Goal: Information Seeking & Learning: Find specific fact

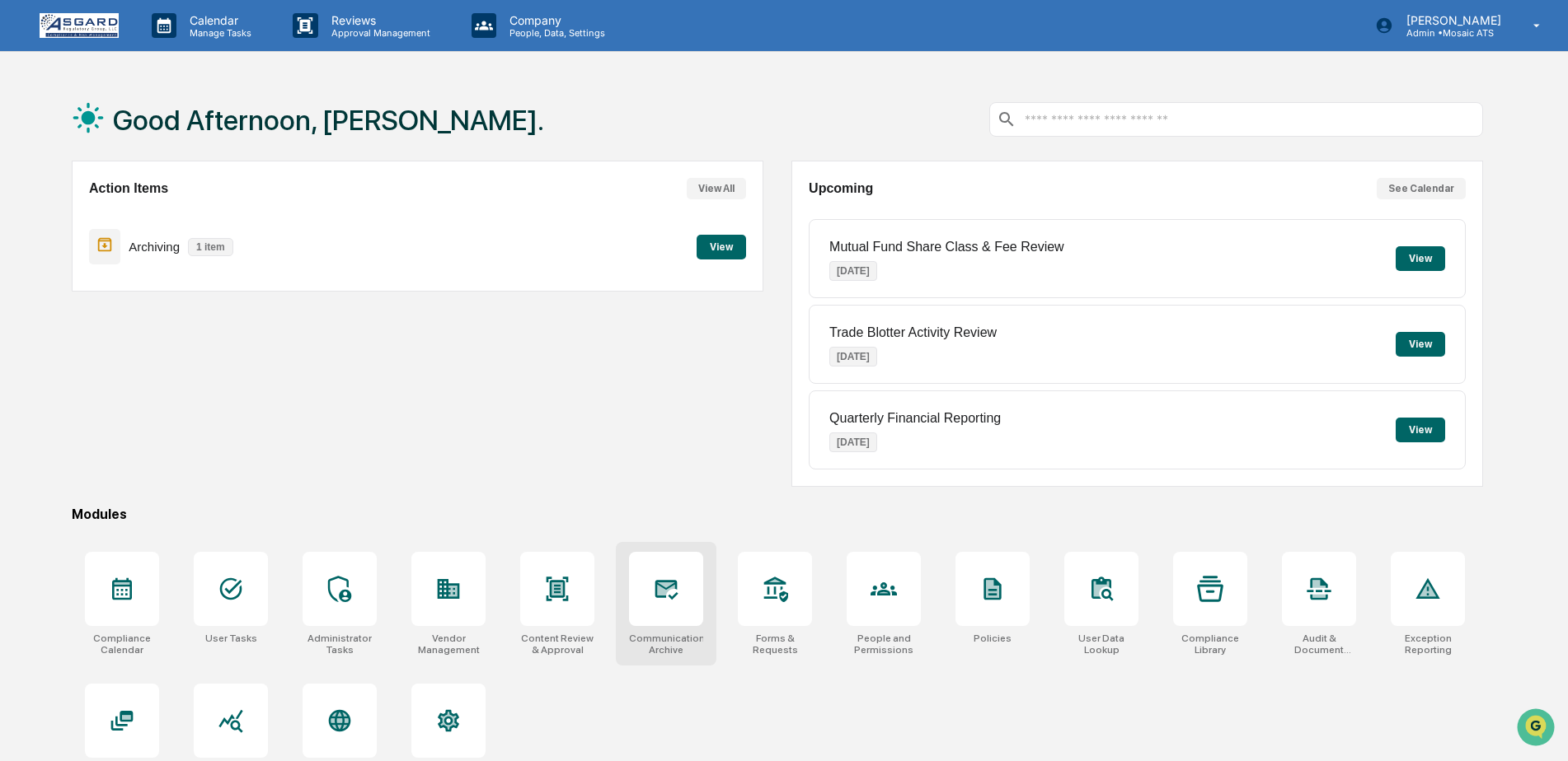
click at [655, 575] on div at bounding box center [666, 589] width 74 height 74
click at [716, 184] on button "View All" at bounding box center [716, 189] width 59 height 22
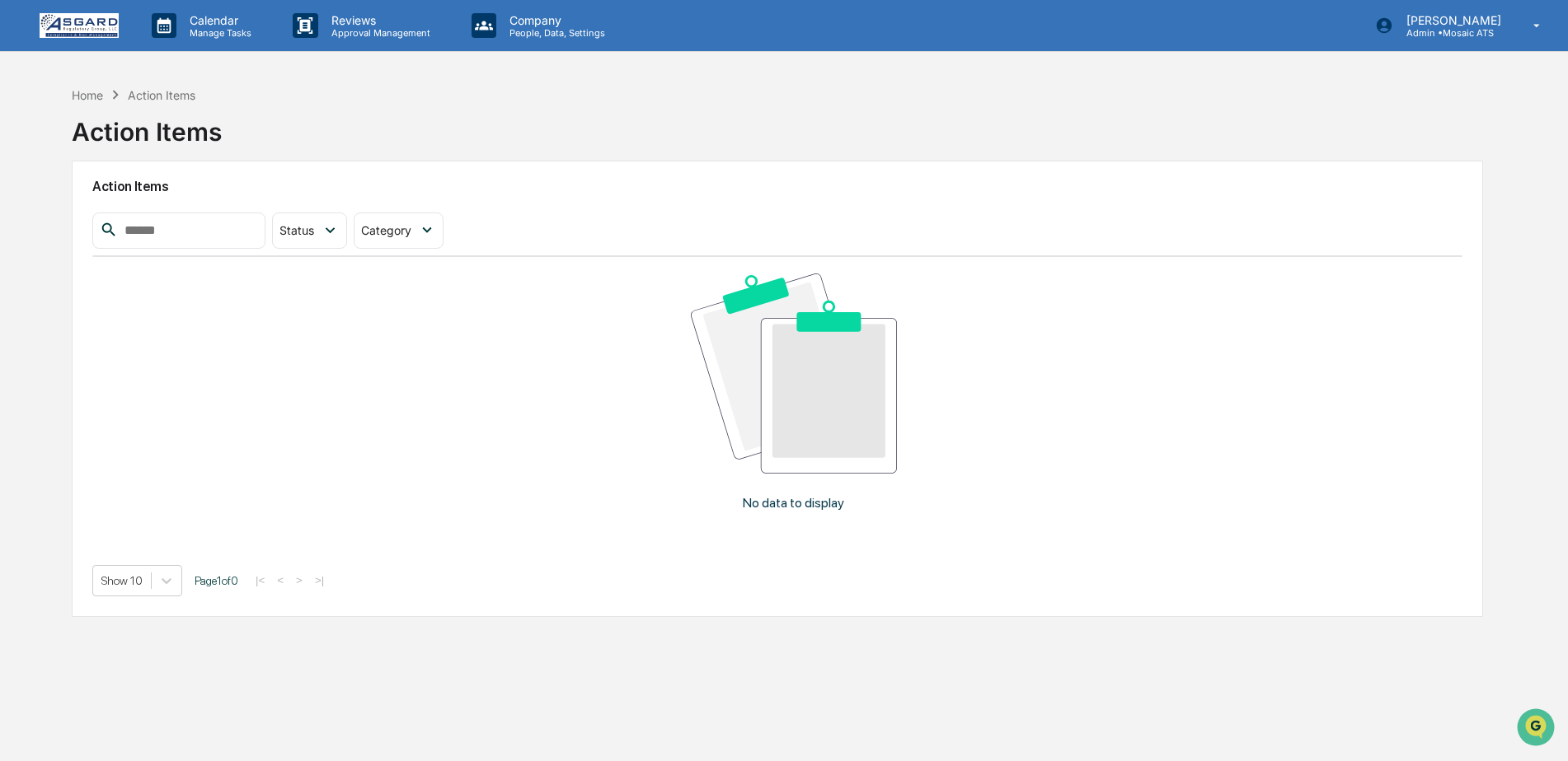
click at [84, 86] on div "Home Action Items" at bounding box center [134, 95] width 123 height 18
click at [85, 92] on div "Home" at bounding box center [88, 95] width 31 height 14
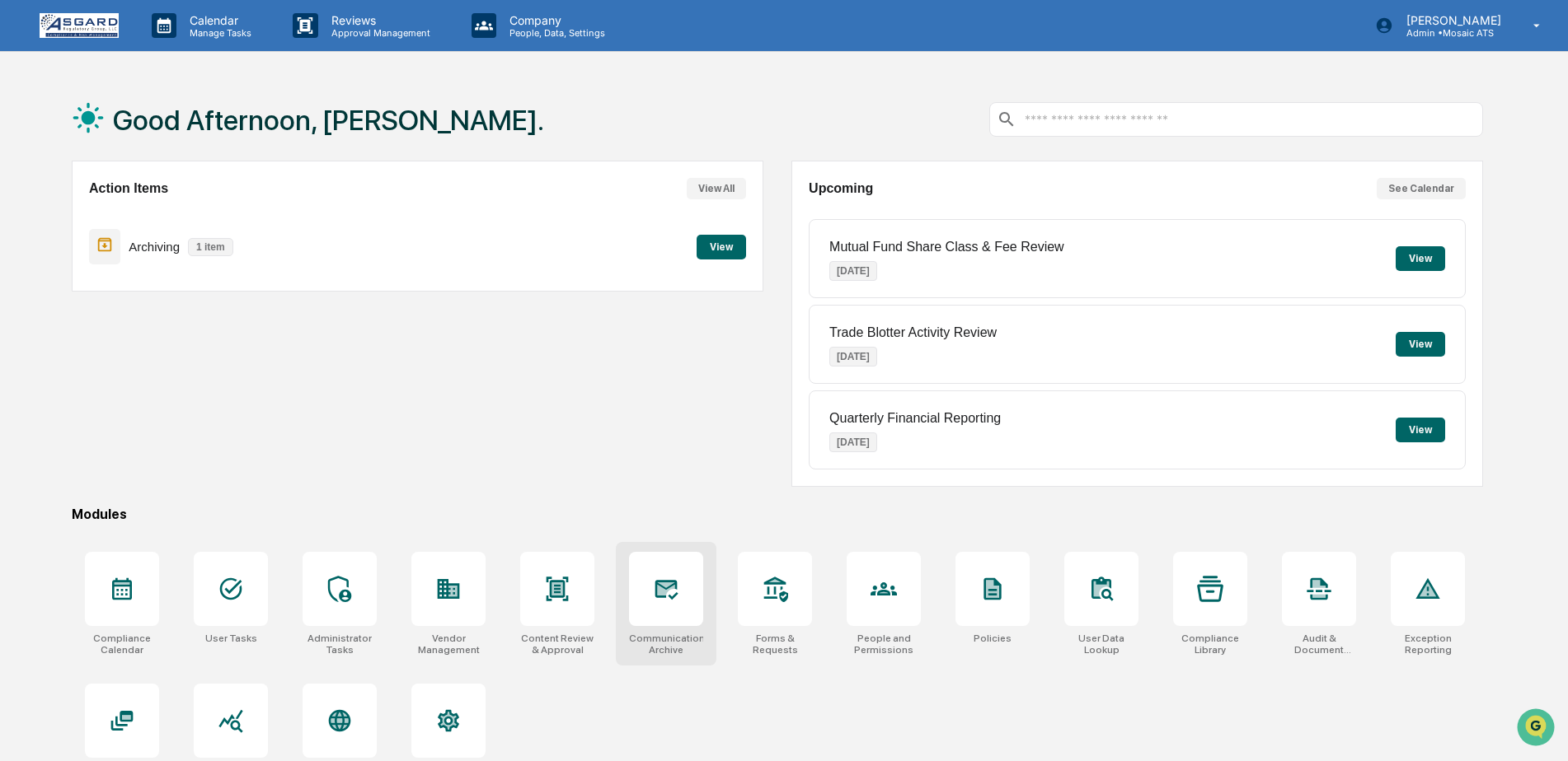
click at [667, 618] on div at bounding box center [666, 589] width 74 height 74
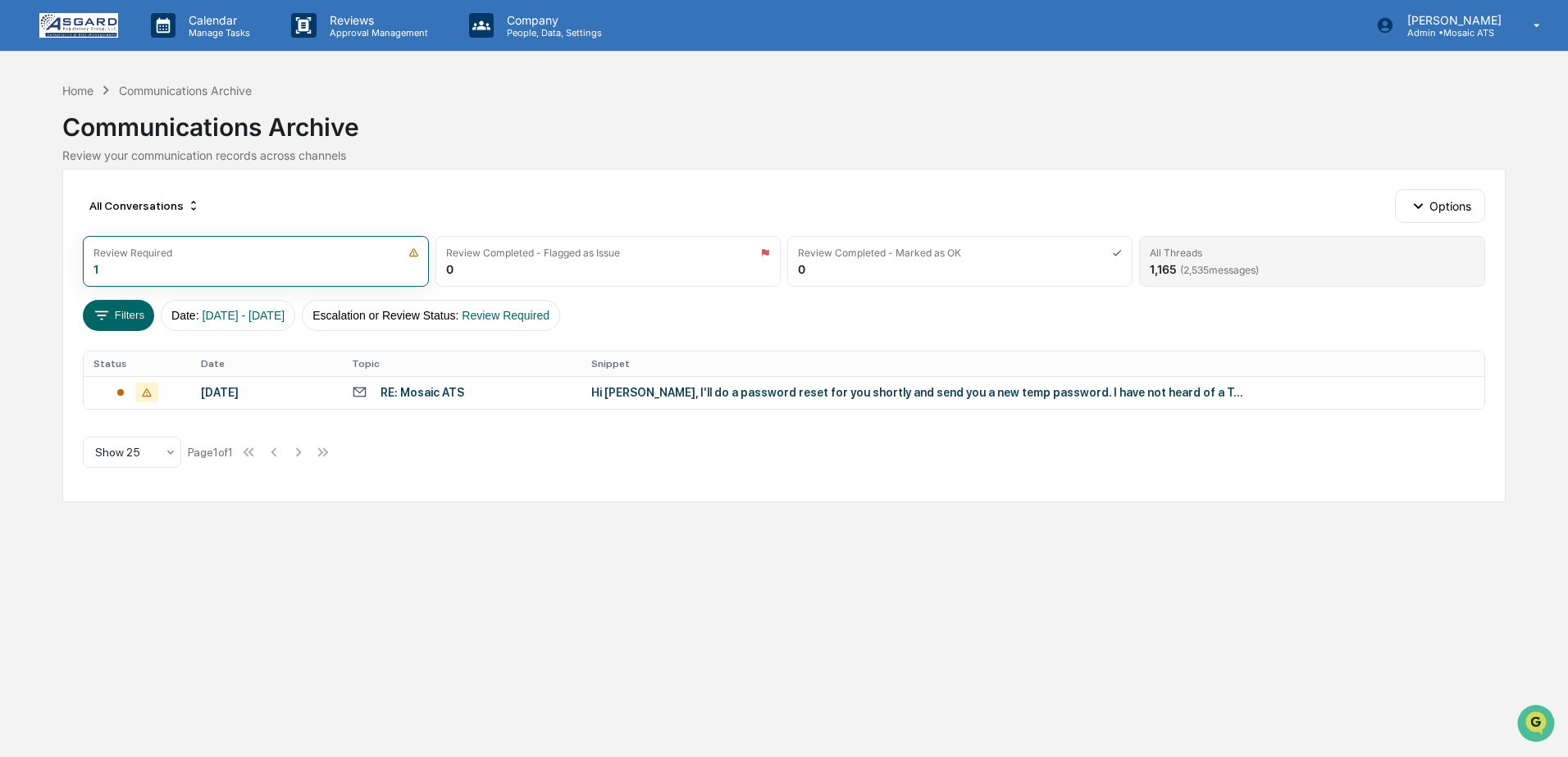
click at [1167, 266] on div "1,165 ( 2,535 messages)" at bounding box center [1204, 270] width 109 height 14
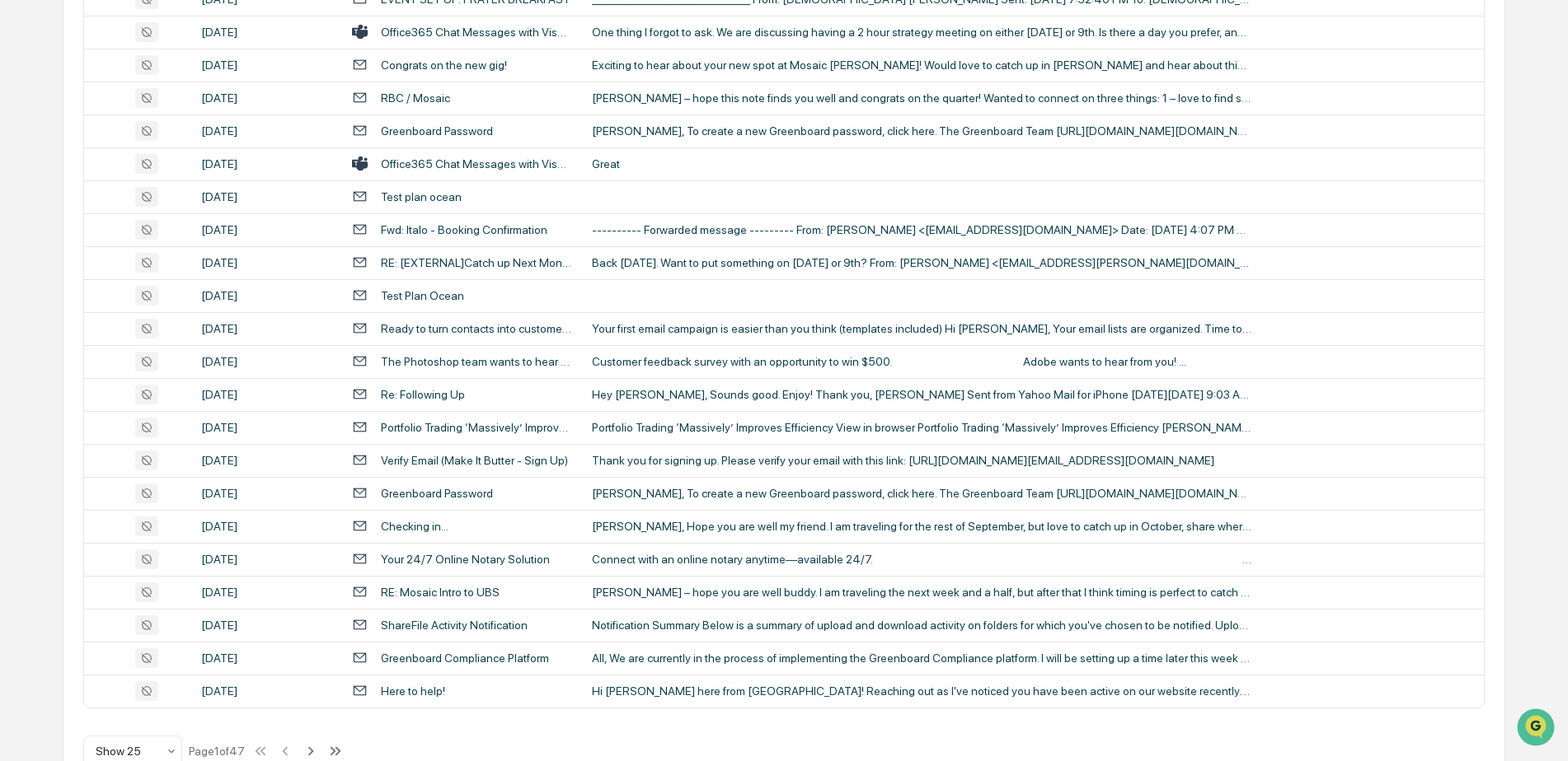
scroll to position [535, 0]
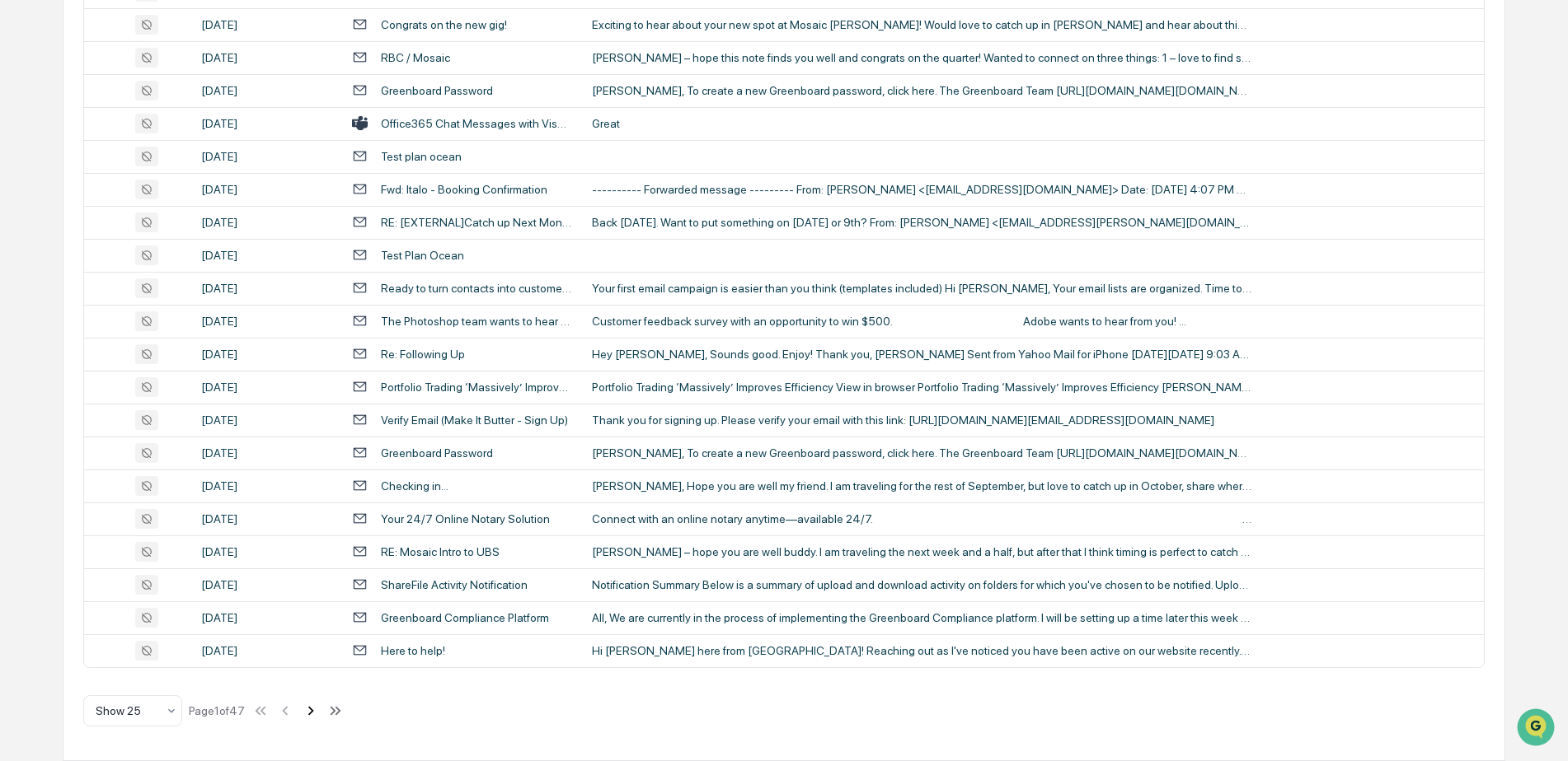
click at [312, 707] on icon at bounding box center [310, 711] width 18 height 18
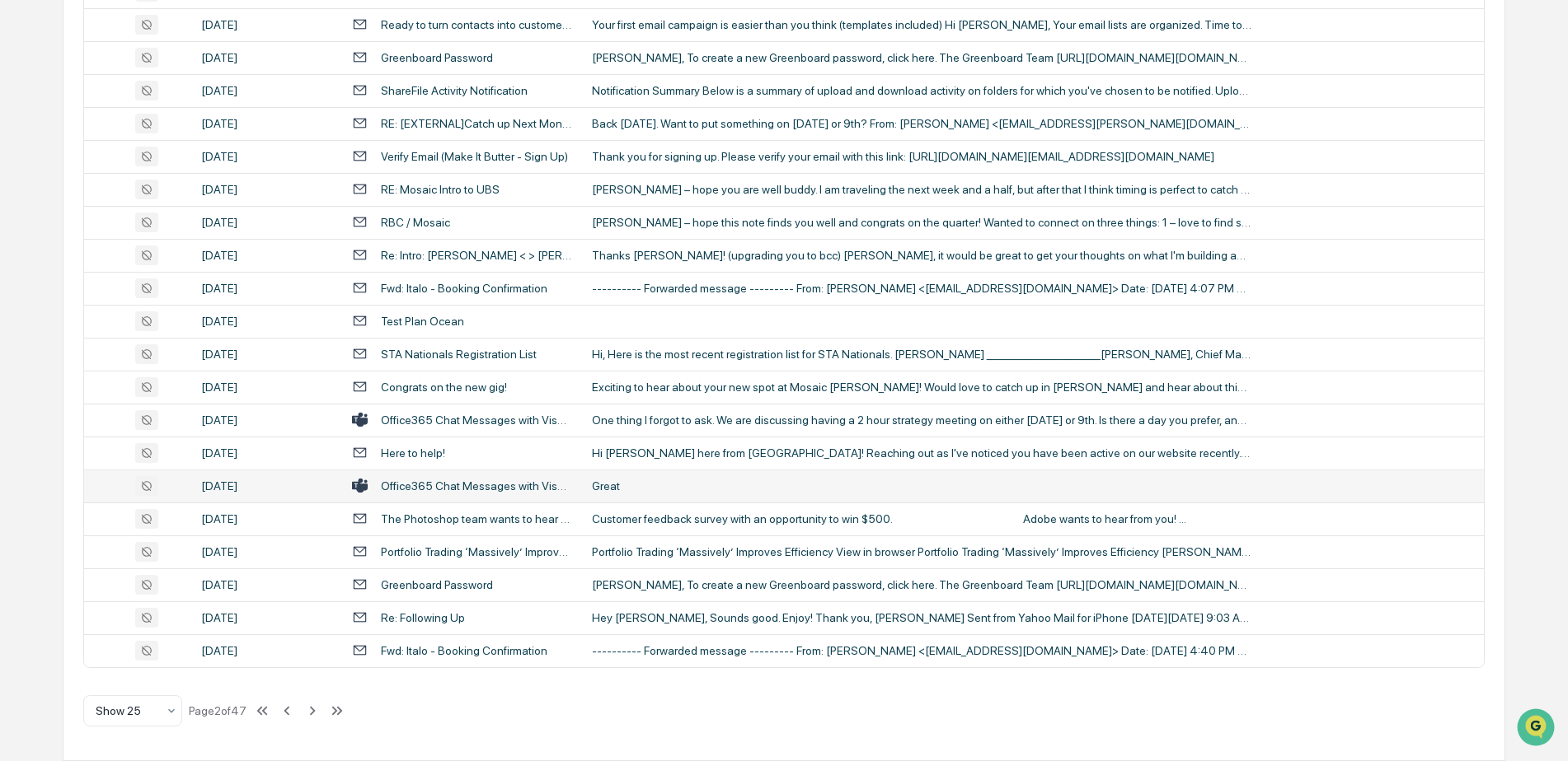
click at [500, 482] on div "Office365 Chat Messages with Vishal Punjabi, Robert Weiss on 2025-09-23" at bounding box center [476, 486] width 191 height 13
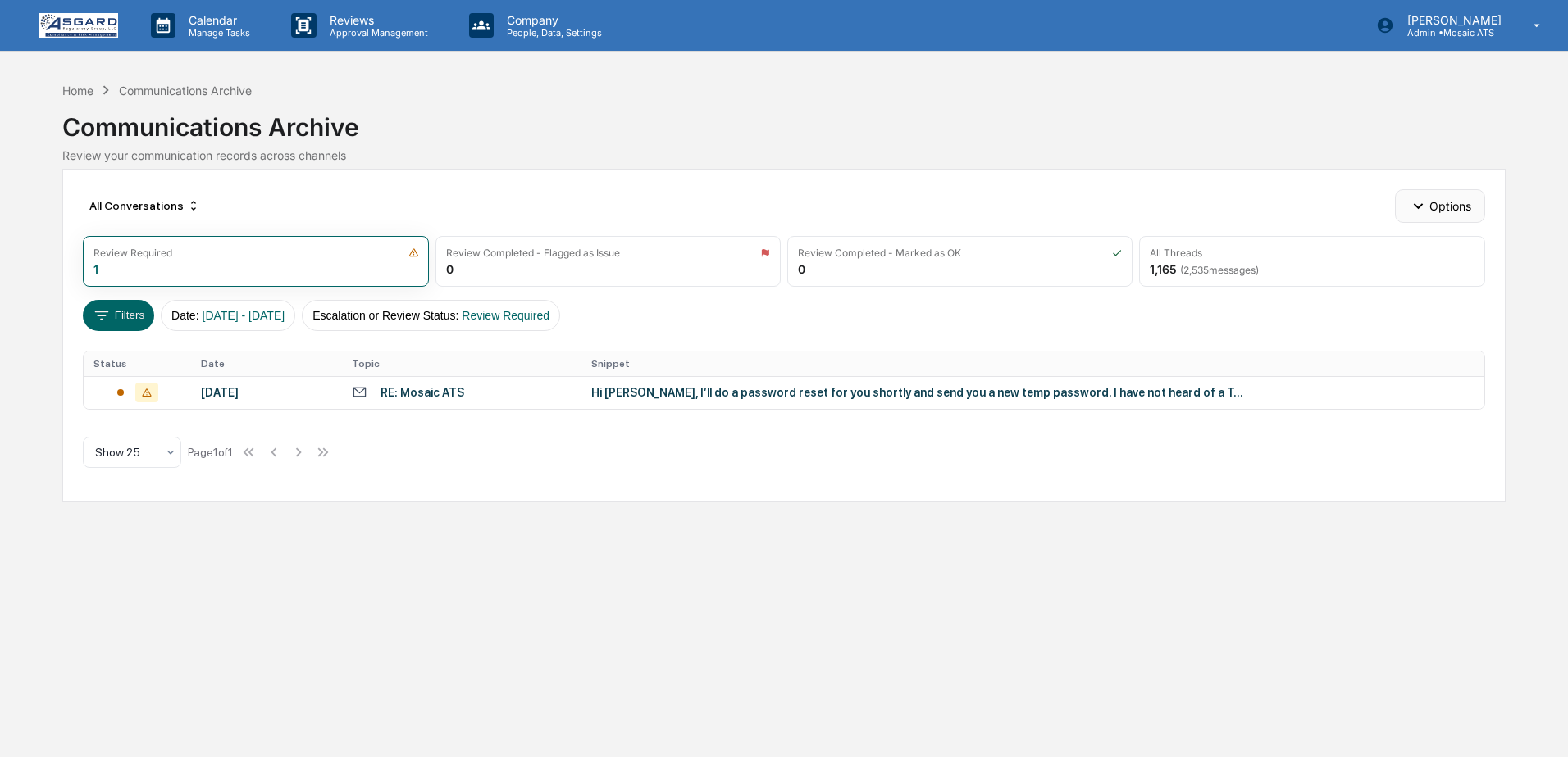
click at [1425, 210] on icon "button" at bounding box center [1418, 206] width 18 height 18
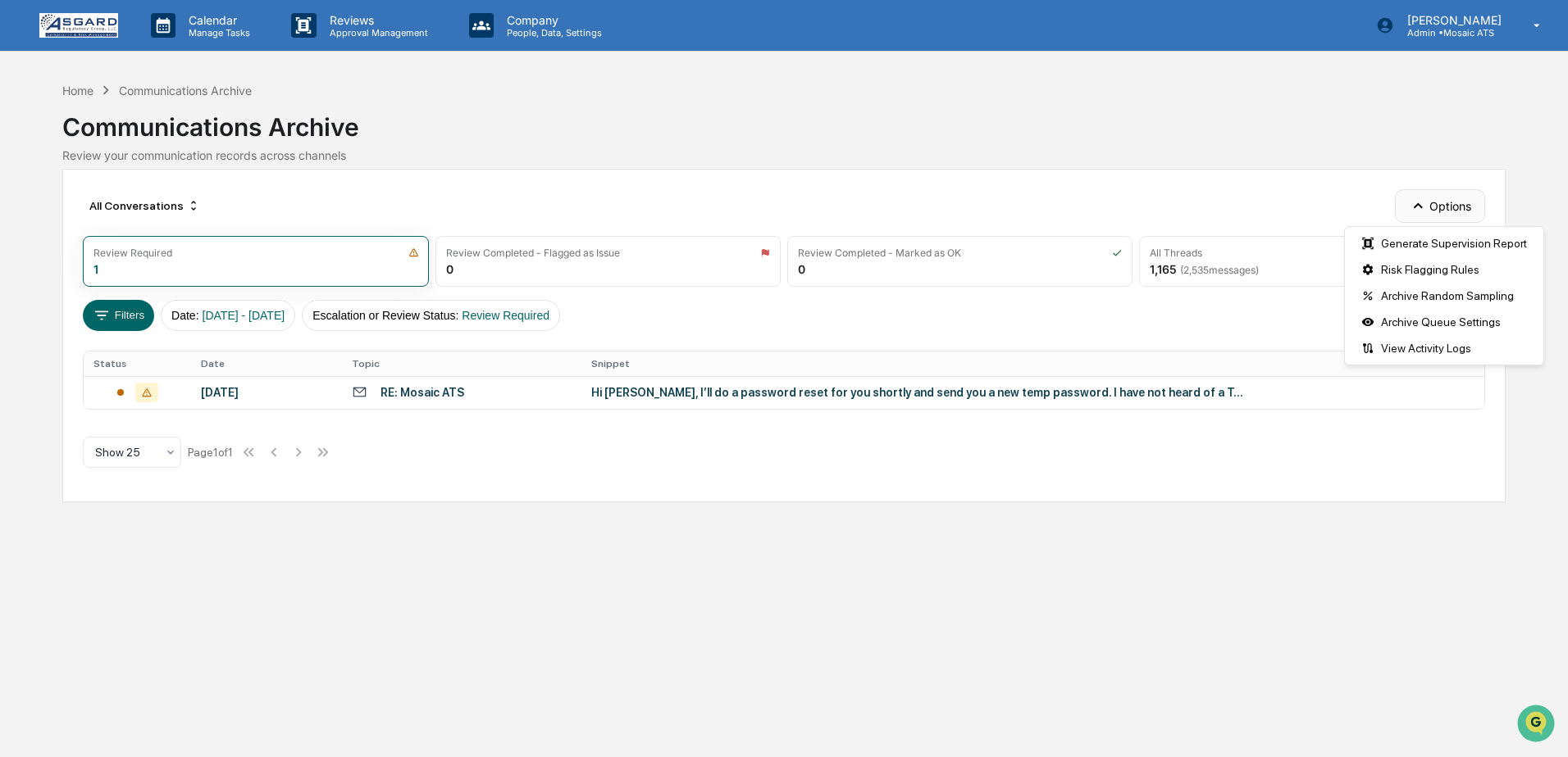
click at [1424, 210] on icon "button" at bounding box center [1418, 206] width 18 height 18
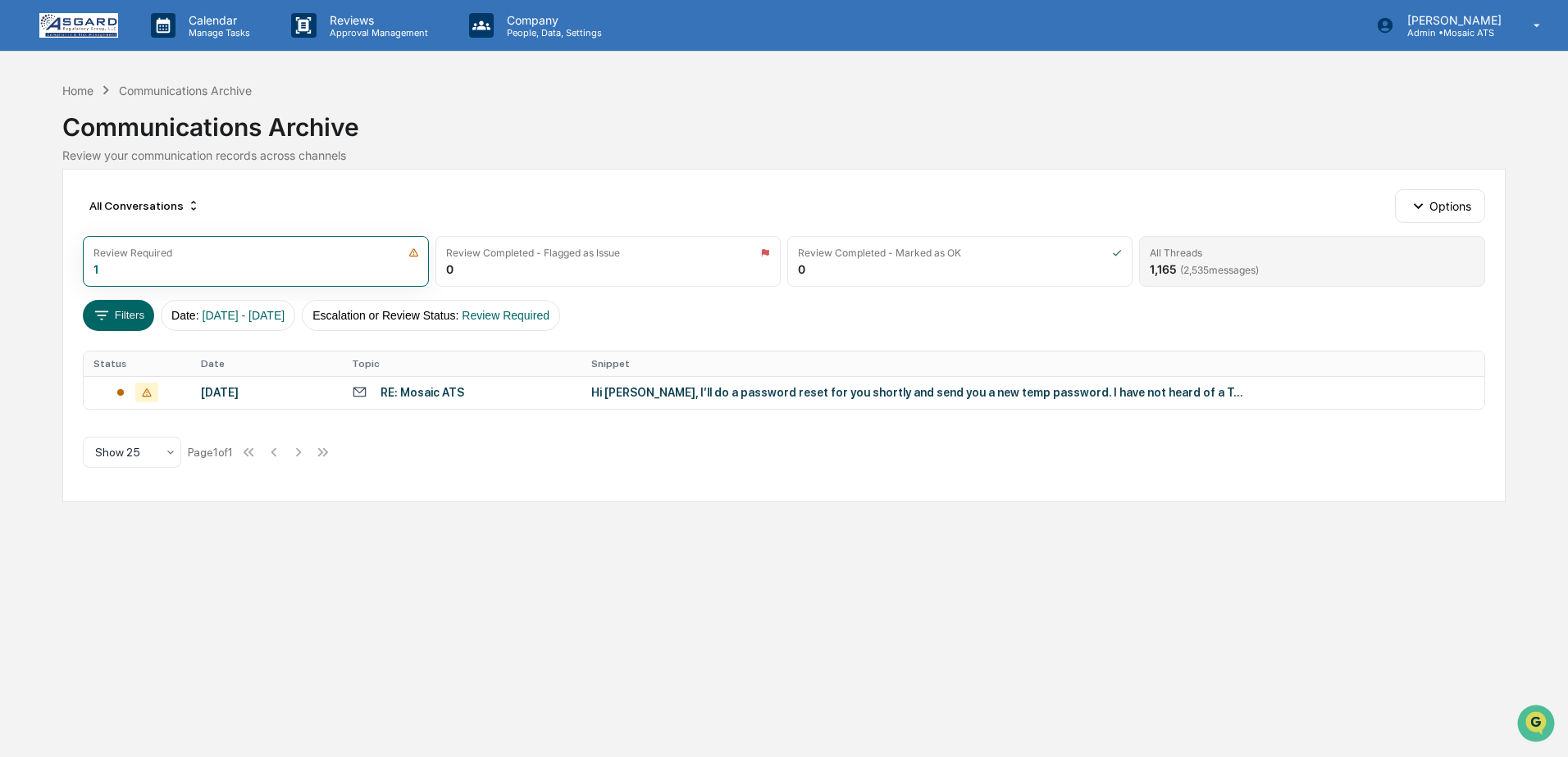
click at [1178, 264] on div "1,165 ( 2,535 messages)" at bounding box center [1204, 270] width 109 height 14
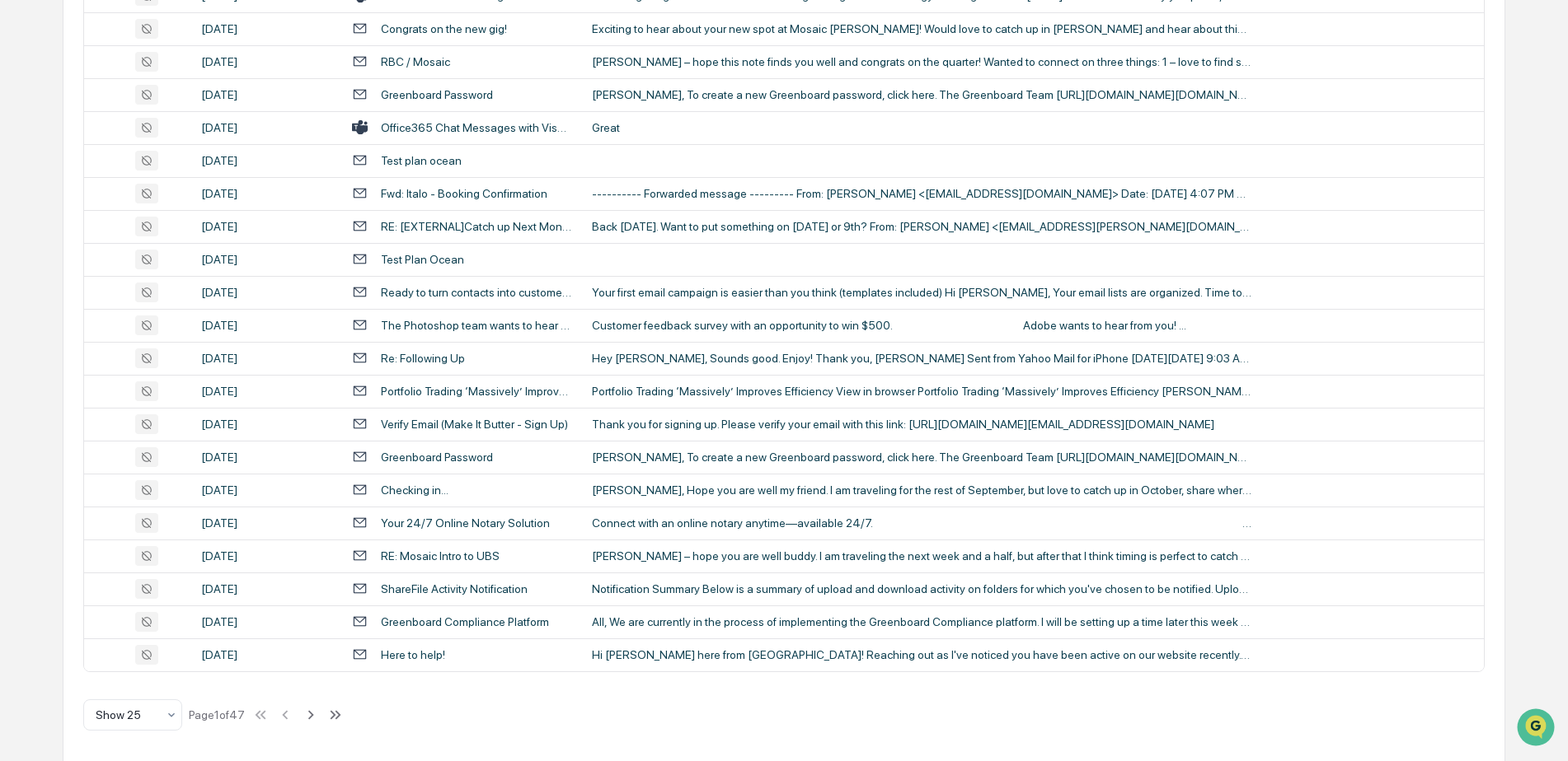
scroll to position [535, 0]
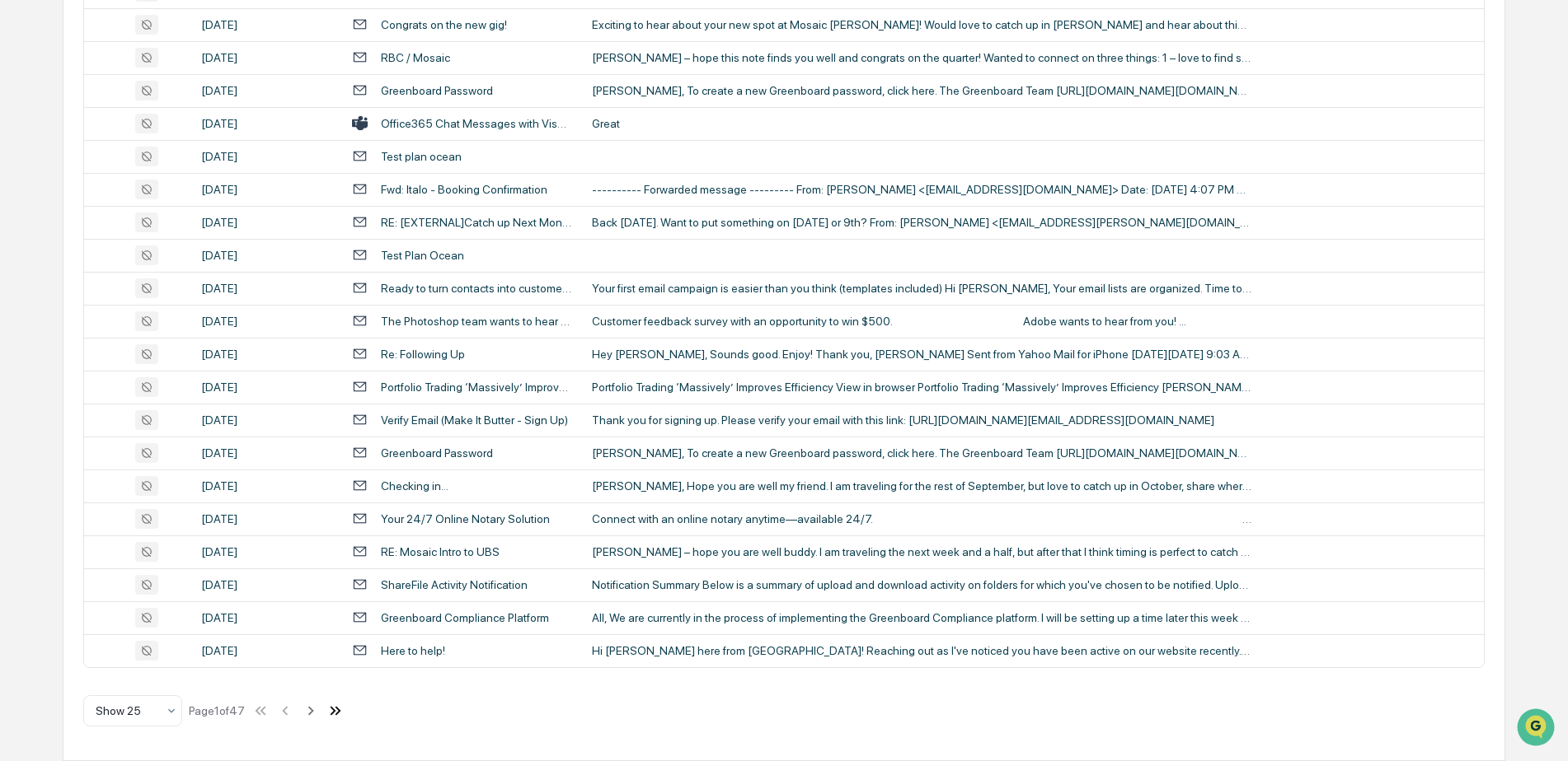
click at [336, 718] on icon at bounding box center [336, 711] width 18 height 18
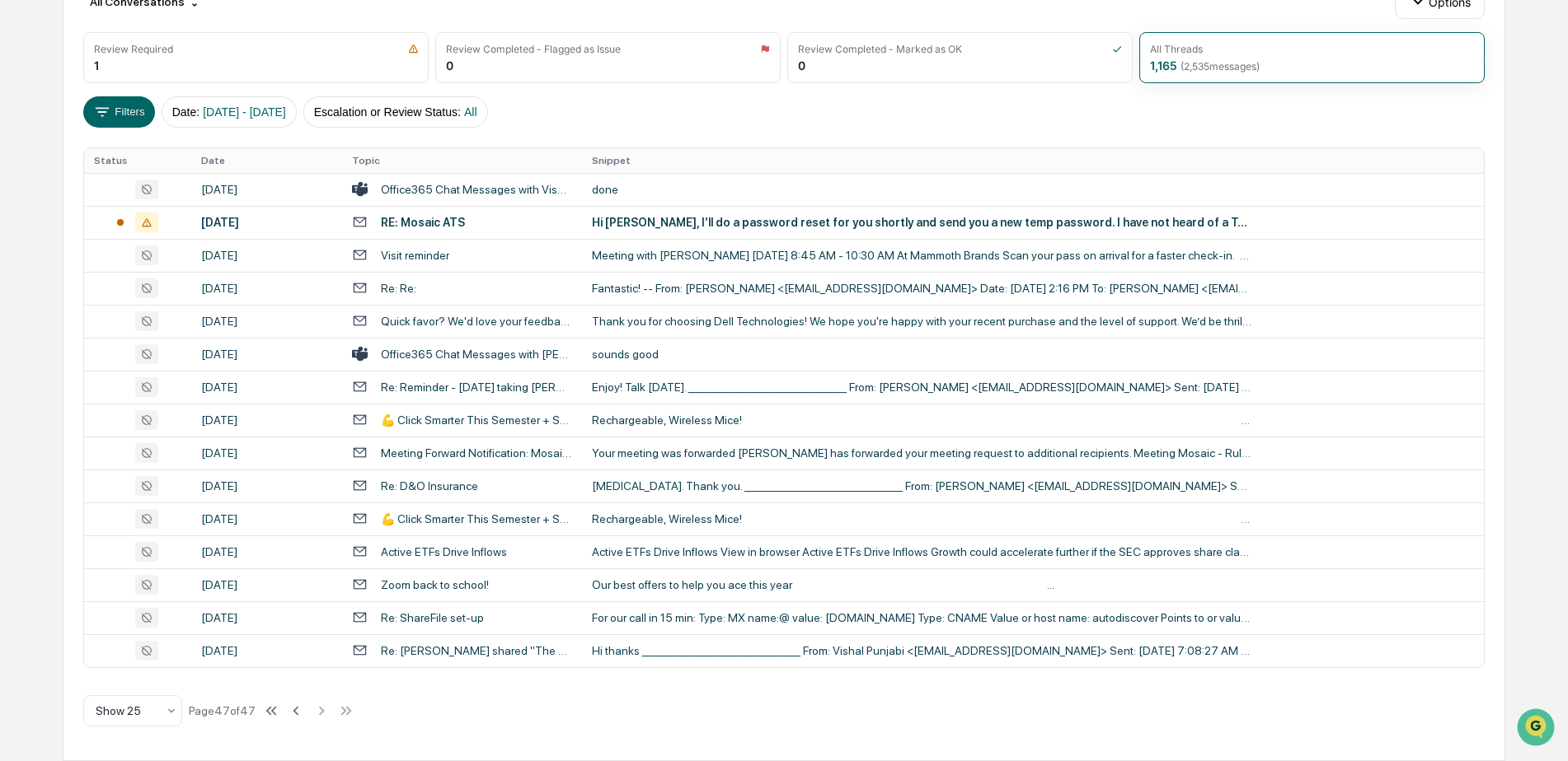
scroll to position [205, 0]
click at [291, 711] on icon at bounding box center [296, 711] width 18 height 18
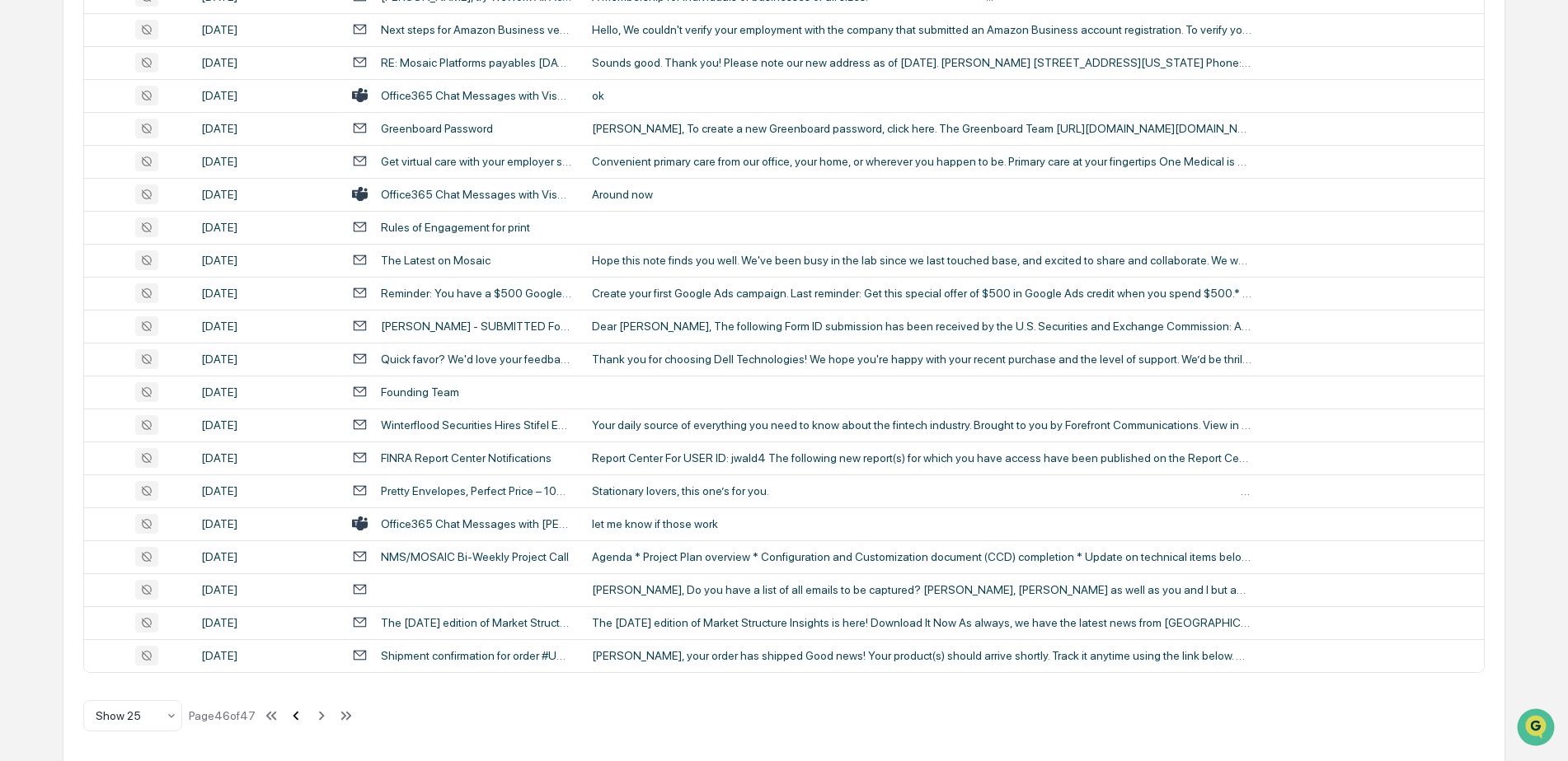
scroll to position [535, 0]
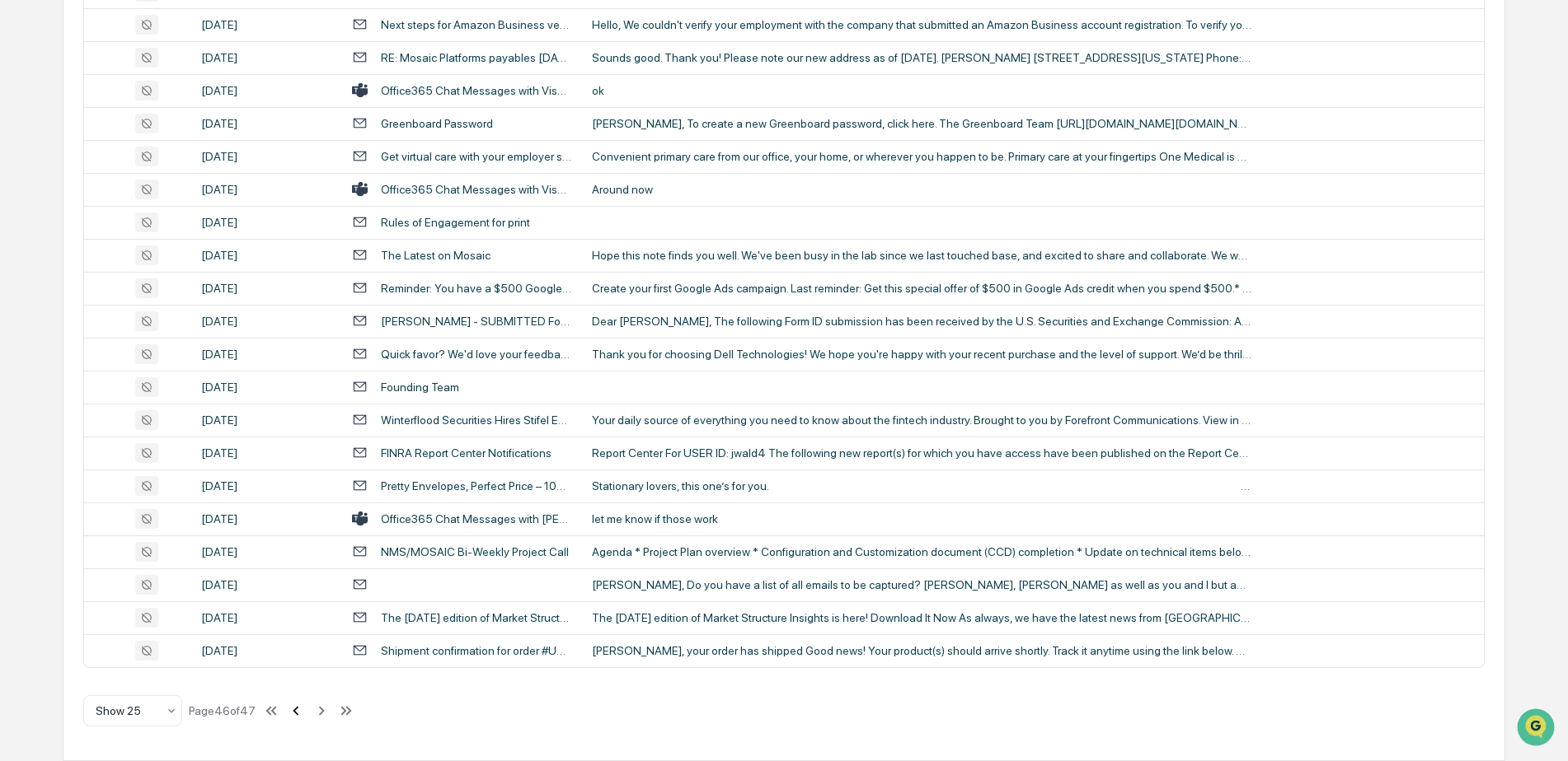
click at [296, 712] on icon at bounding box center [296, 711] width 6 height 9
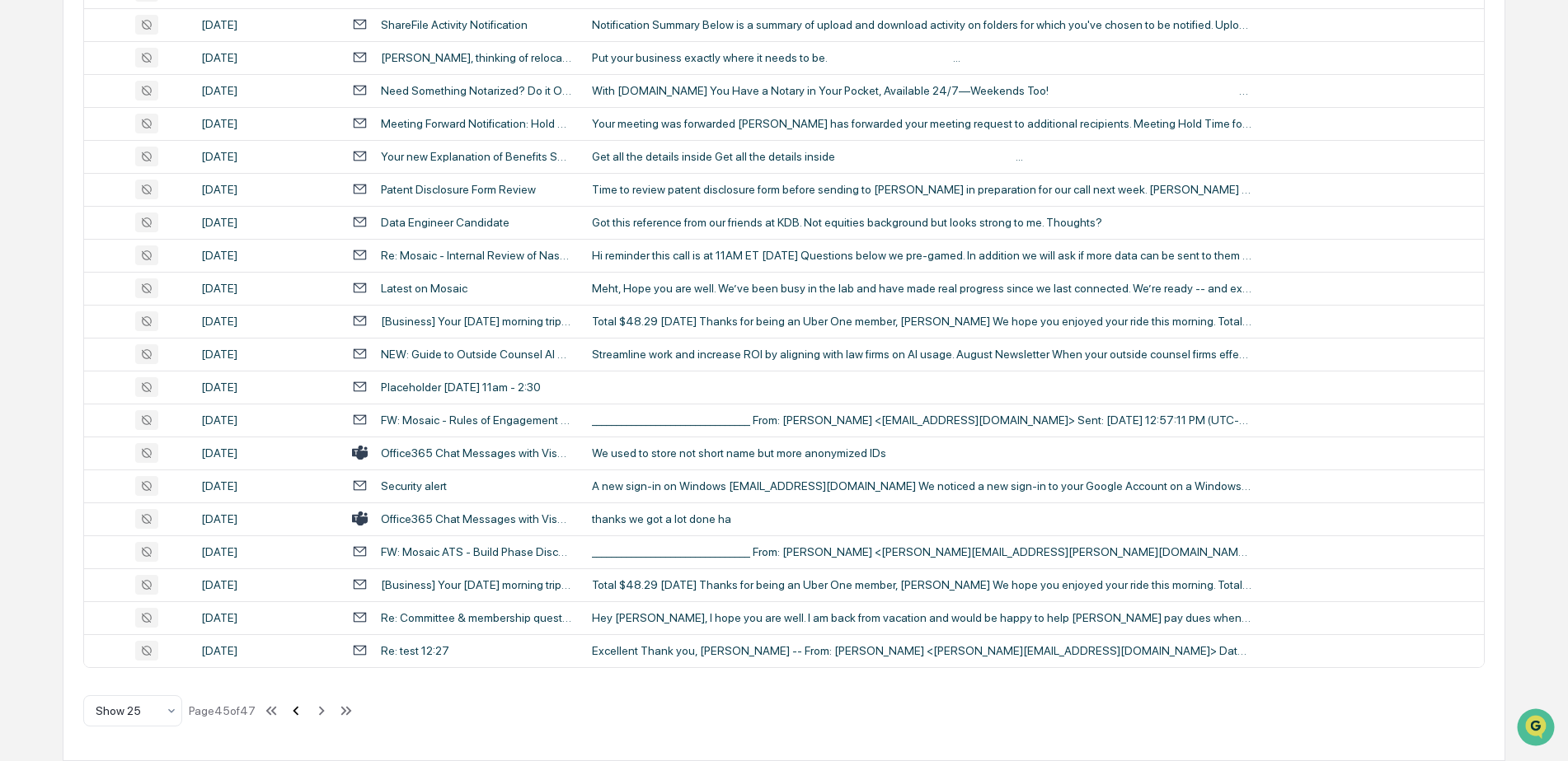
click at [300, 713] on icon at bounding box center [296, 711] width 18 height 18
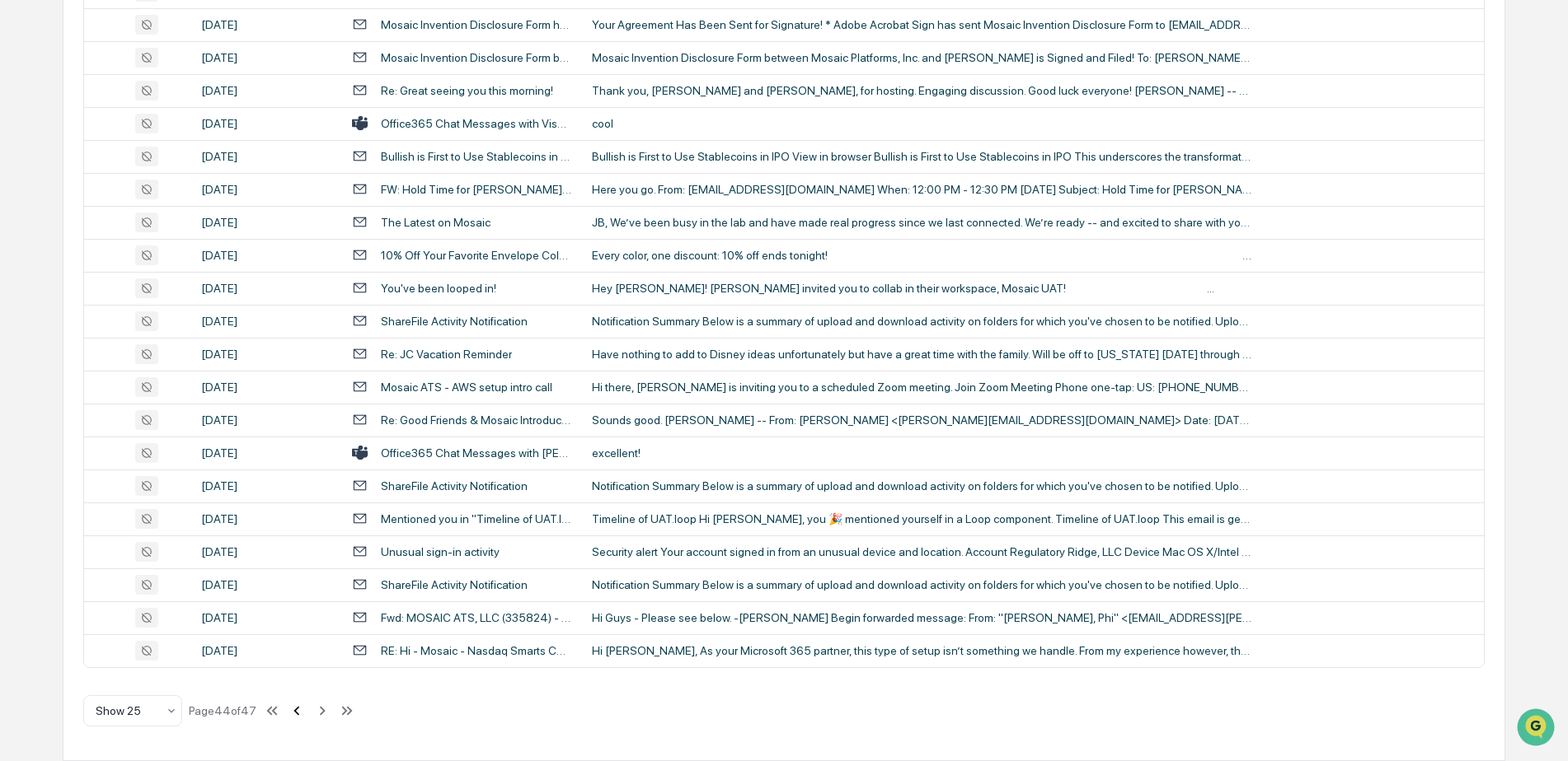
click at [296, 713] on icon at bounding box center [297, 711] width 6 height 9
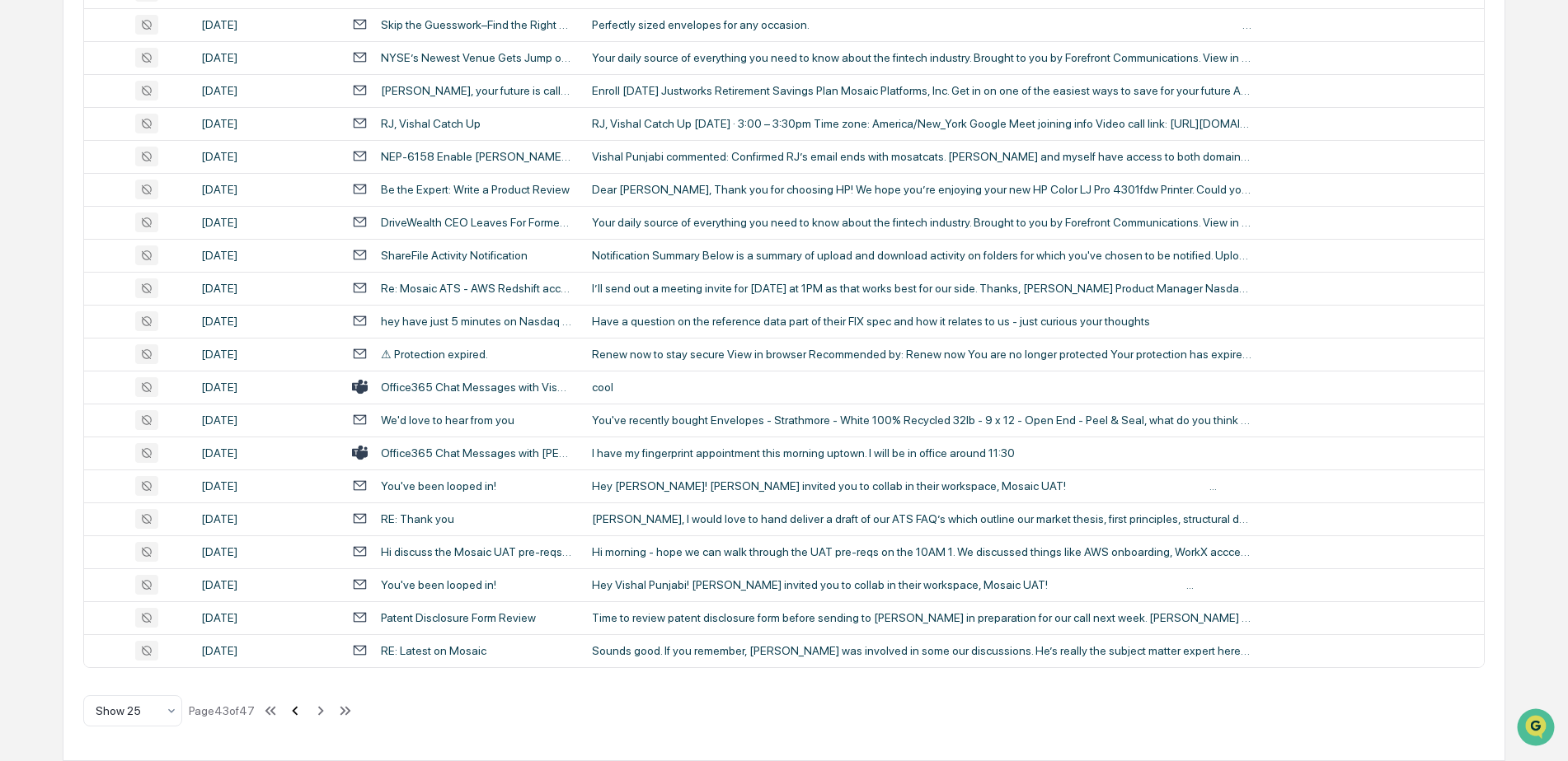
click at [297, 712] on icon at bounding box center [296, 711] width 6 height 9
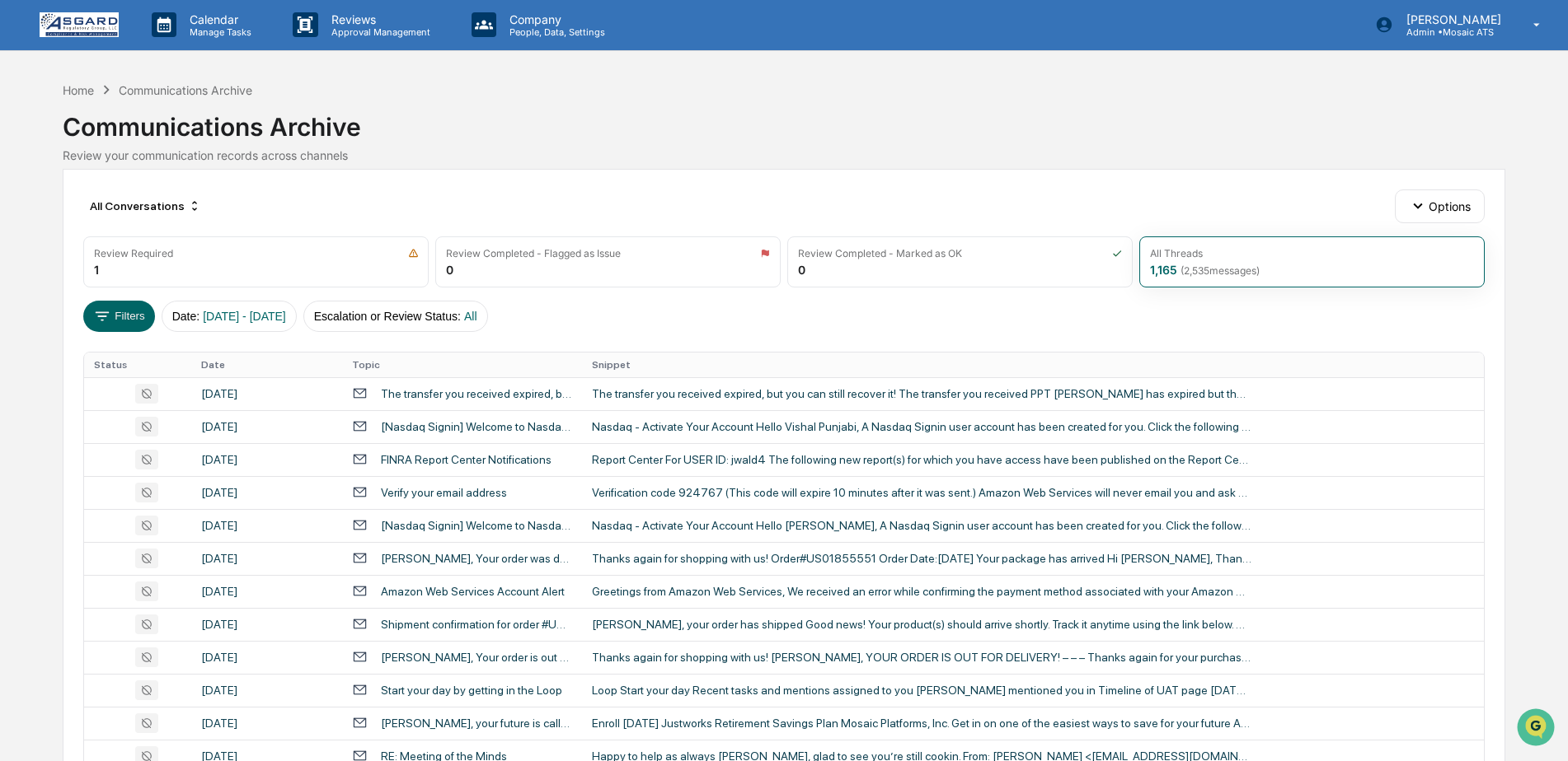
scroll to position [0, 0]
click at [176, 205] on div "All Conversations" at bounding box center [145, 207] width 124 height 26
click at [136, 320] on button "Filters" at bounding box center [119, 317] width 72 height 31
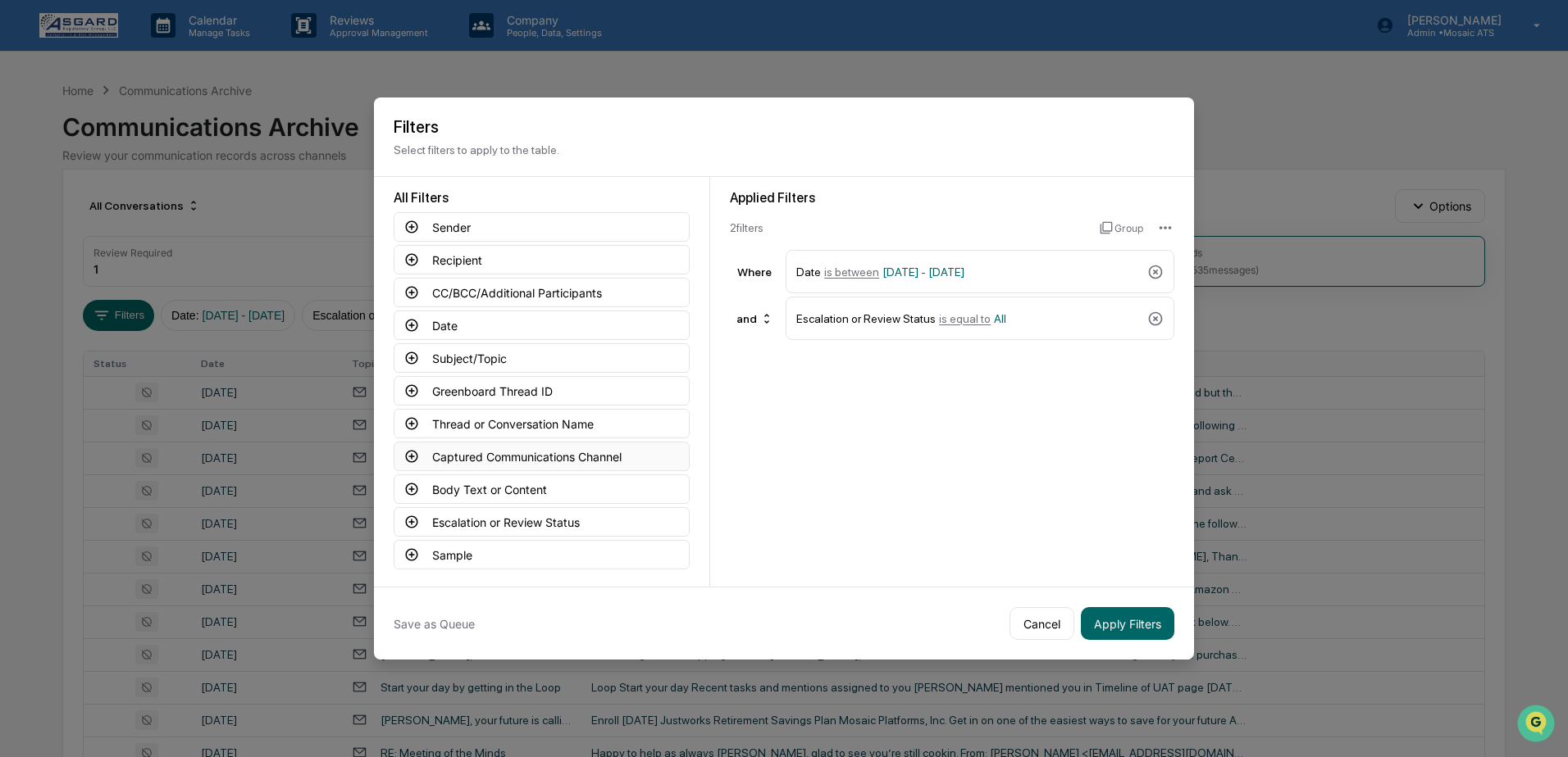
click at [504, 458] on button "Captured Communications Channel" at bounding box center [541, 456] width 296 height 29
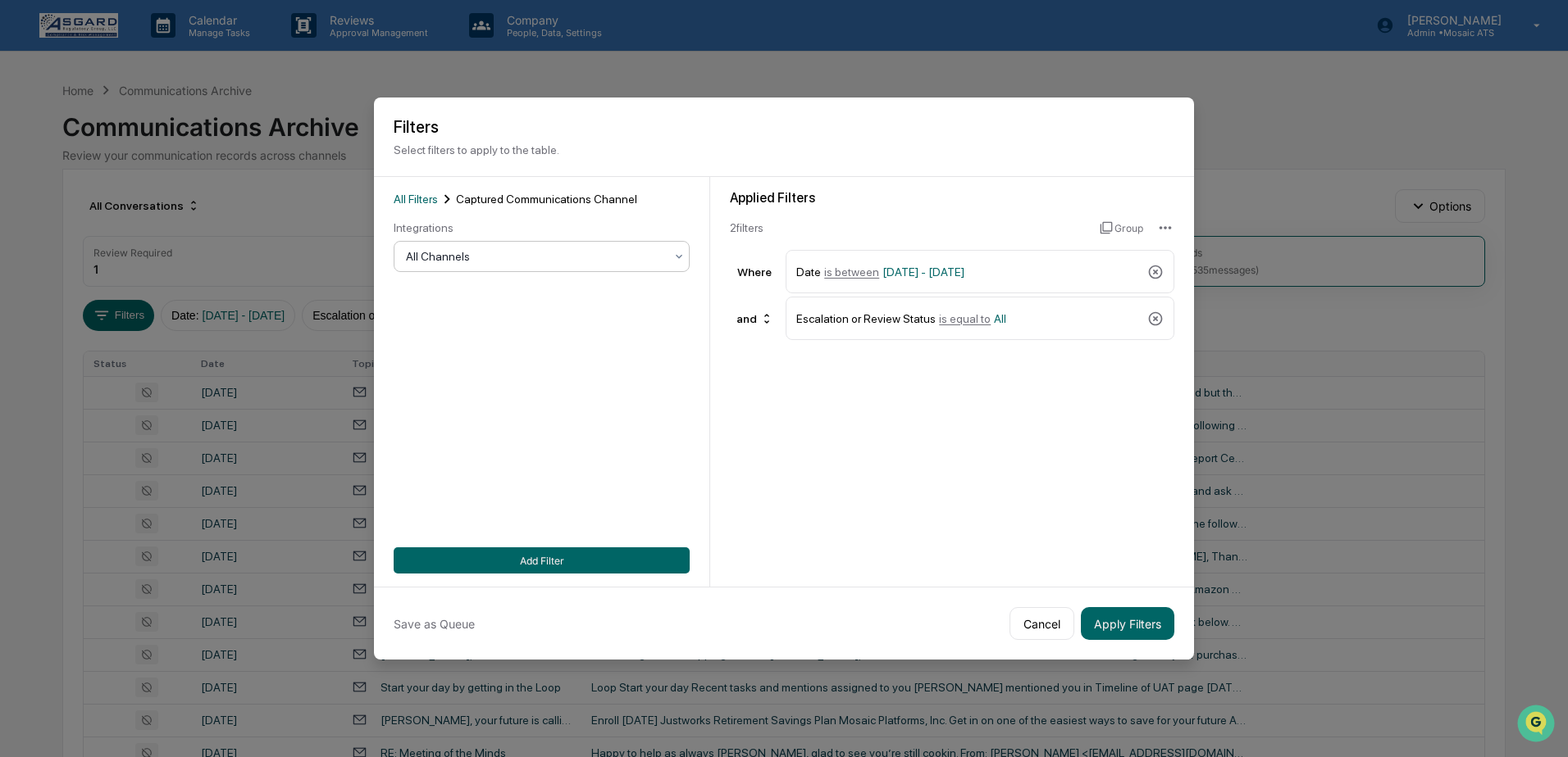
click at [449, 246] on div "All Channels" at bounding box center [535, 257] width 275 height 23
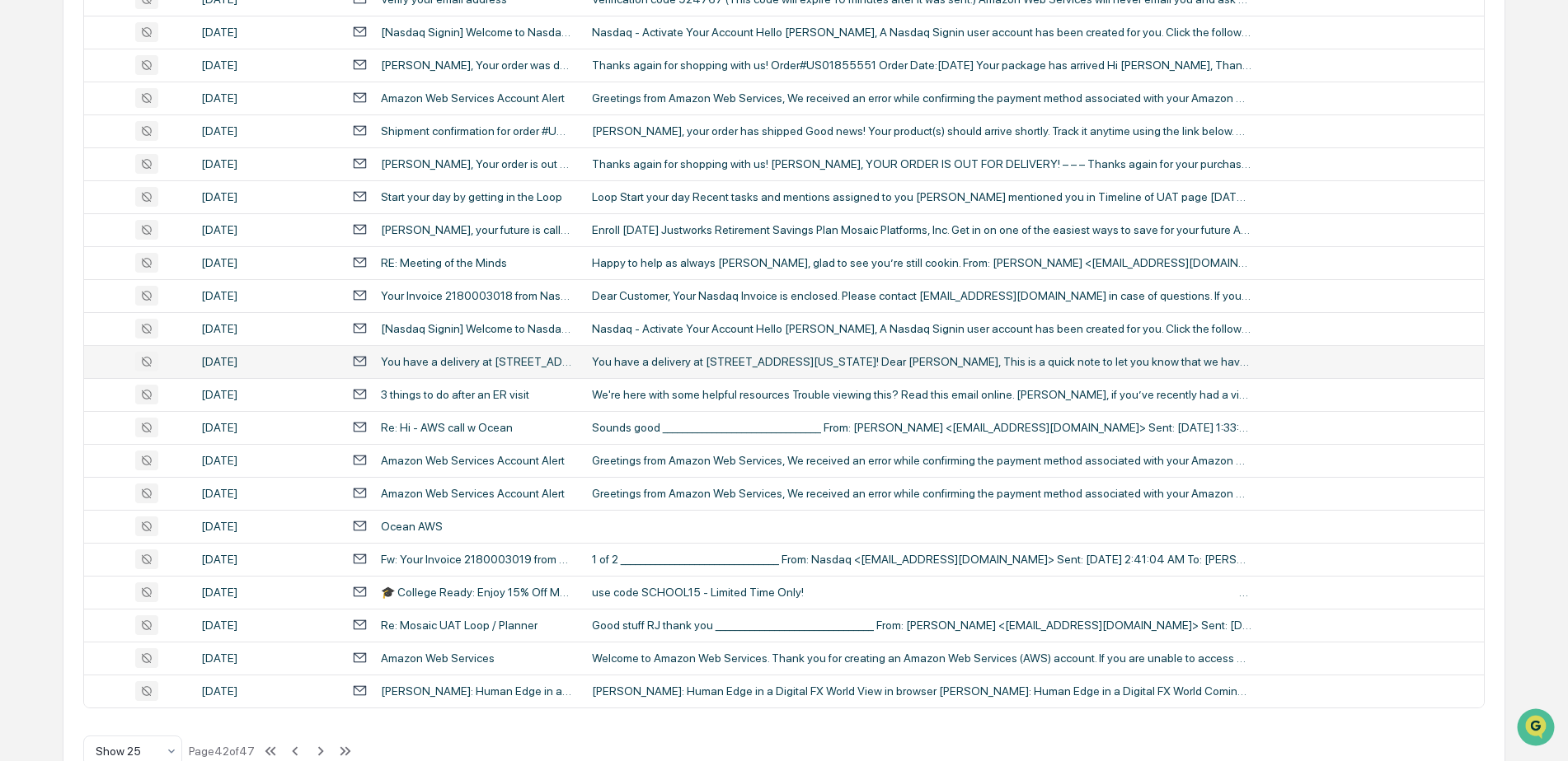
scroll to position [535, 0]
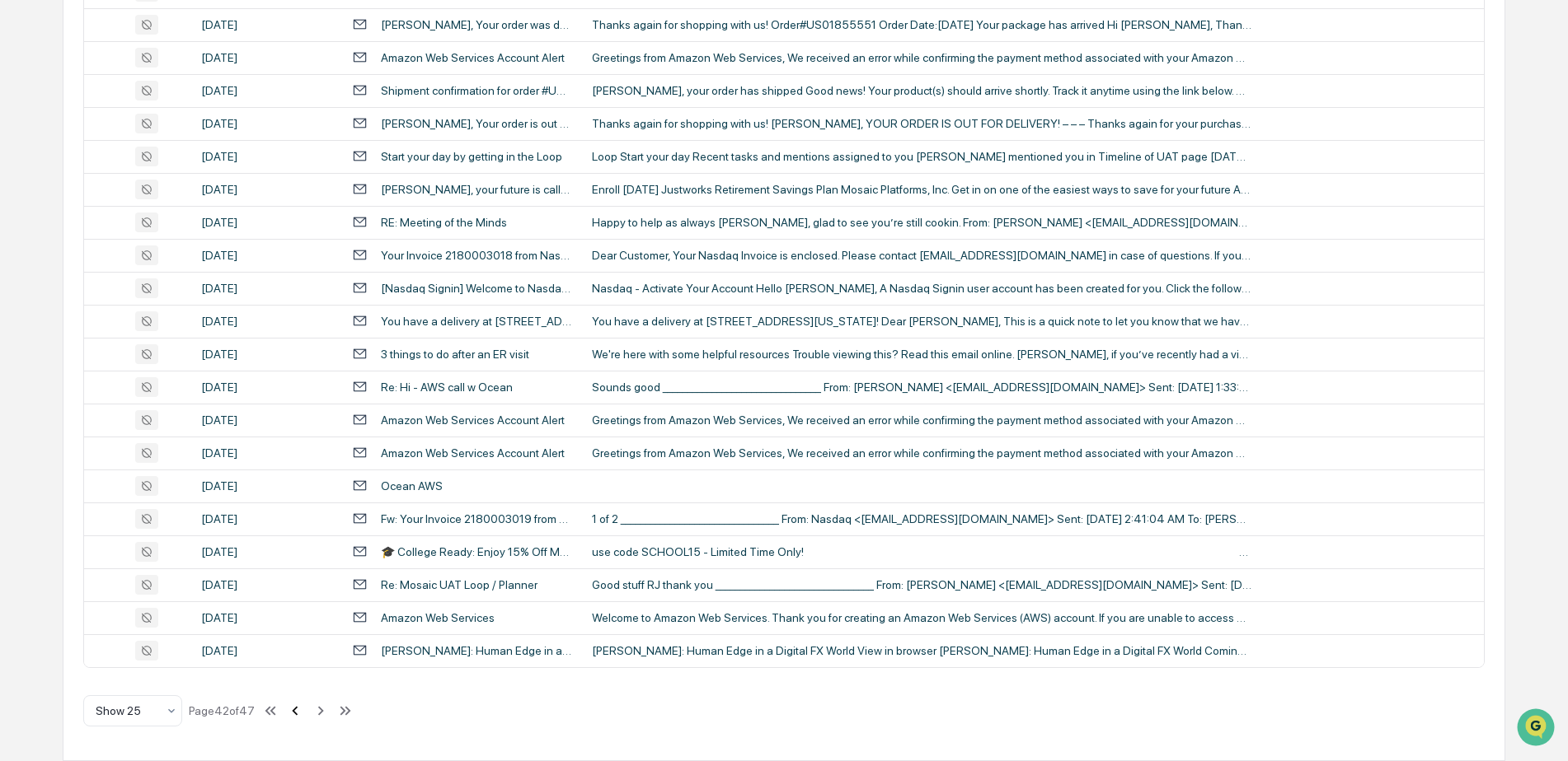
click at [296, 713] on icon at bounding box center [295, 711] width 18 height 18
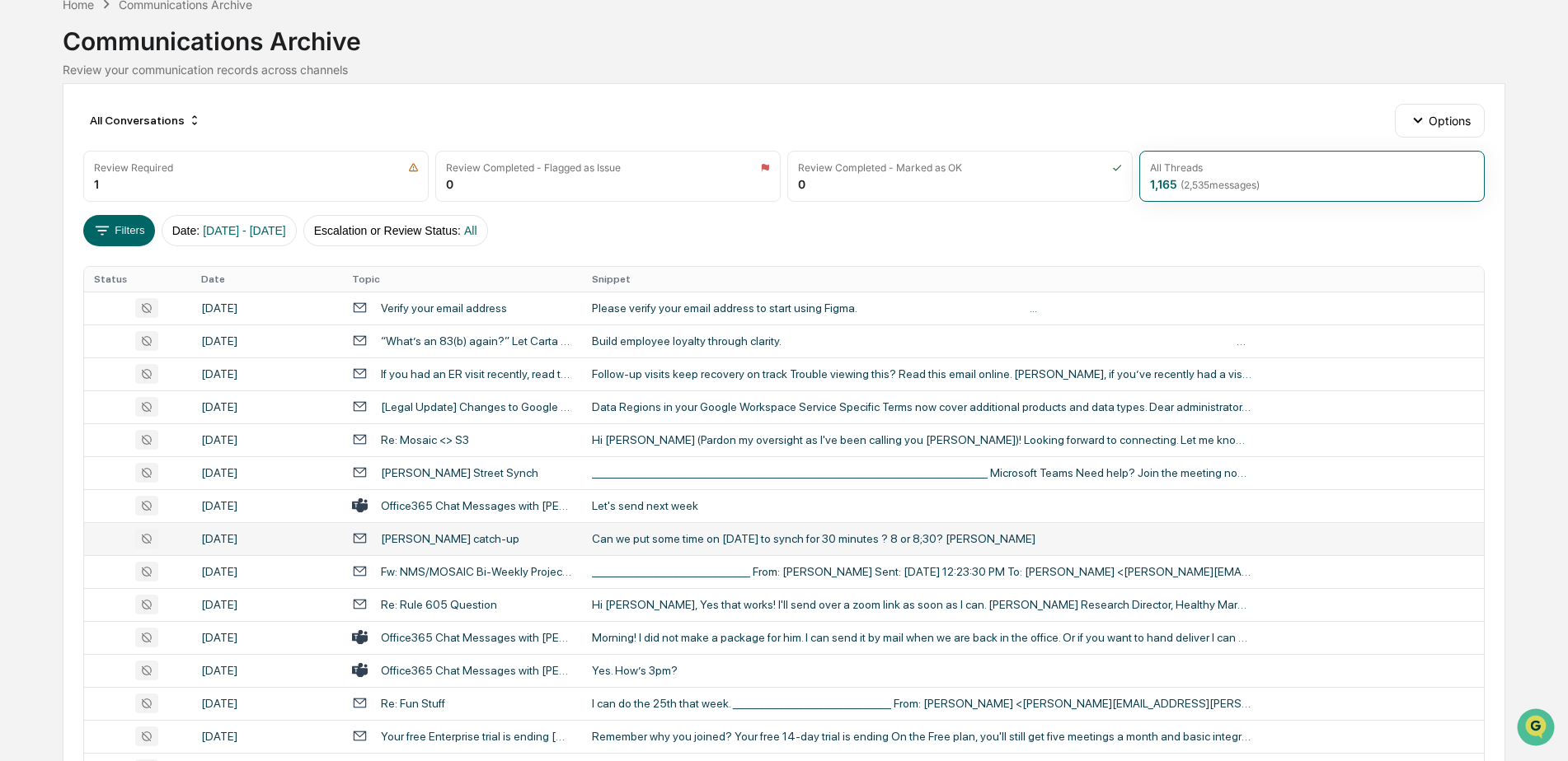
scroll to position [0, 0]
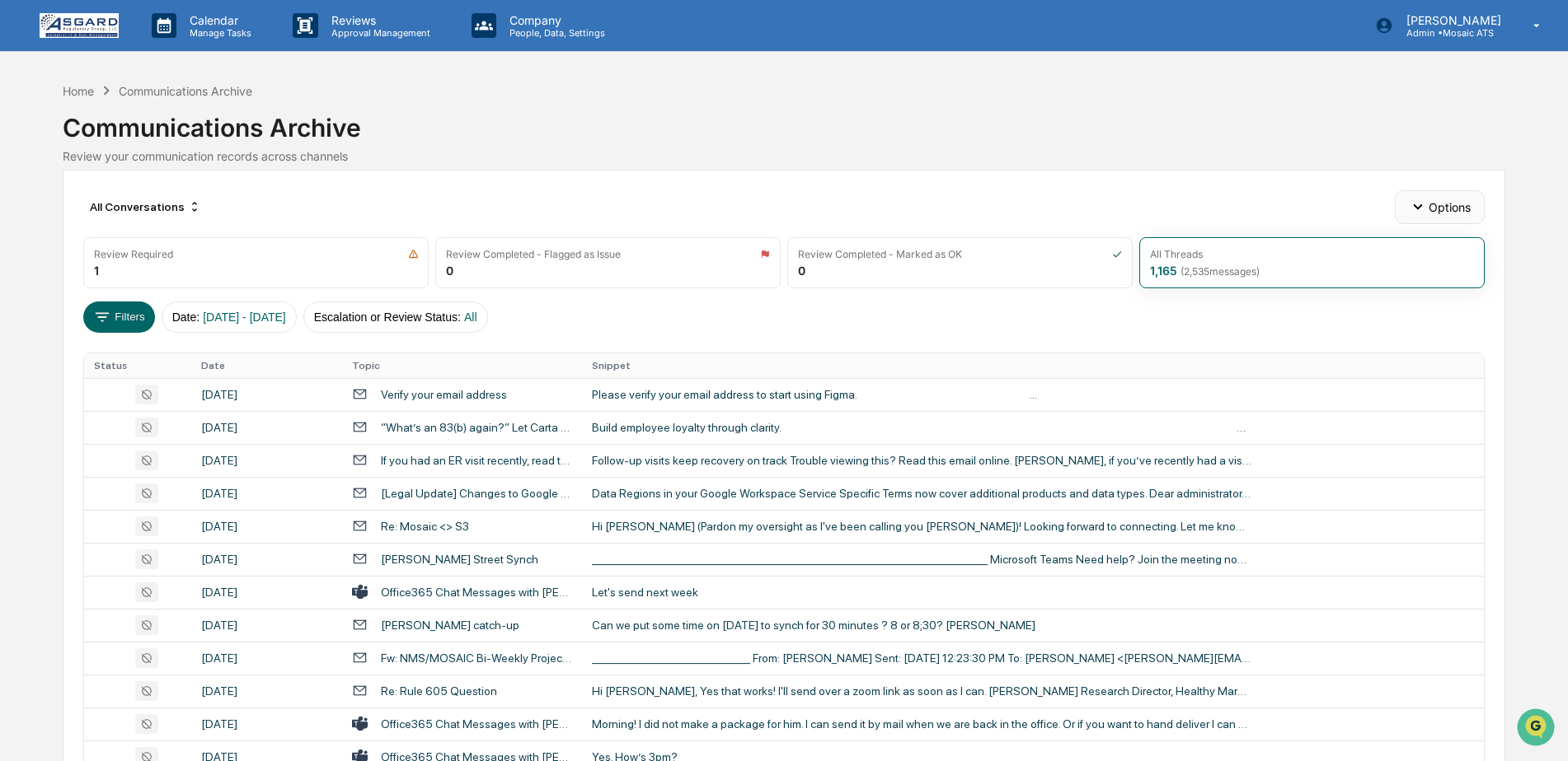
click at [1418, 215] on icon "button" at bounding box center [1418, 207] width 18 height 18
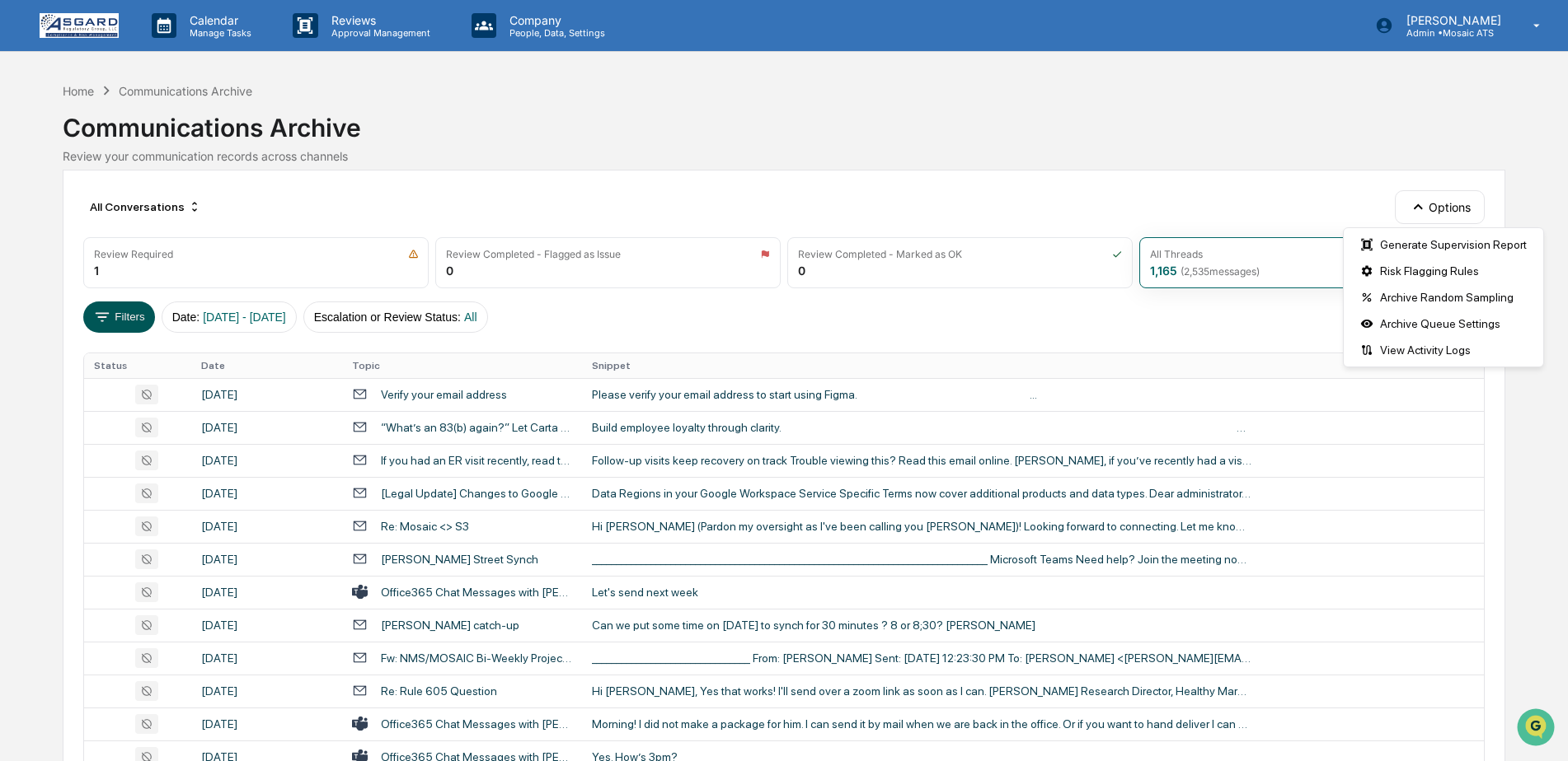
click at [144, 312] on button "Filters" at bounding box center [119, 317] width 72 height 31
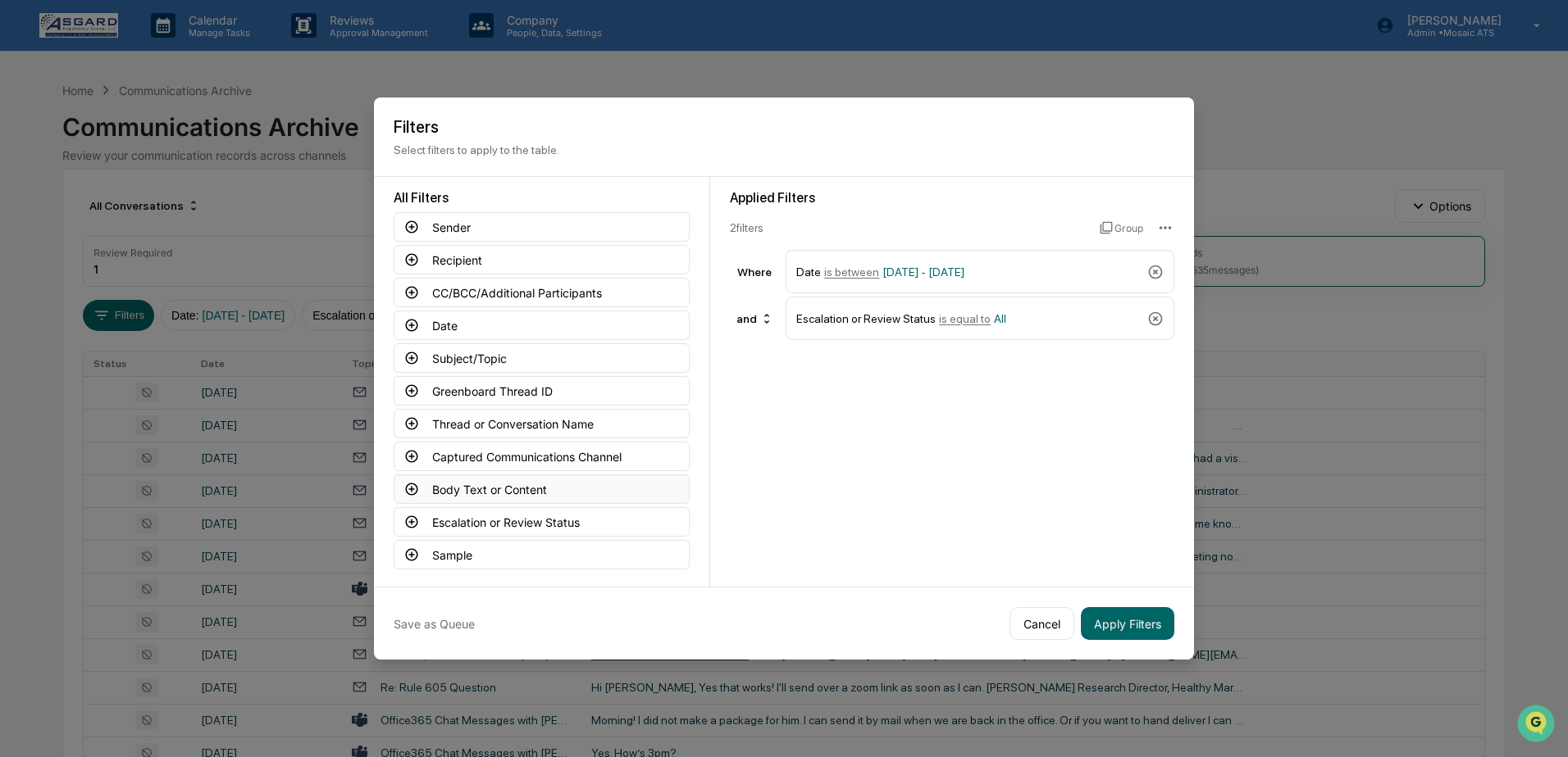
click at [474, 486] on button "Body Text or Content" at bounding box center [541, 489] width 296 height 29
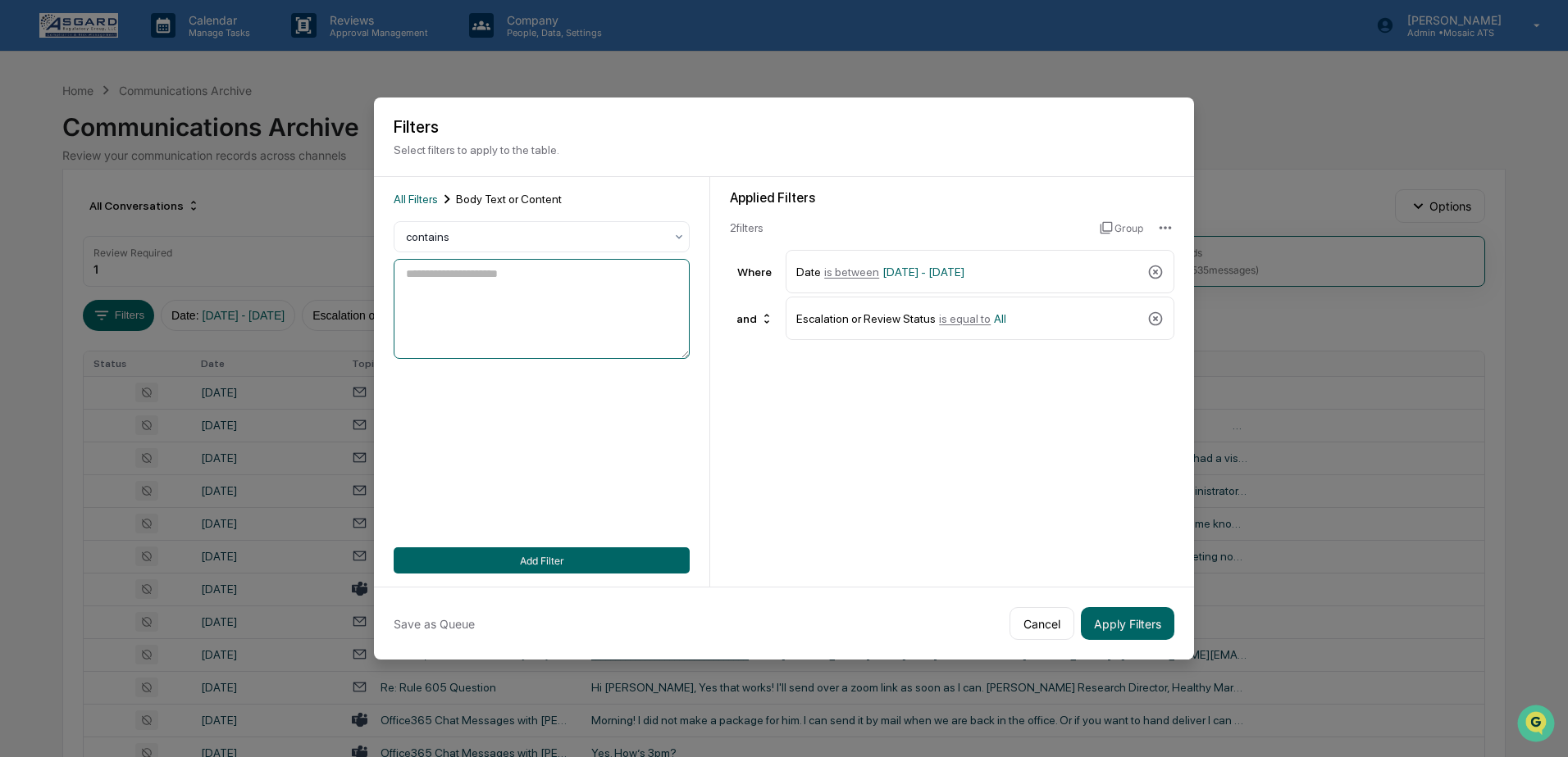
click at [438, 274] on textarea at bounding box center [541, 309] width 296 height 100
type textarea "****"
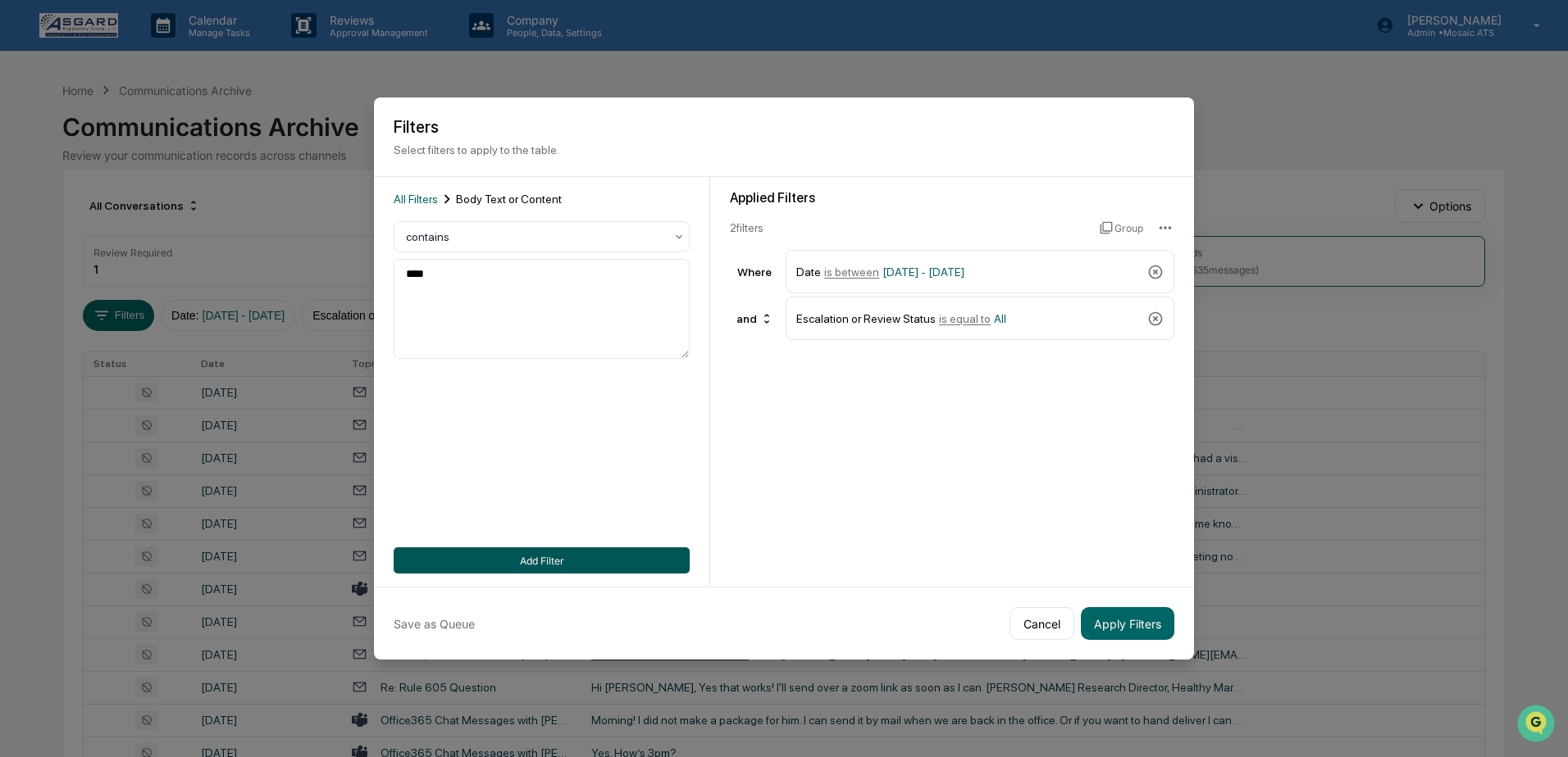
click at [536, 558] on button "Add Filter" at bounding box center [541, 561] width 296 height 26
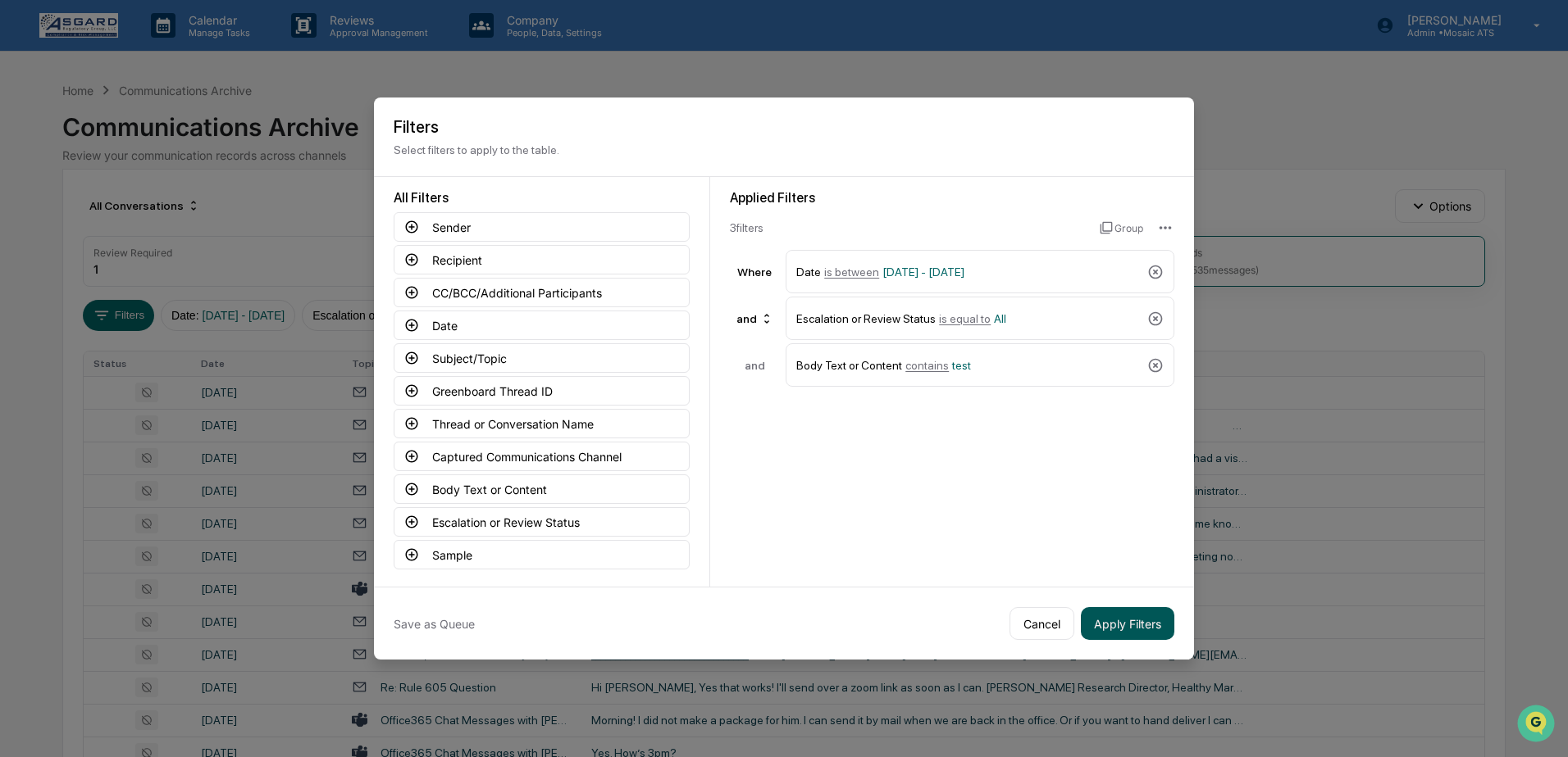
click at [1120, 627] on button "Apply Filters" at bounding box center [1127, 624] width 93 height 33
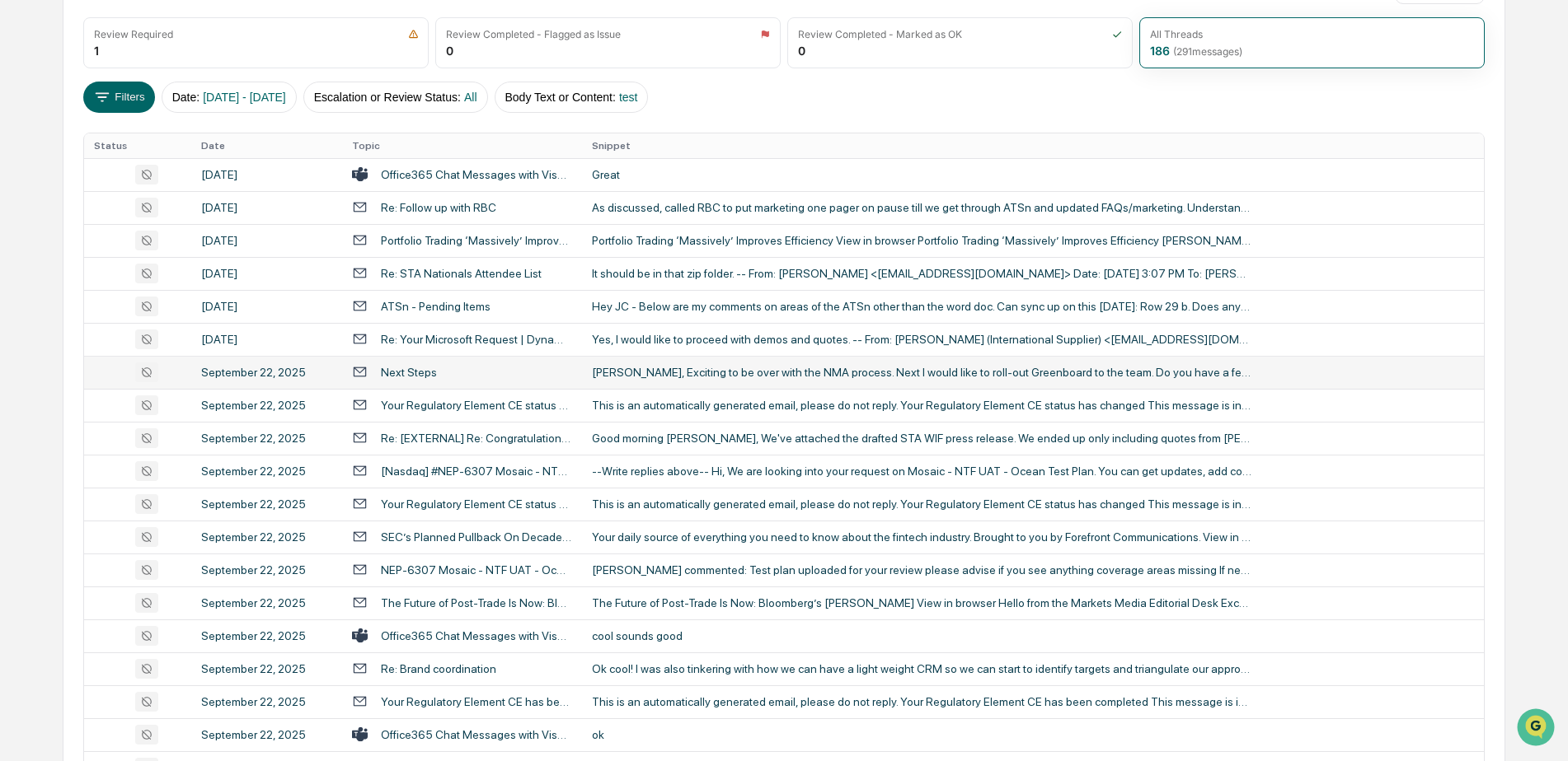
scroll to position [248, 0]
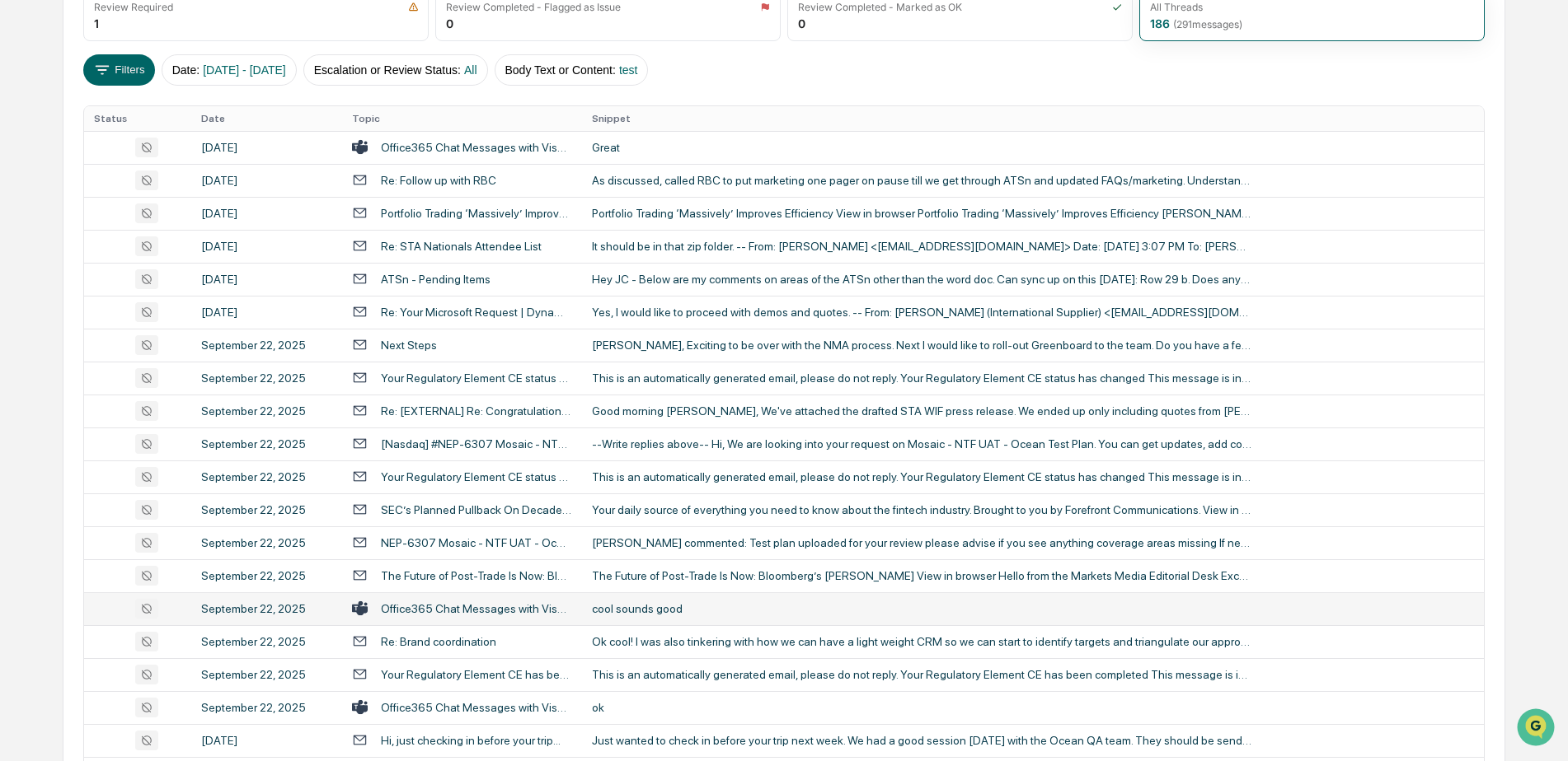
click at [632, 608] on div "cool sounds good" at bounding box center [921, 608] width 660 height 13
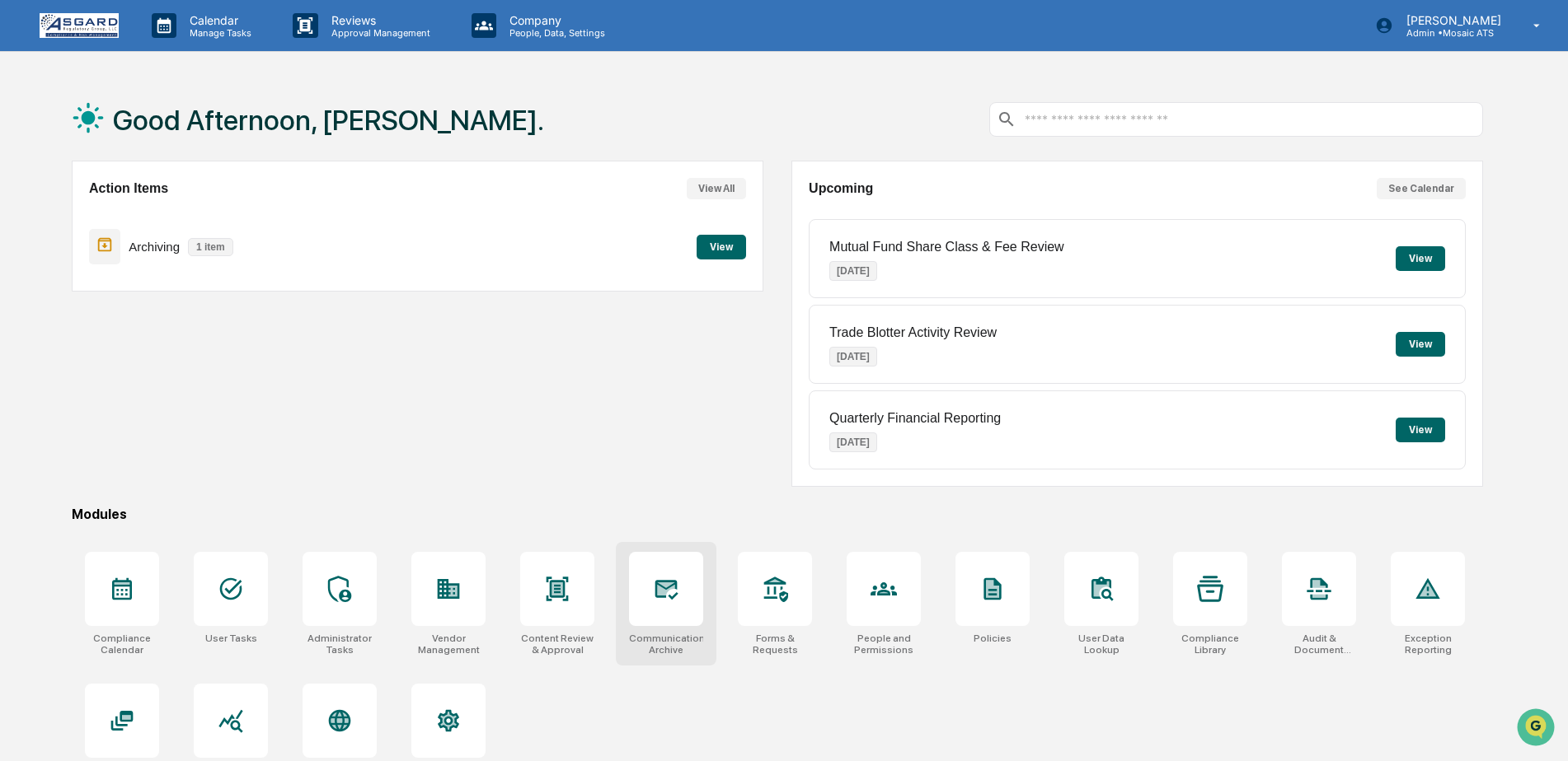
click at [652, 597] on div at bounding box center [666, 589] width 74 height 74
click at [660, 611] on div at bounding box center [666, 589] width 74 height 74
click at [650, 505] on div "Good Afternoon, Patrick. Action Items View All Archiving 1 item View Upcoming S…" at bounding box center [777, 459] width 1461 height 761
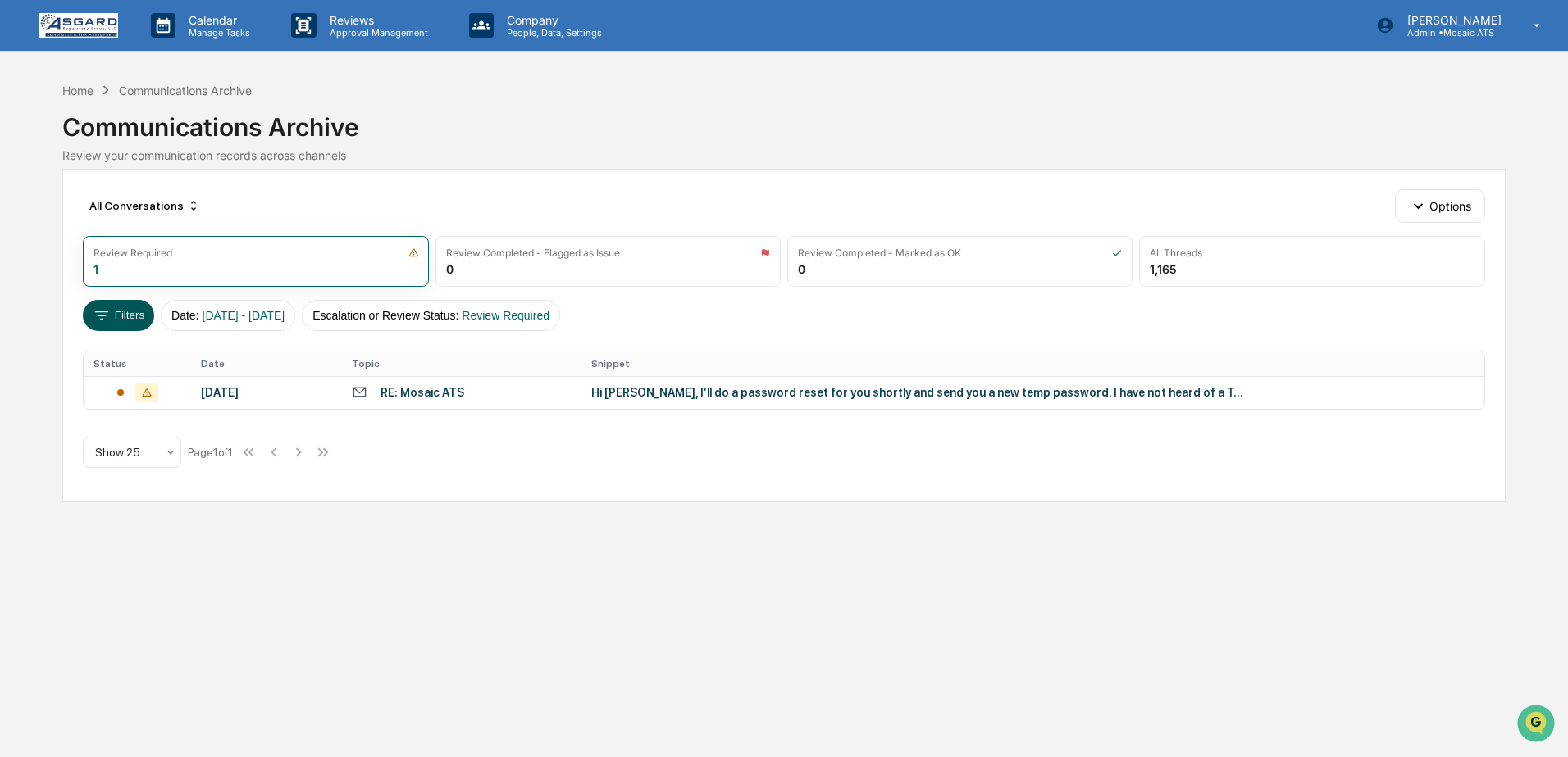
click at [122, 320] on button "Filters" at bounding box center [118, 315] width 72 height 31
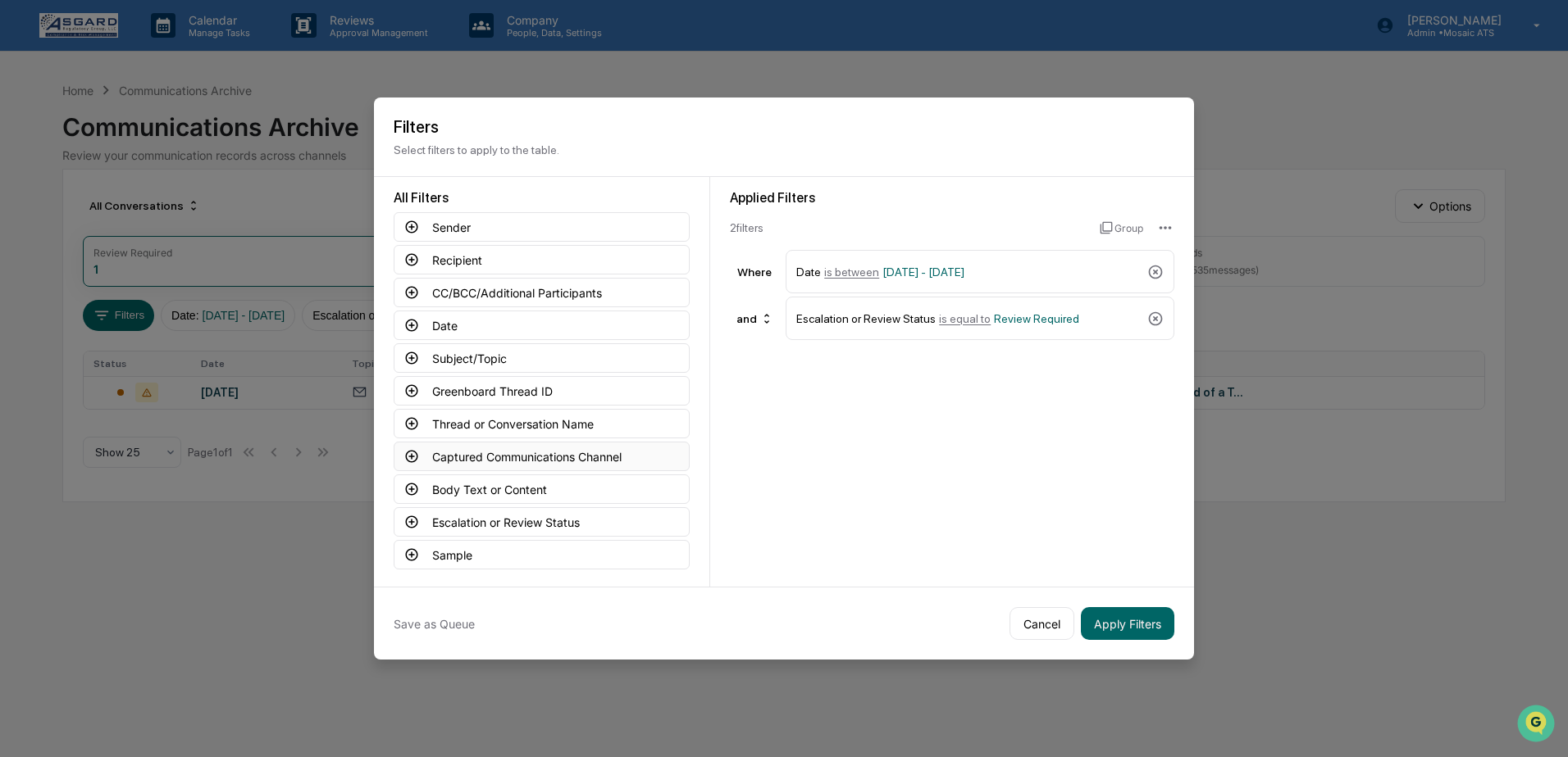
click at [475, 460] on button "Captured Communications Channel" at bounding box center [541, 456] width 296 height 29
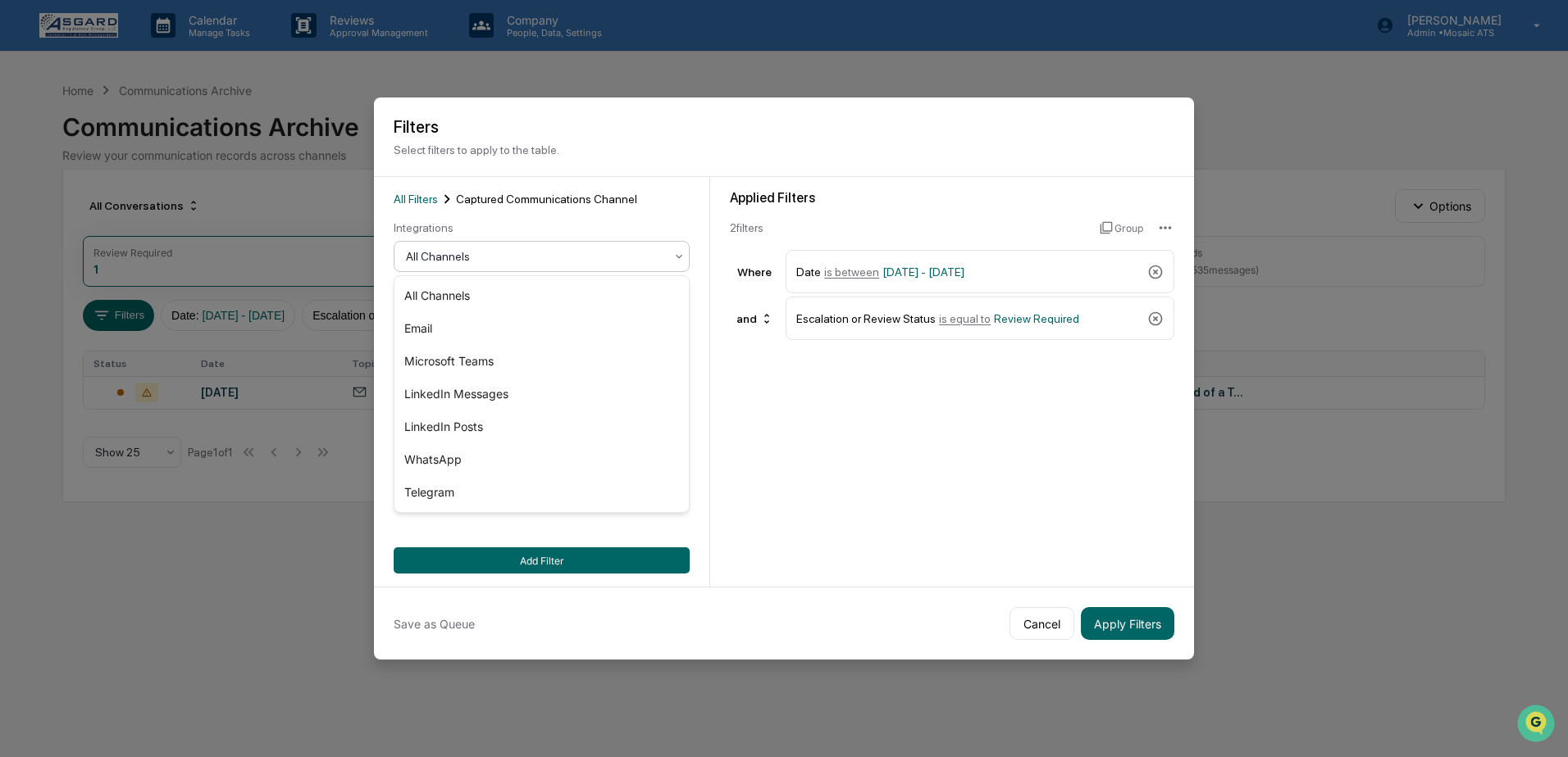
click at [497, 255] on div at bounding box center [535, 256] width 258 height 16
click at [474, 423] on div "LinkedIn Posts" at bounding box center [541, 427] width 295 height 33
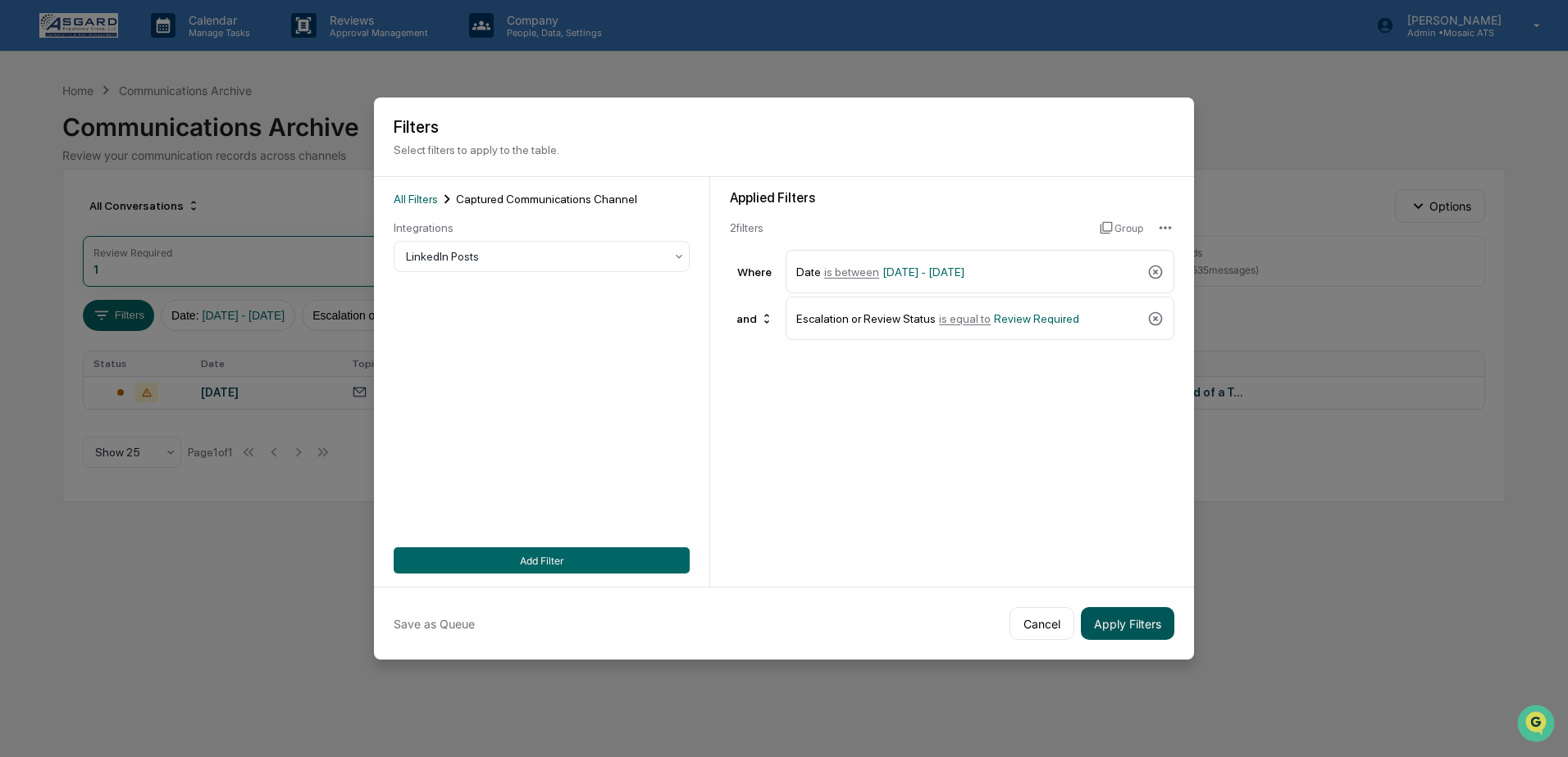
click at [1110, 625] on button "Apply Filters" at bounding box center [1127, 624] width 93 height 33
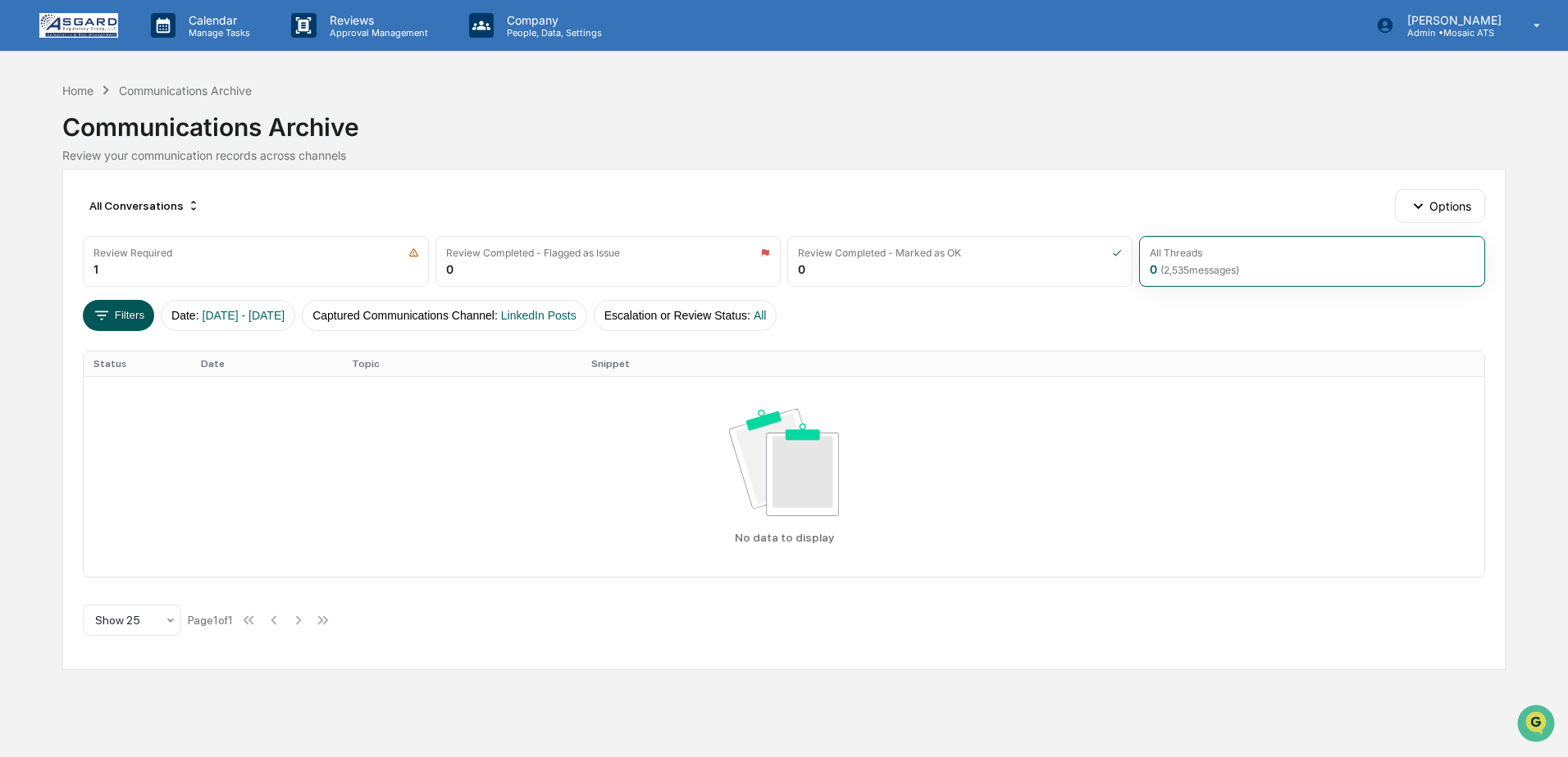
click at [129, 313] on button "Filters" at bounding box center [118, 315] width 72 height 31
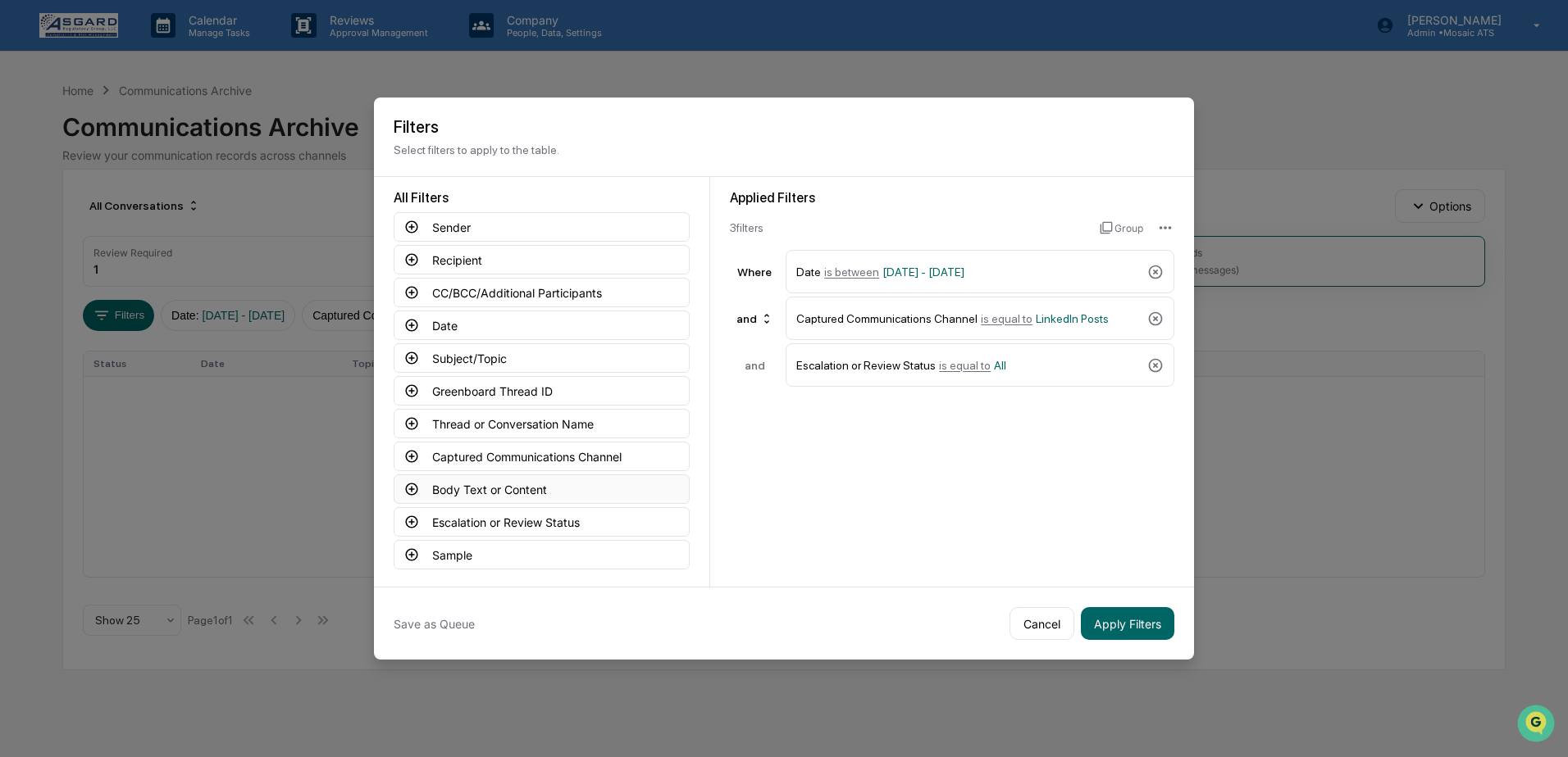
click at [481, 489] on button "Body Text or Content" at bounding box center [541, 489] width 296 height 29
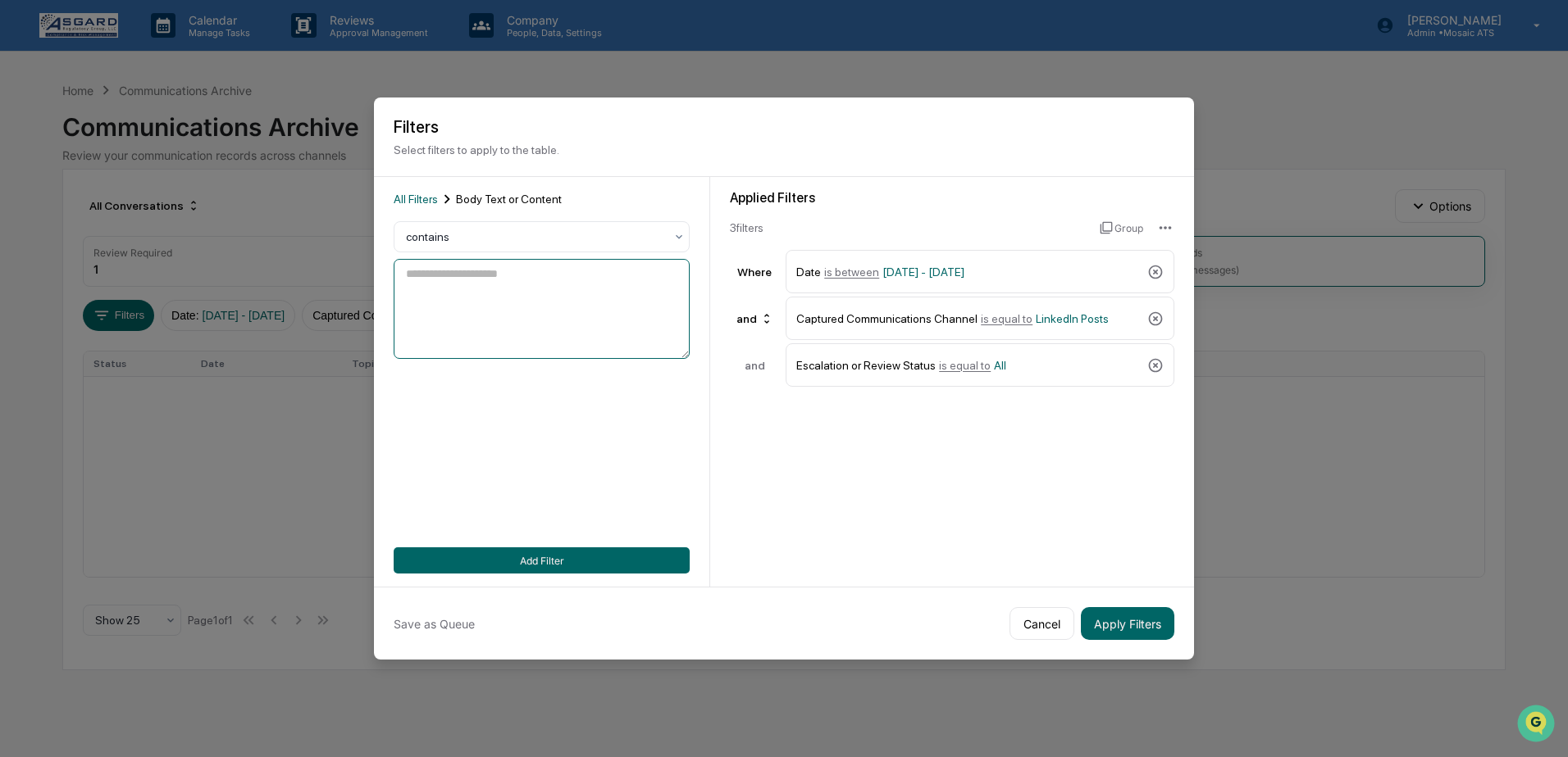
click at [464, 284] on textarea at bounding box center [541, 309] width 296 height 100
type textarea "*"
type textarea "**********"
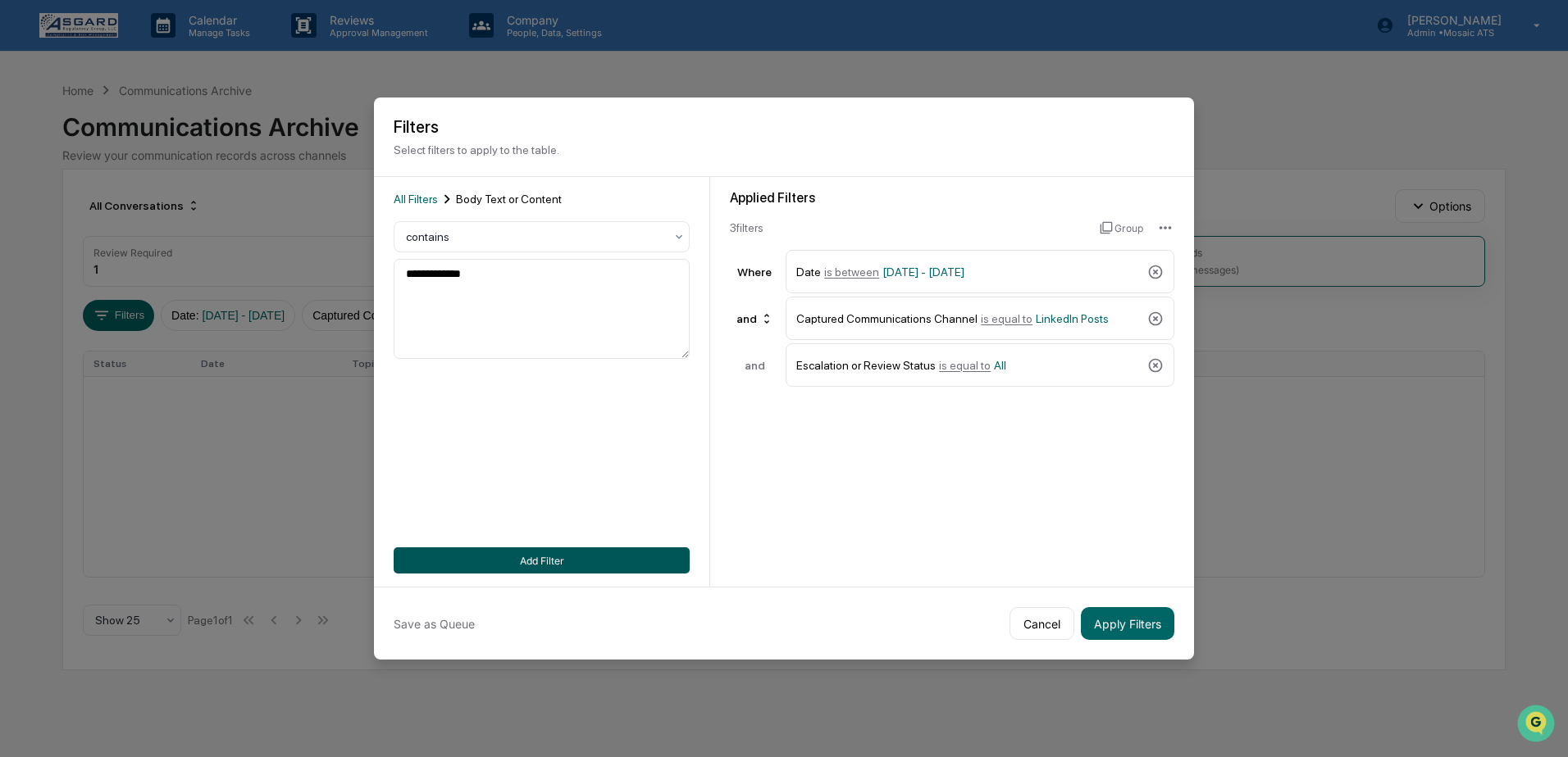
click at [548, 561] on button "Add Filter" at bounding box center [541, 561] width 296 height 26
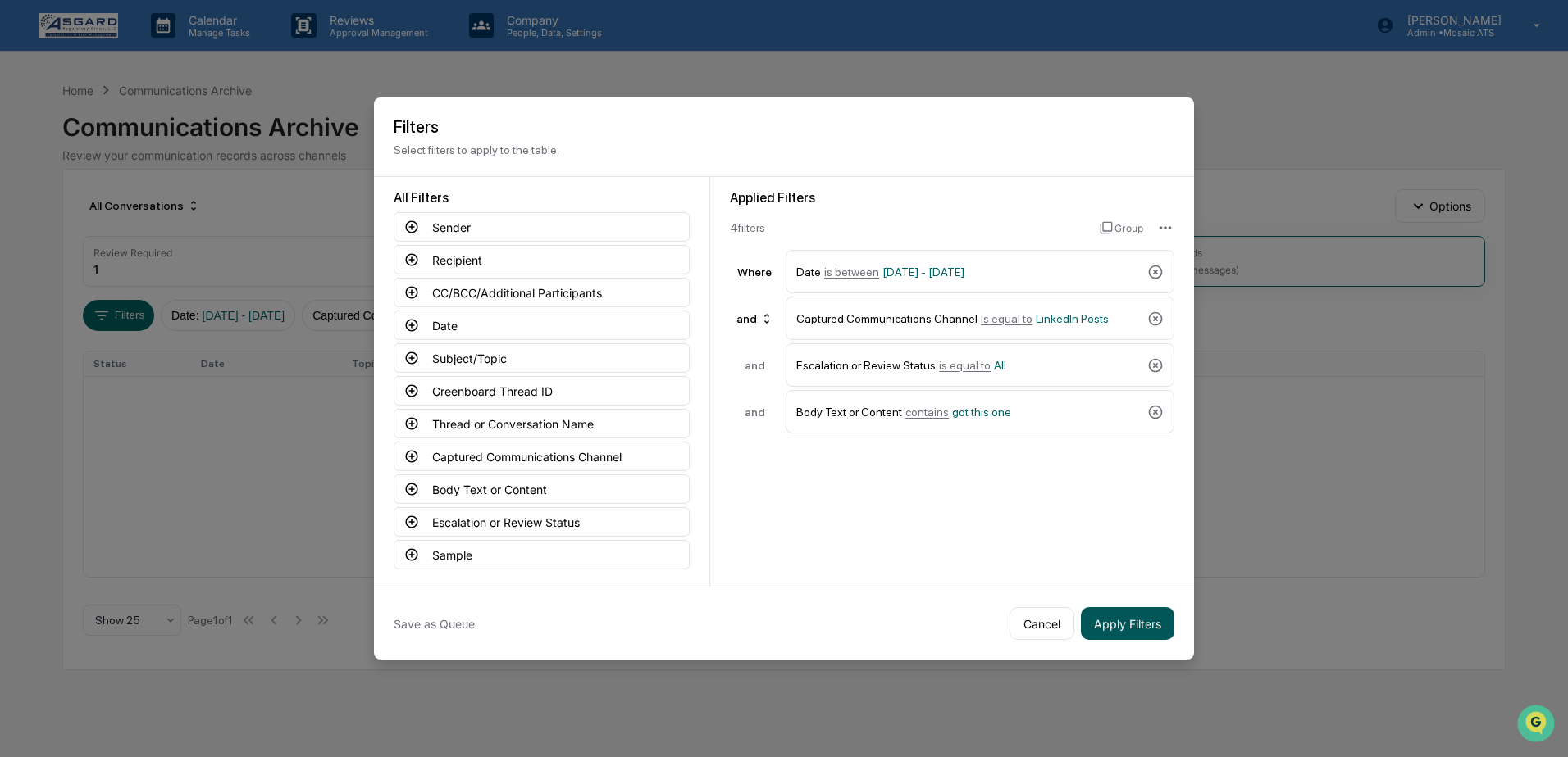
click at [1121, 631] on button "Apply Filters" at bounding box center [1127, 624] width 93 height 33
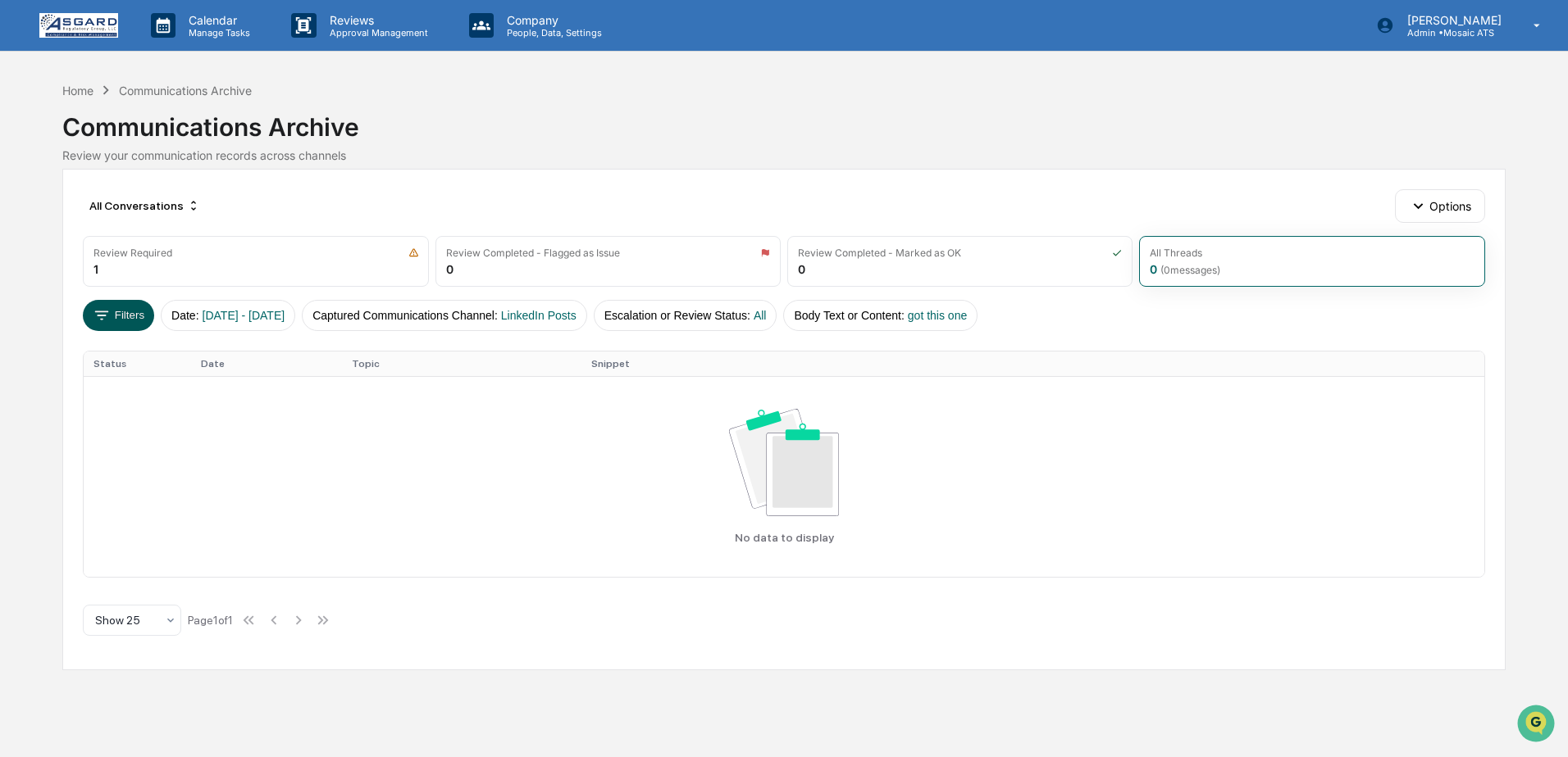
click at [124, 316] on button "Filters" at bounding box center [118, 315] width 72 height 31
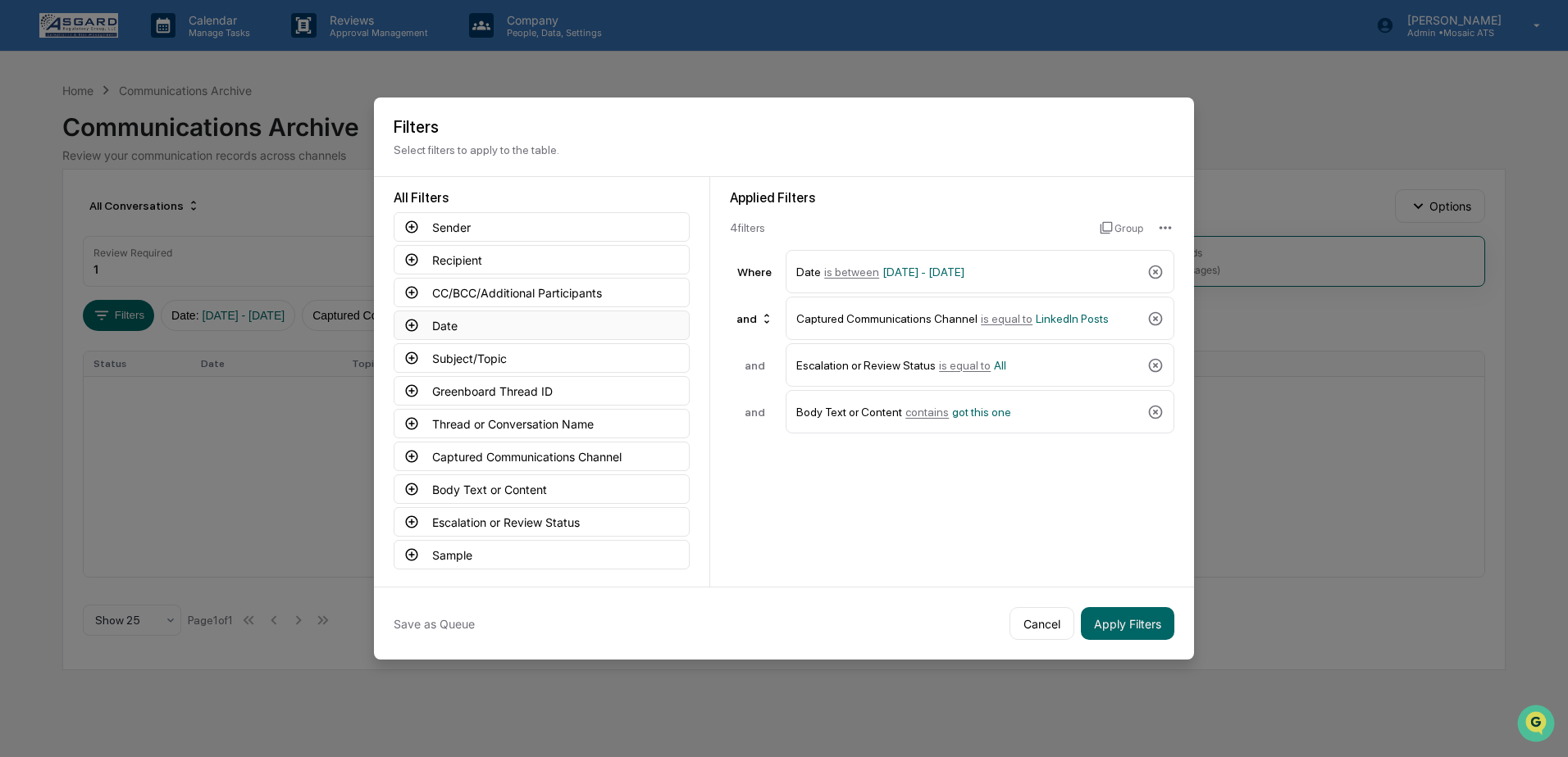
click at [481, 320] on button "Date" at bounding box center [541, 326] width 296 height 29
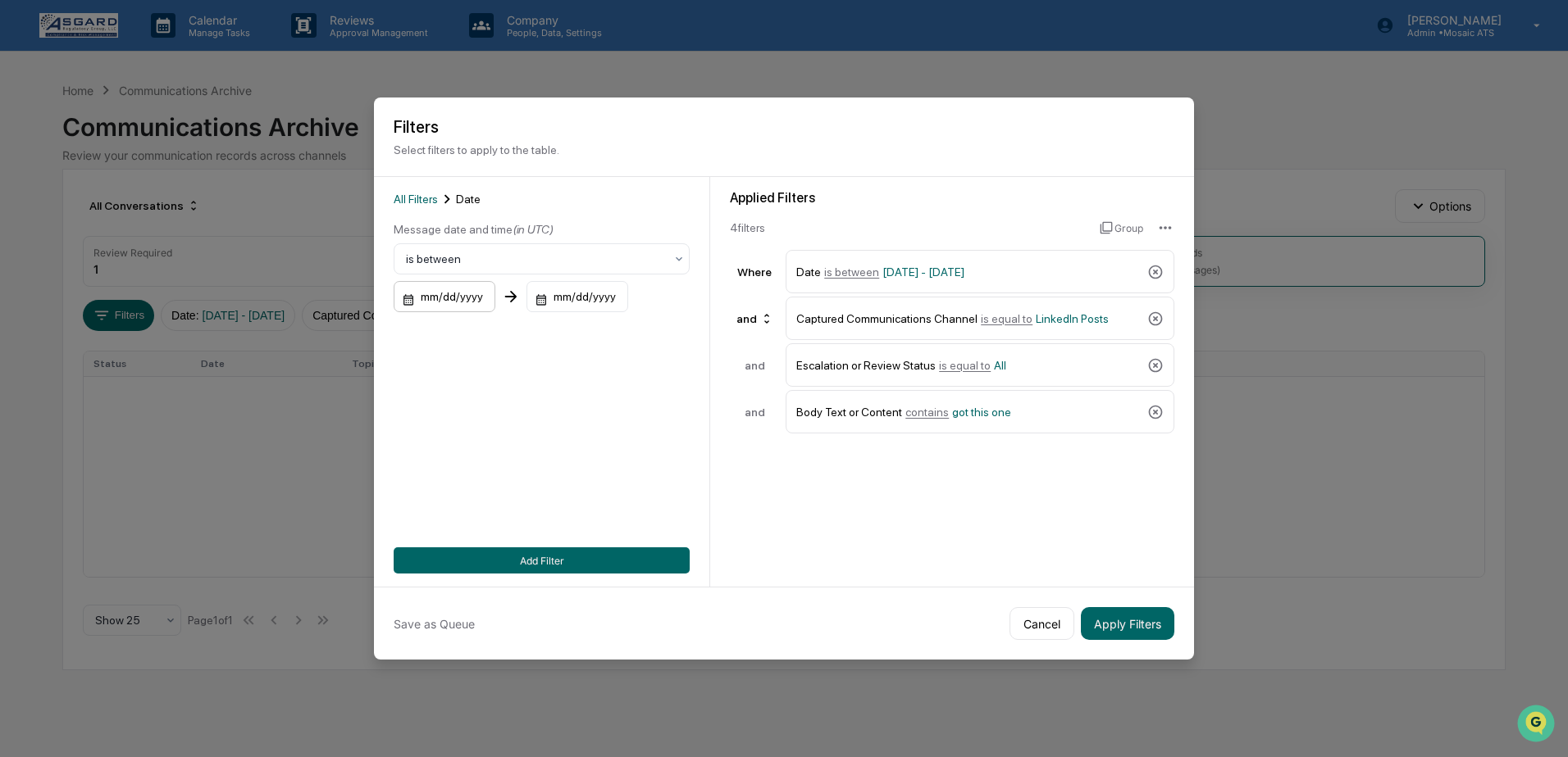
click at [412, 299] on div "mm/dd/yyyy" at bounding box center [444, 296] width 102 height 31
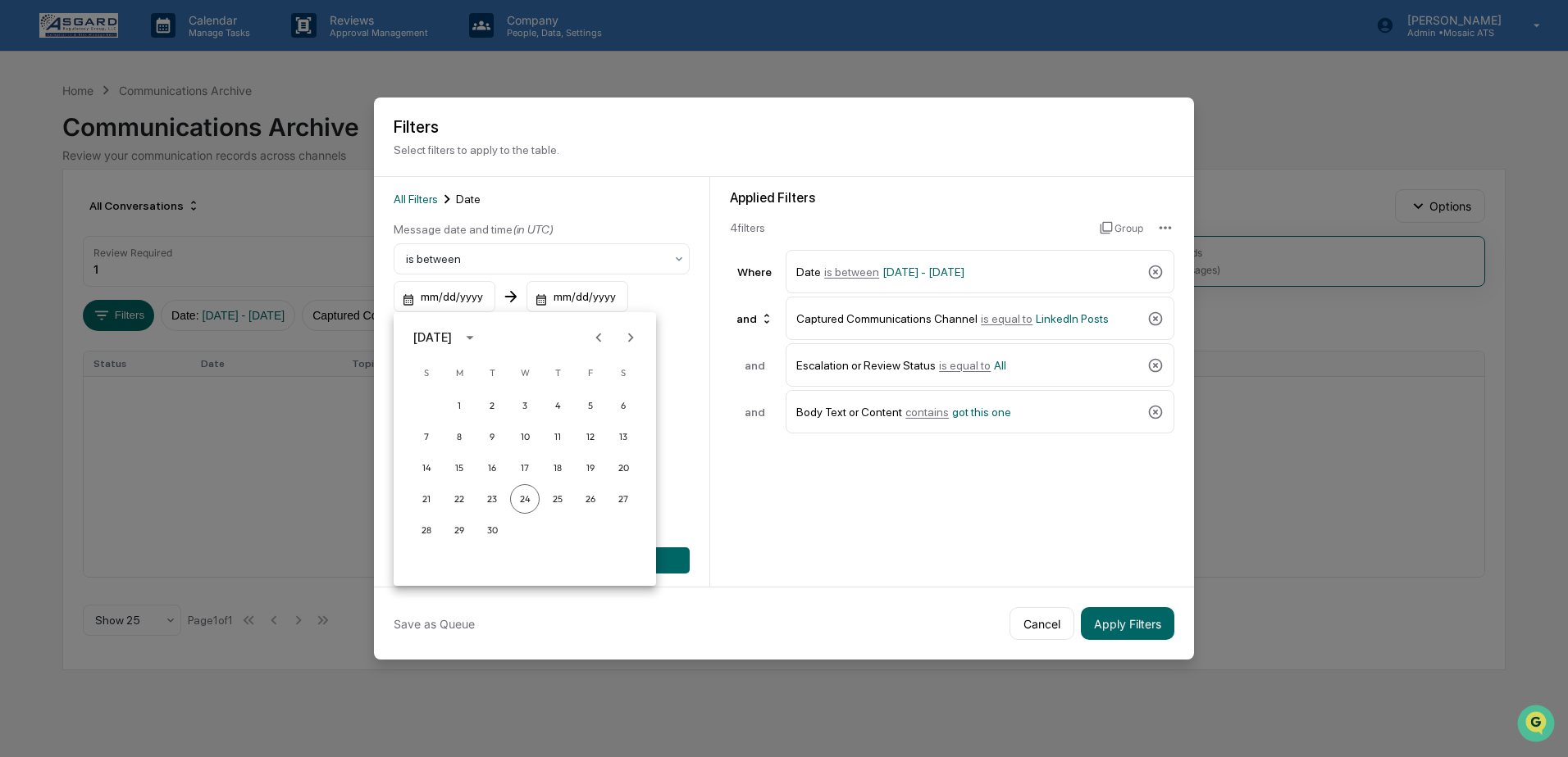
click at [596, 334] on icon "Previous month" at bounding box center [598, 337] width 18 height 18
click at [562, 438] on button "7" at bounding box center [558, 437] width 29 height 29
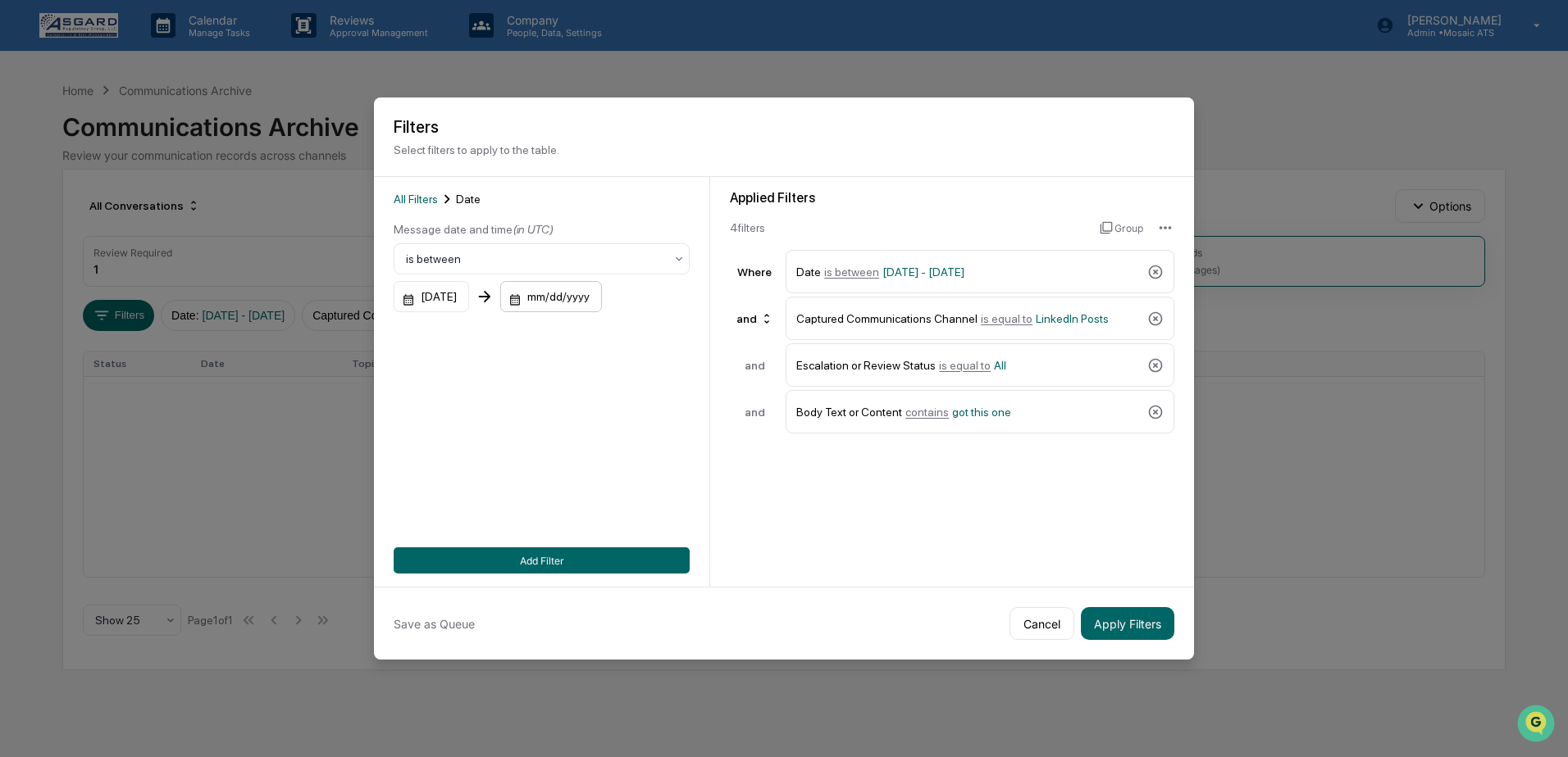
click at [539, 295] on div "mm/dd/yyyy" at bounding box center [551, 296] width 102 height 31
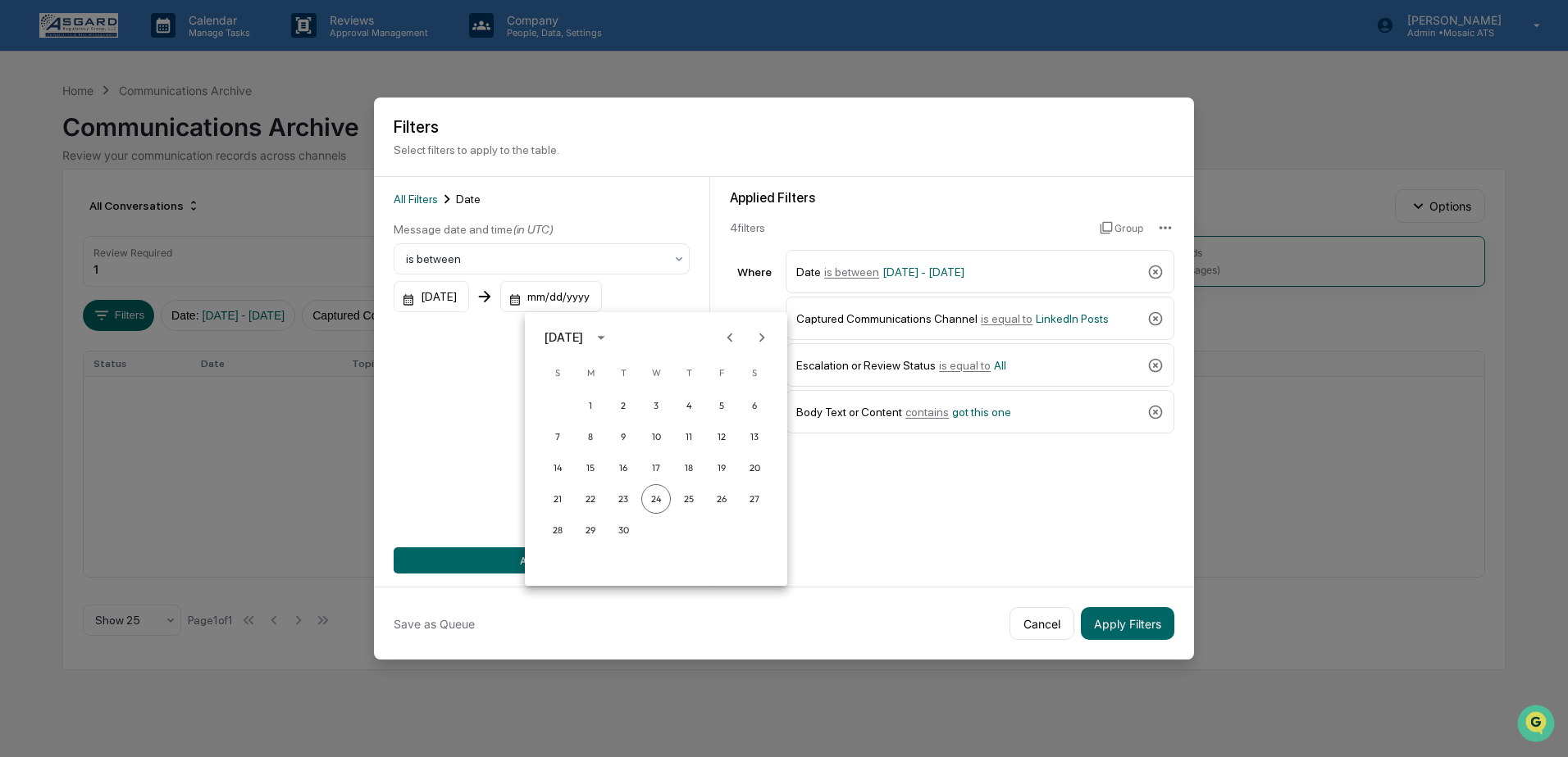
click at [731, 337] on icon "Previous month" at bounding box center [730, 337] width 18 height 18
click at [686, 434] on button "7" at bounding box center [689, 437] width 29 height 29
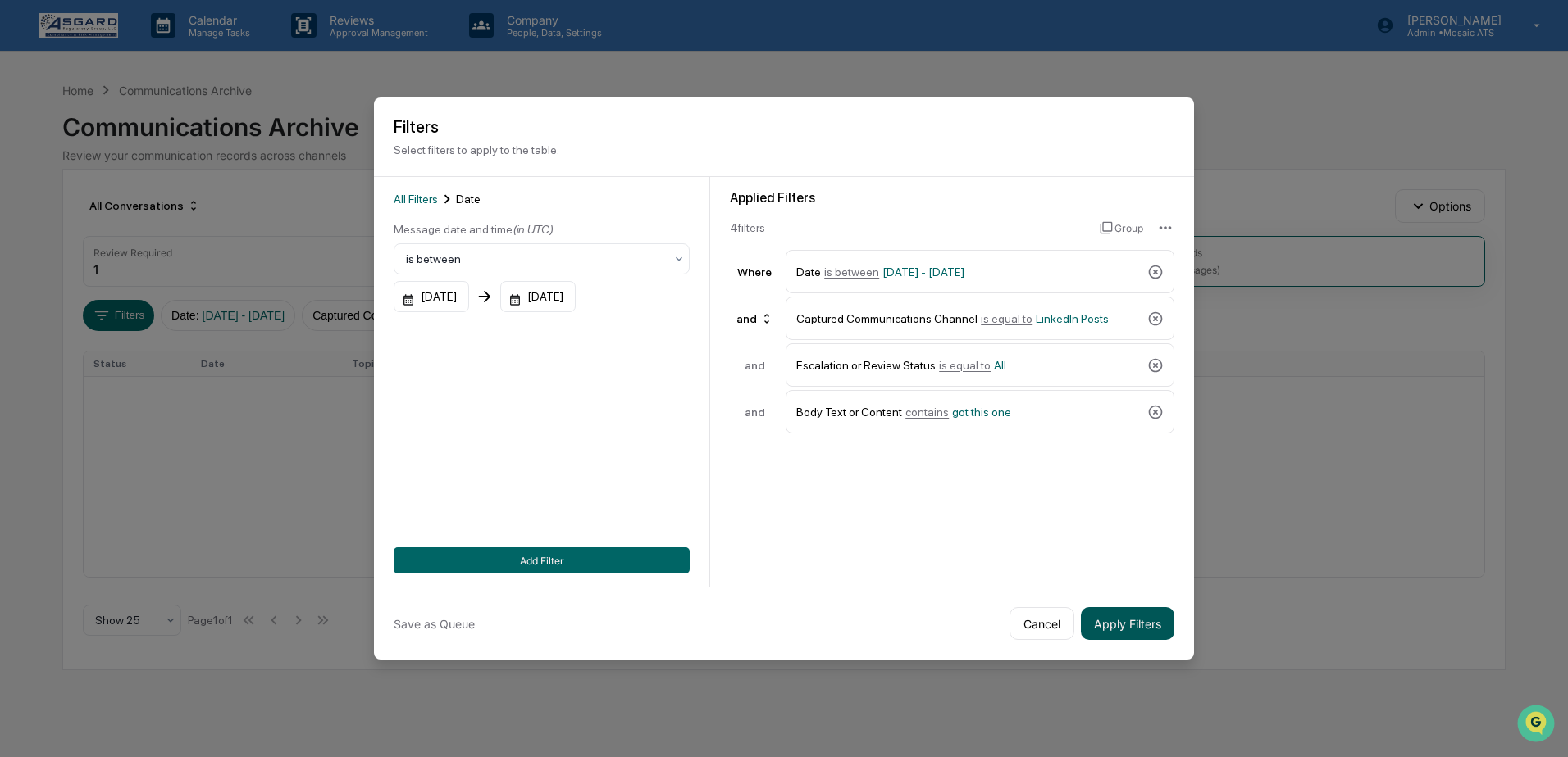
click at [1093, 613] on button "Apply Filters" at bounding box center [1127, 624] width 93 height 33
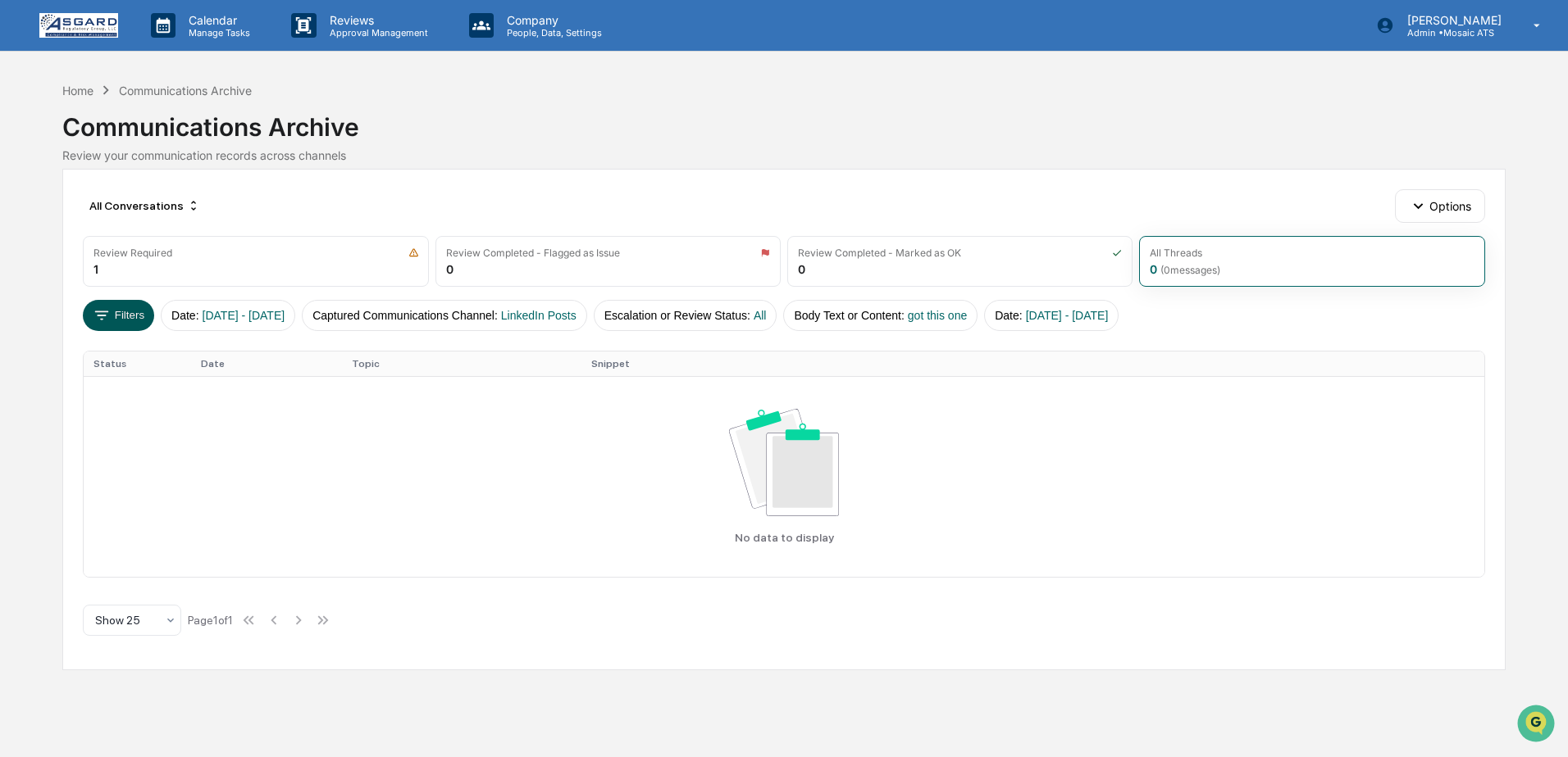
click at [124, 309] on button "Filters" at bounding box center [118, 315] width 72 height 31
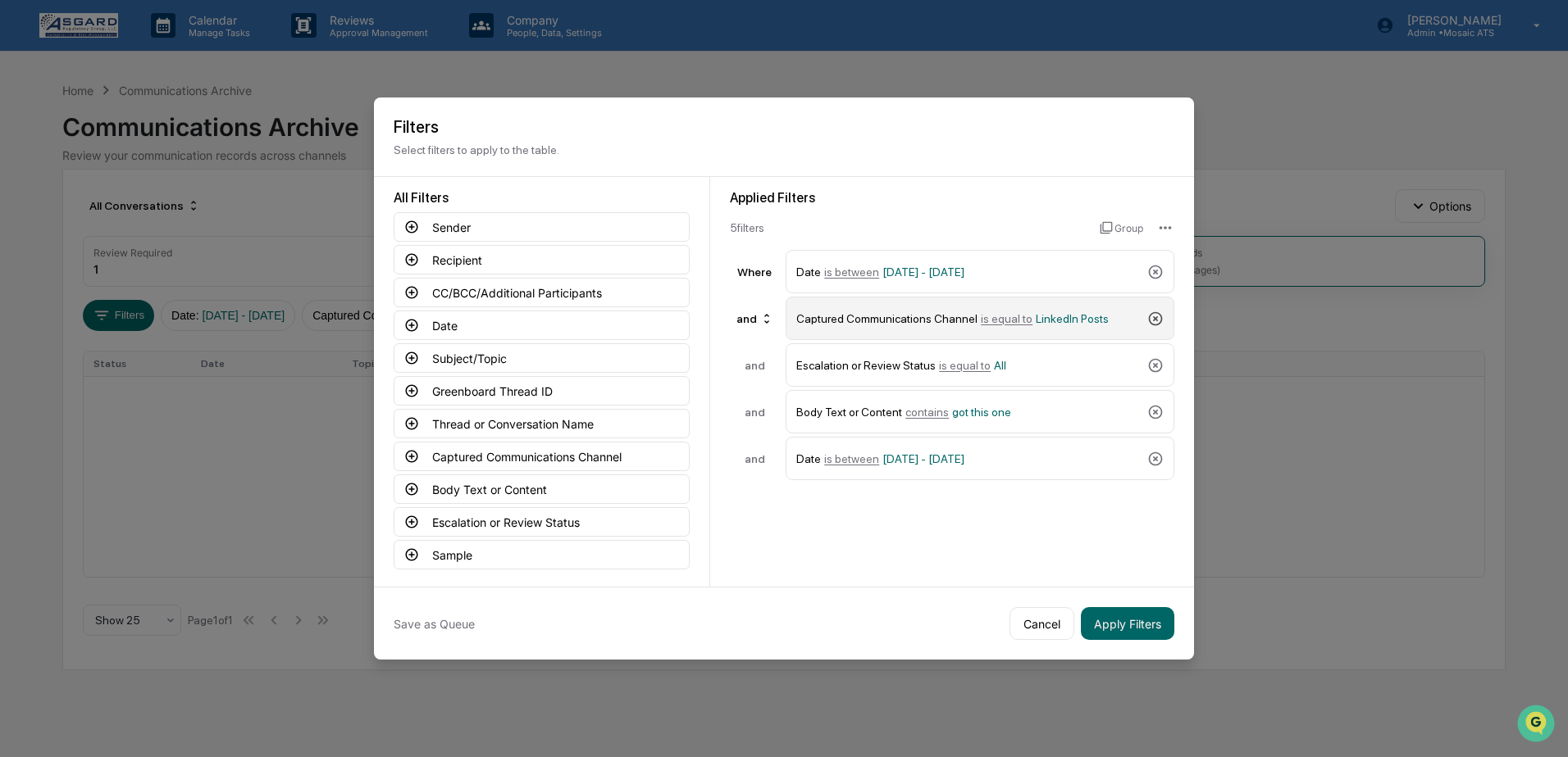
click at [1153, 317] on icon at bounding box center [1155, 319] width 16 height 16
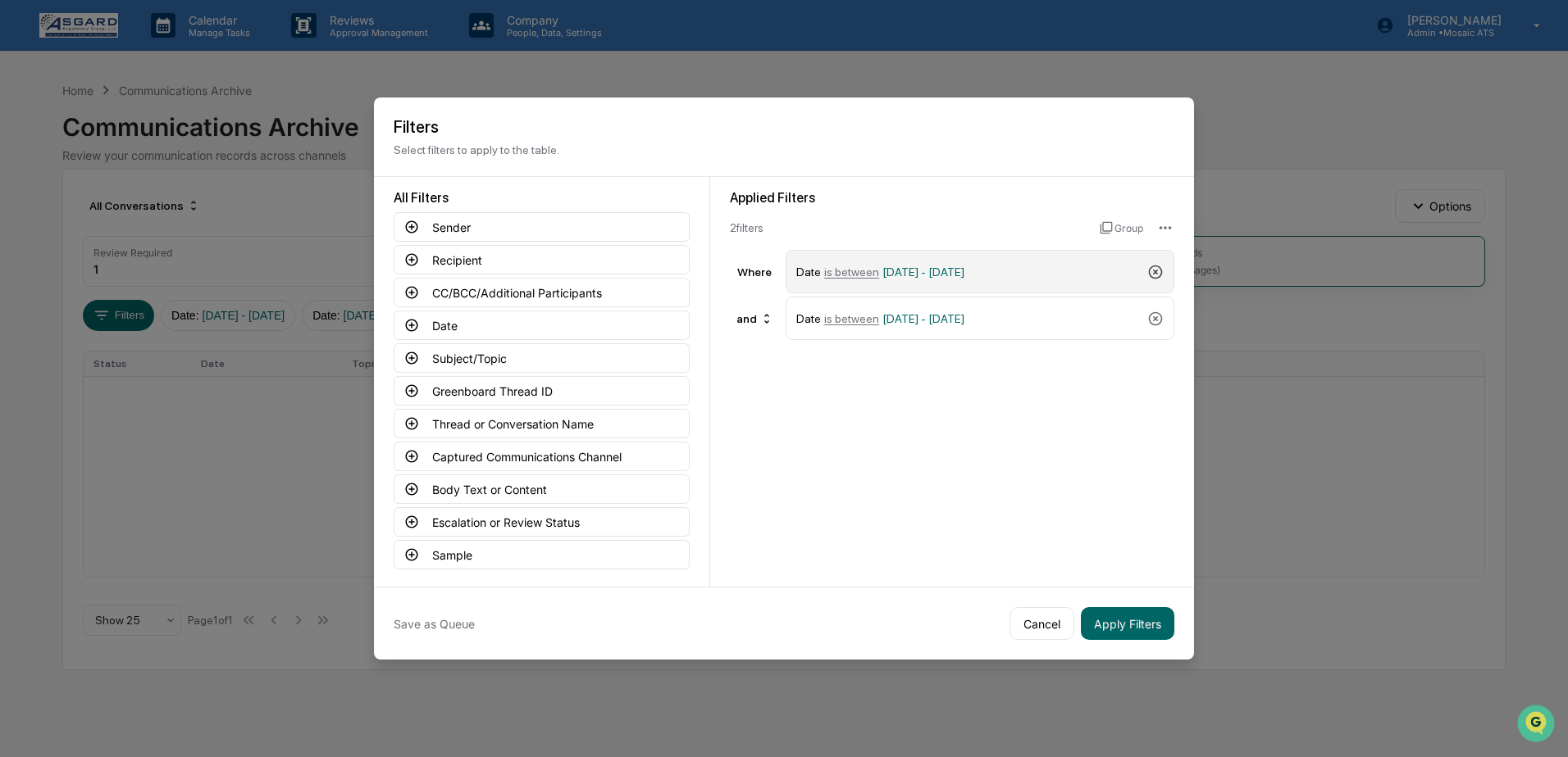
click at [1154, 272] on icon at bounding box center [1155, 271] width 16 height 16
click at [1125, 633] on button "Apply Filters" at bounding box center [1127, 624] width 93 height 33
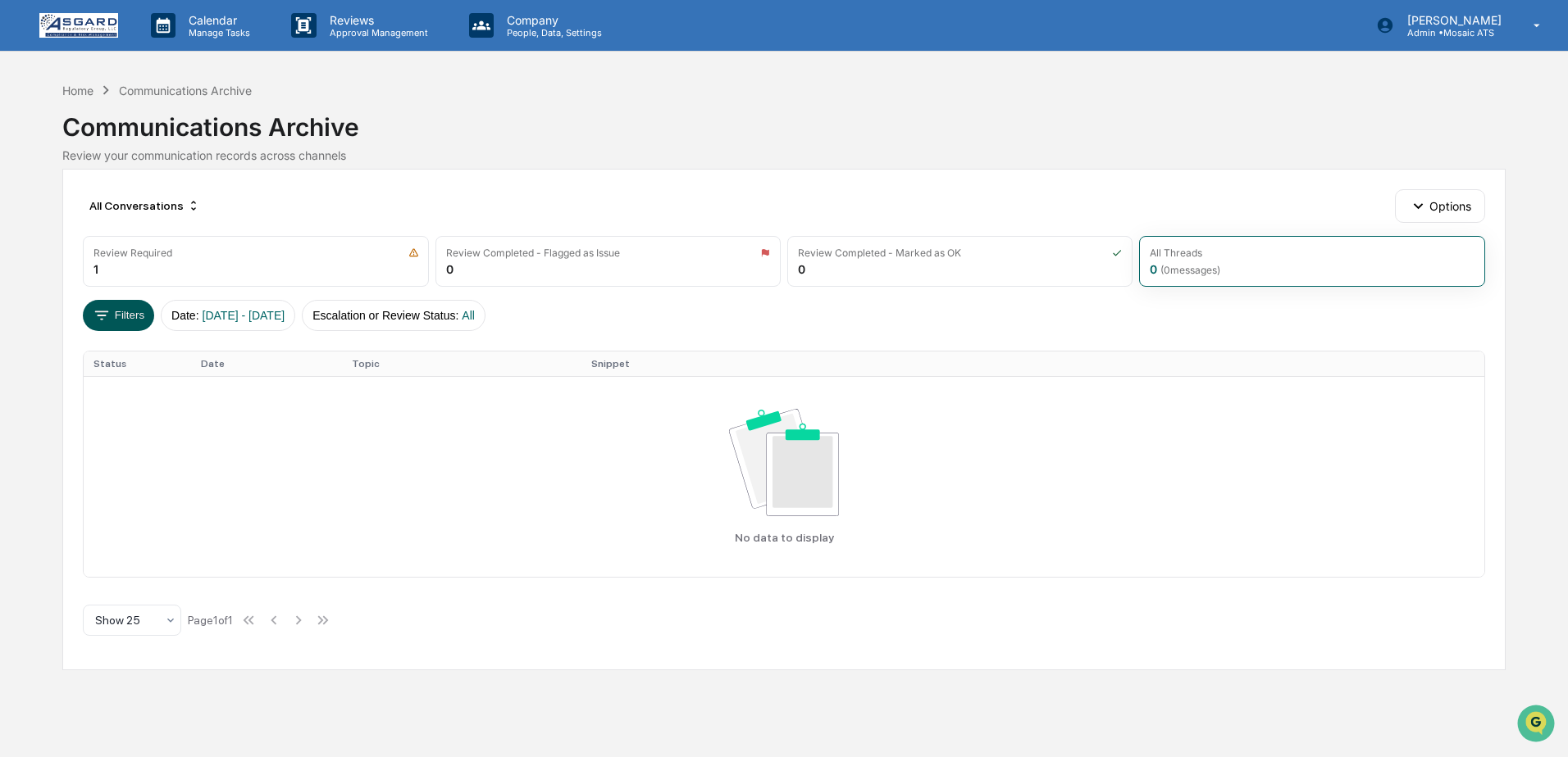
click at [120, 315] on button "Filters" at bounding box center [118, 315] width 72 height 31
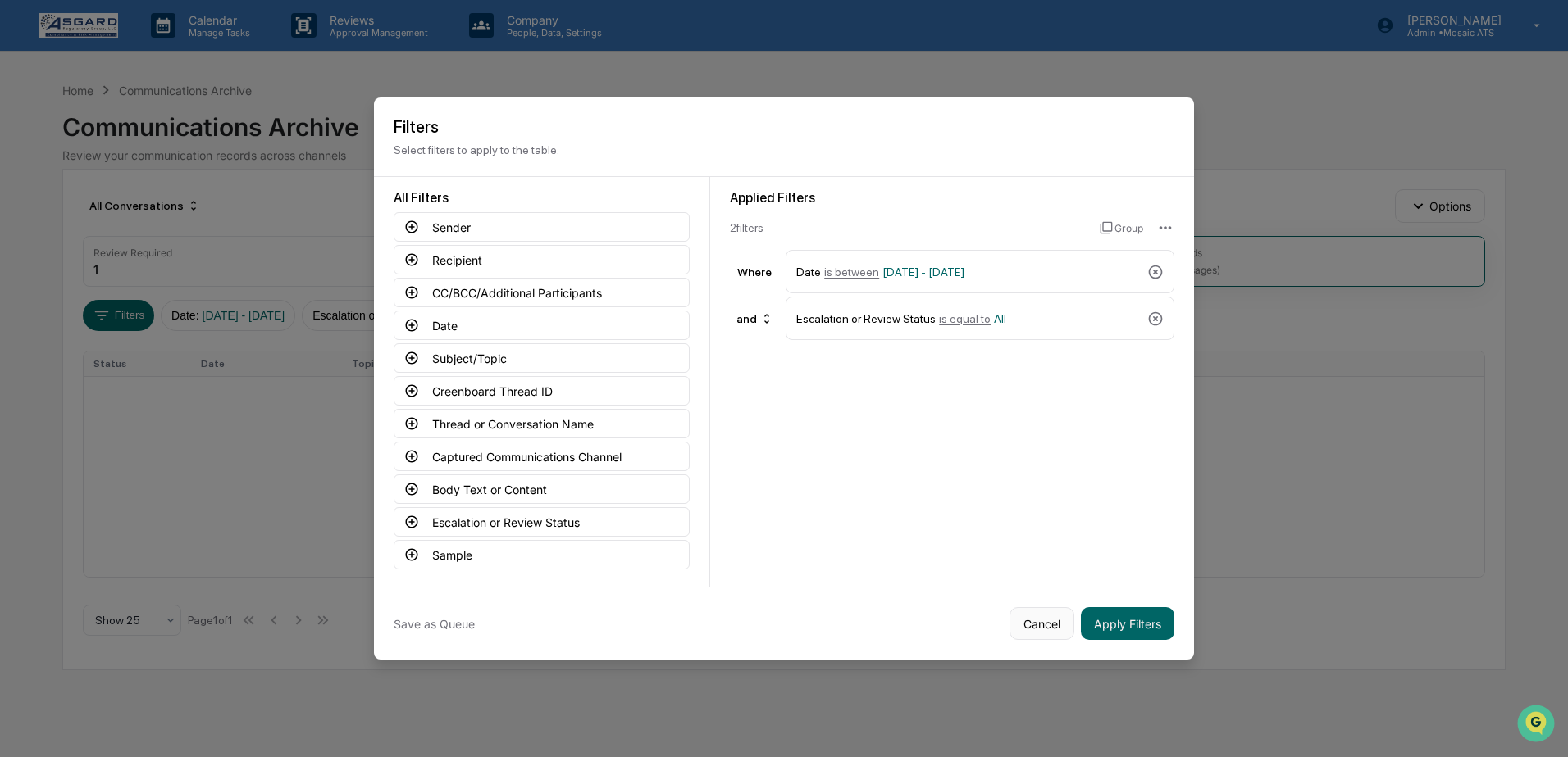
click at [1035, 624] on button "Cancel" at bounding box center [1042, 624] width 65 height 33
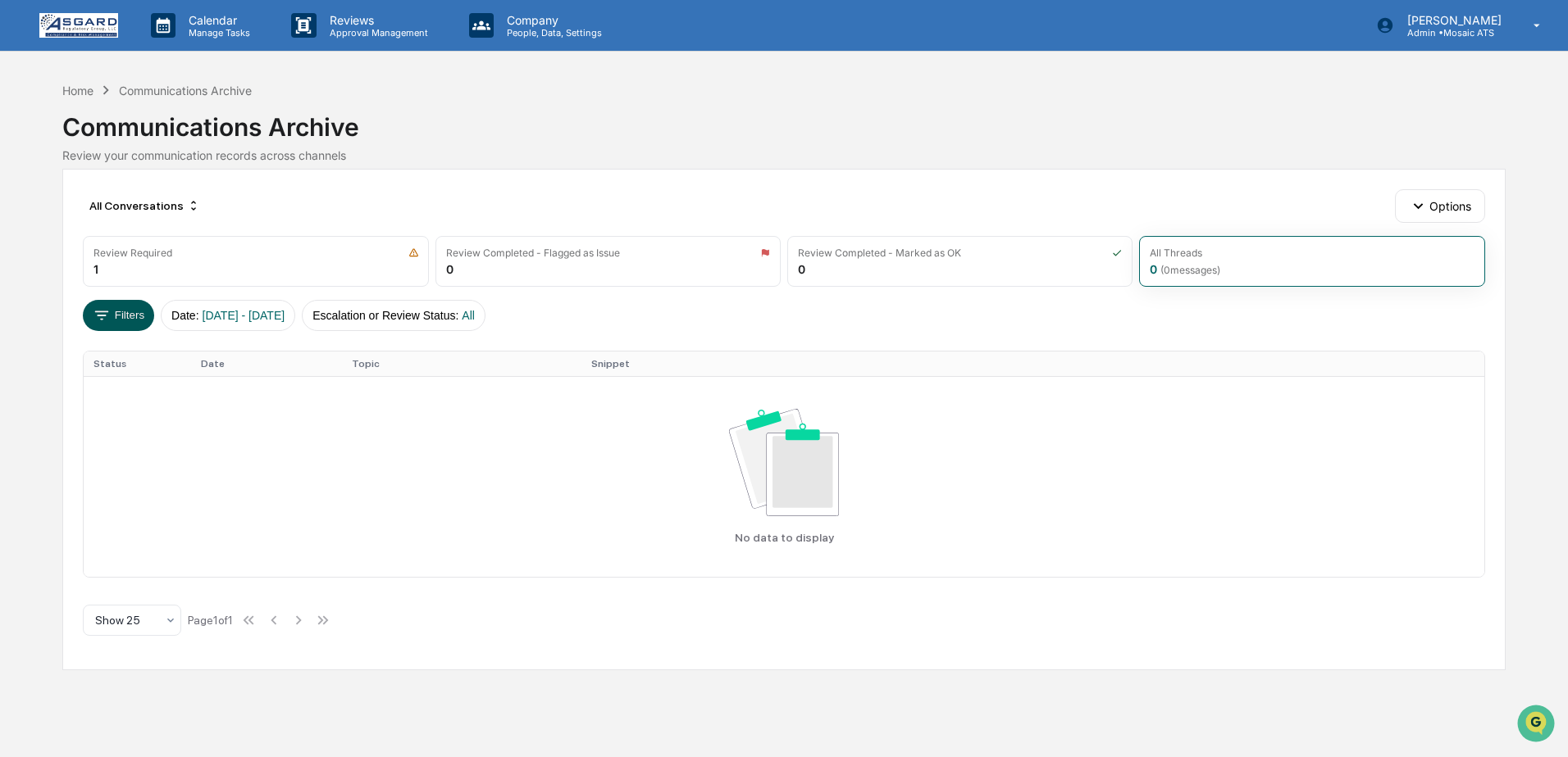
click at [131, 324] on button "Filters" at bounding box center [118, 315] width 72 height 31
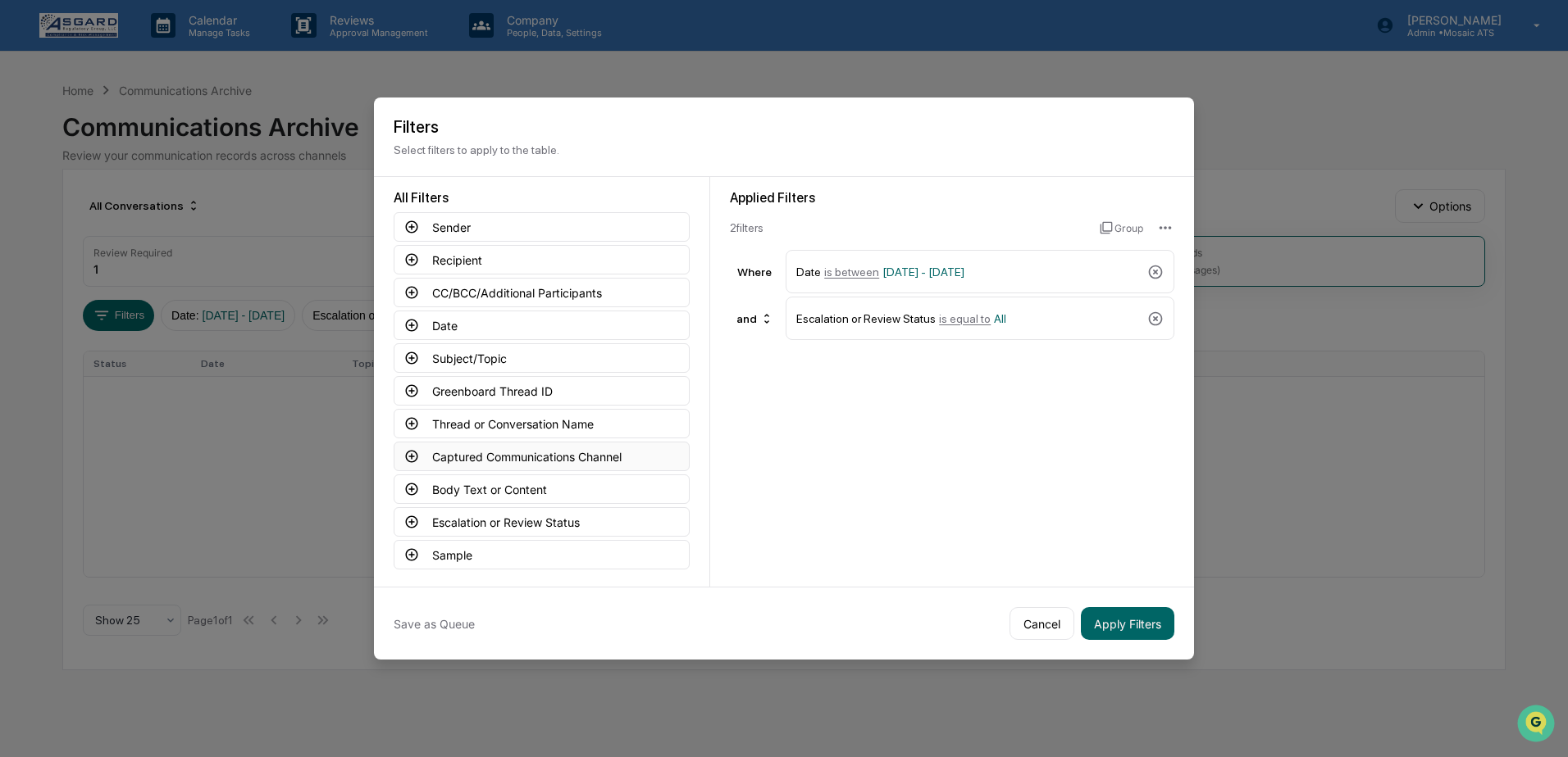
click at [452, 456] on button "Captured Communications Channel" at bounding box center [541, 456] width 296 height 29
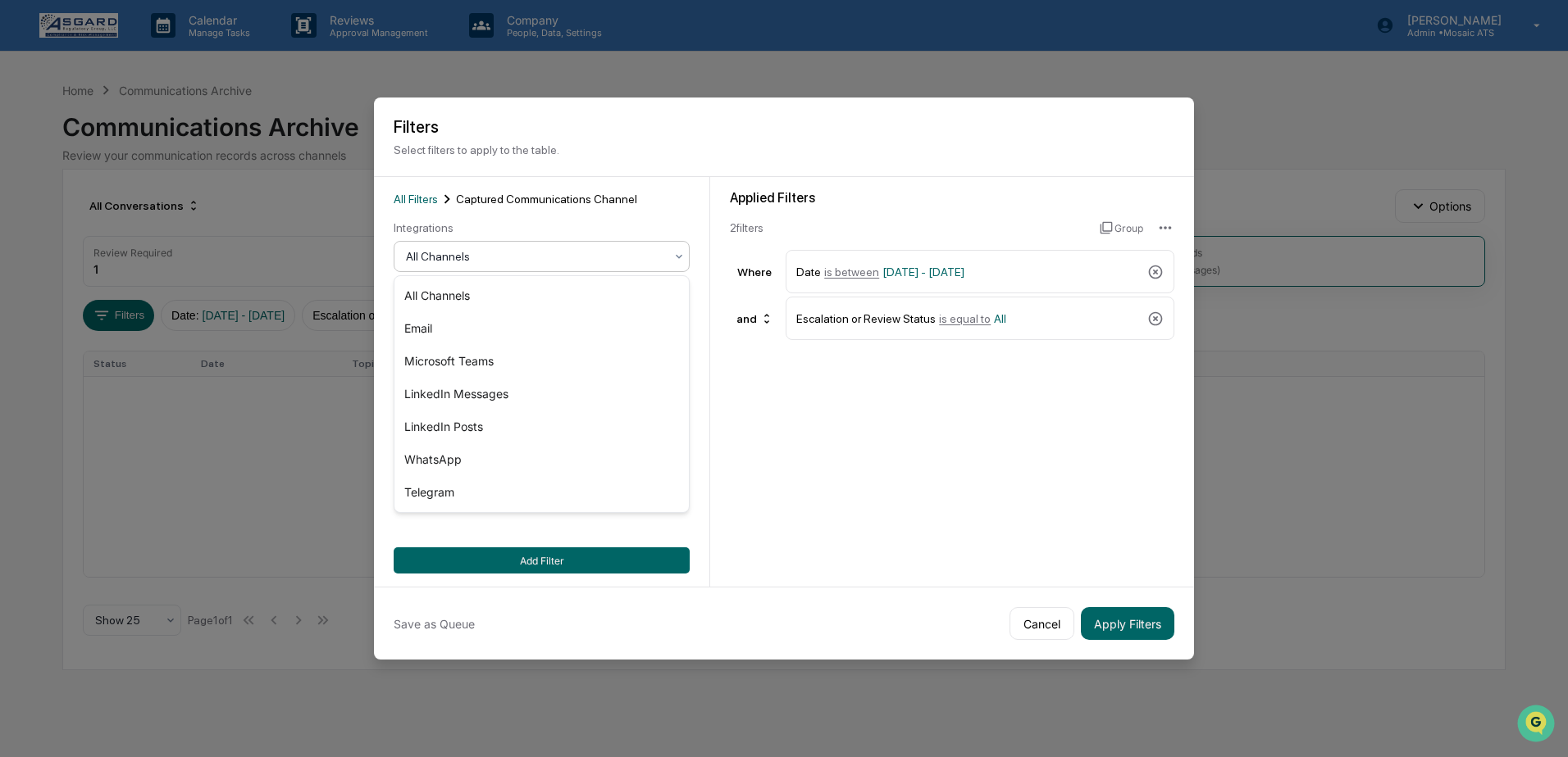
click at [457, 245] on div "All Channels" at bounding box center [541, 257] width 296 height 31
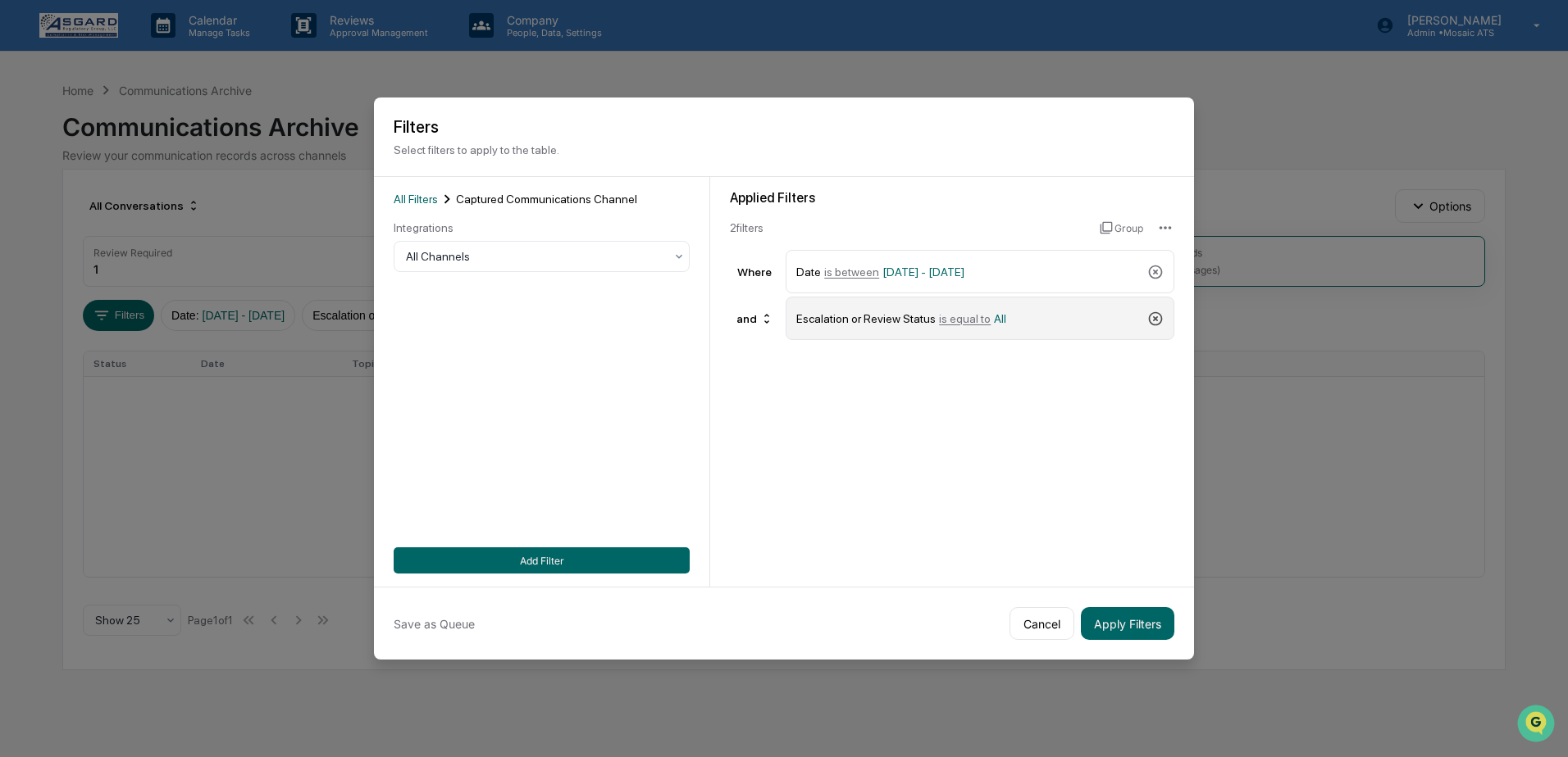
click at [1158, 320] on icon at bounding box center [1155, 319] width 16 height 16
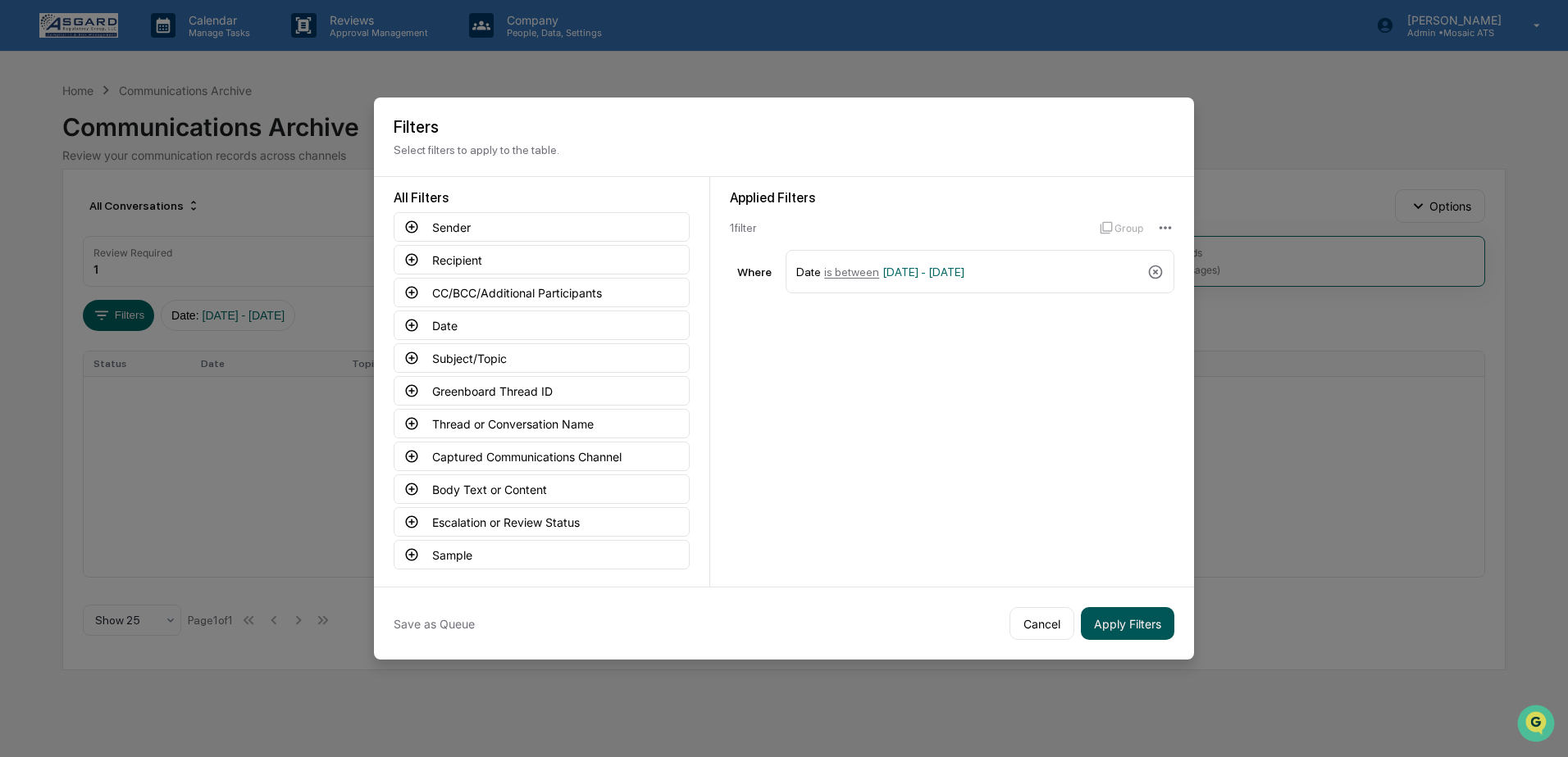
click at [1118, 620] on button "Apply Filters" at bounding box center [1127, 624] width 93 height 33
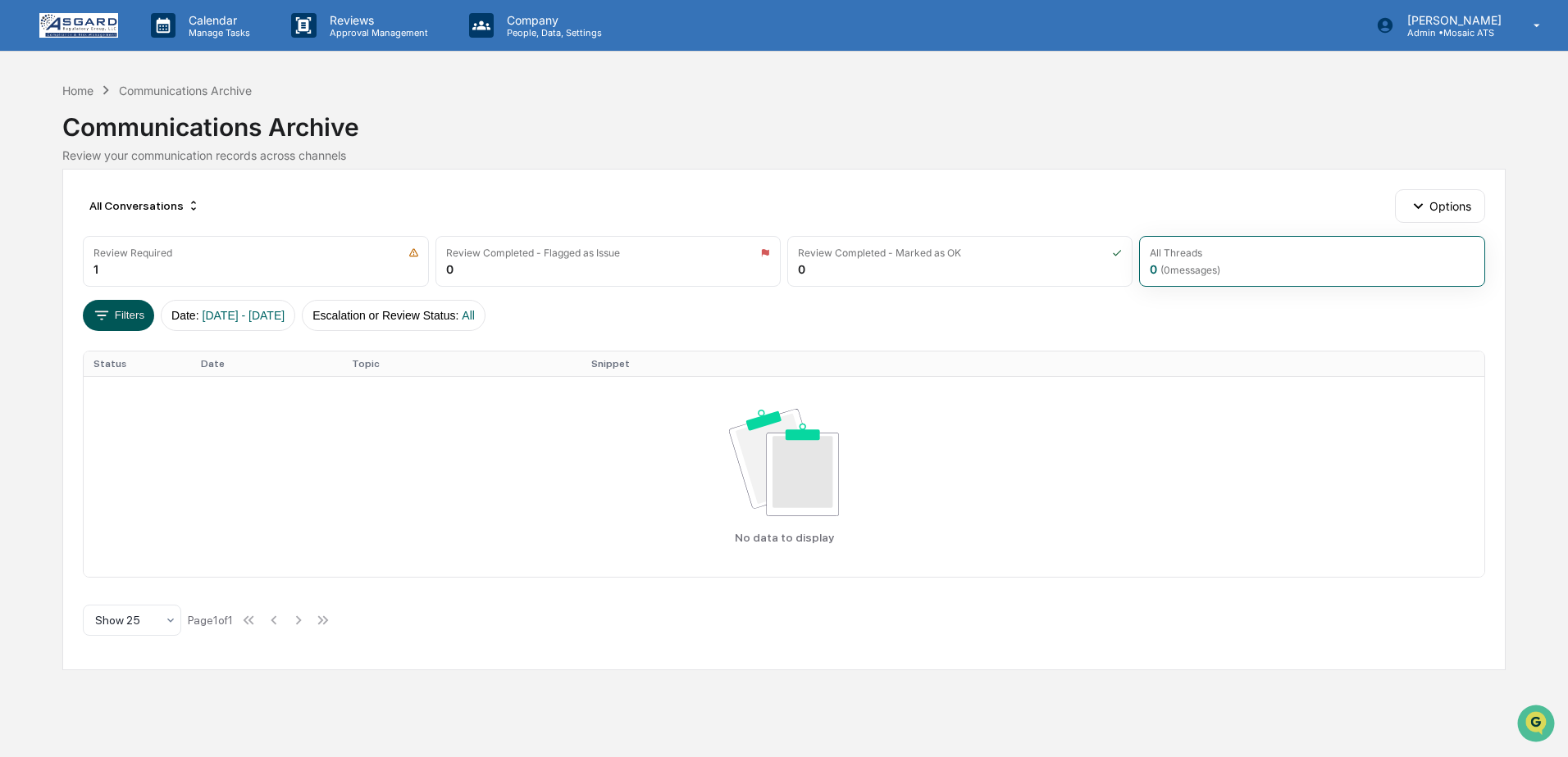
click at [119, 312] on button "Filters" at bounding box center [118, 315] width 72 height 31
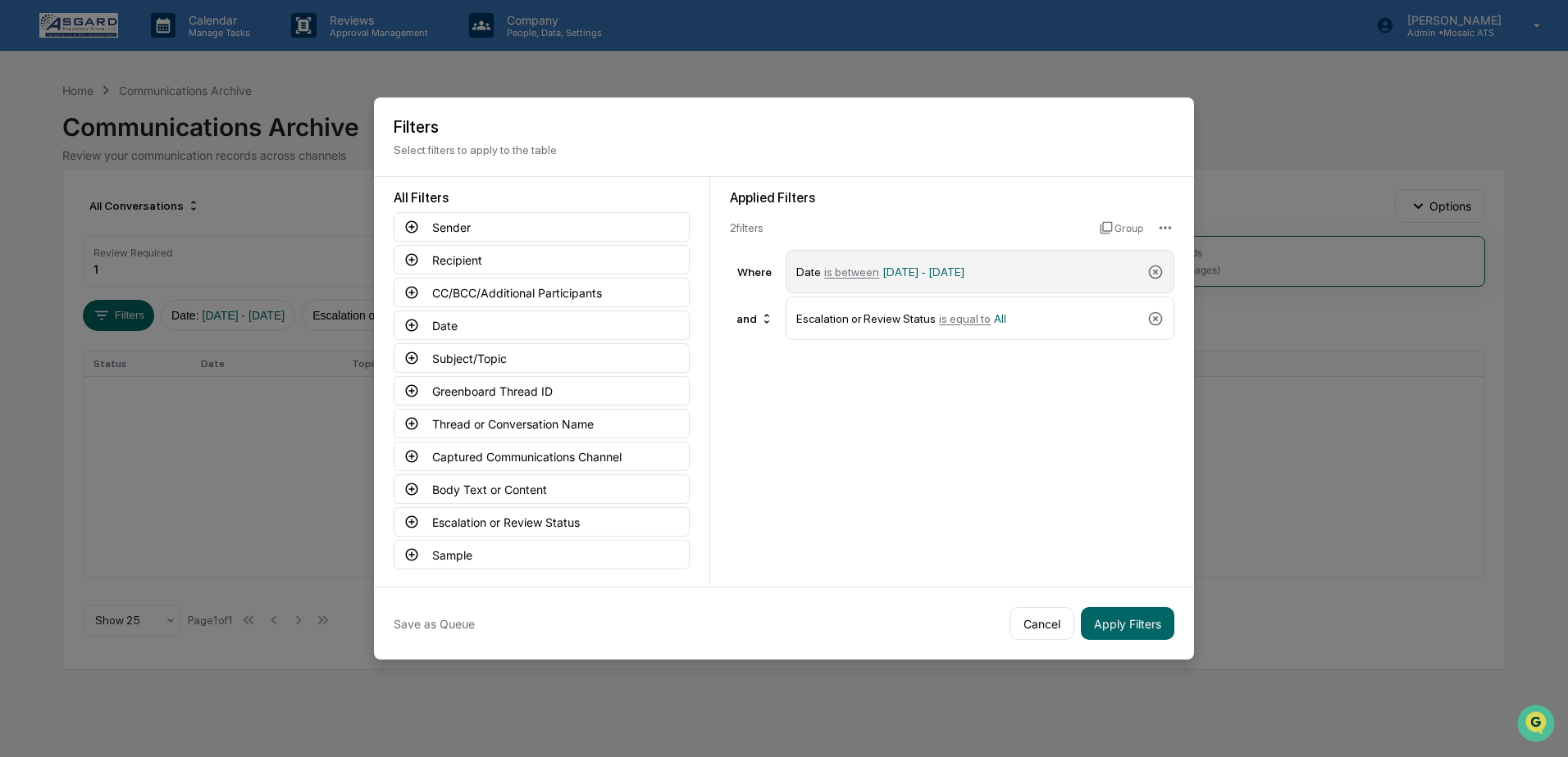
click at [869, 276] on span "is between" at bounding box center [851, 271] width 55 height 13
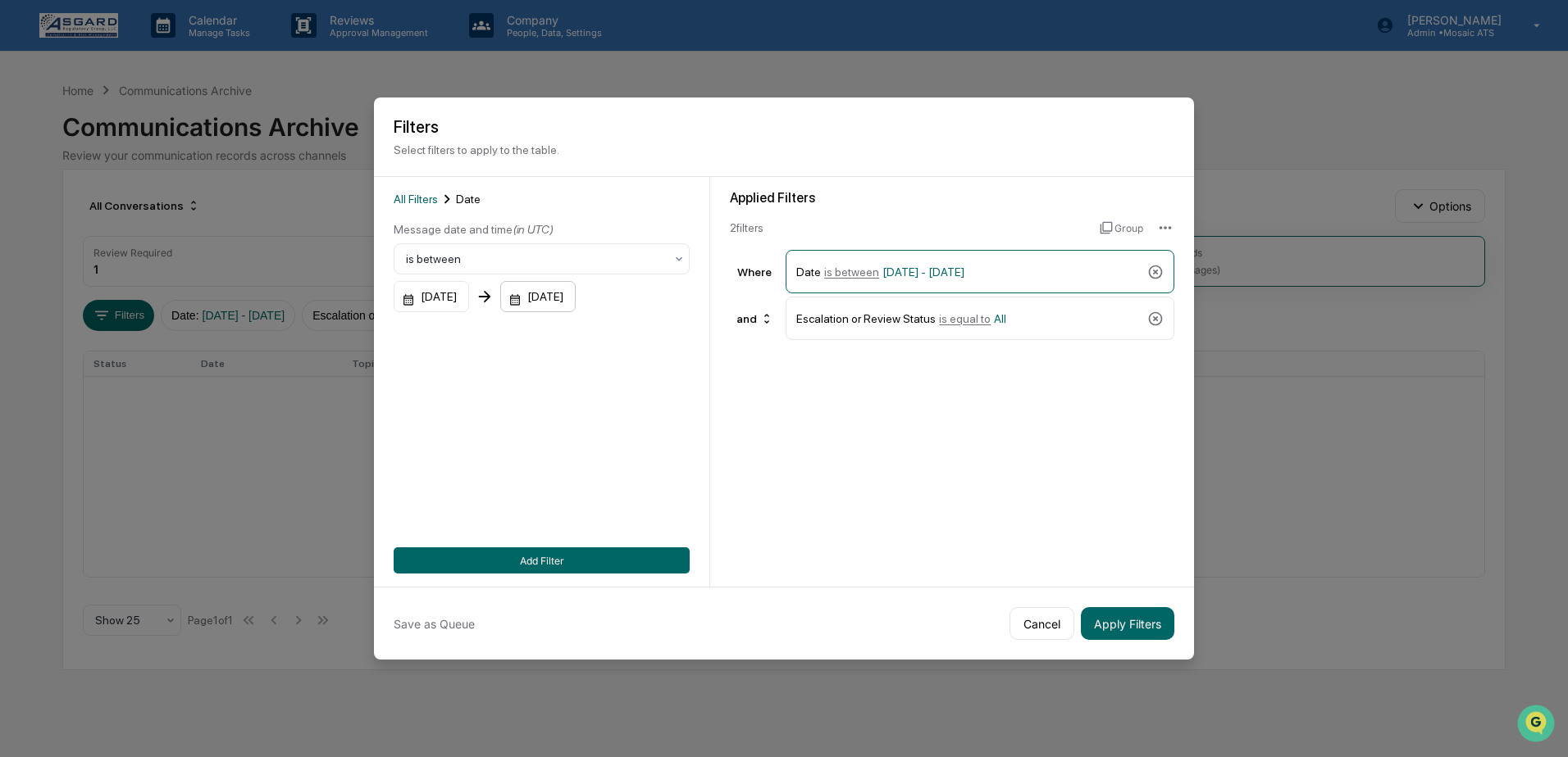
click at [576, 296] on div "[DATE]" at bounding box center [538, 296] width 75 height 31
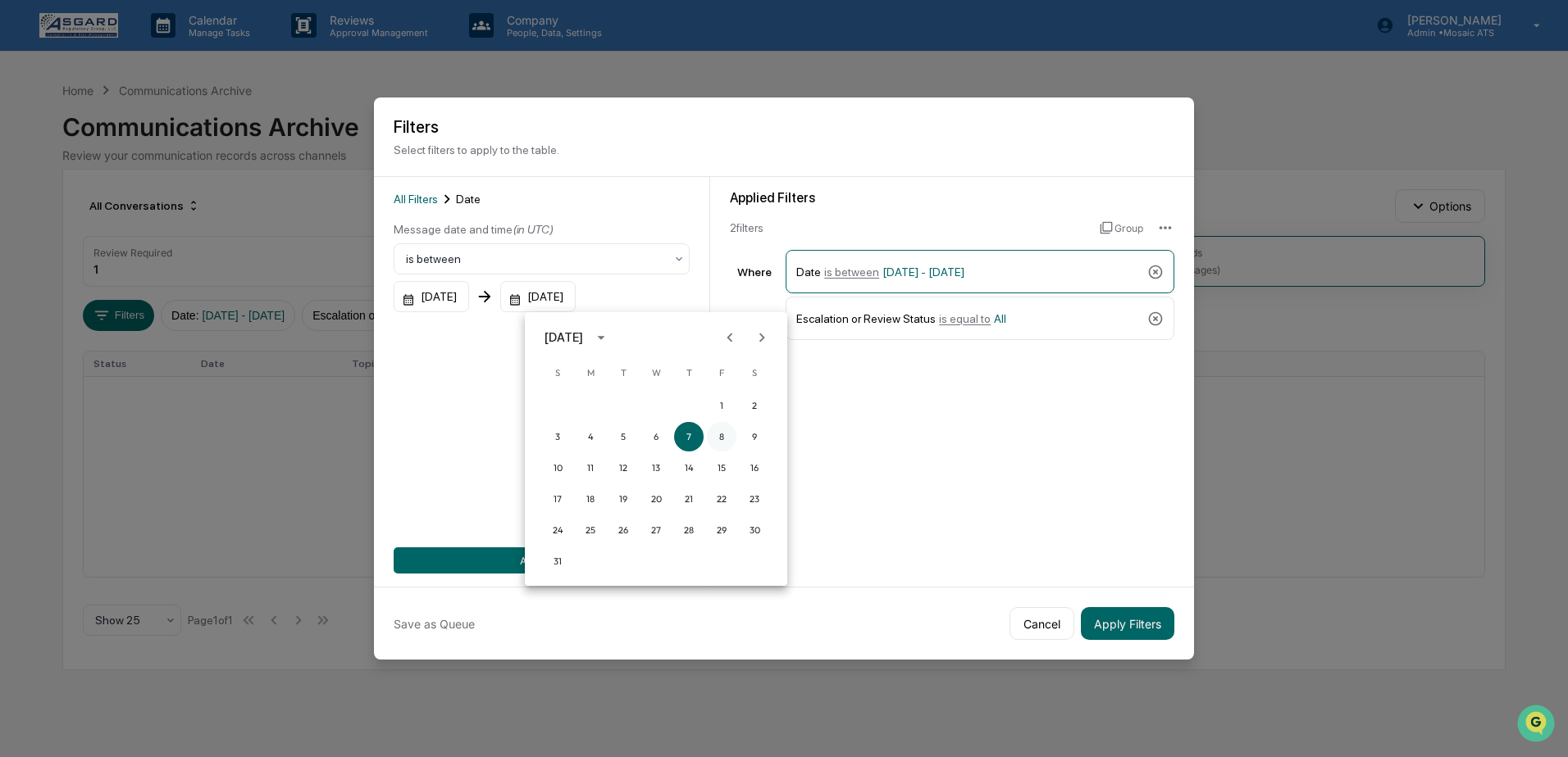
click at [723, 438] on button "8" at bounding box center [722, 437] width 29 height 29
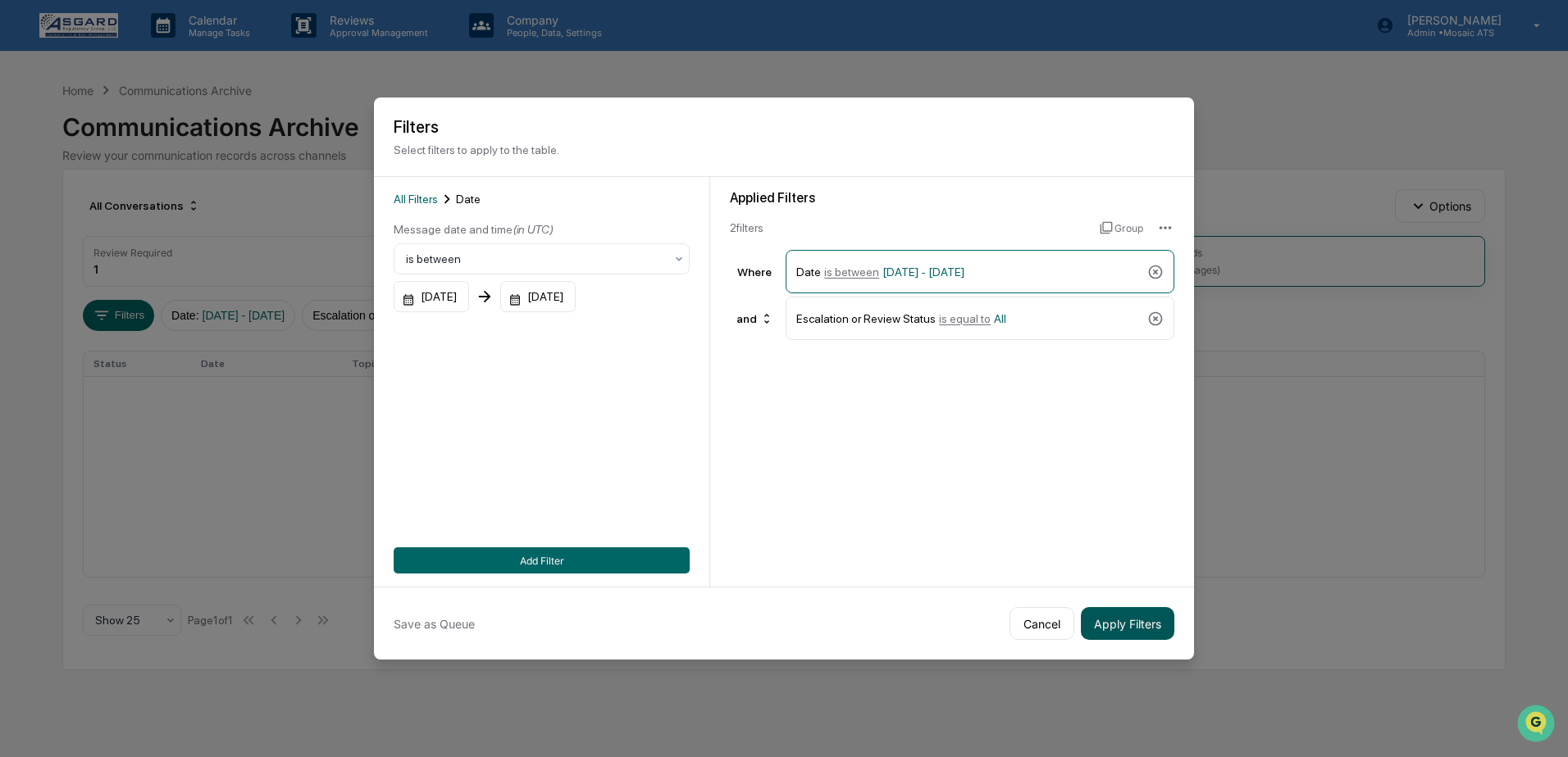
click at [1134, 632] on button "Apply Filters" at bounding box center [1127, 624] width 93 height 33
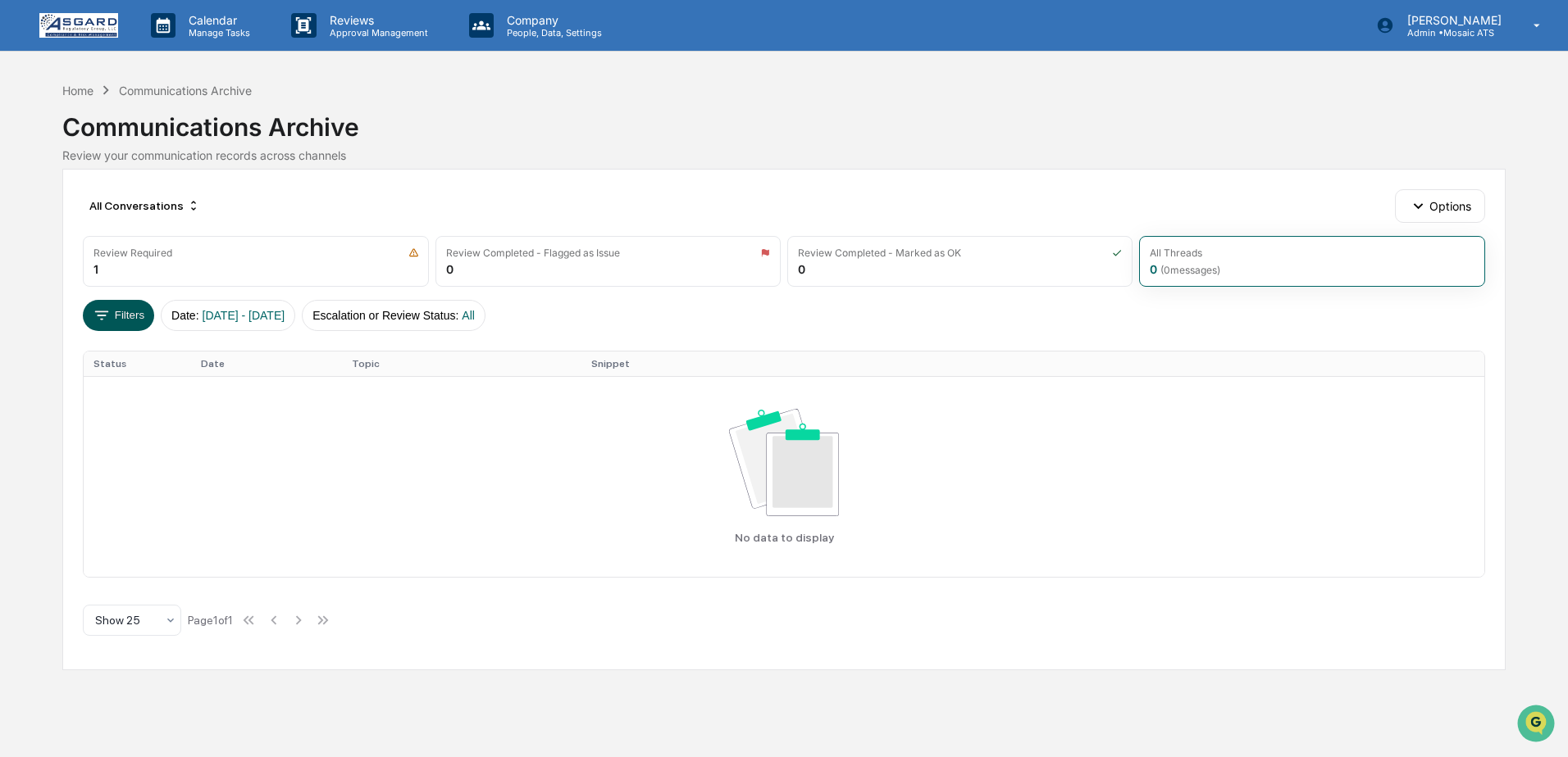
click at [109, 318] on icon at bounding box center [101, 315] width 18 height 18
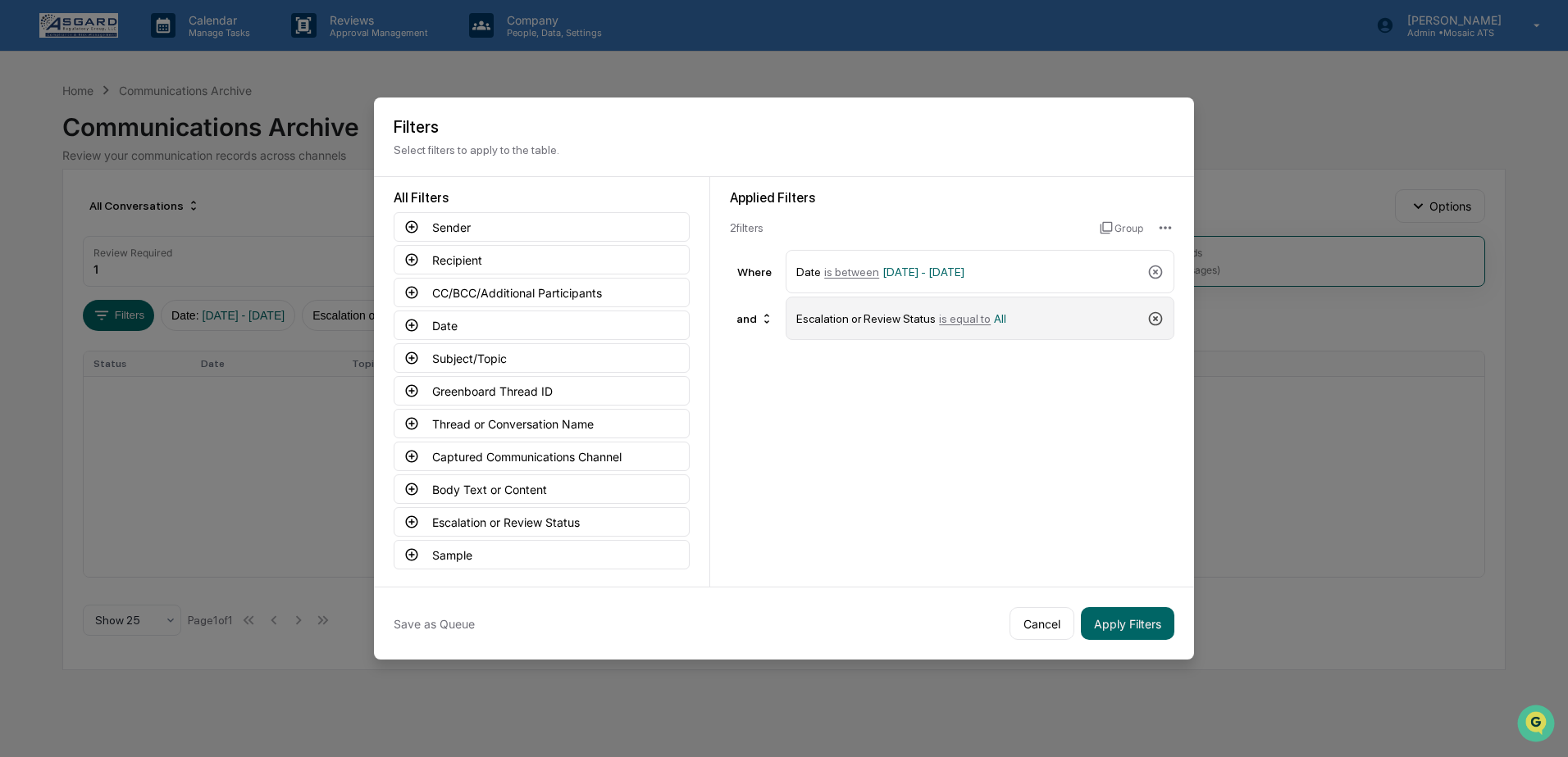
click at [1152, 322] on icon at bounding box center [1155, 319] width 16 height 16
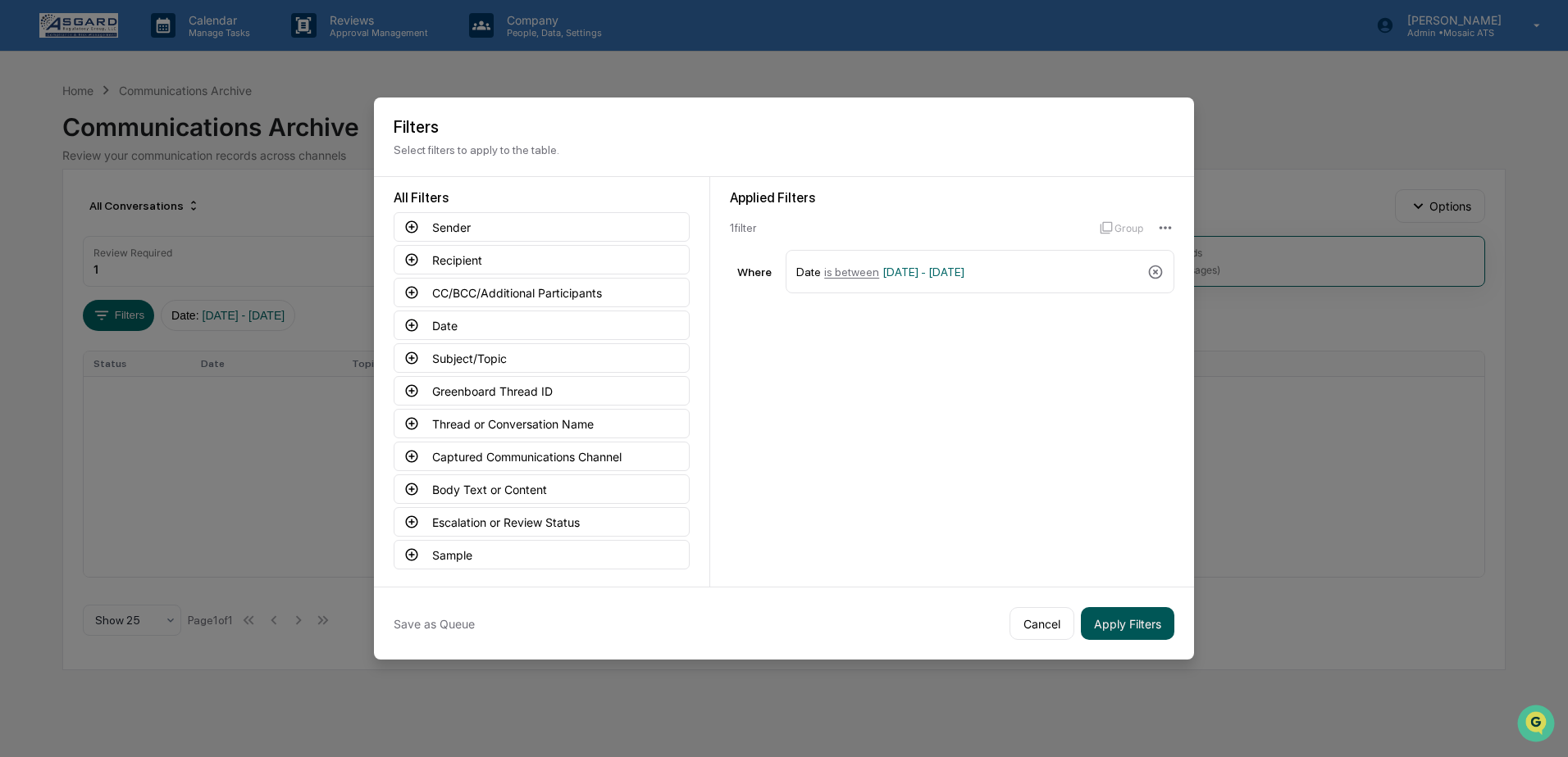
click at [1121, 639] on button "Apply Filters" at bounding box center [1127, 624] width 93 height 33
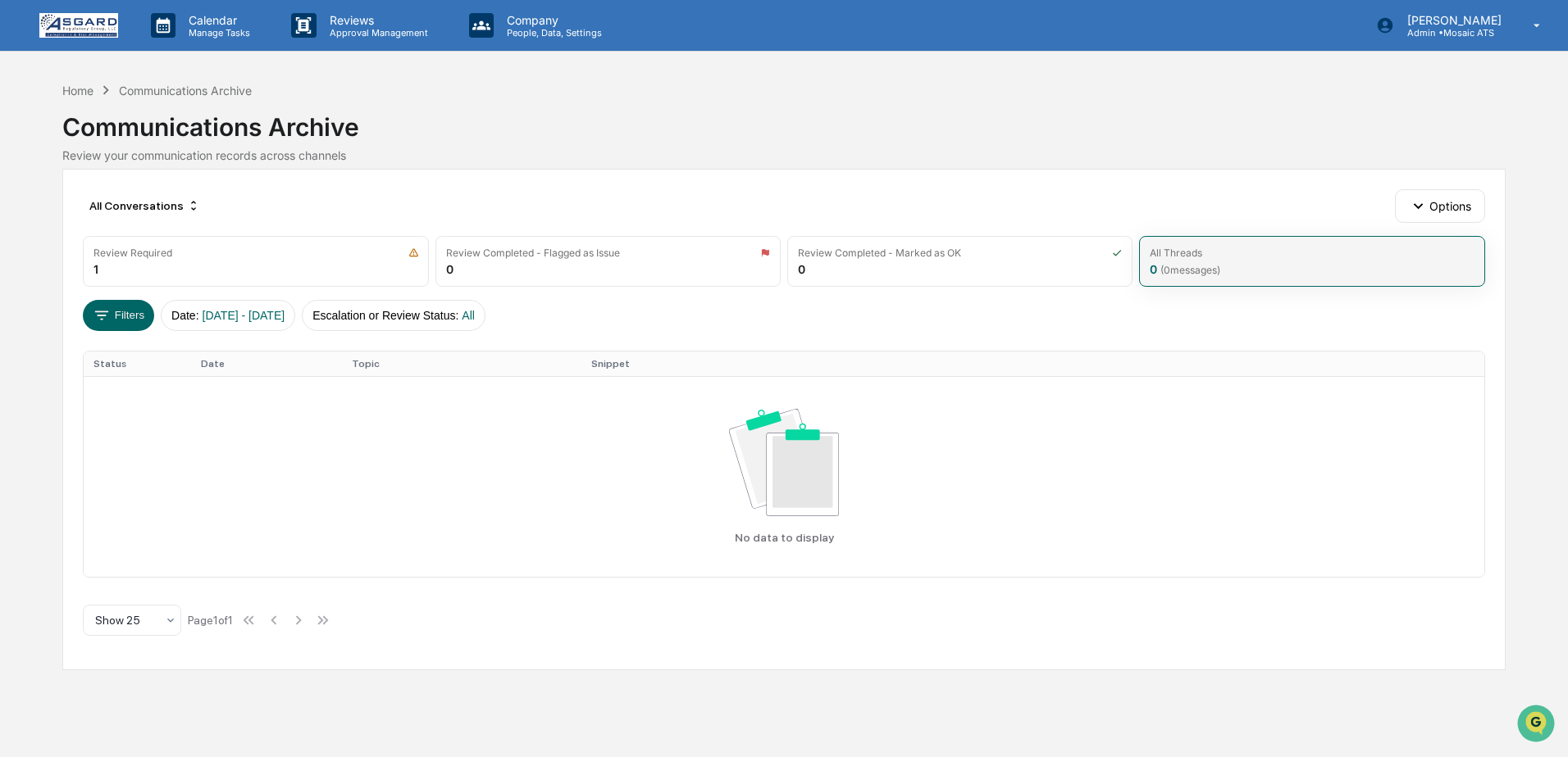
click at [1176, 267] on span "( 0 messages)" at bounding box center [1189, 270] width 60 height 12
click at [119, 320] on button "Filters" at bounding box center [118, 315] width 72 height 31
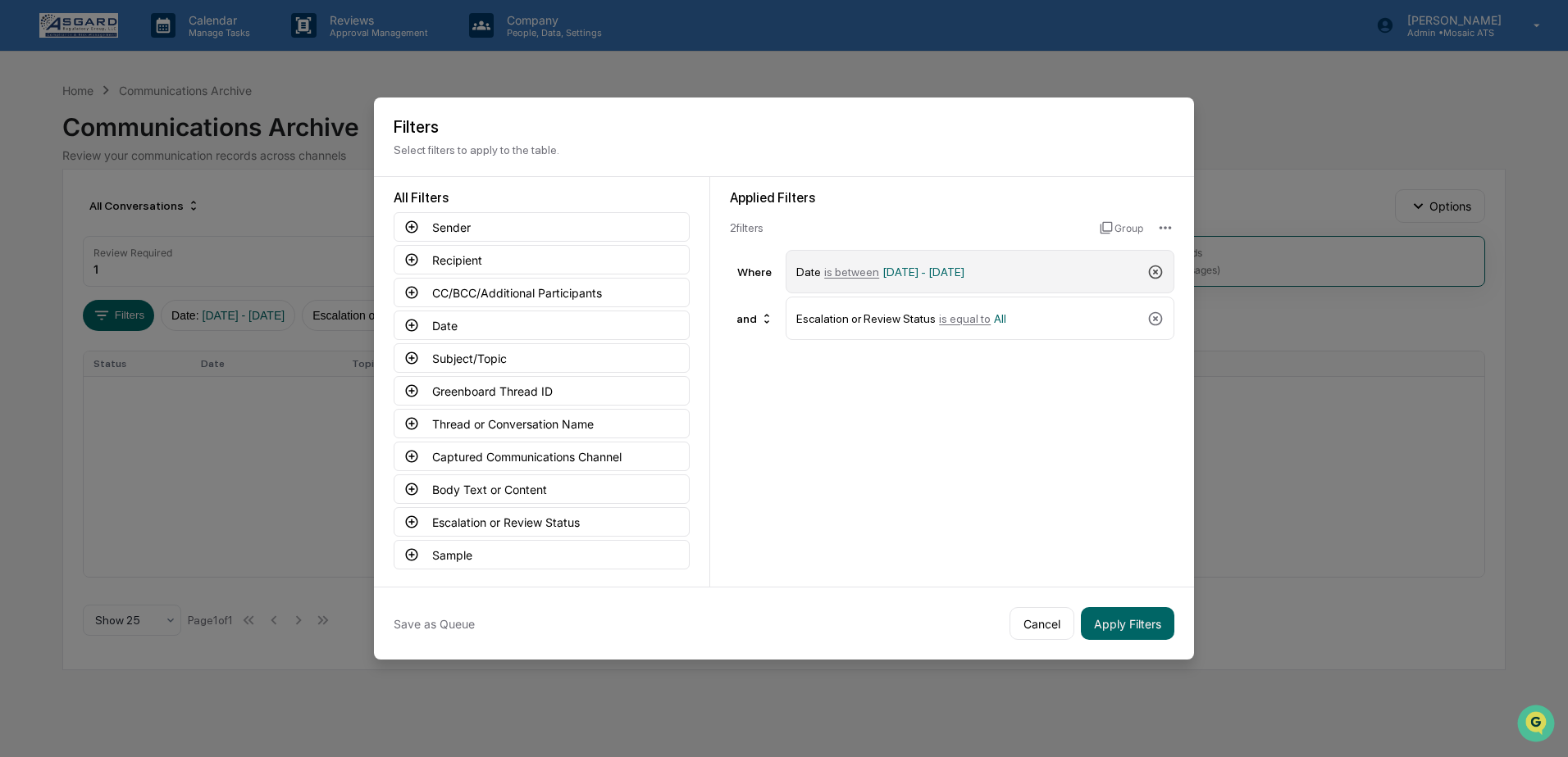
click at [1151, 272] on icon at bounding box center [1155, 271] width 16 height 16
click at [1152, 268] on icon at bounding box center [1155, 271] width 16 height 16
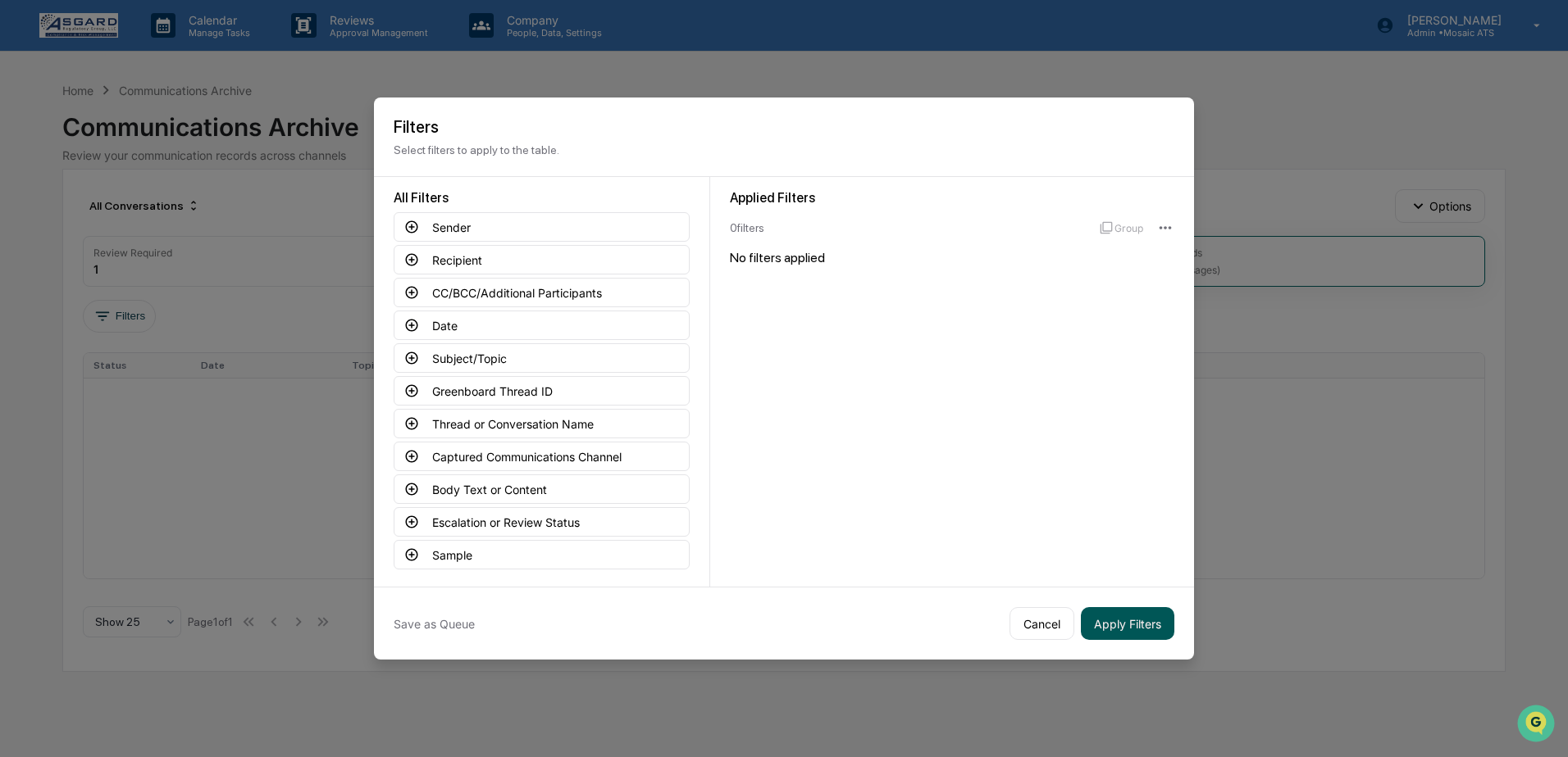
click at [1119, 620] on button "Apply Filters" at bounding box center [1127, 624] width 93 height 33
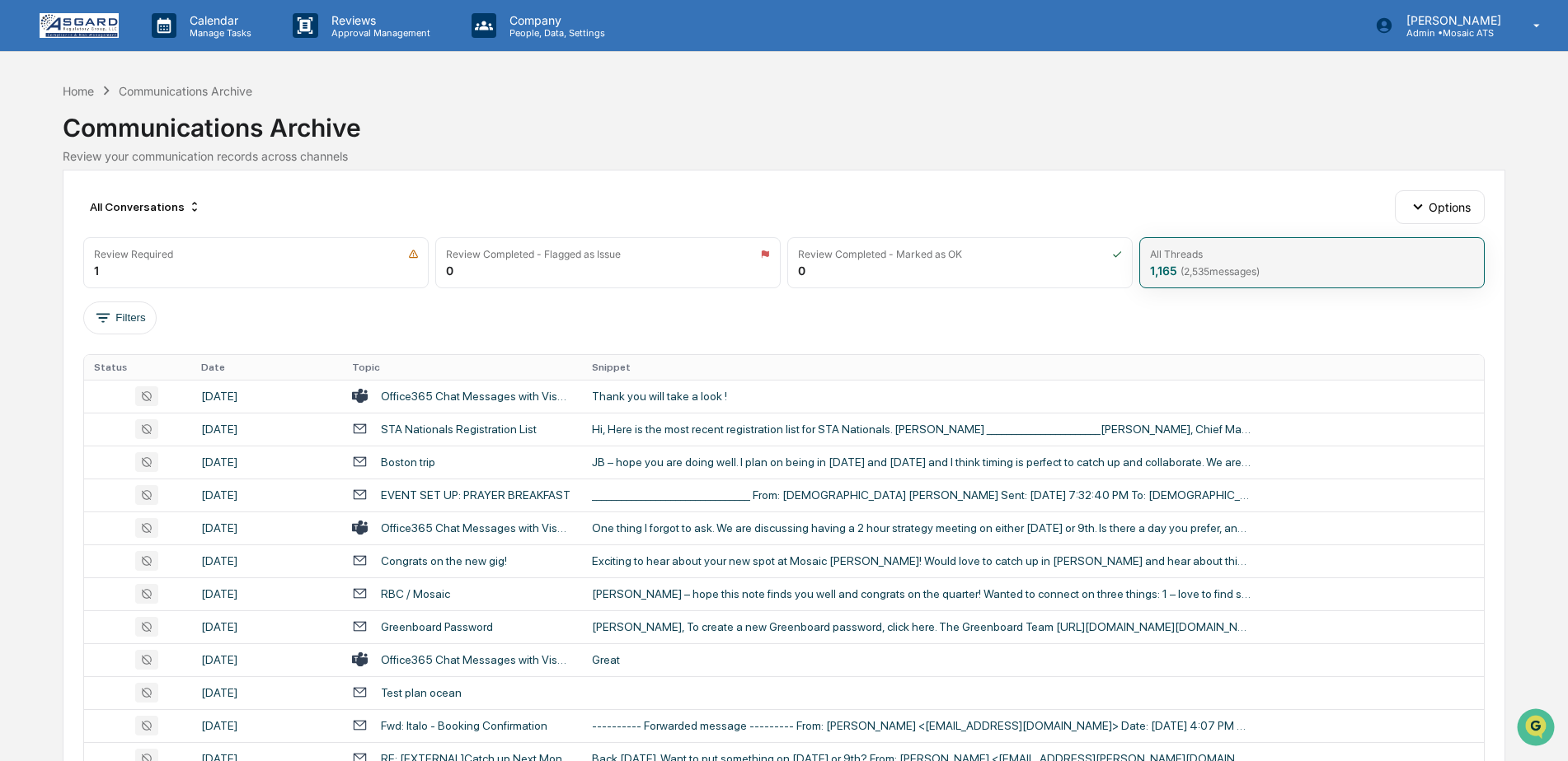
click at [1175, 269] on div "1,165 ( 2,535 messages)" at bounding box center [1205, 271] width 110 height 14
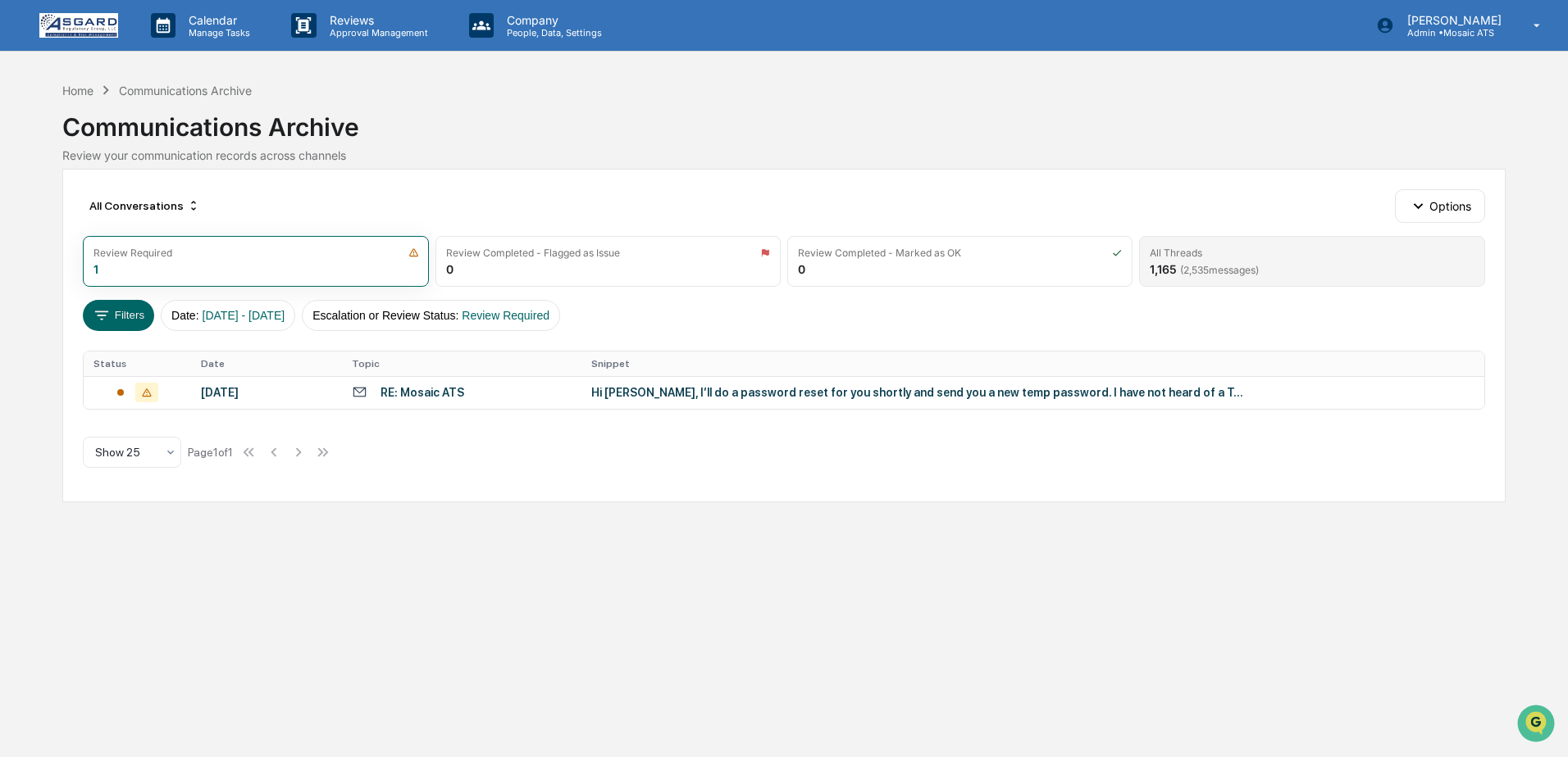
click at [1221, 272] on span "( 2,535 messages)" at bounding box center [1219, 270] width 79 height 12
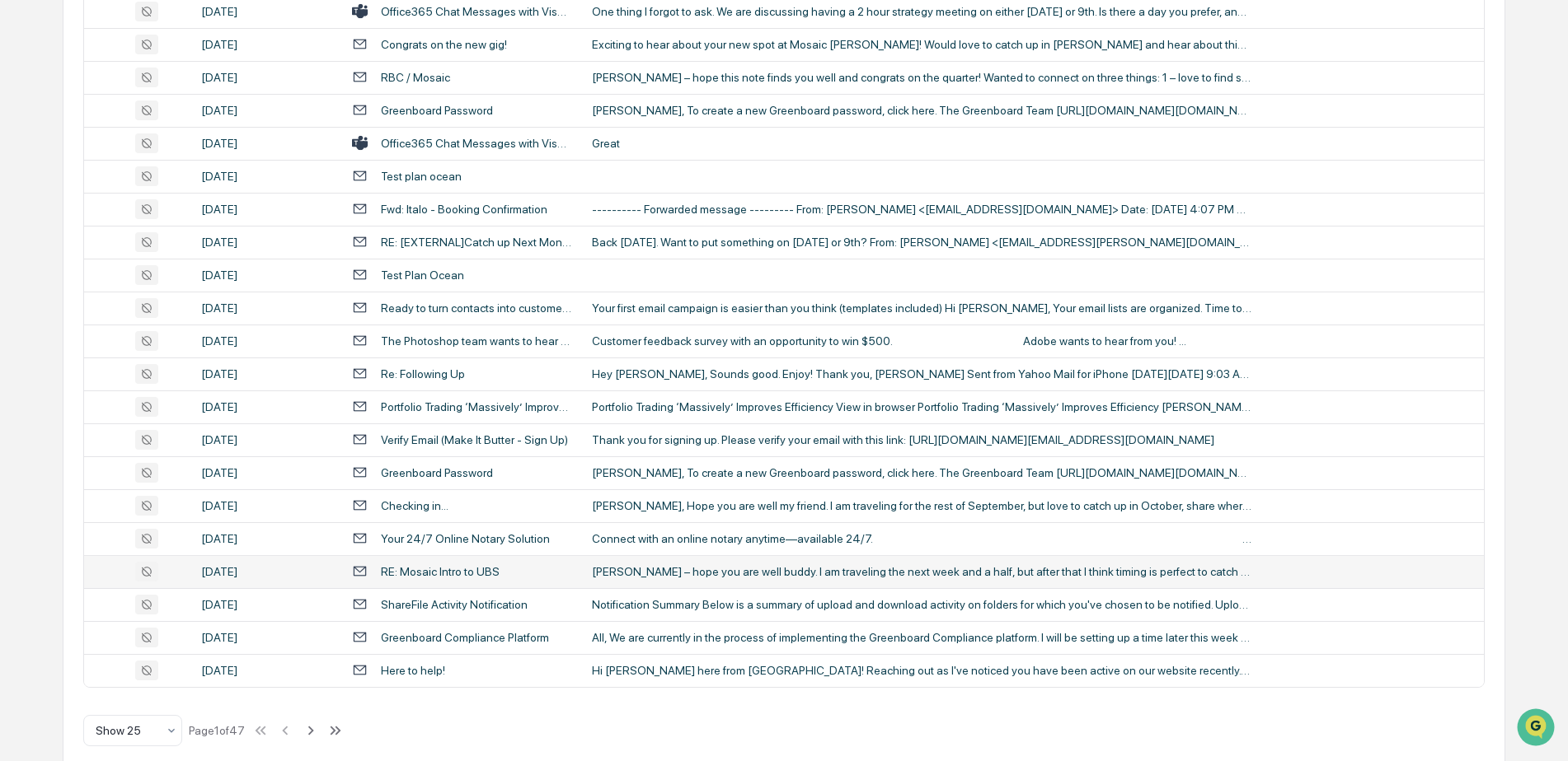
scroll to position [535, 0]
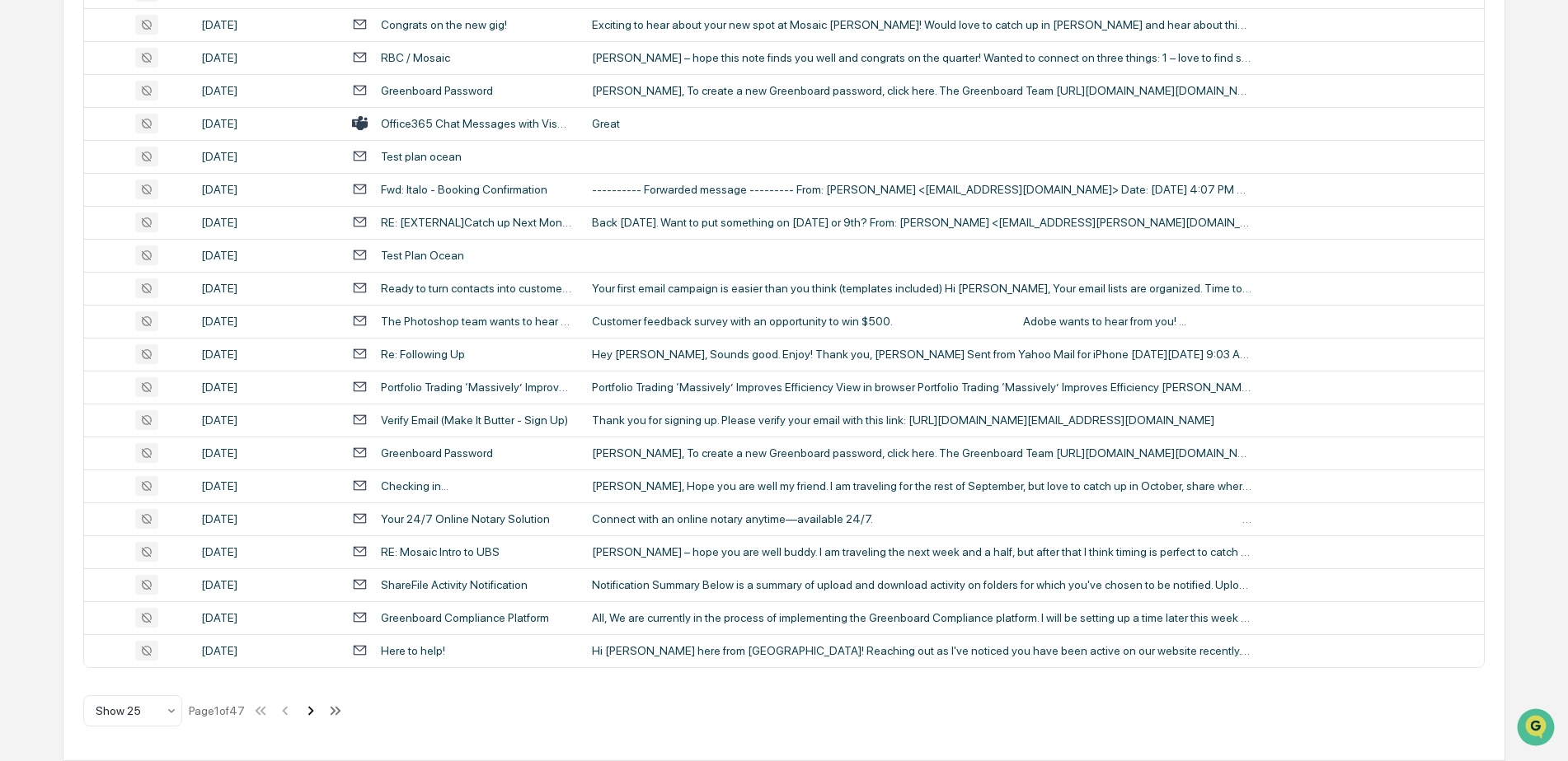
click at [314, 712] on icon at bounding box center [311, 711] width 6 height 9
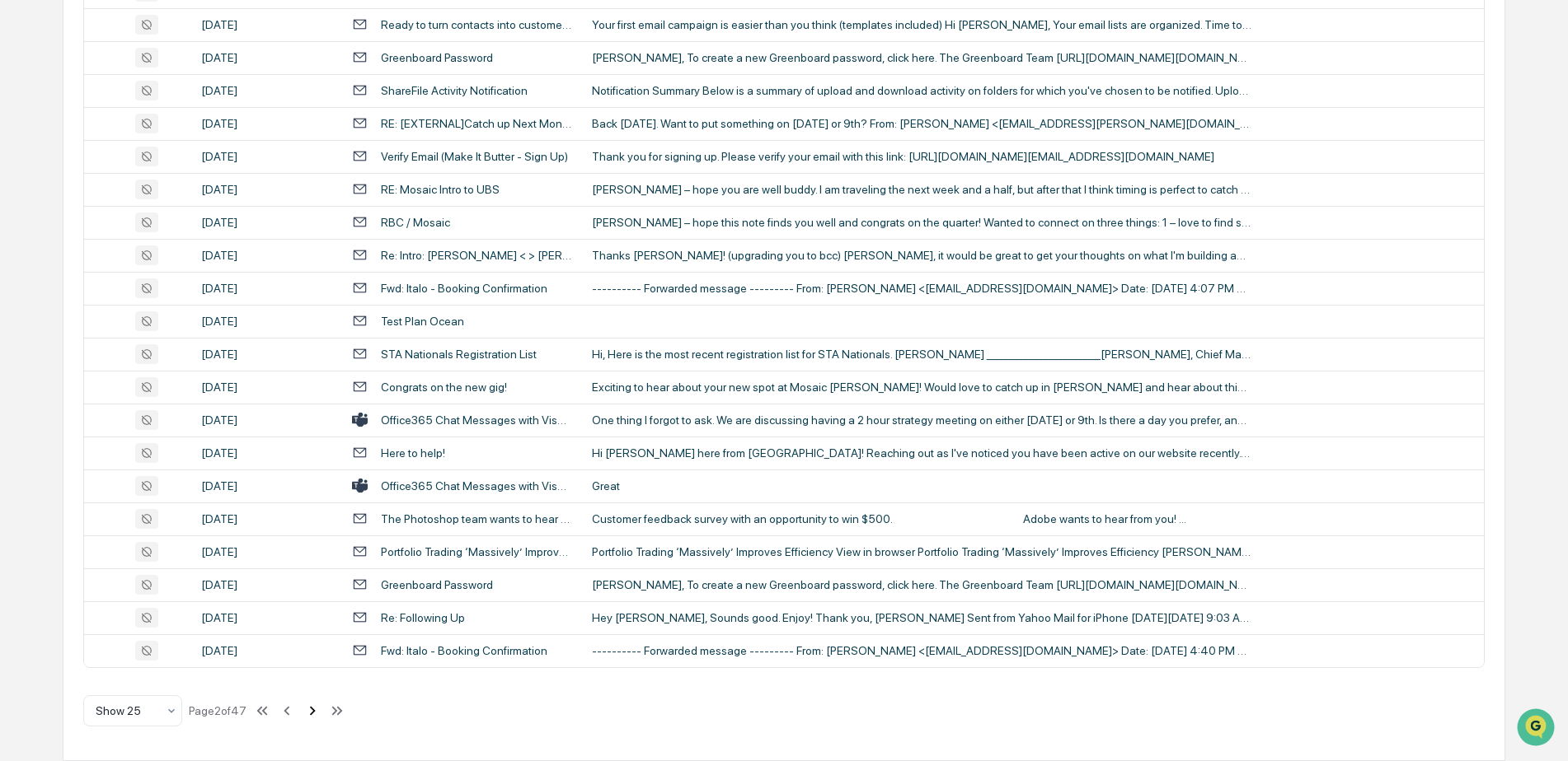
click at [313, 714] on icon at bounding box center [313, 711] width 6 height 9
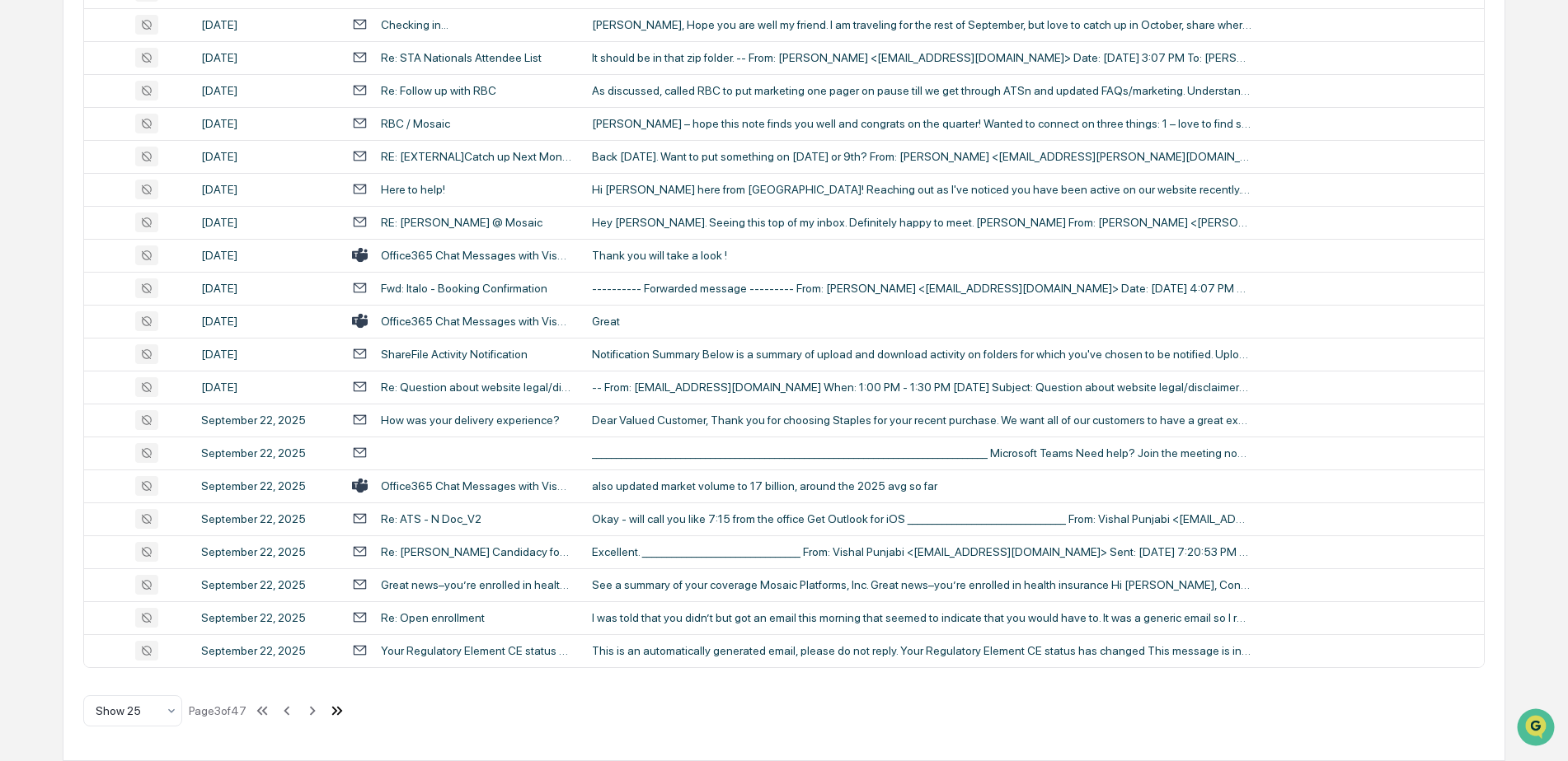
click at [338, 711] on icon at bounding box center [335, 711] width 6 height 9
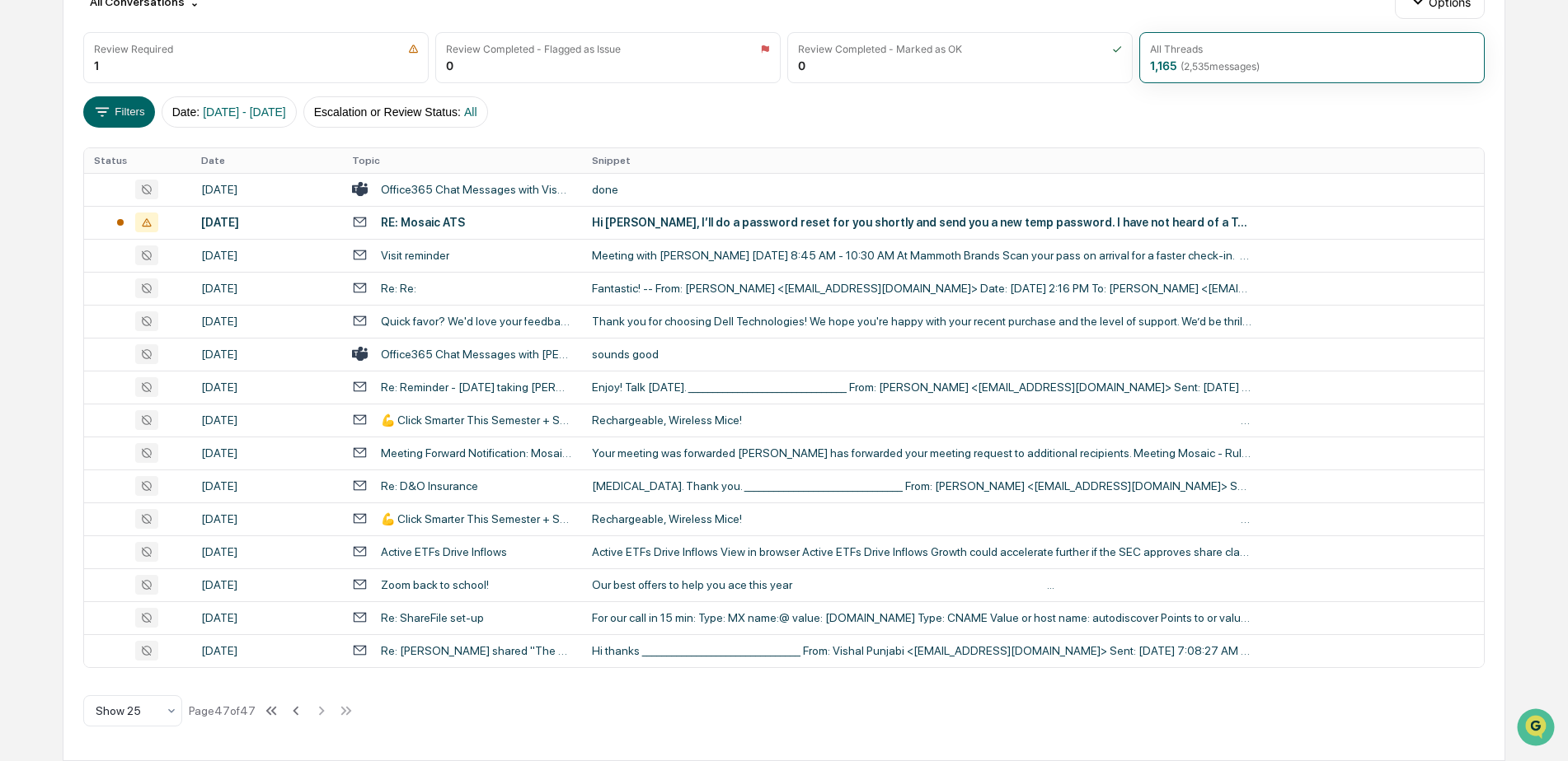
scroll to position [0, 0]
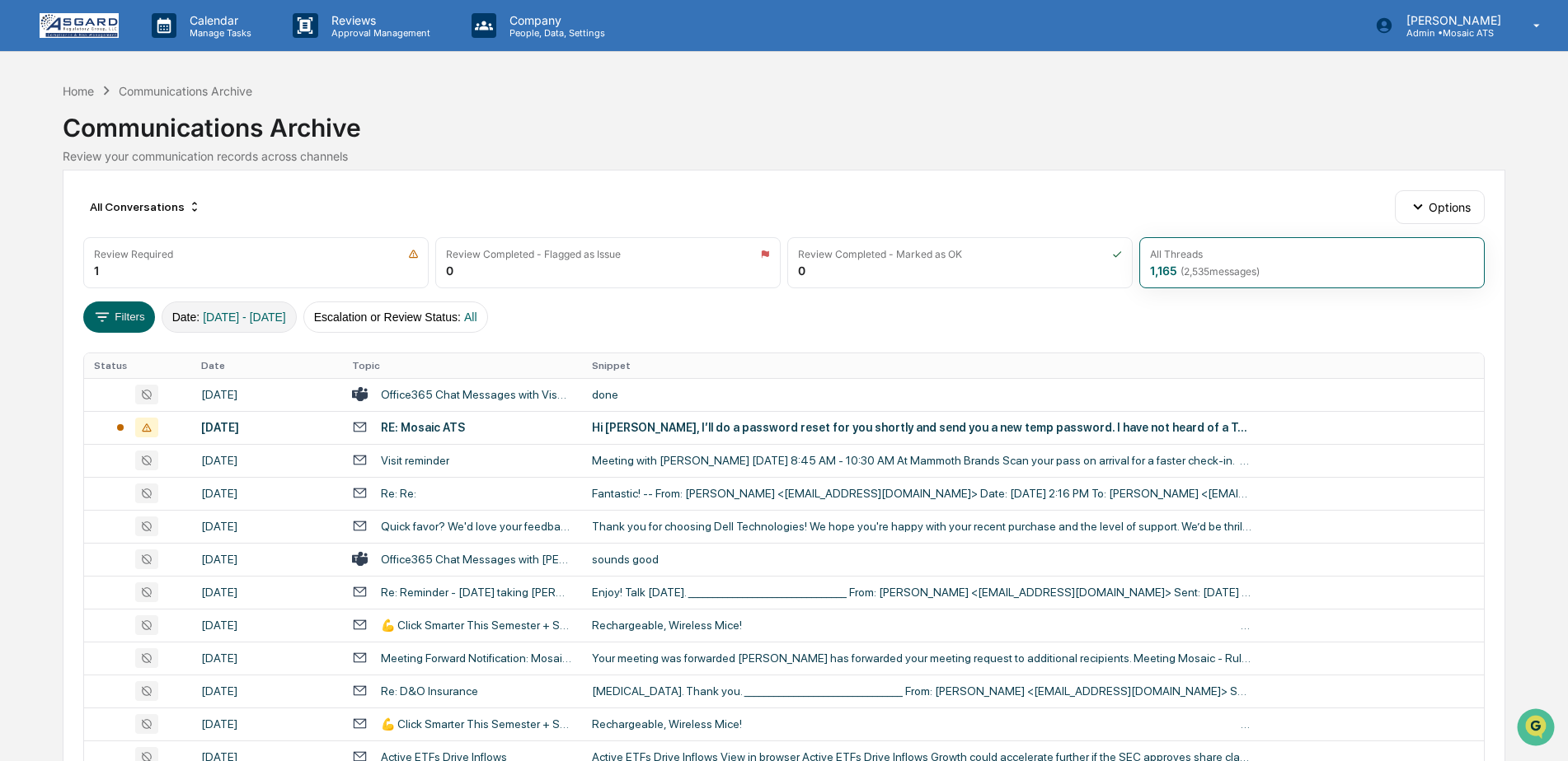
click at [286, 322] on span "[DATE] - [DATE]" at bounding box center [244, 317] width 83 height 13
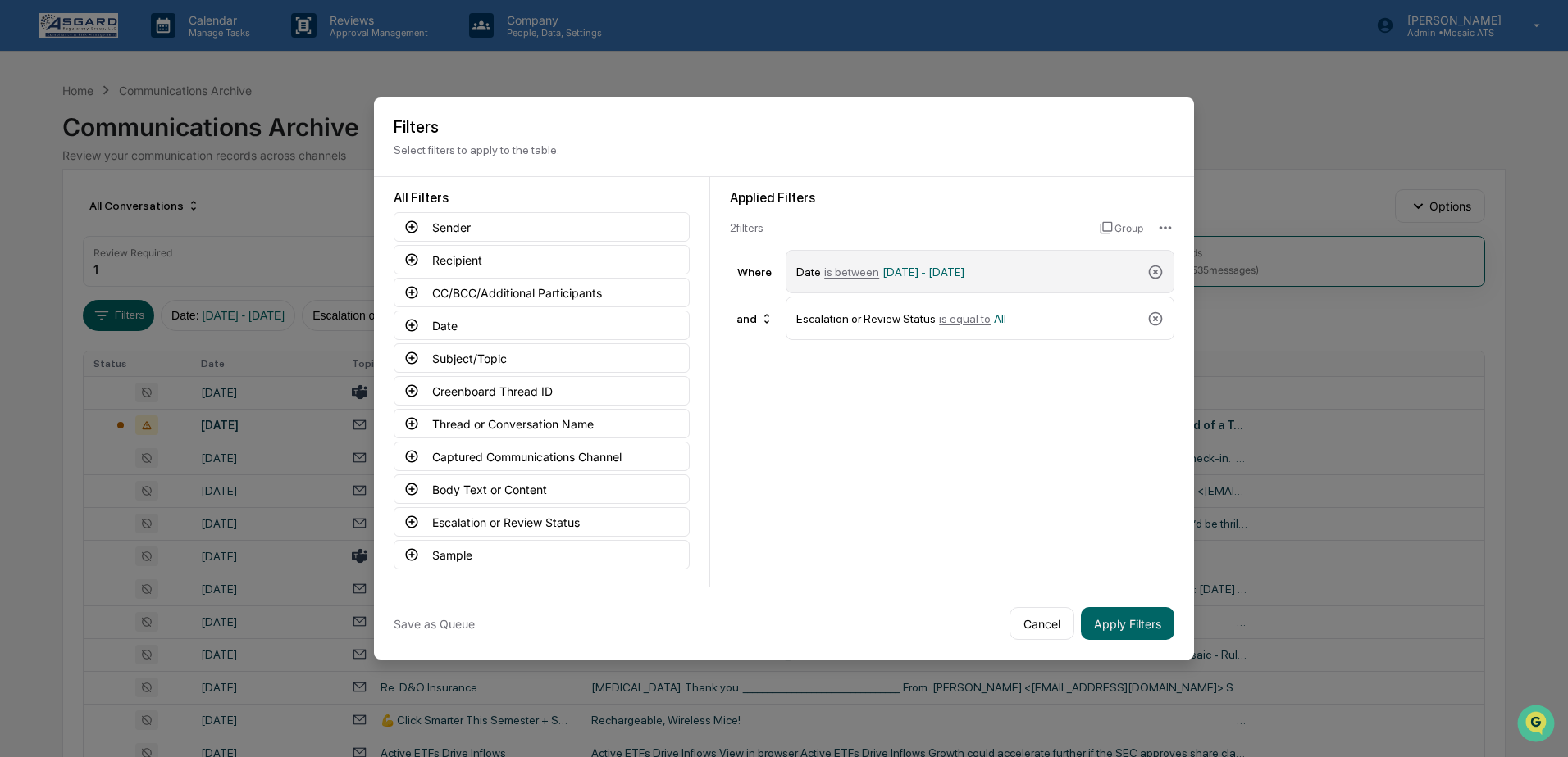
click at [918, 267] on span "[DATE] - [DATE]" at bounding box center [923, 271] width 82 height 13
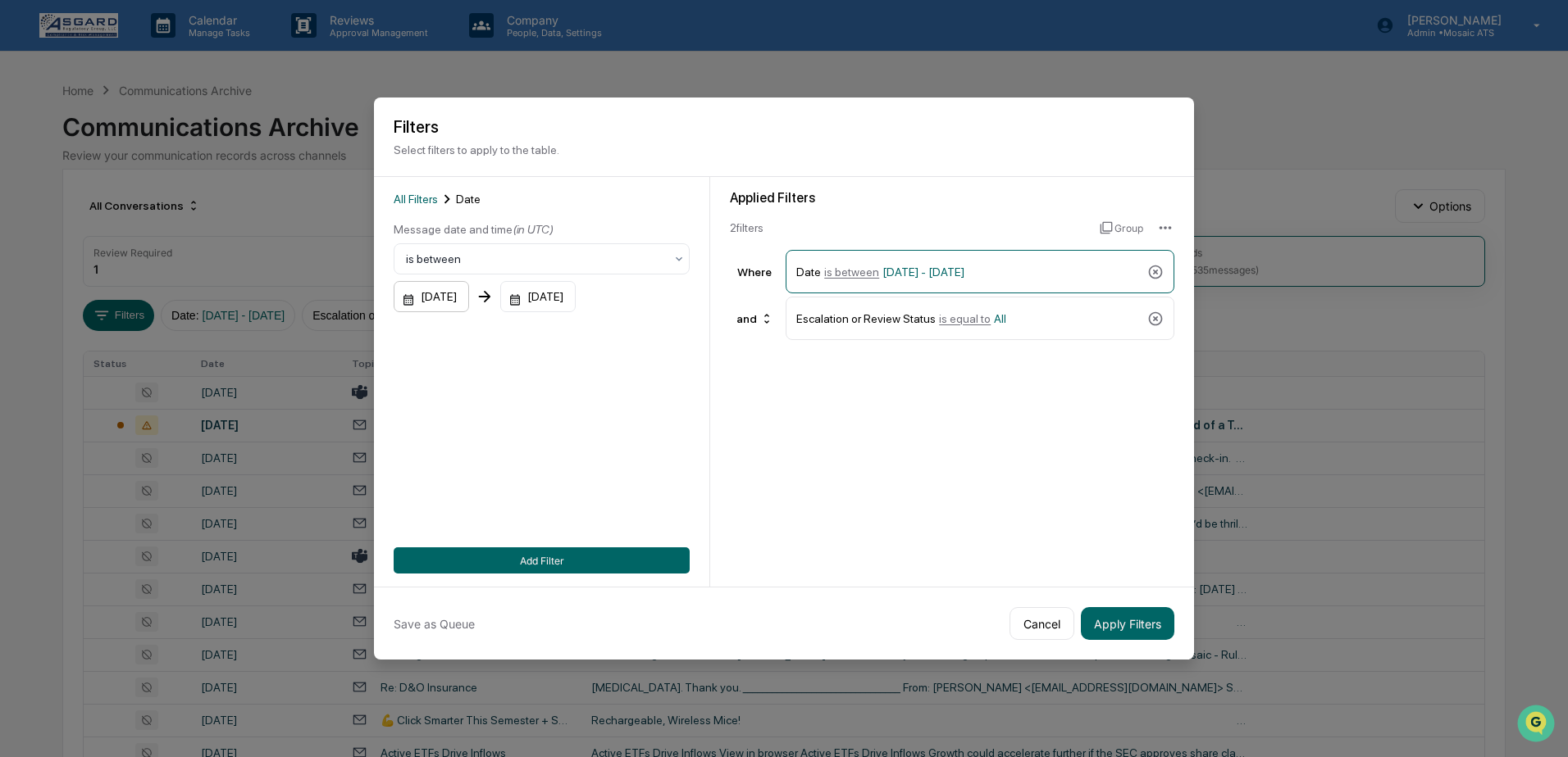
click at [400, 298] on div "01/01/2024" at bounding box center [430, 296] width 75 height 31
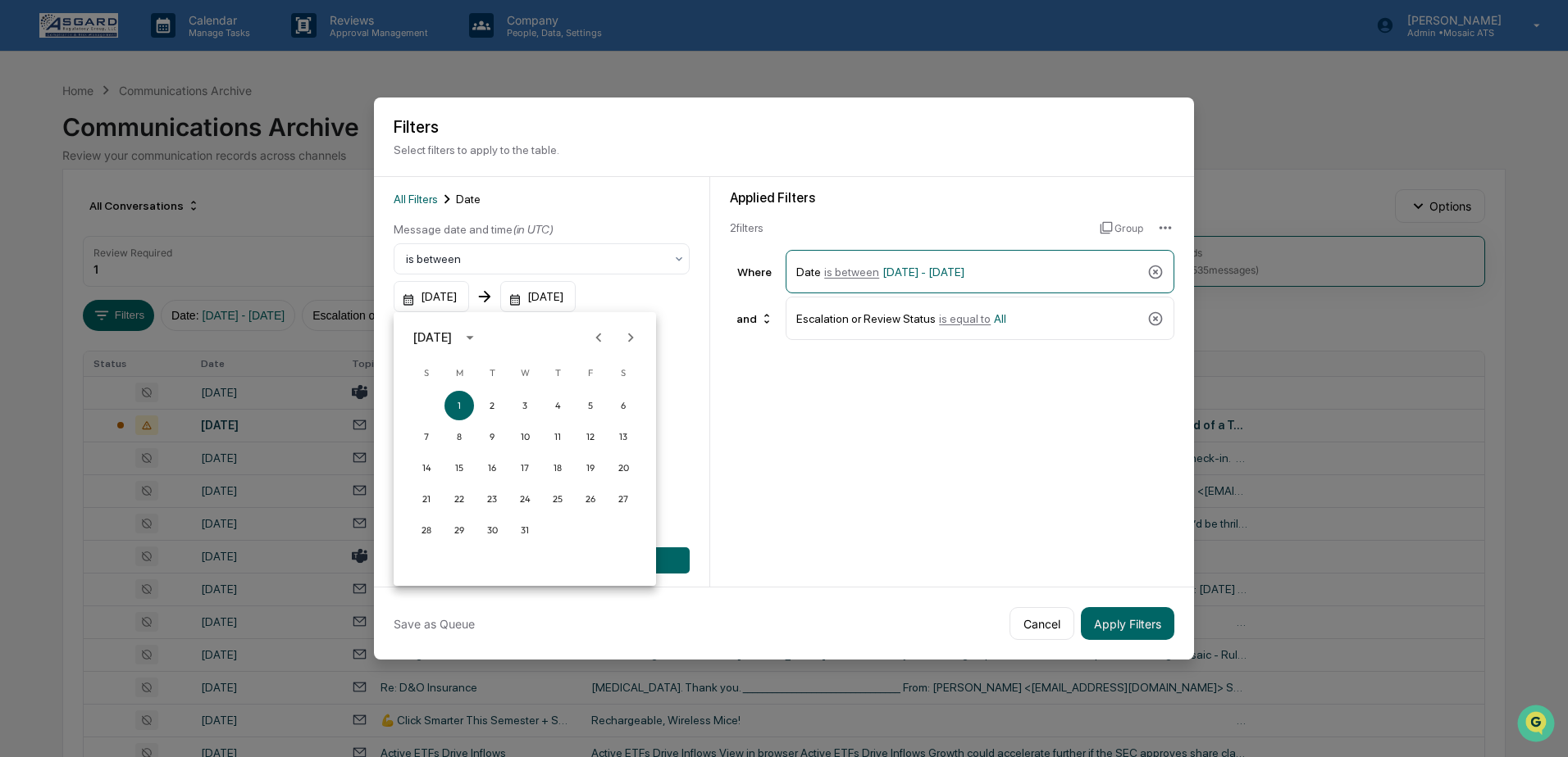
click at [632, 334] on icon "Next month" at bounding box center [630, 337] width 18 height 18
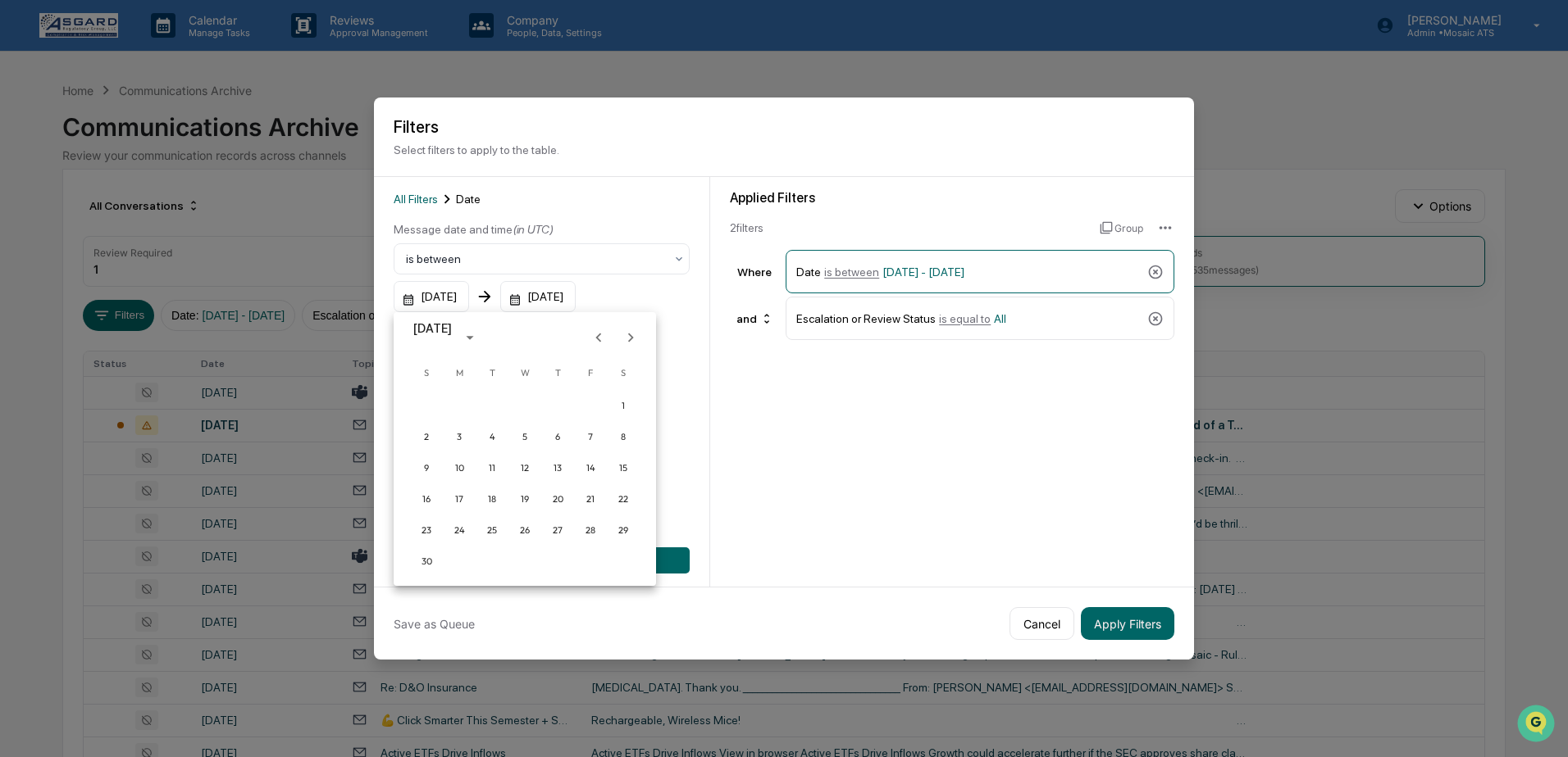
click at [632, 334] on icon "Next month" at bounding box center [630, 337] width 18 height 18
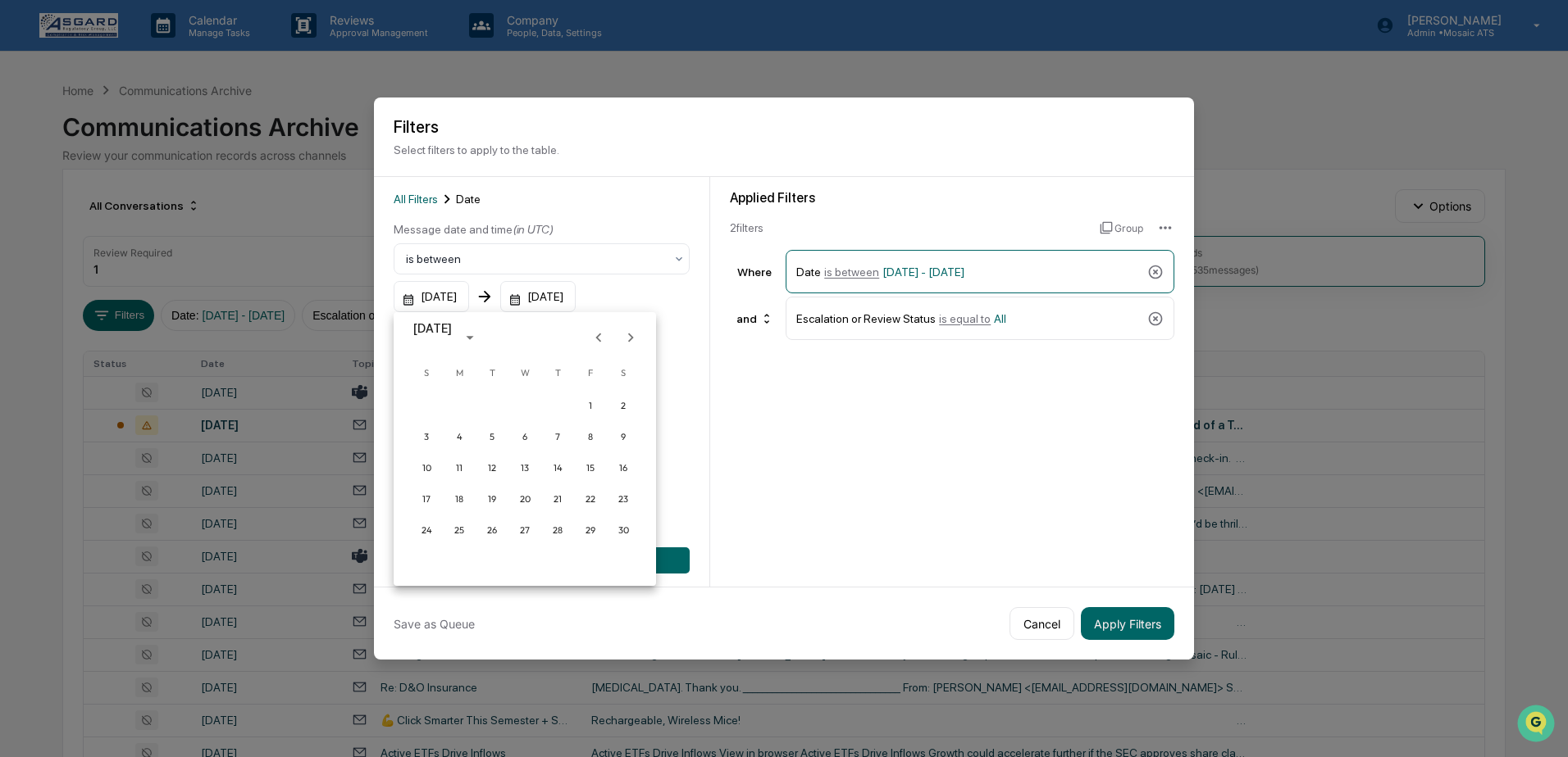
click at [632, 334] on icon "Next month" at bounding box center [630, 337] width 18 height 18
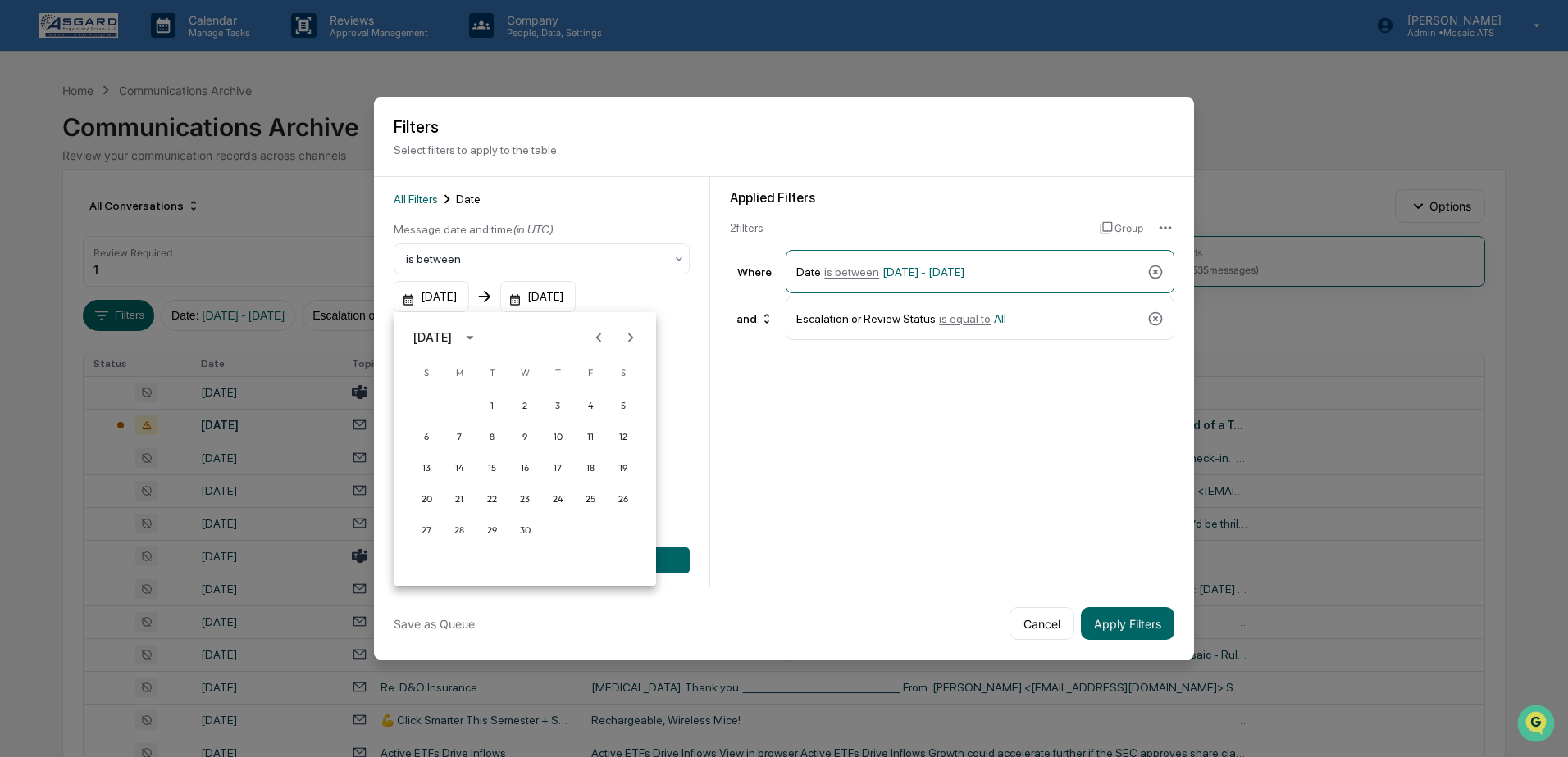
click at [630, 334] on icon "Next month" at bounding box center [630, 337] width 18 height 18
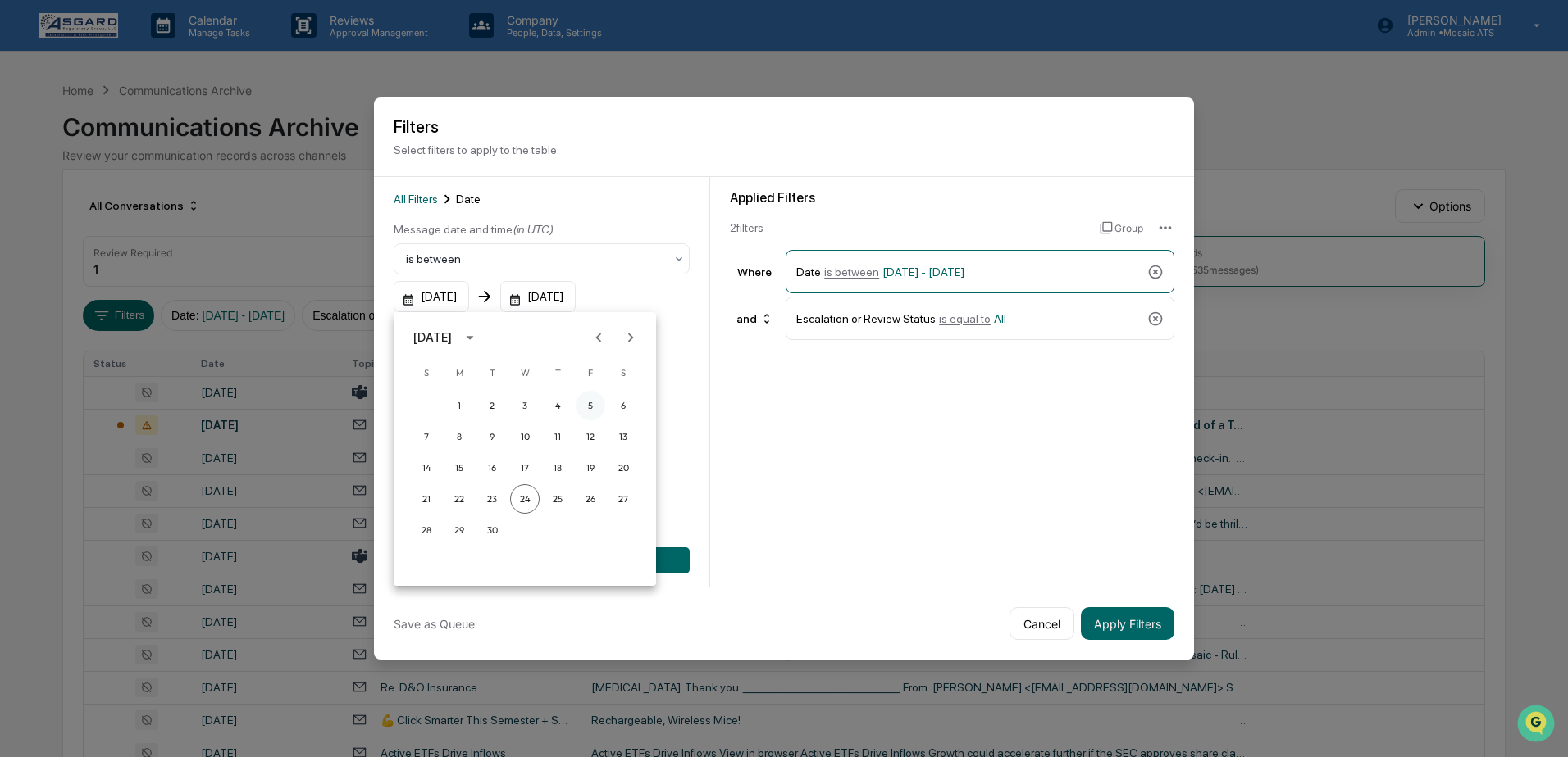
click at [590, 404] on button "5" at bounding box center [590, 405] width 29 height 29
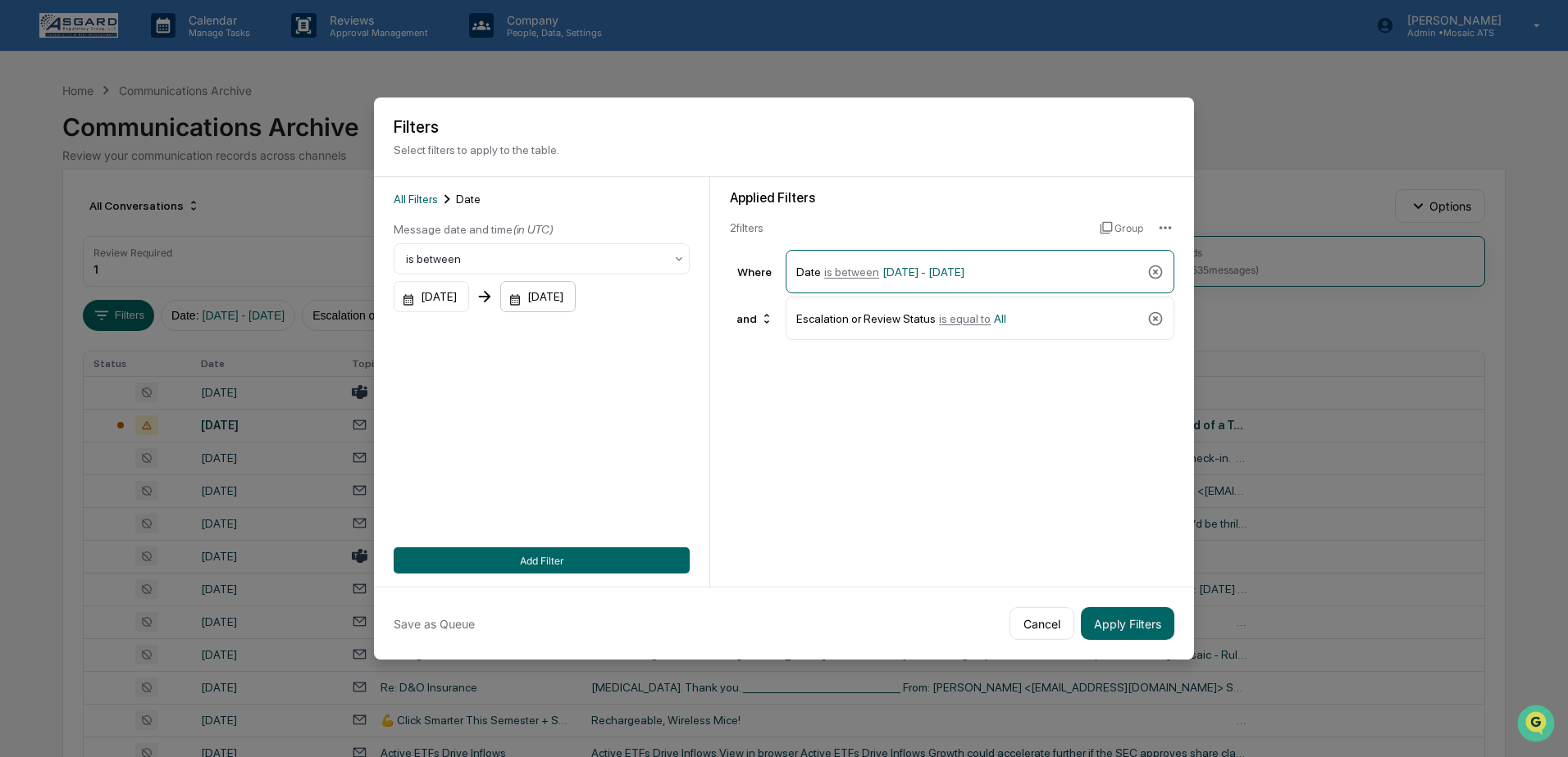
click at [576, 289] on div "12/31/2025" at bounding box center [538, 296] width 75 height 31
click at [728, 338] on icon "Previous month" at bounding box center [730, 337] width 6 height 9
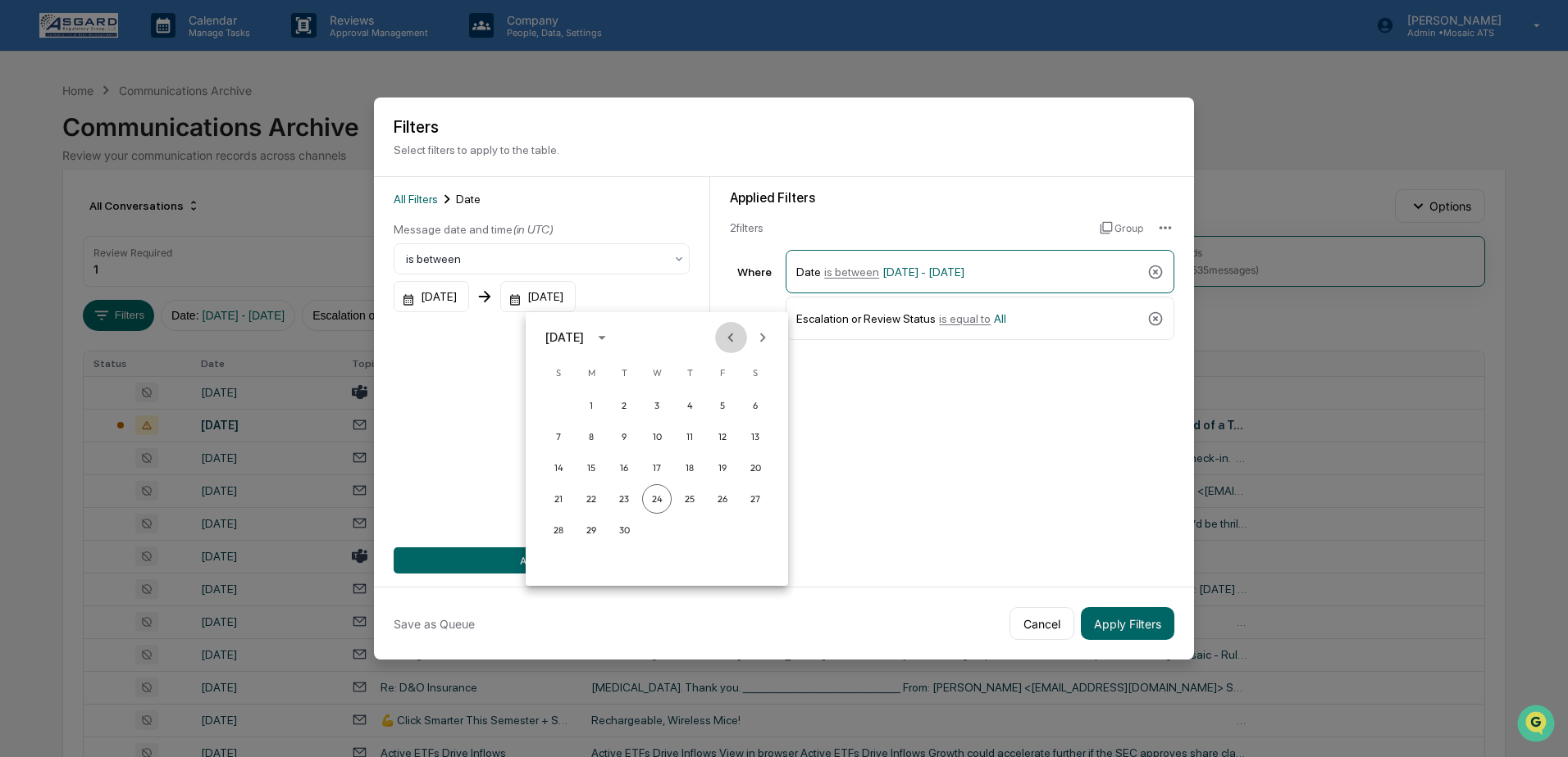
click at [728, 338] on icon "Previous month" at bounding box center [730, 337] width 6 height 9
click at [759, 336] on icon "Next month" at bounding box center [762, 337] width 18 height 18
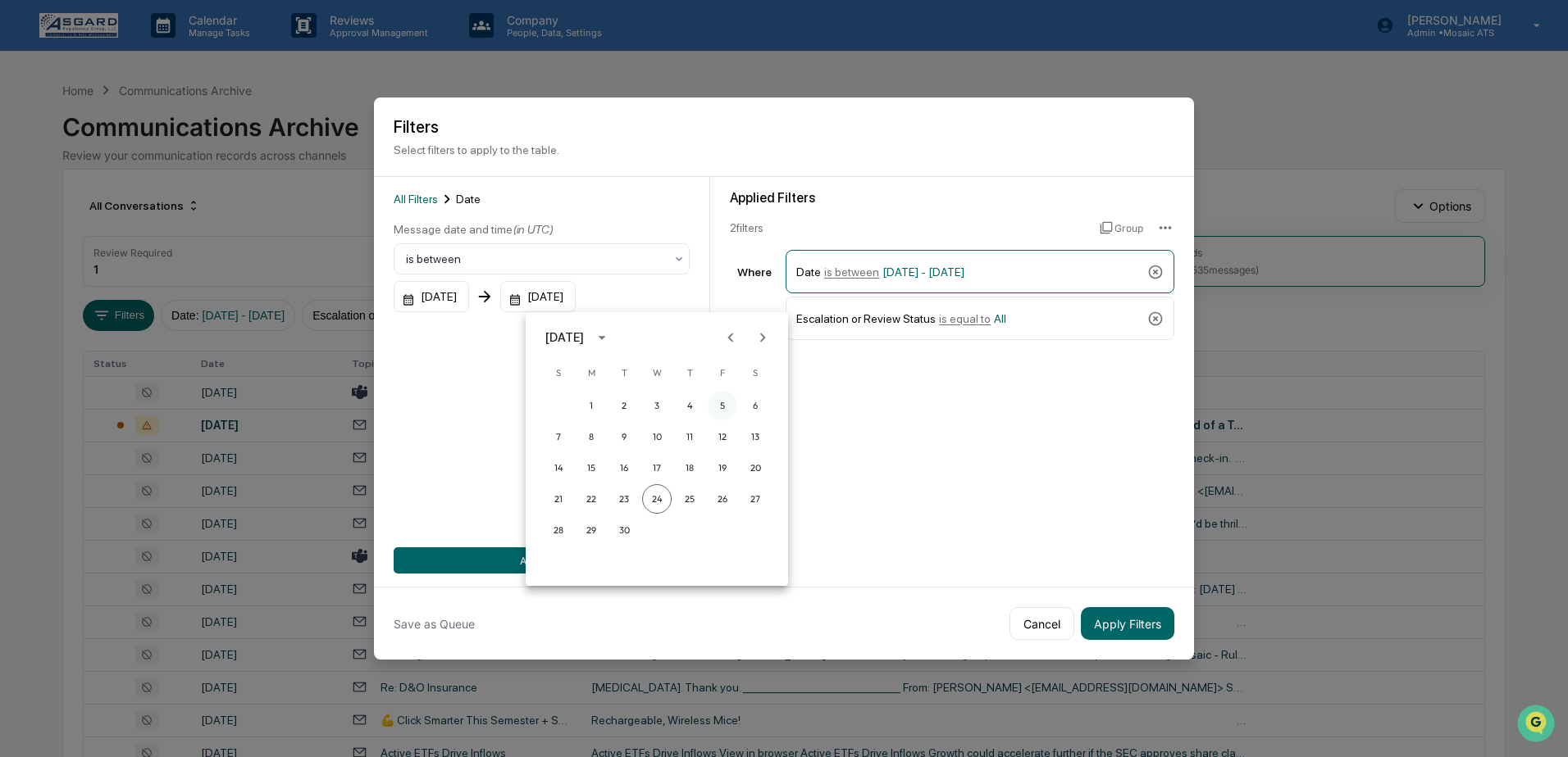
click at [717, 405] on button "5" at bounding box center [723, 405] width 29 height 29
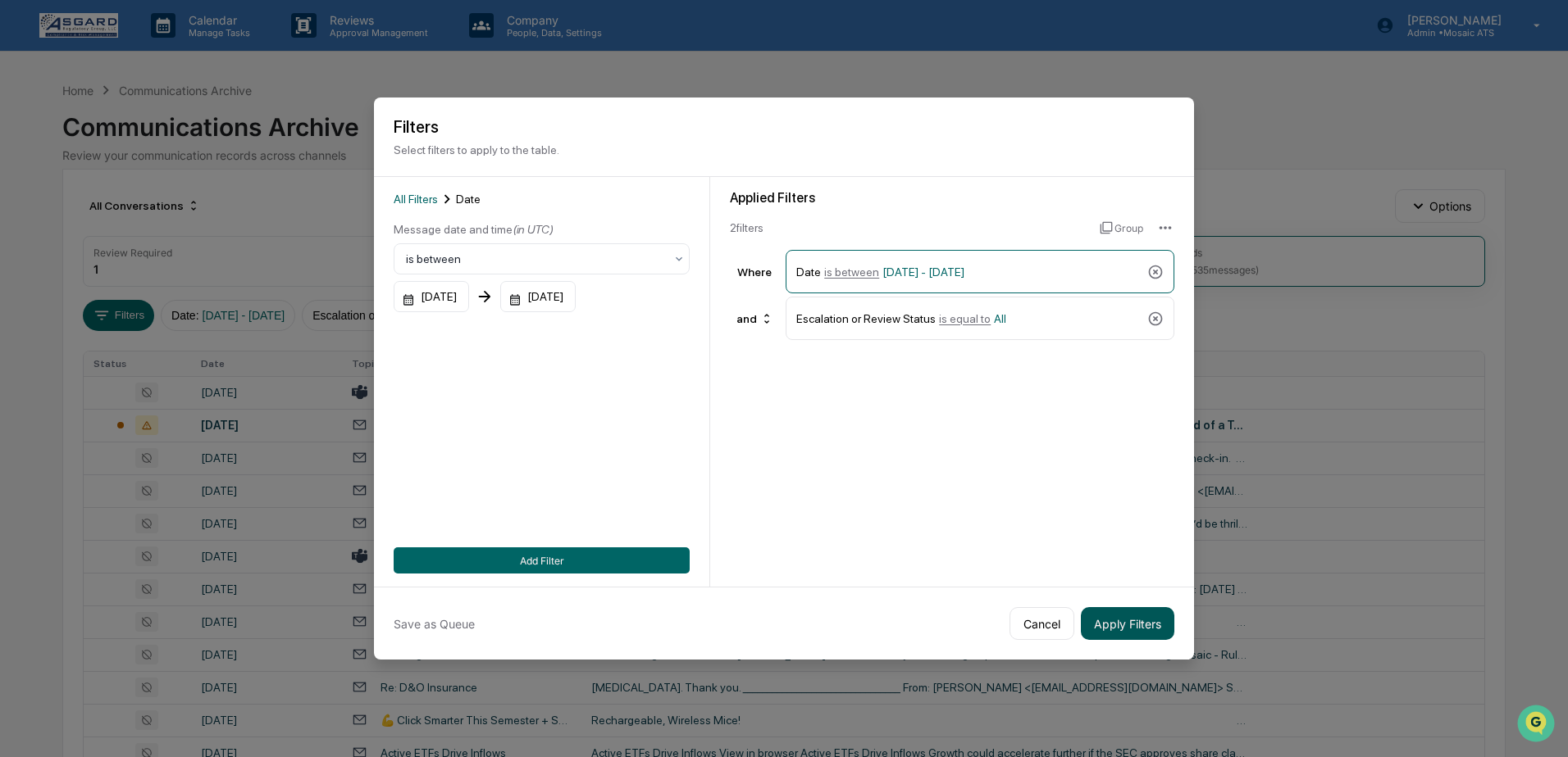
click at [1137, 624] on button "Apply Filters" at bounding box center [1127, 624] width 93 height 33
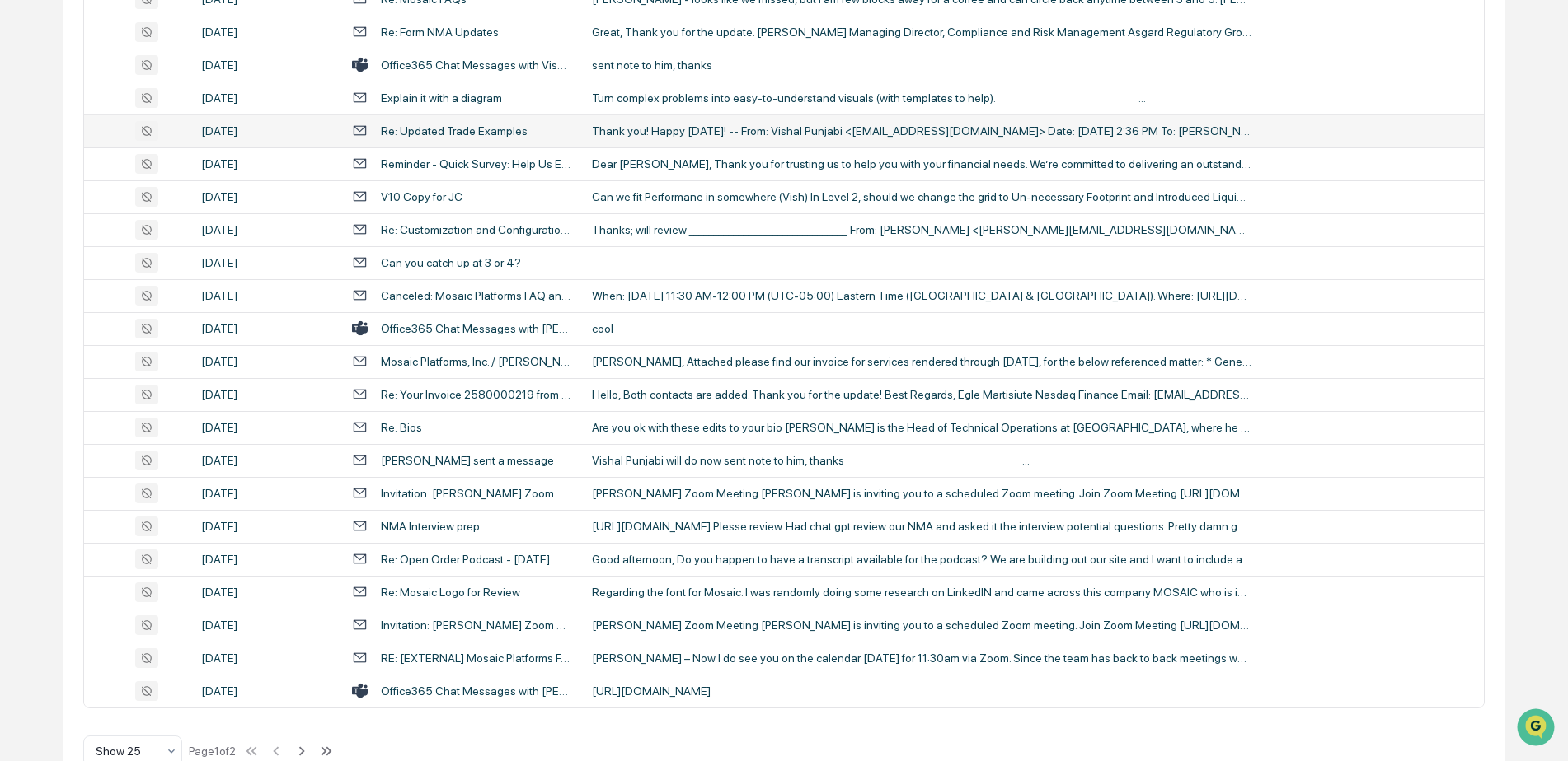
scroll to position [535, 0]
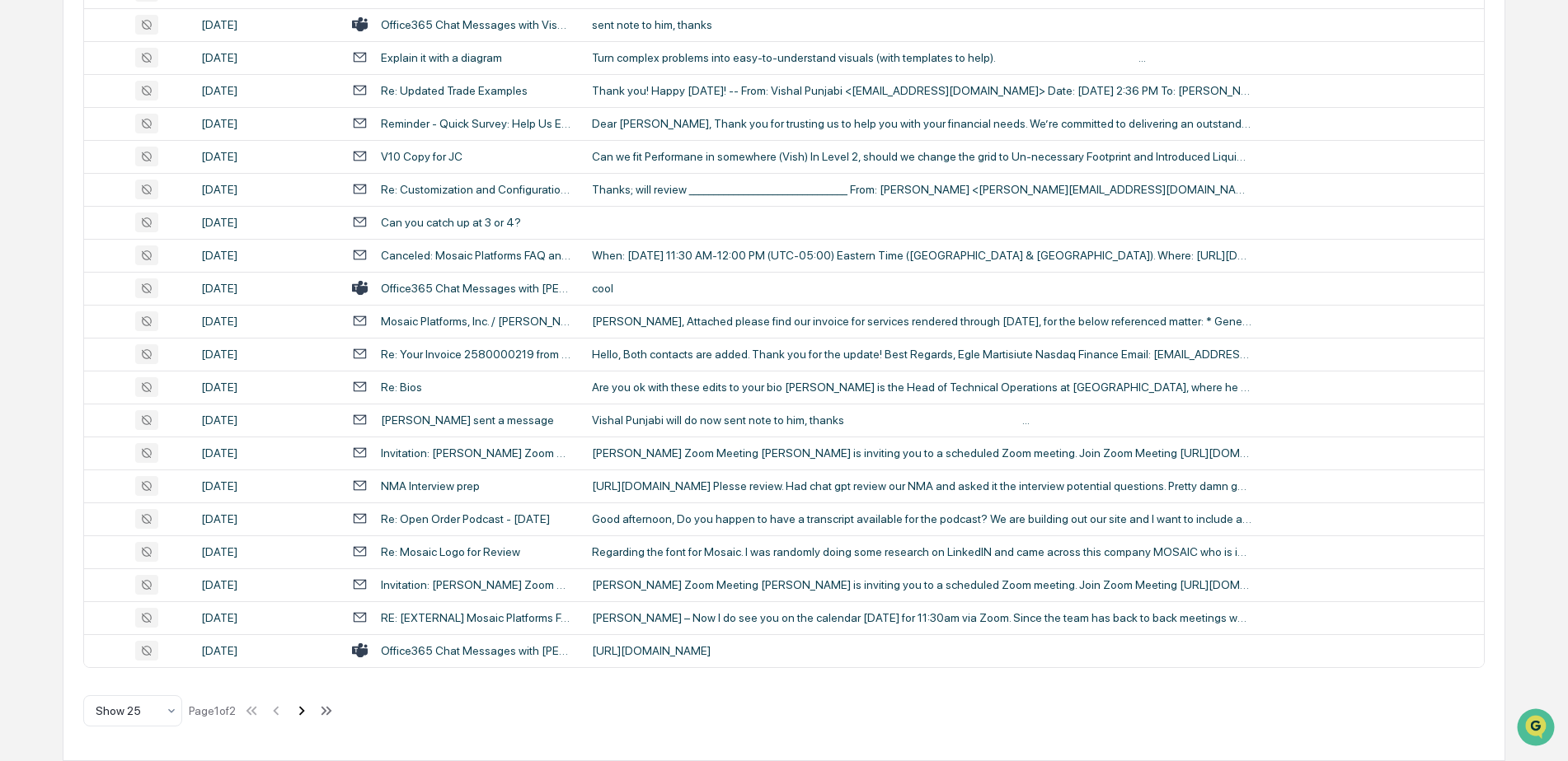
click at [304, 716] on icon at bounding box center [302, 711] width 18 height 18
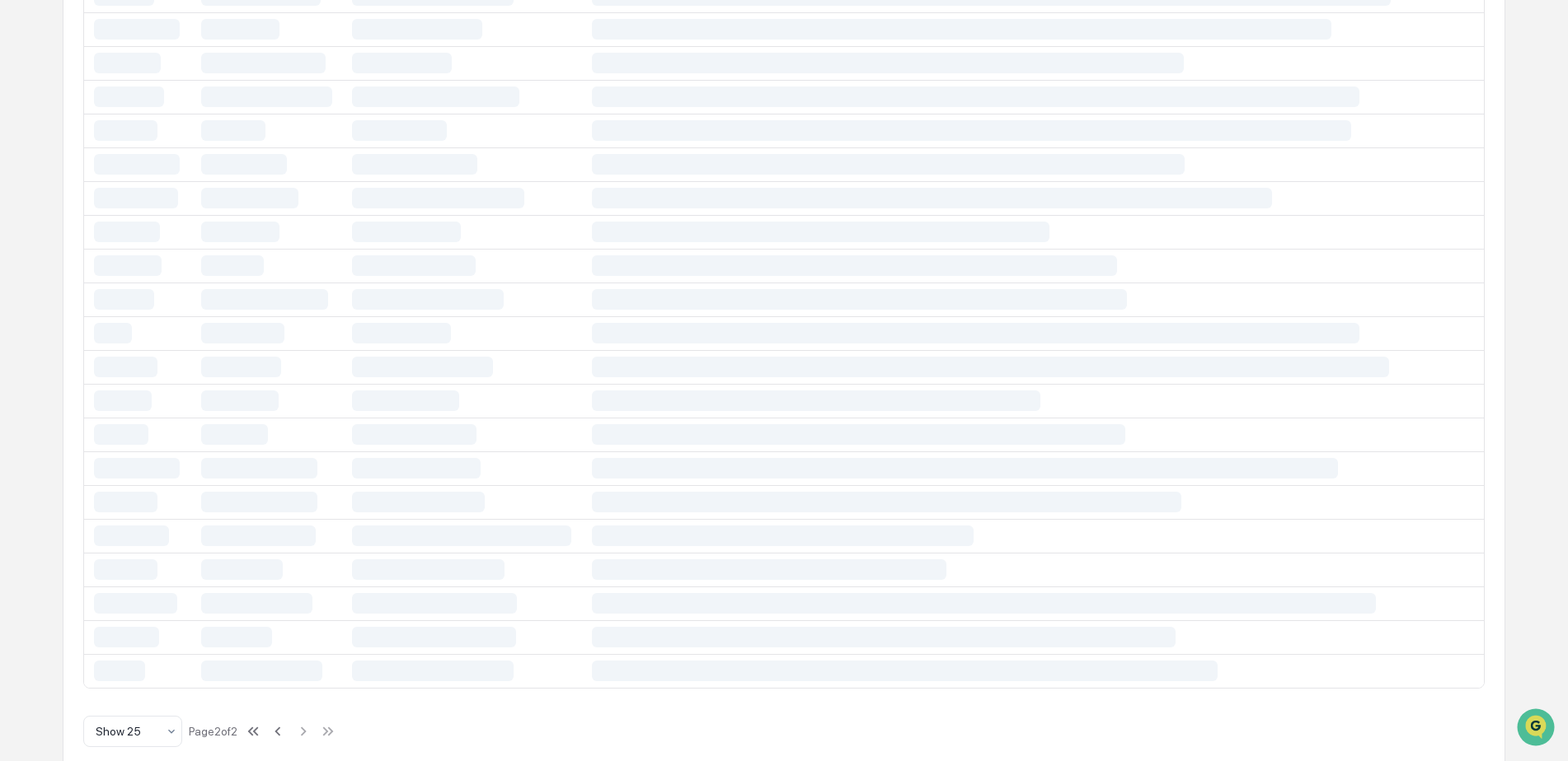
scroll to position [106, 0]
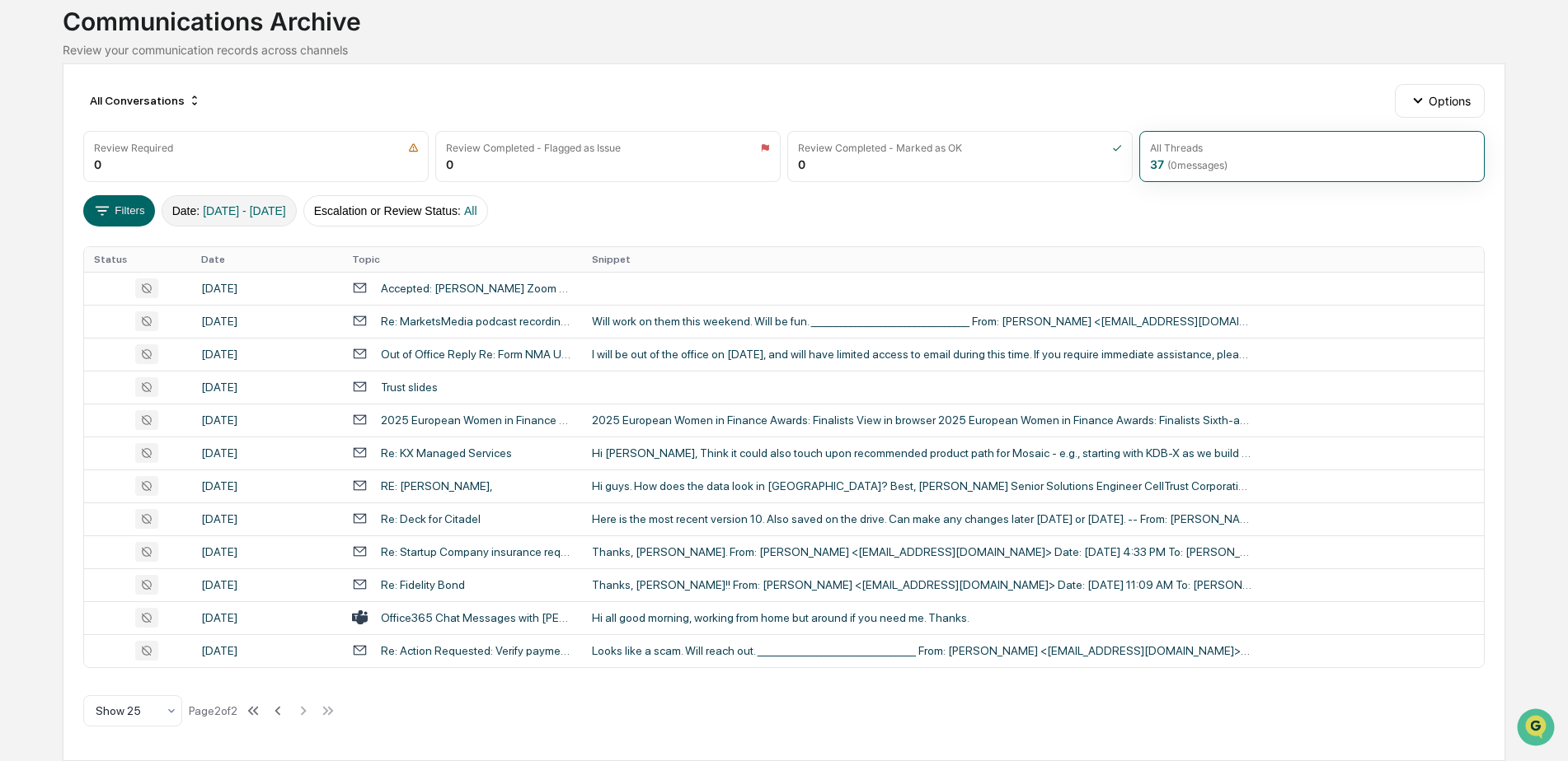
click at [286, 209] on span "09/05/2025 - 09/05/2025" at bounding box center [244, 210] width 83 height 13
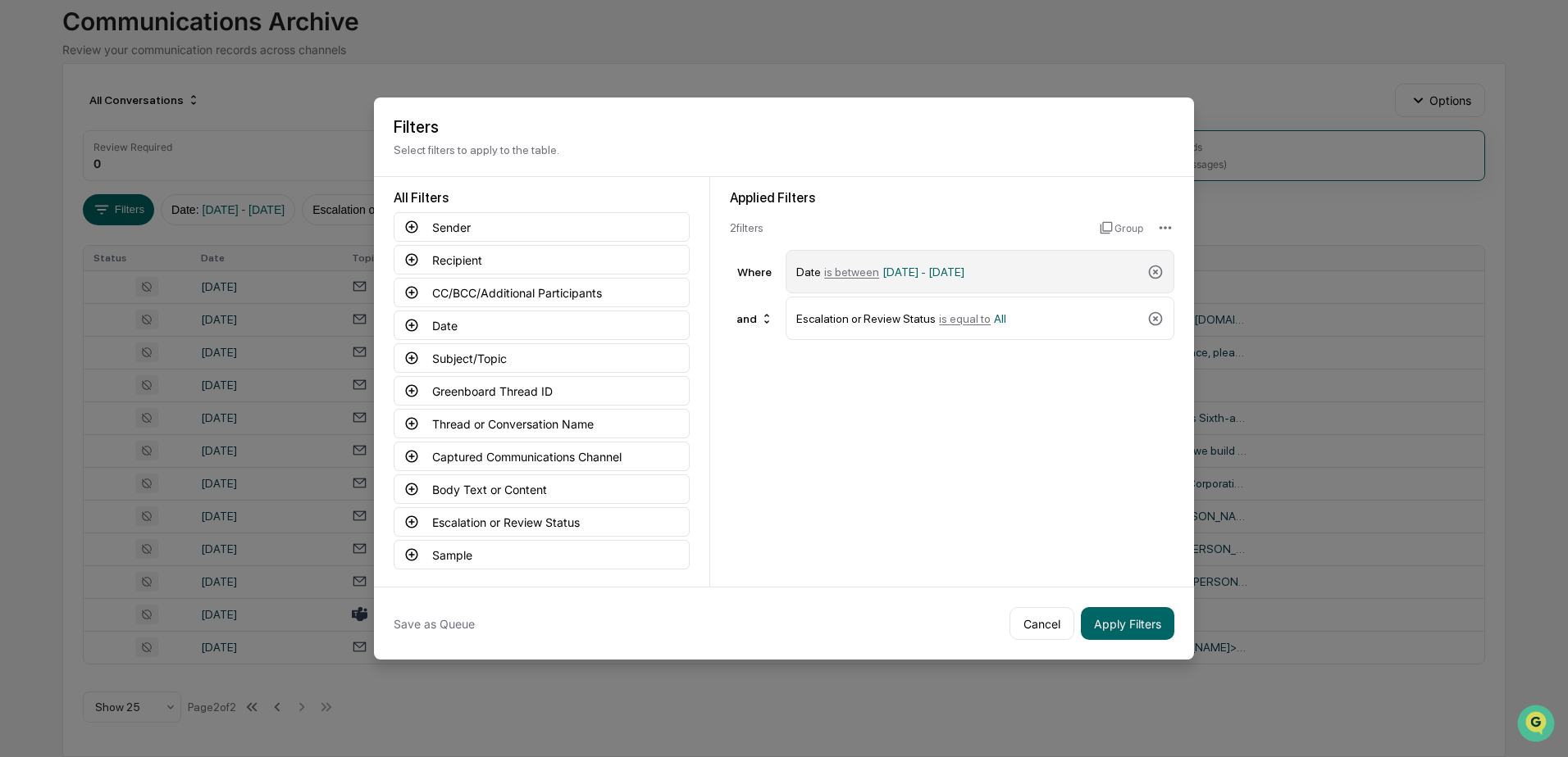
click at [965, 271] on span "09/05/2025 - 09/05/2025" at bounding box center [923, 271] width 82 height 13
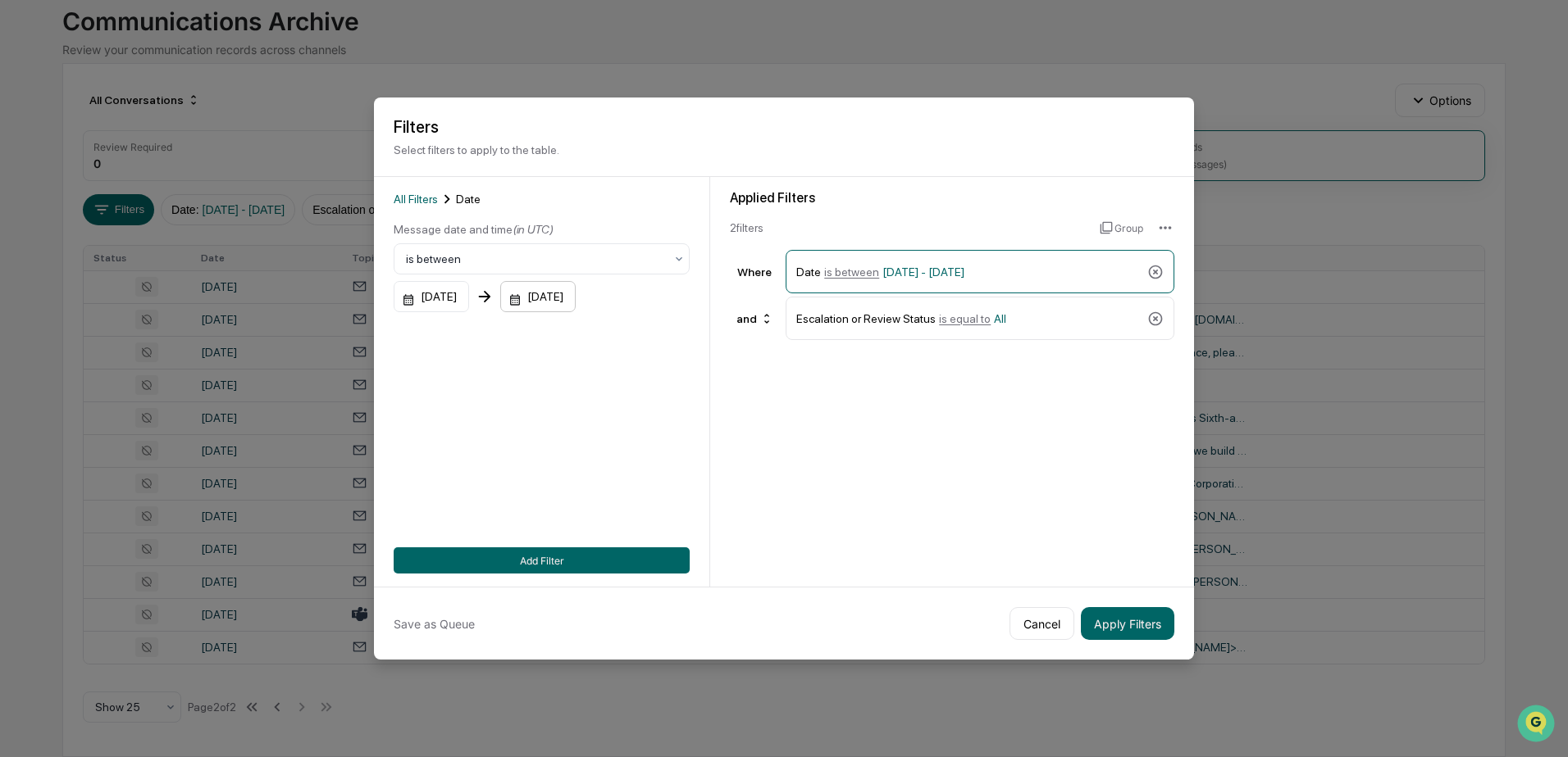
click at [576, 298] on div "09/05/2025" at bounding box center [538, 296] width 75 height 31
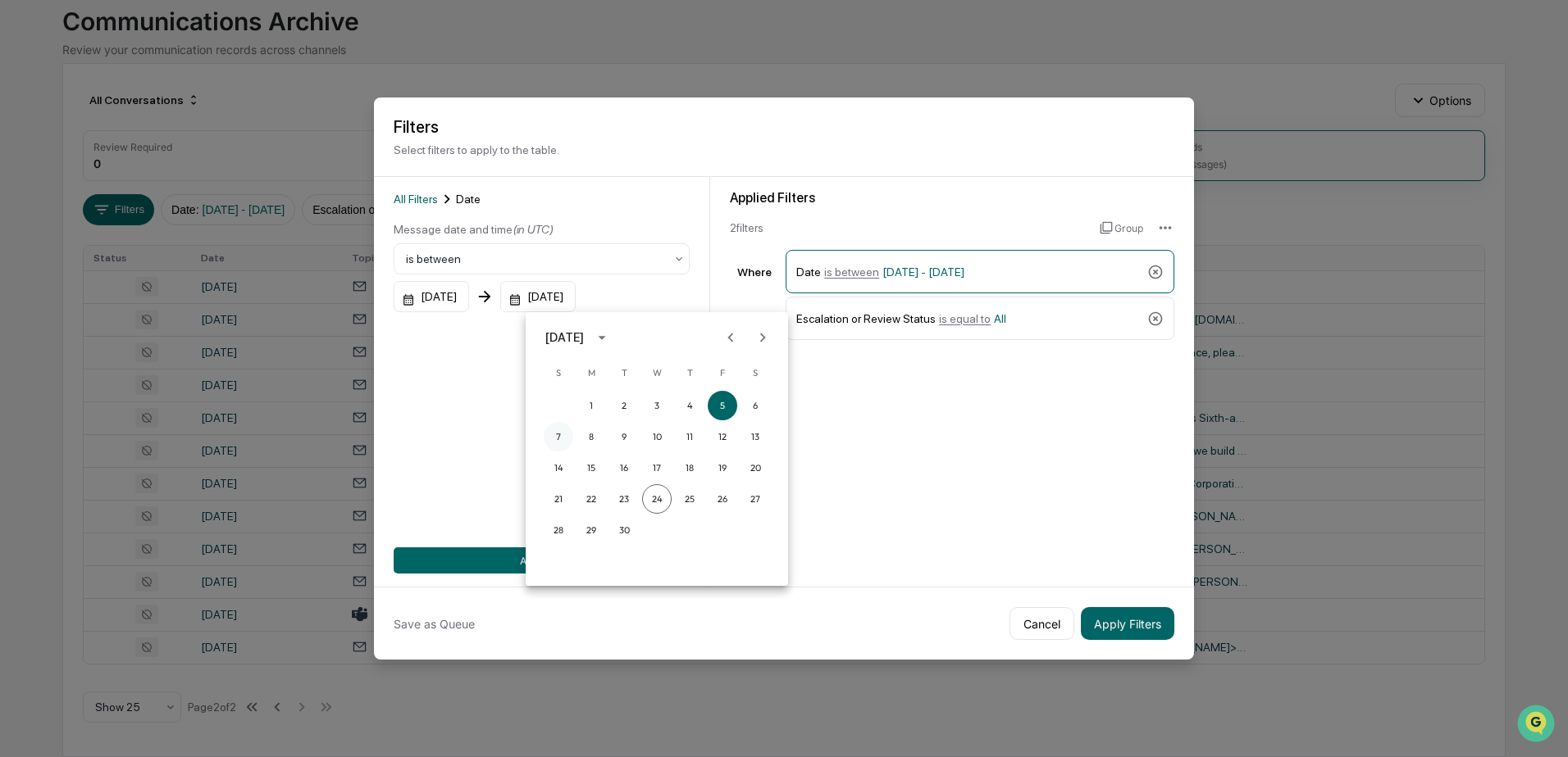
click at [558, 439] on button "7" at bounding box center [558, 437] width 29 height 29
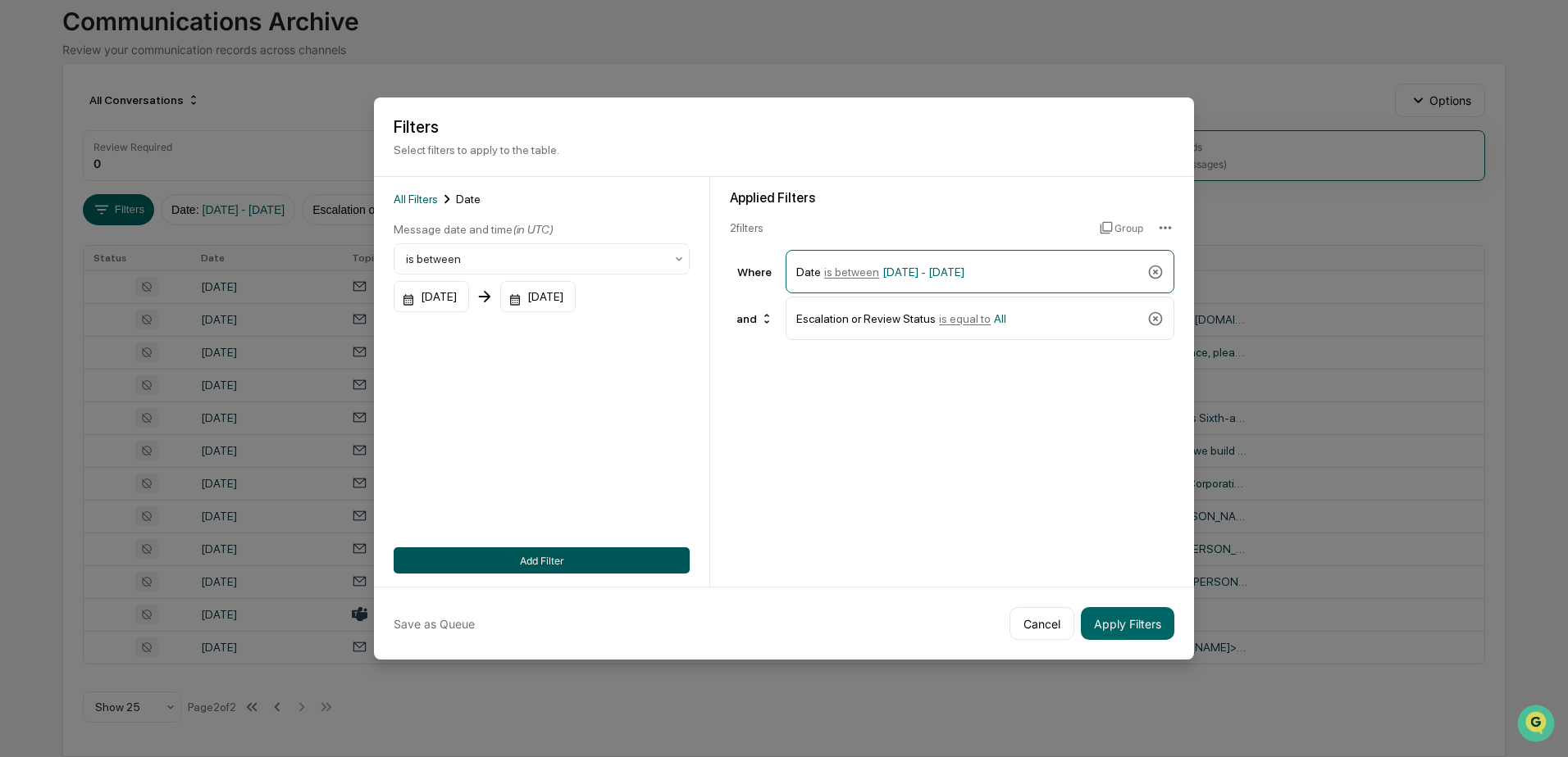
click at [616, 558] on button "Add Filter" at bounding box center [541, 561] width 296 height 26
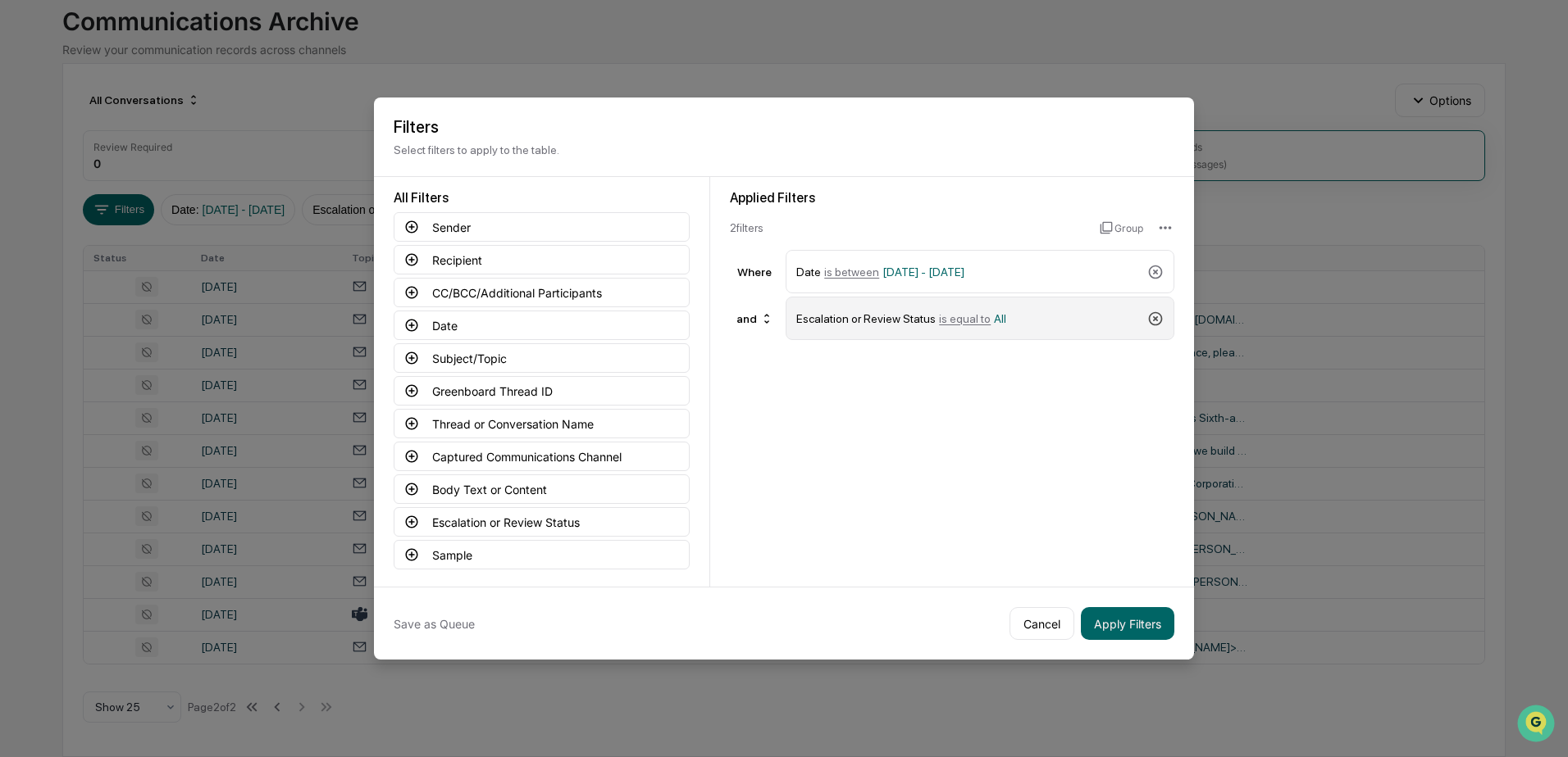
click at [1157, 315] on icon at bounding box center [1155, 319] width 16 height 16
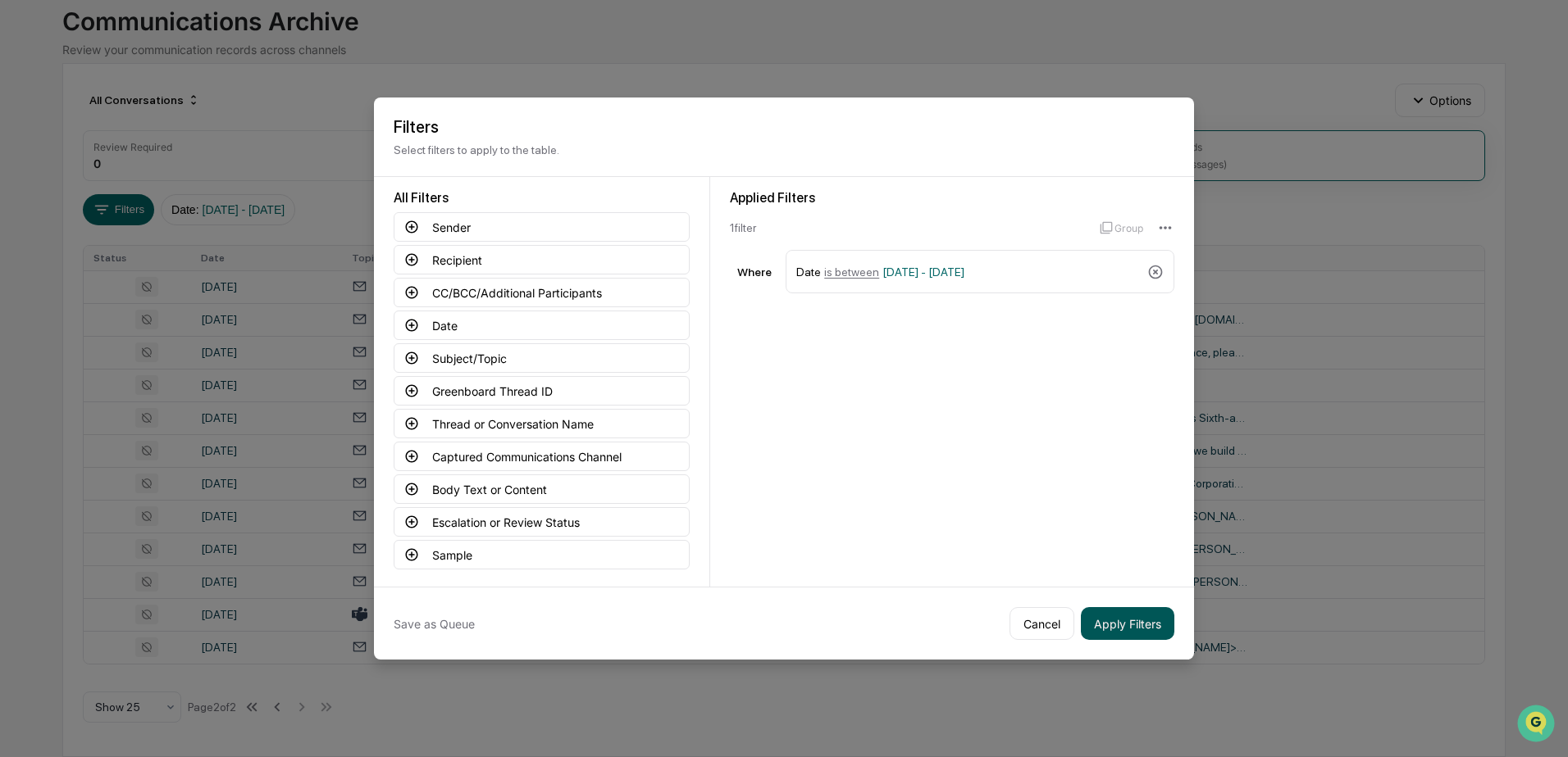
click at [1112, 626] on button "Apply Filters" at bounding box center [1127, 624] width 93 height 33
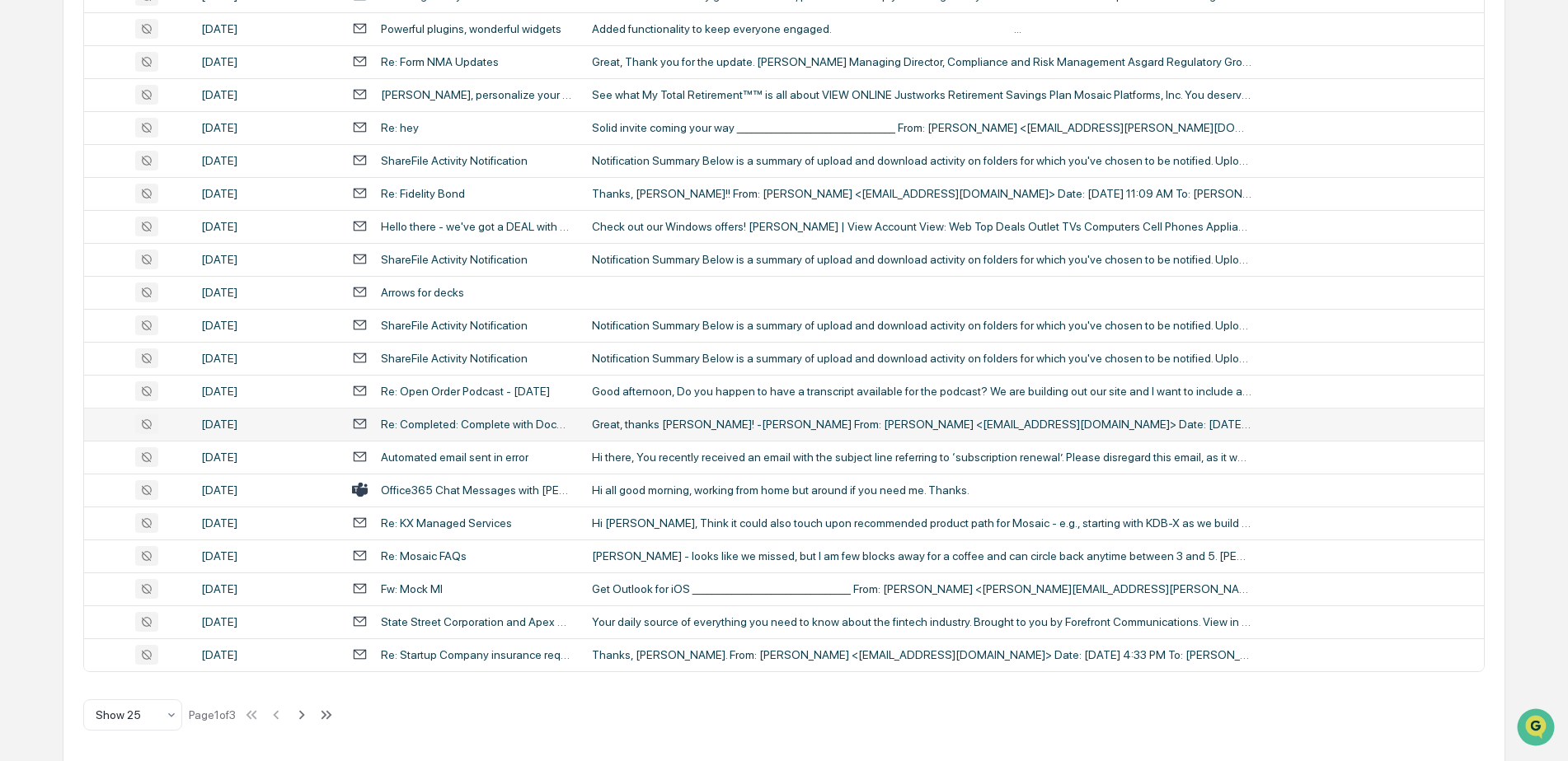
scroll to position [535, 0]
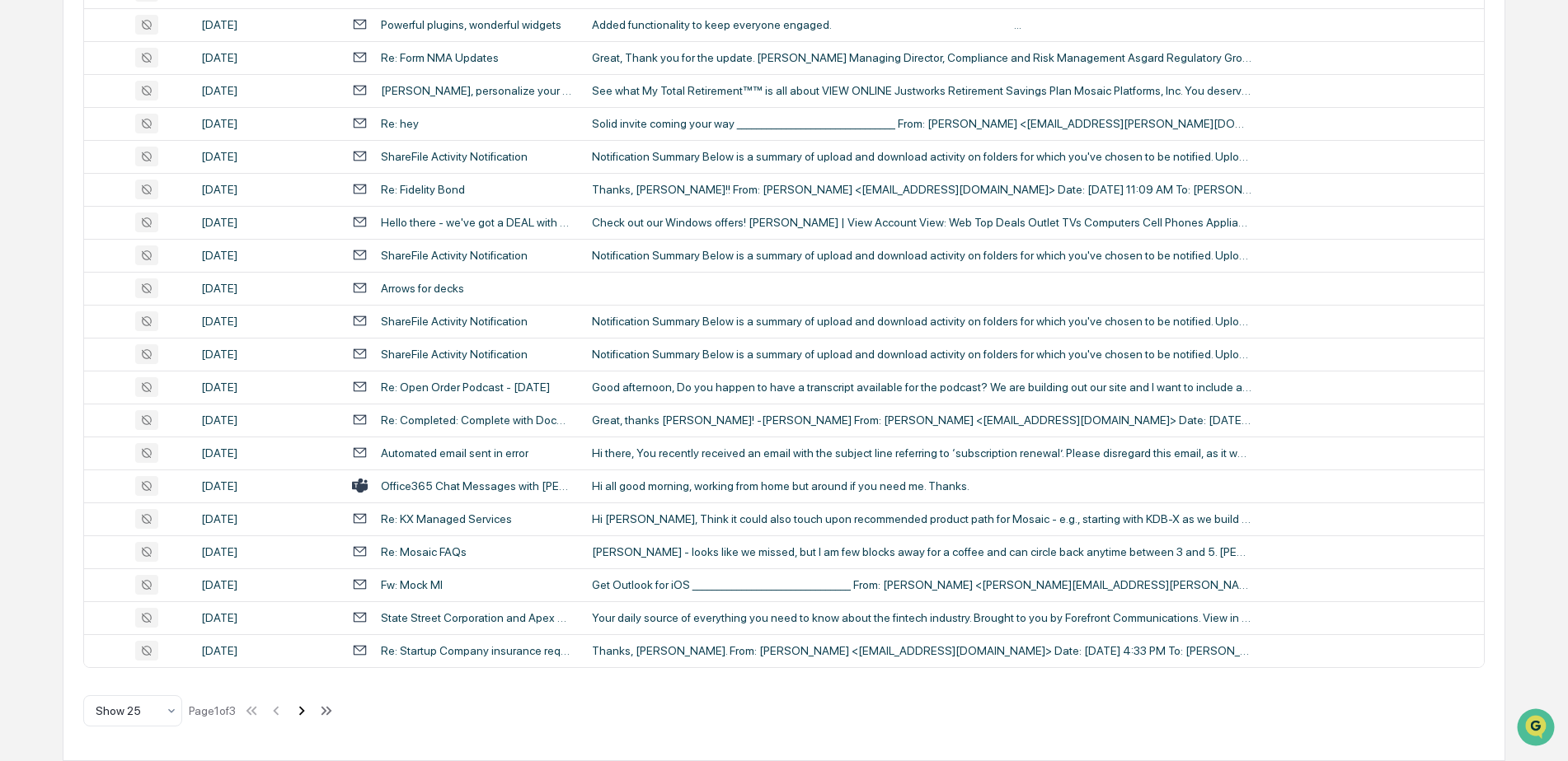
click at [305, 711] on icon at bounding box center [302, 711] width 6 height 9
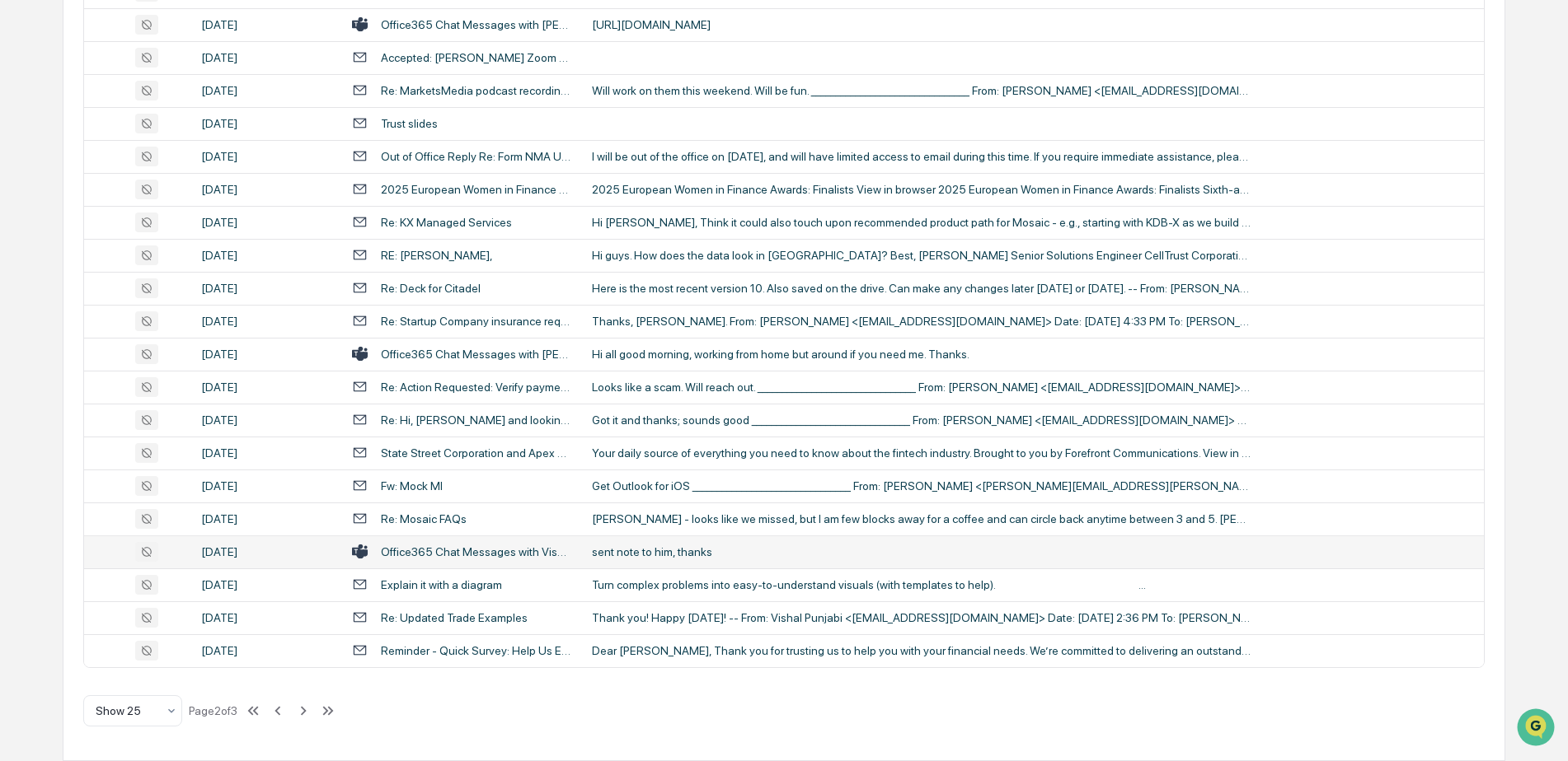
scroll to position [40, 0]
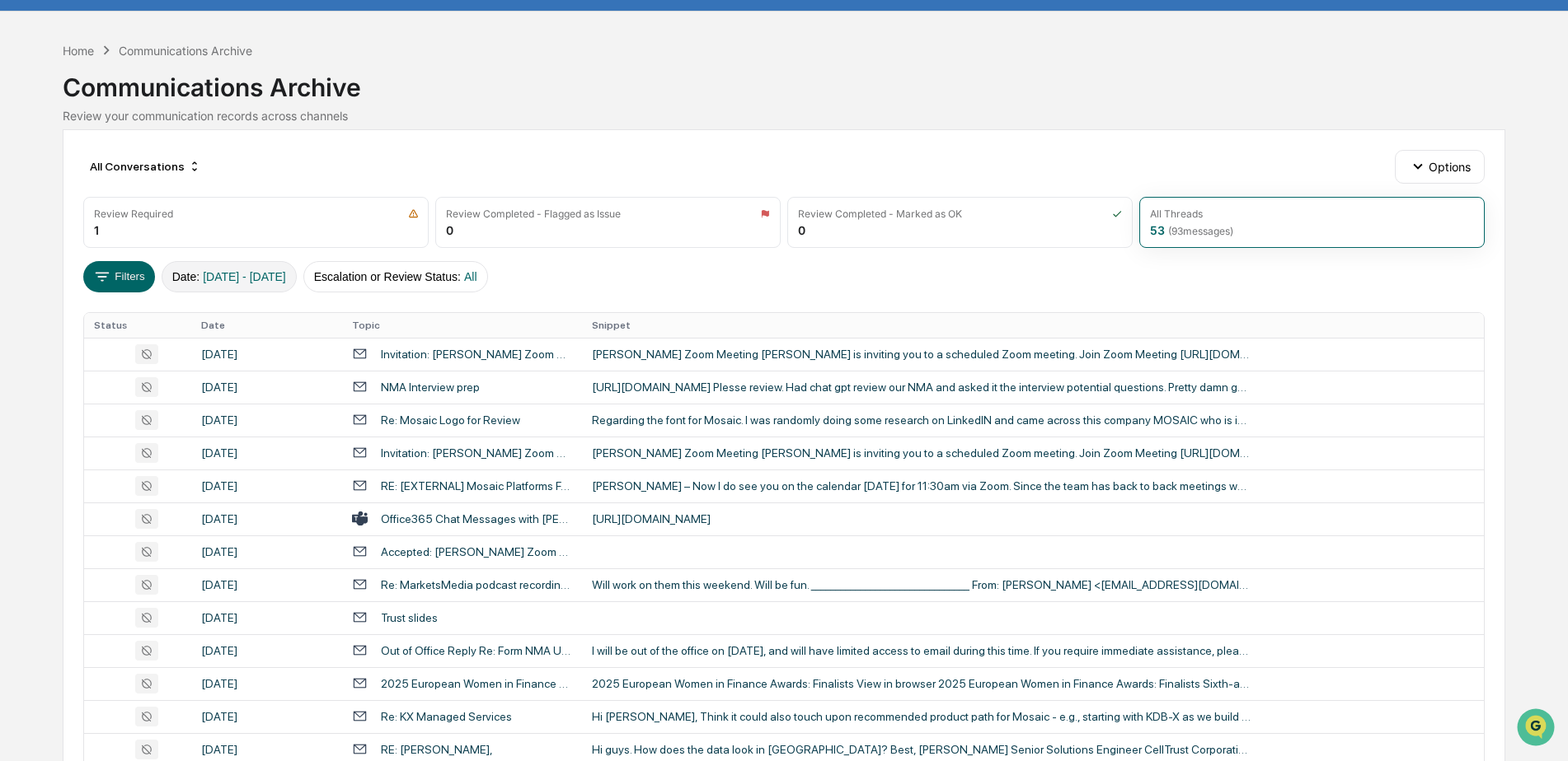
click at [286, 281] on span "09/05/2025 - 09/07/2025" at bounding box center [244, 276] width 83 height 13
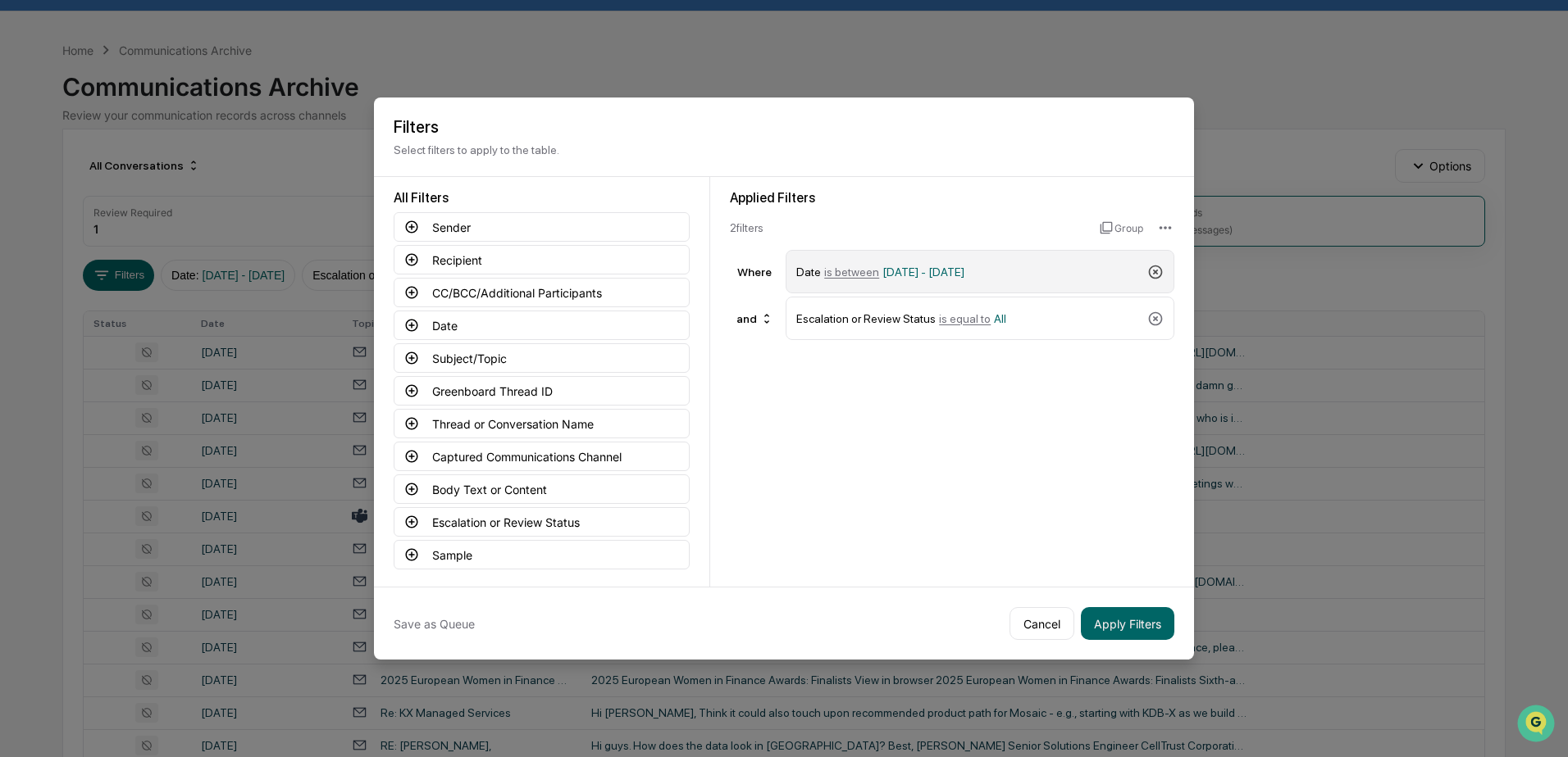
click at [1151, 273] on icon at bounding box center [1155, 271] width 16 height 16
click at [1156, 274] on icon at bounding box center [1155, 271] width 16 height 16
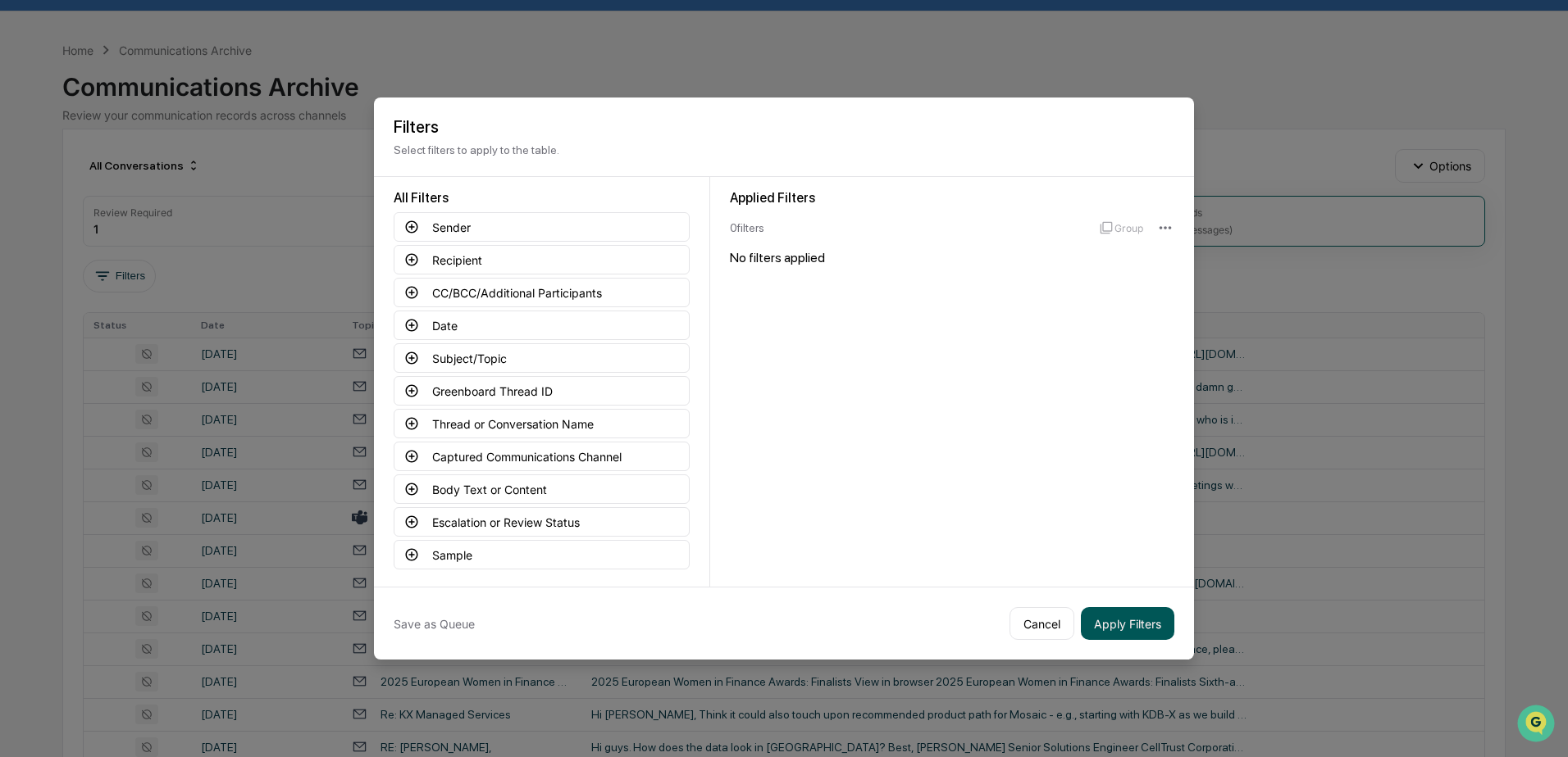
click at [1120, 618] on button "Apply Filters" at bounding box center [1127, 624] width 93 height 33
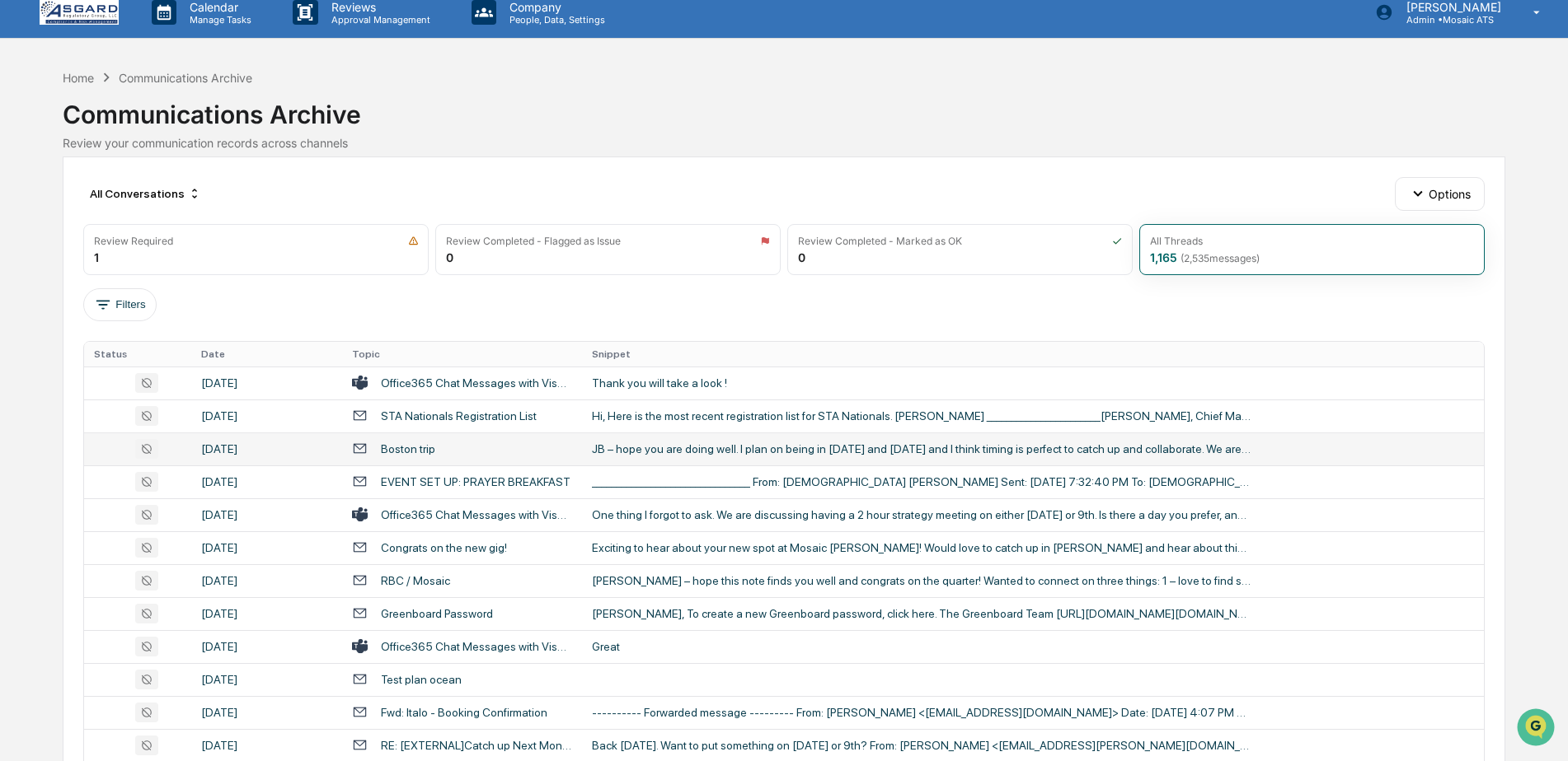
scroll to position [0, 0]
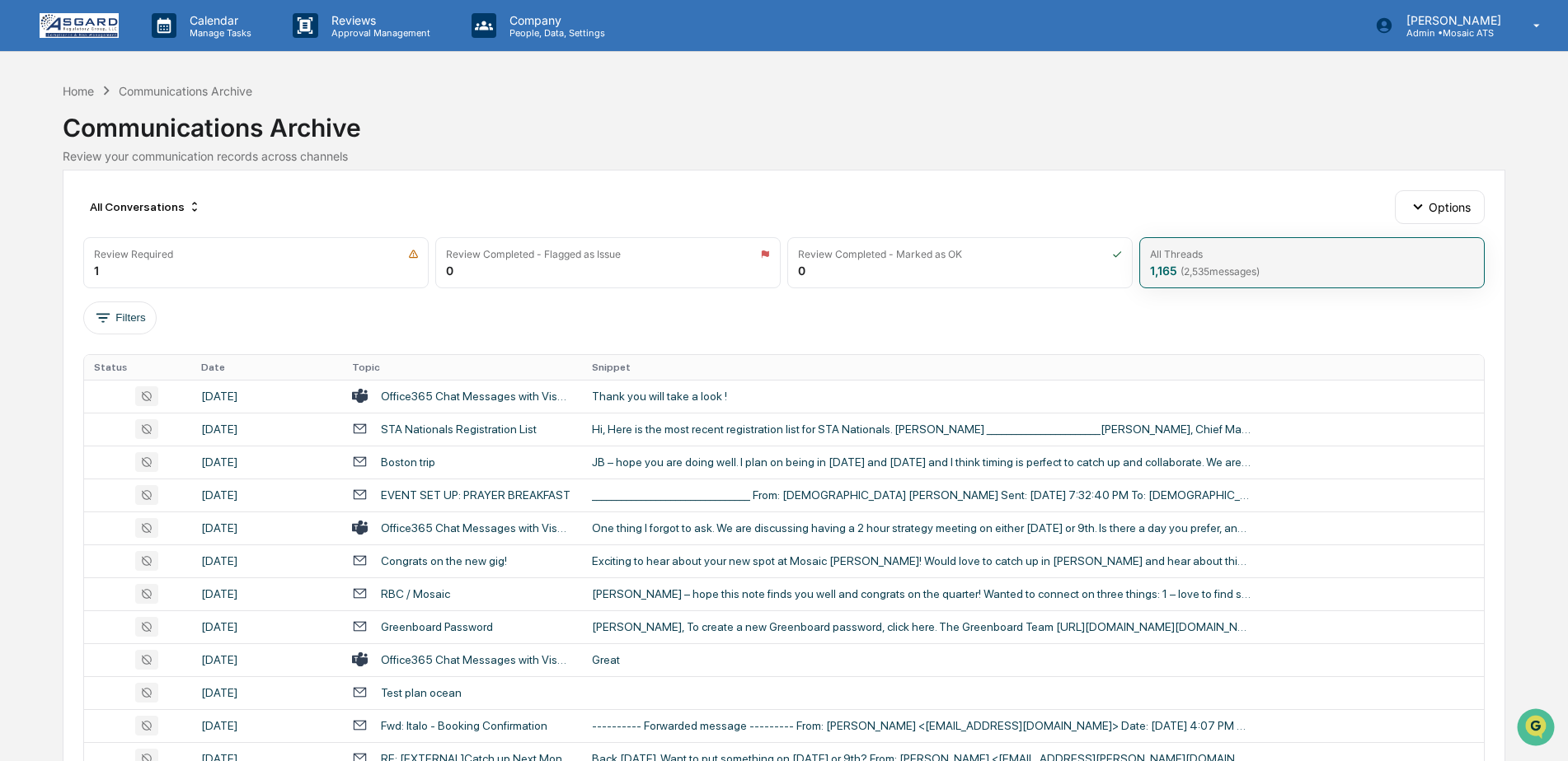
click at [1181, 275] on span "( 2,535 messages)" at bounding box center [1219, 271] width 79 height 12
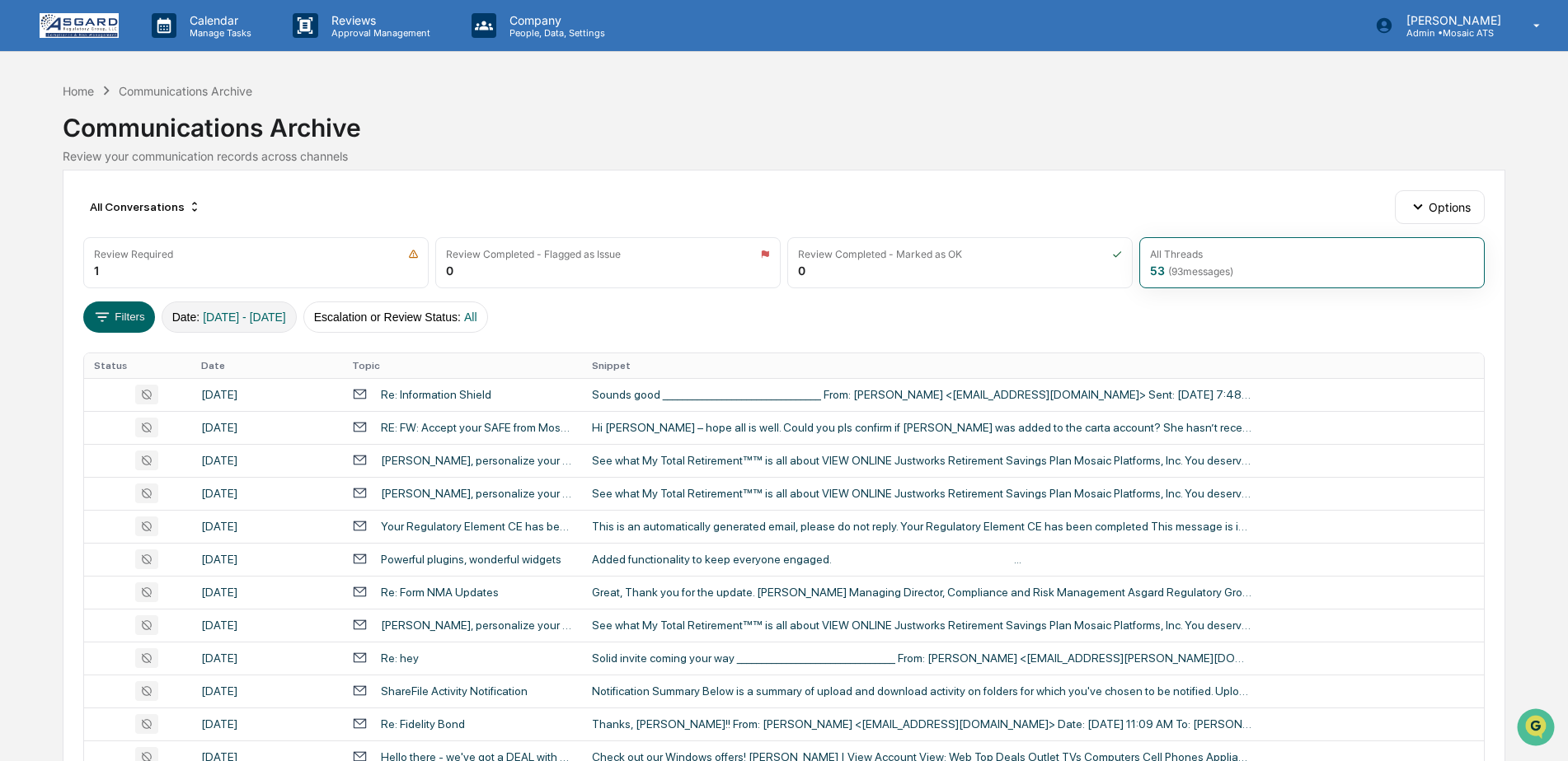
click at [223, 315] on span "09/05/2025 - 09/07/2025" at bounding box center [244, 317] width 83 height 13
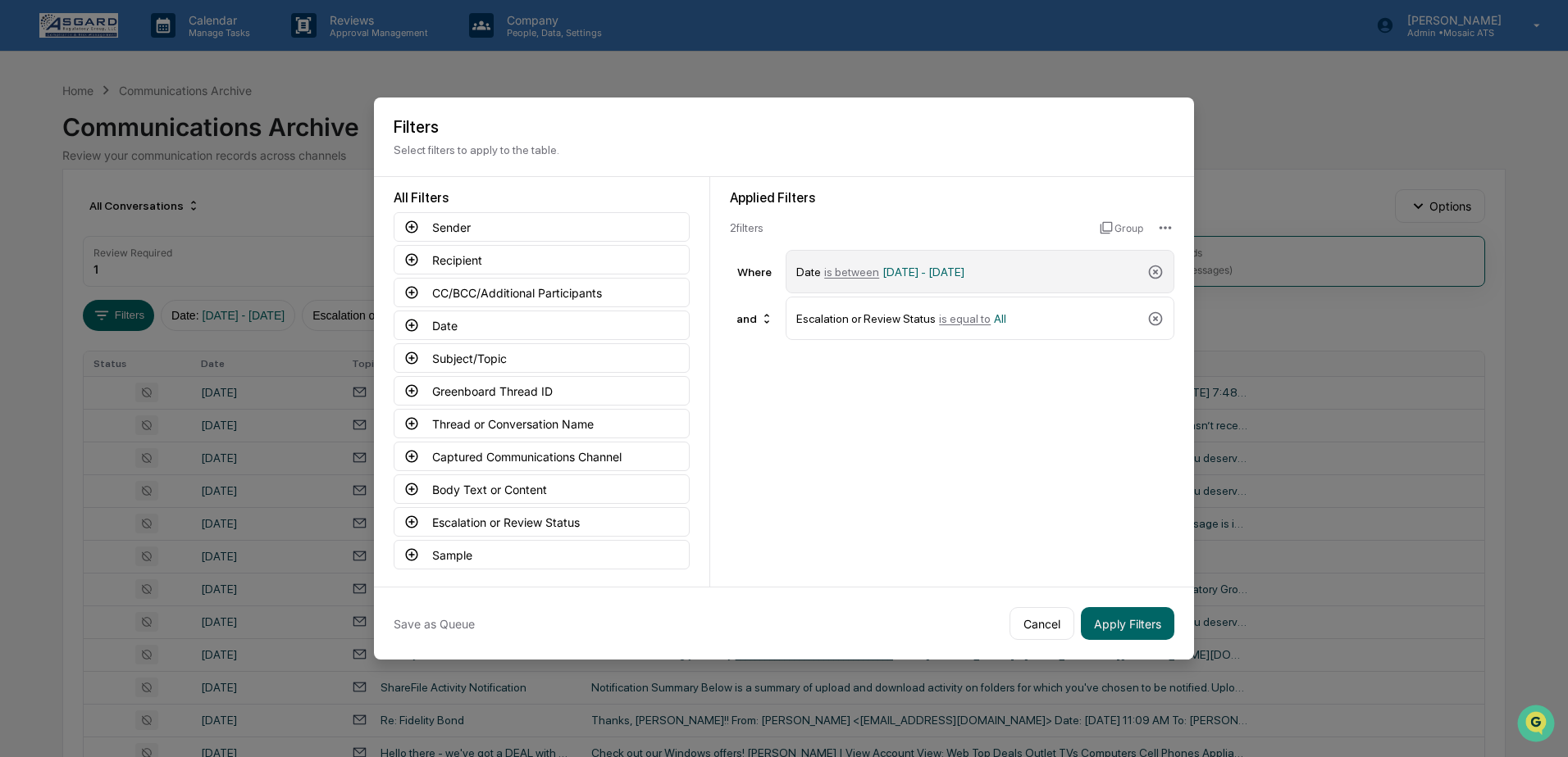
click at [852, 270] on span "is between" at bounding box center [851, 271] width 55 height 13
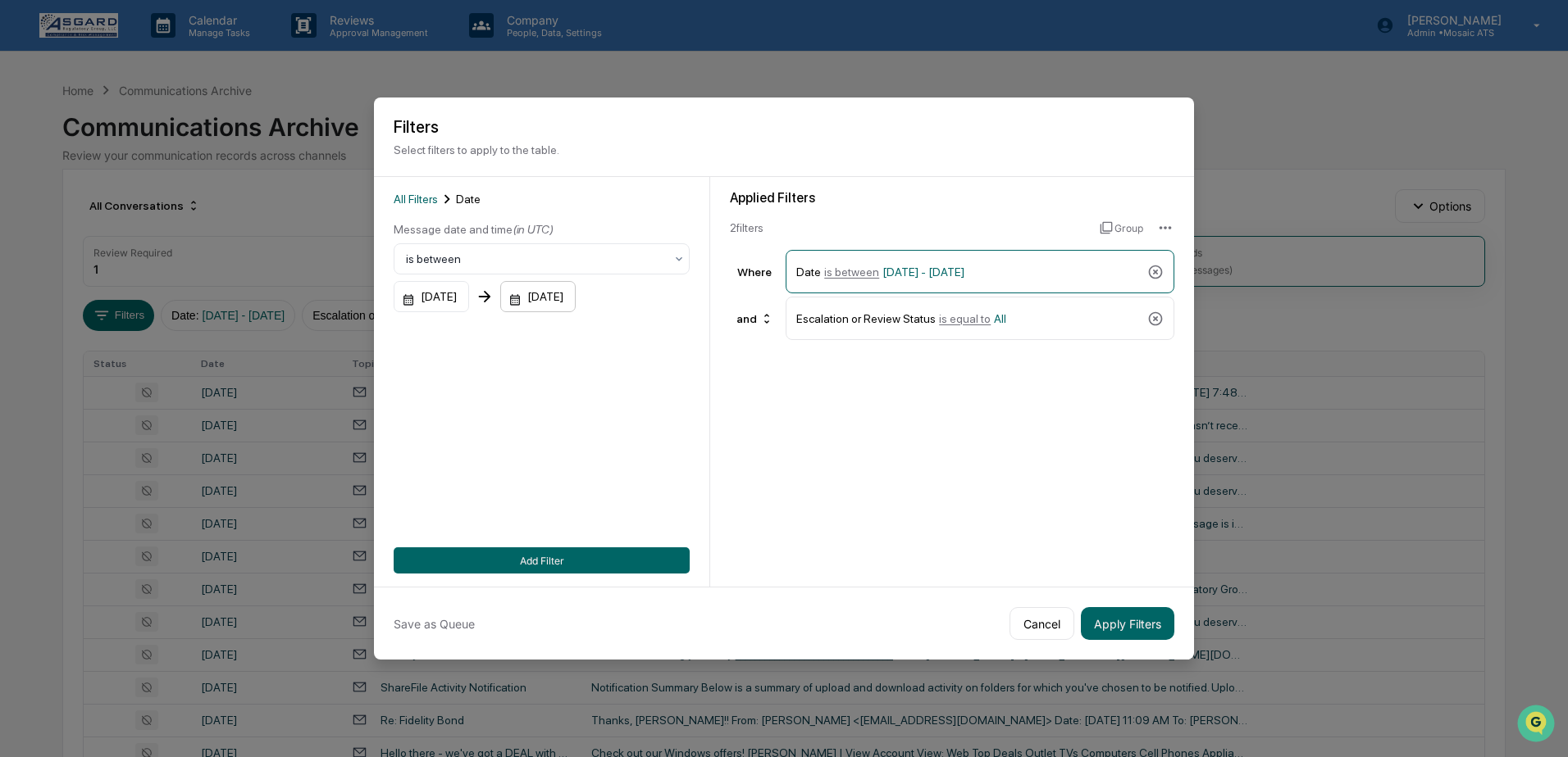
click at [536, 300] on div "09/07/2025" at bounding box center [538, 296] width 75 height 31
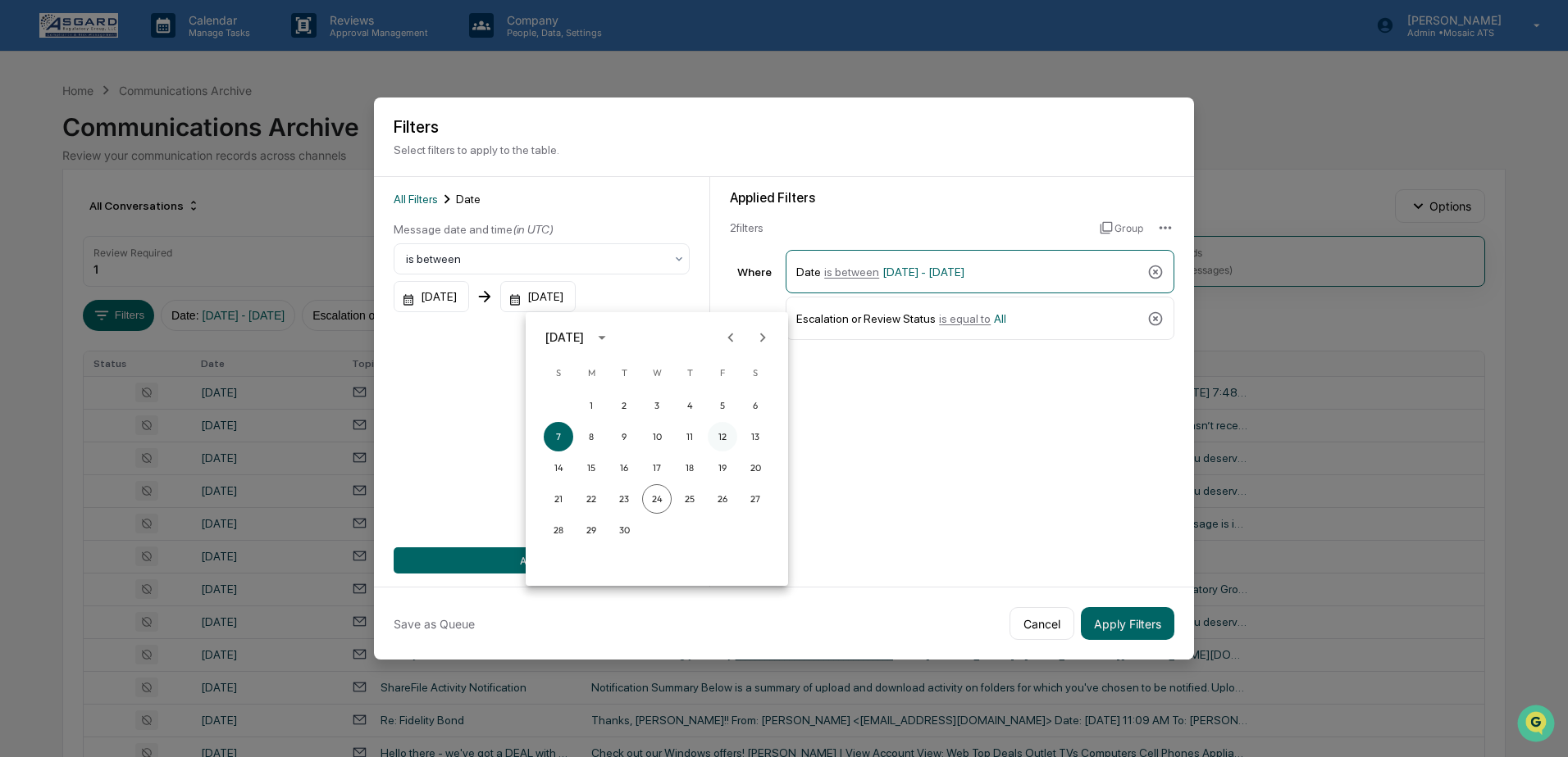
click at [724, 437] on button "12" at bounding box center [723, 437] width 29 height 29
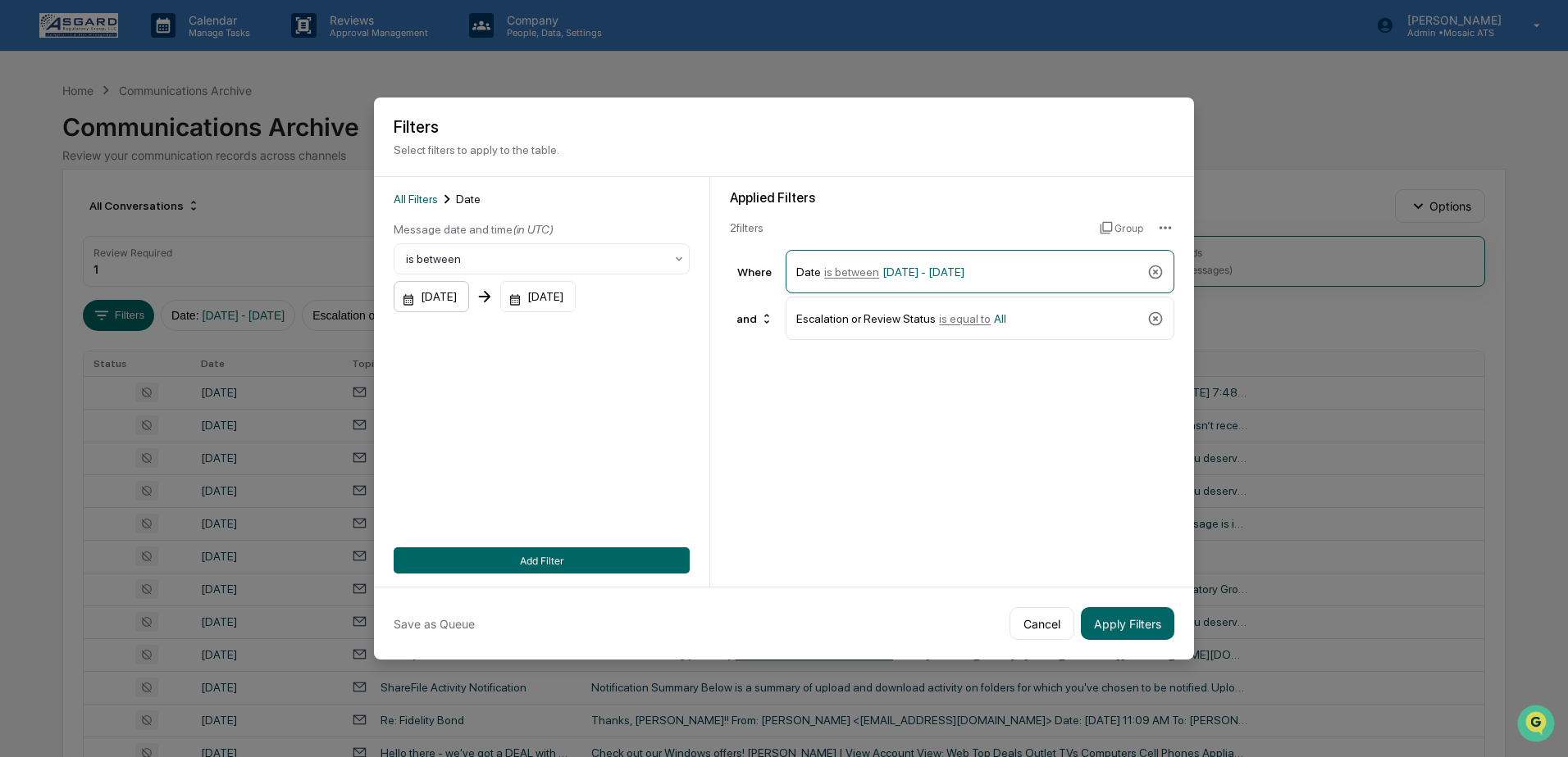
click at [458, 296] on div "09/05/2025" at bounding box center [430, 296] width 75 height 31
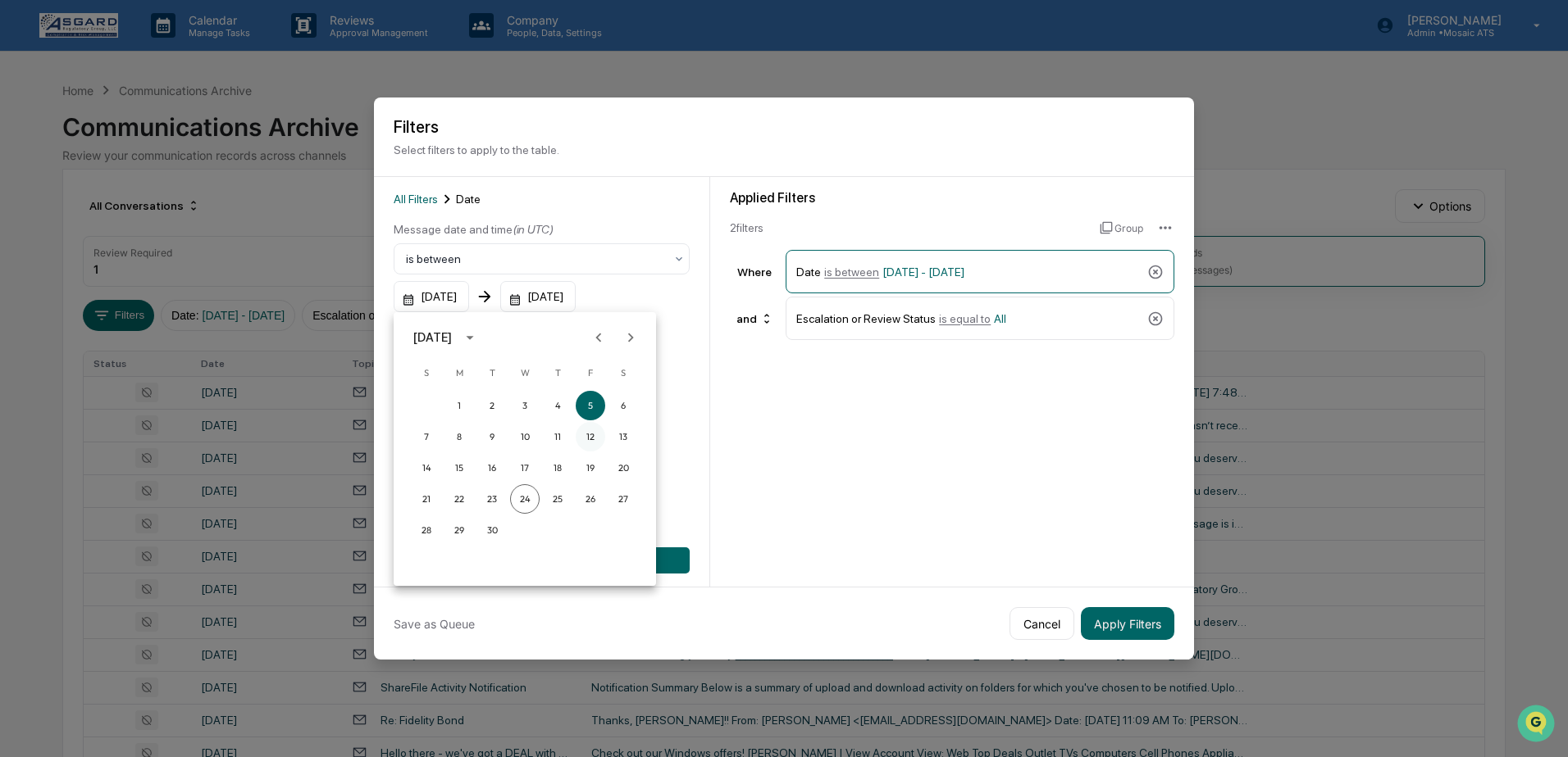
click at [590, 436] on button "12" at bounding box center [590, 437] width 29 height 29
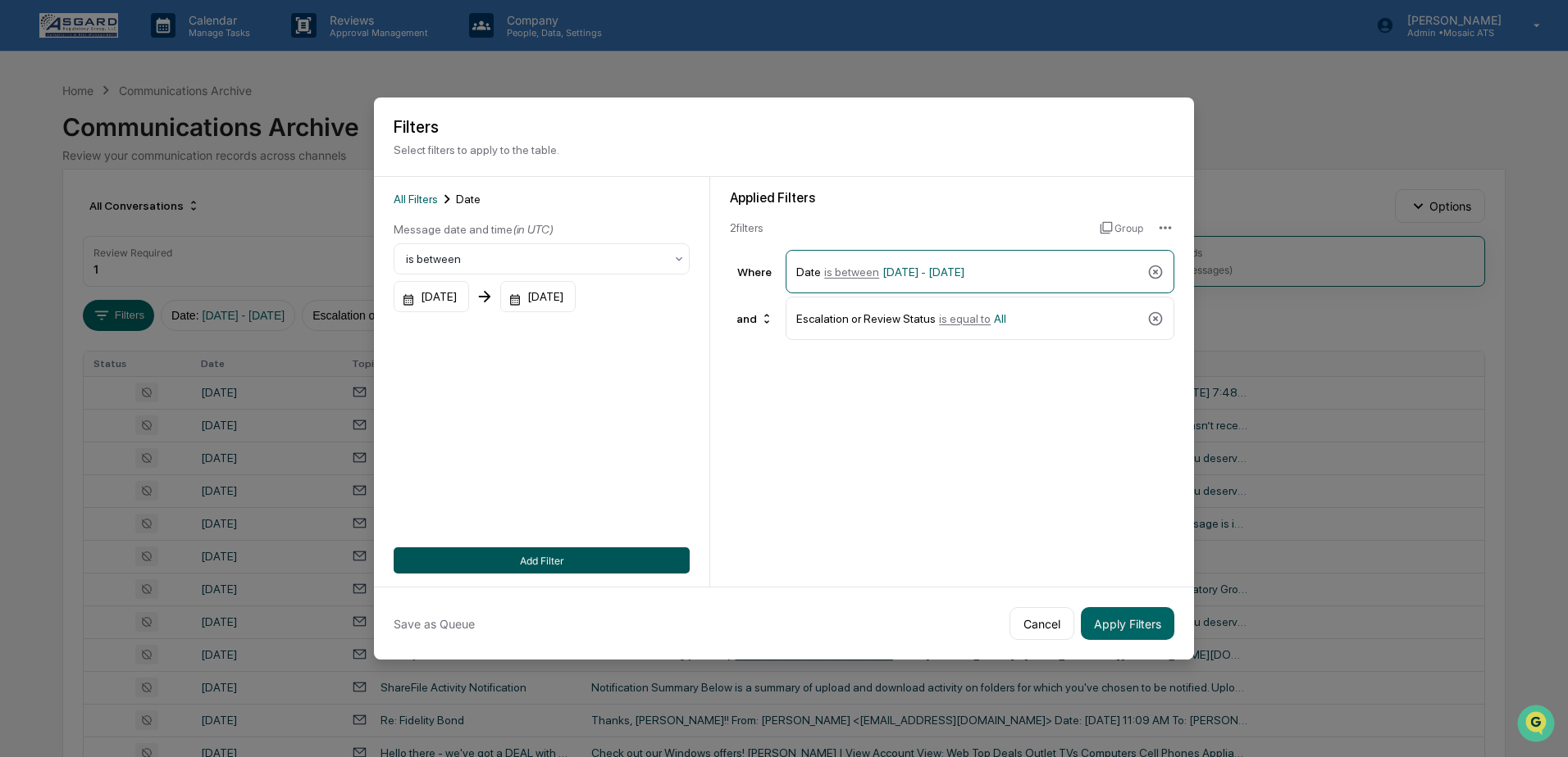
click at [607, 566] on button "Add Filter" at bounding box center [541, 561] width 296 height 26
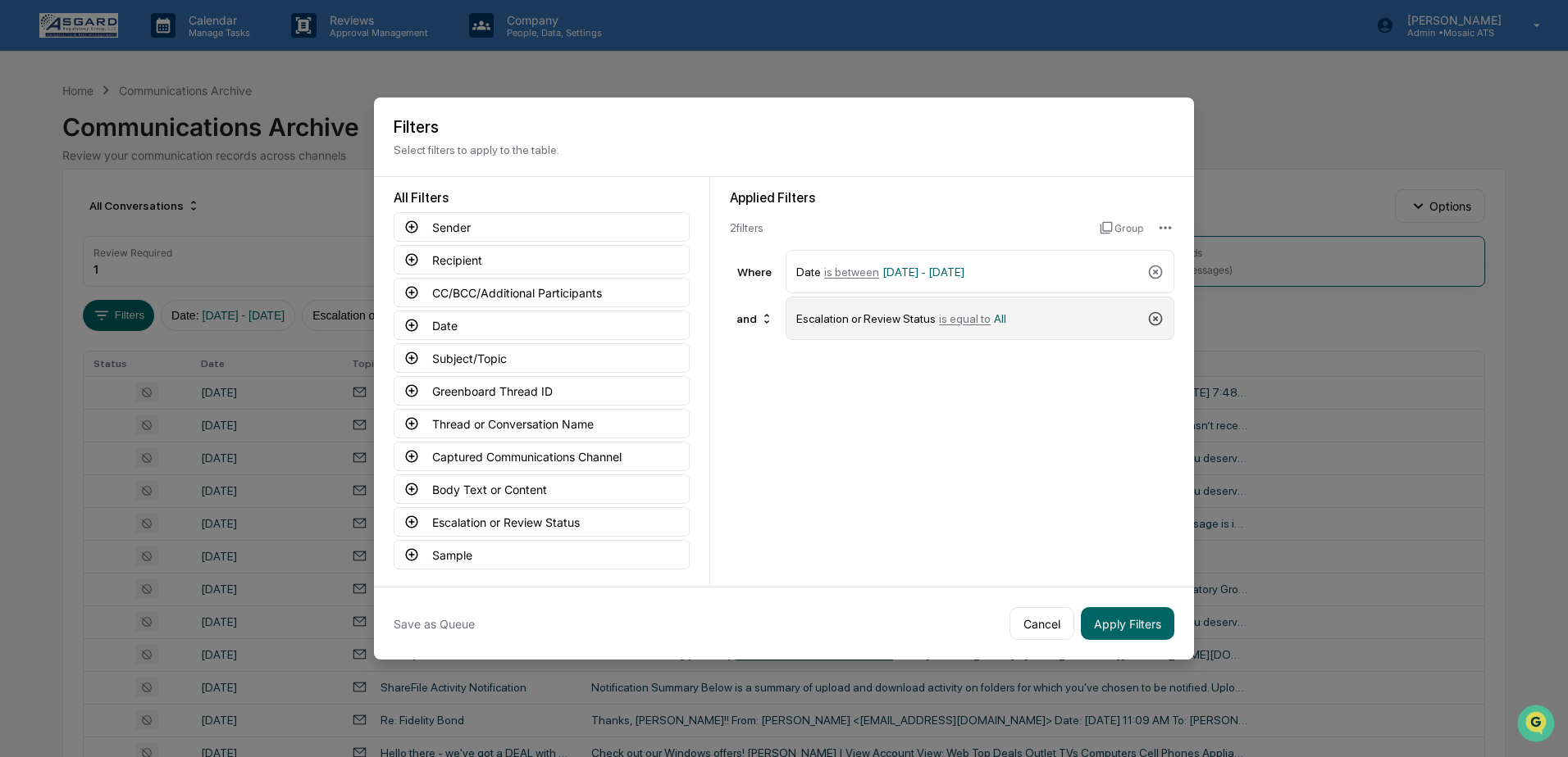
click at [1151, 321] on icon at bounding box center [1155, 319] width 16 height 16
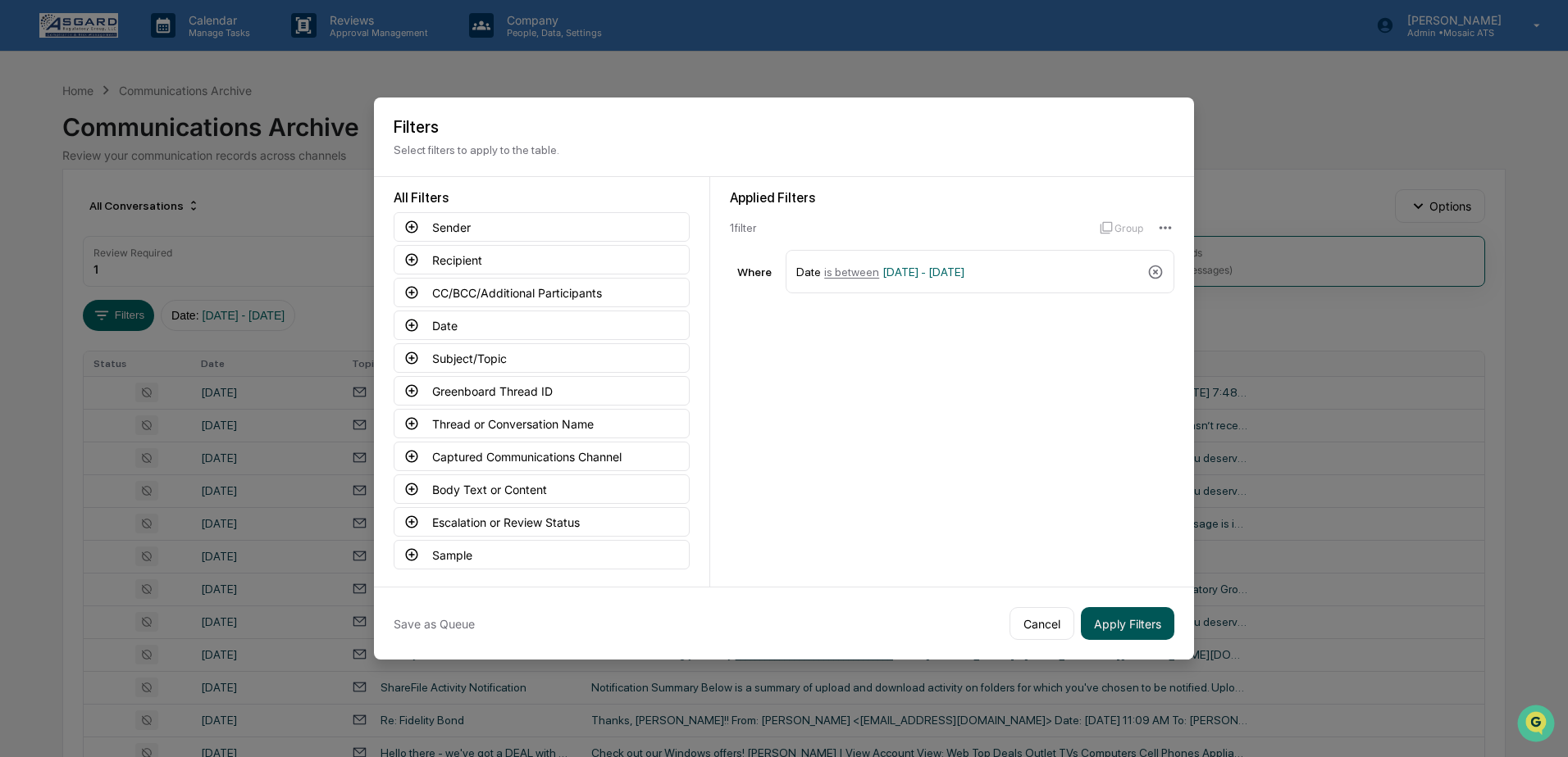
click at [1125, 625] on button "Apply Filters" at bounding box center [1127, 624] width 93 height 33
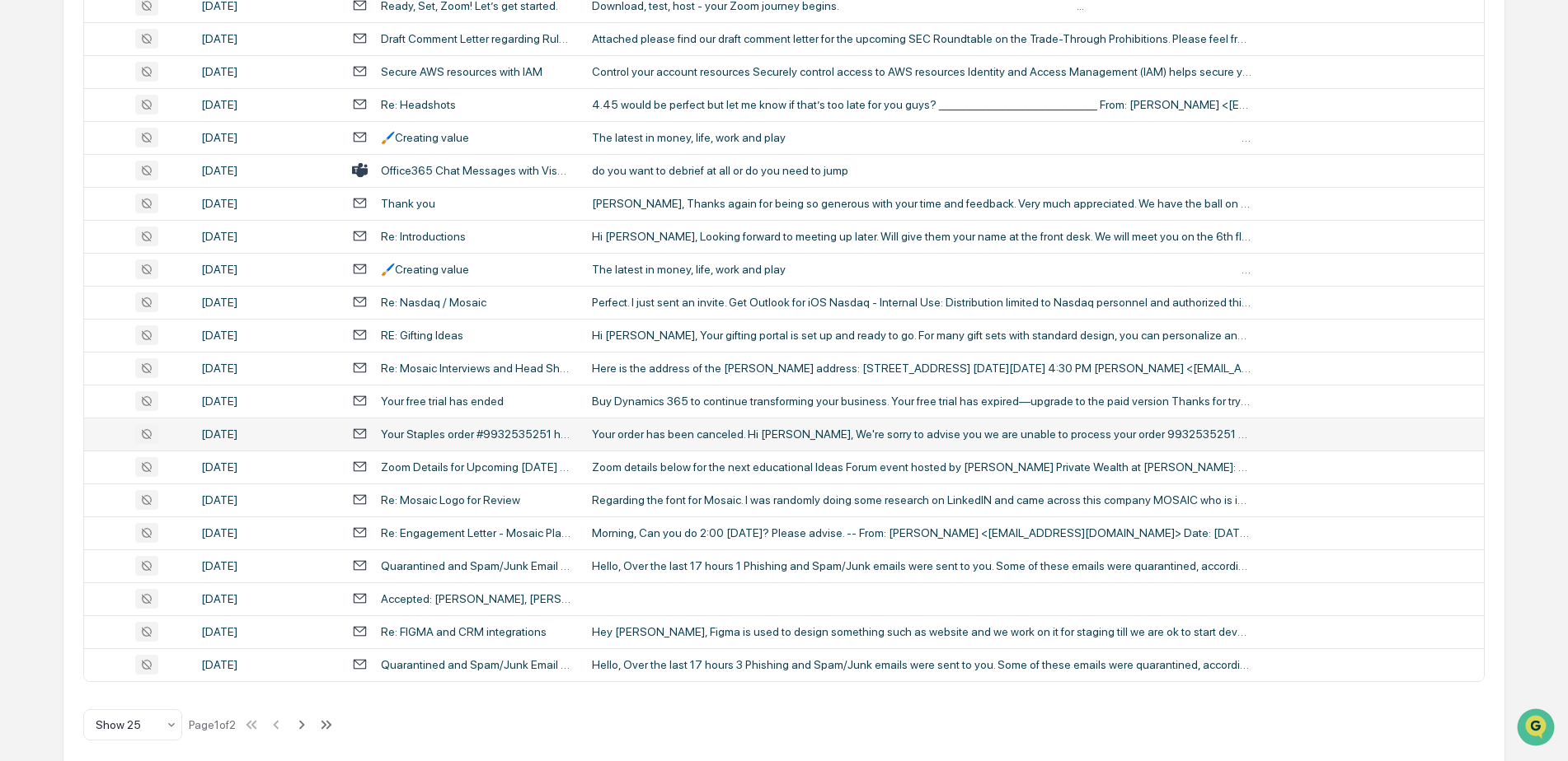
scroll to position [535, 0]
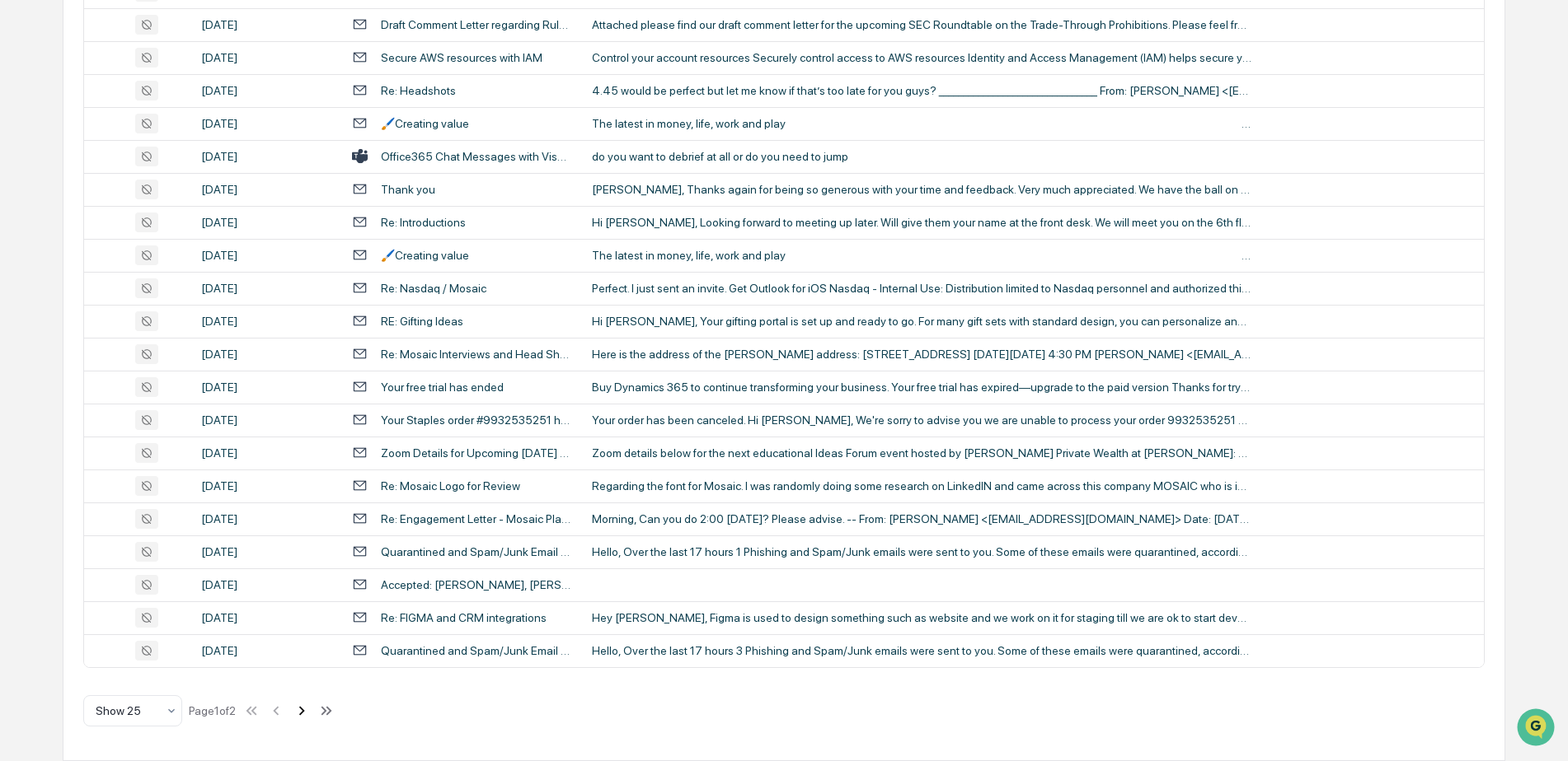
click at [302, 715] on icon at bounding box center [302, 711] width 18 height 18
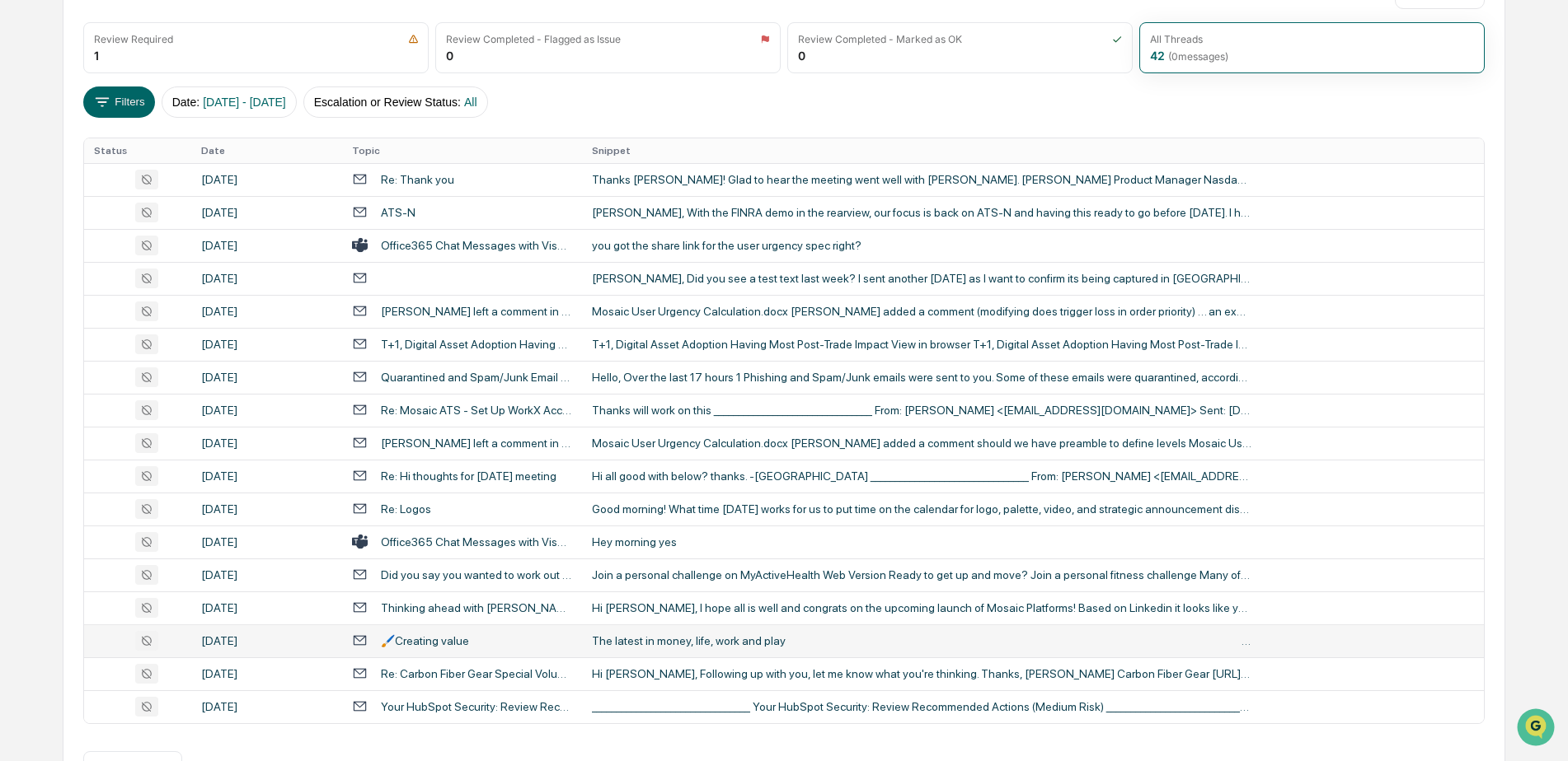
scroll to position [189, 0]
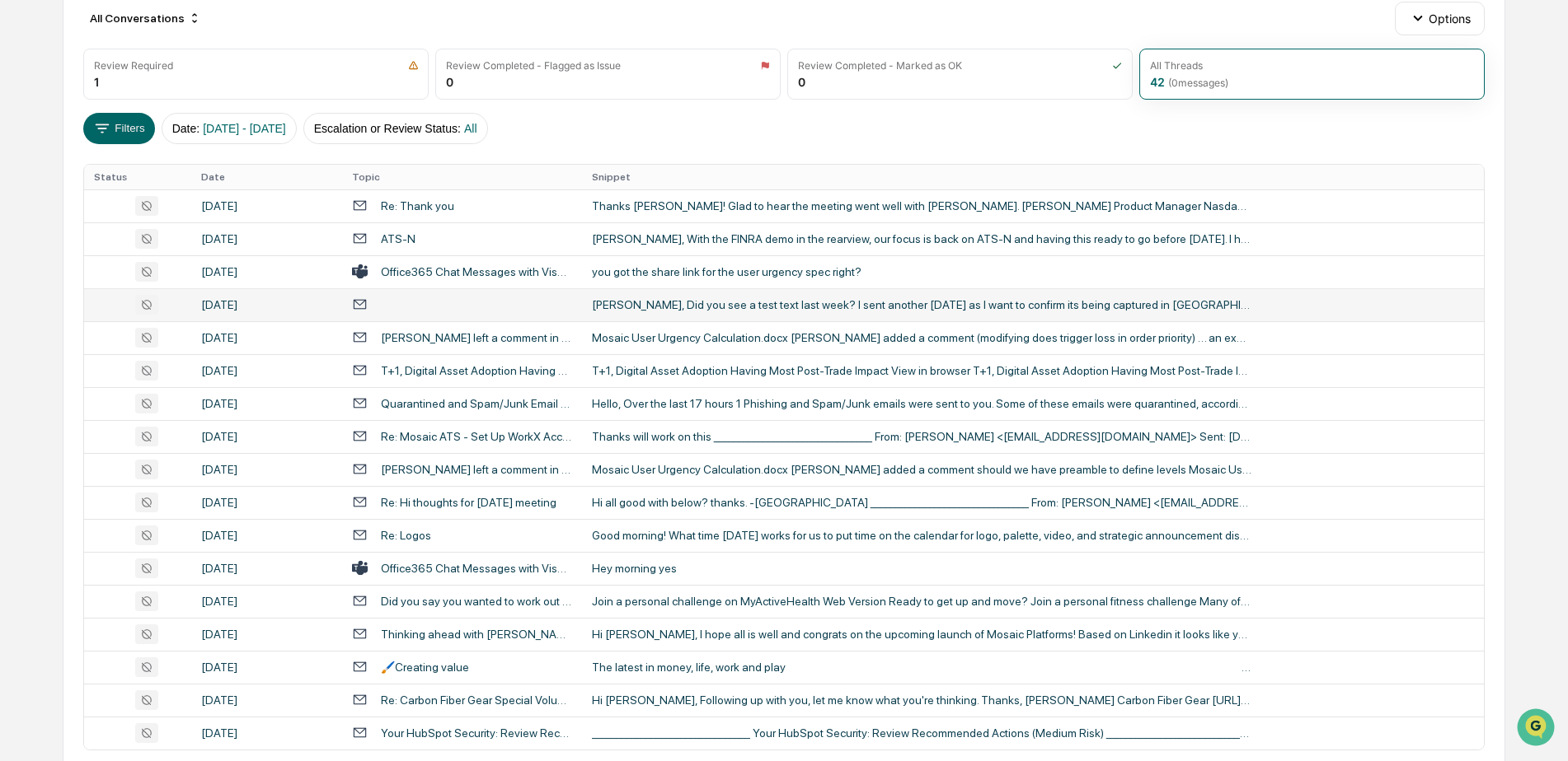
click at [709, 303] on div "Joe, Did you see a test text last week? I sent another today as I want to confi…" at bounding box center [921, 304] width 660 height 13
